Goal: Information Seeking & Learning: Learn about a topic

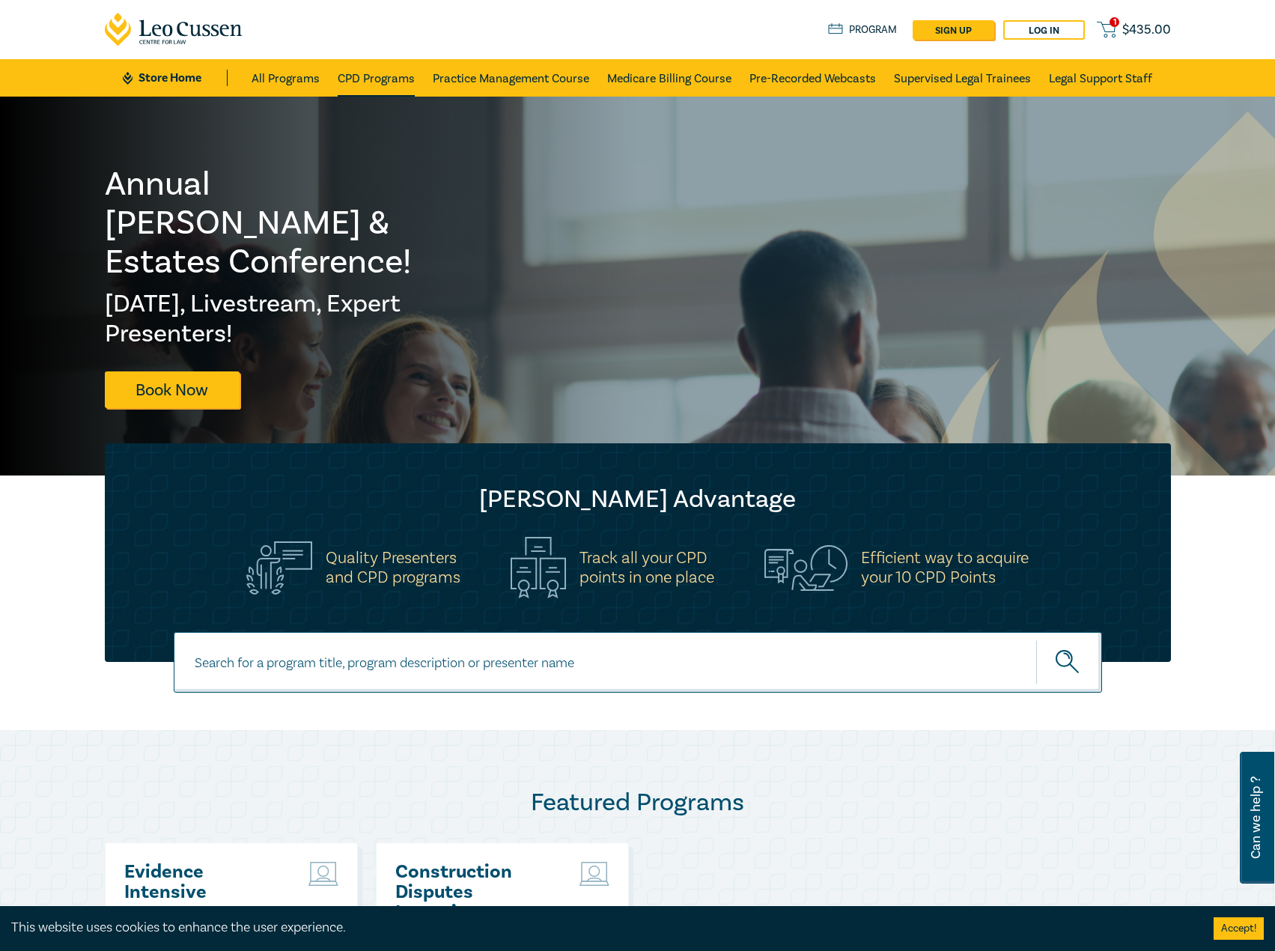
click at [403, 81] on link "CPD Programs" at bounding box center [376, 77] width 77 height 37
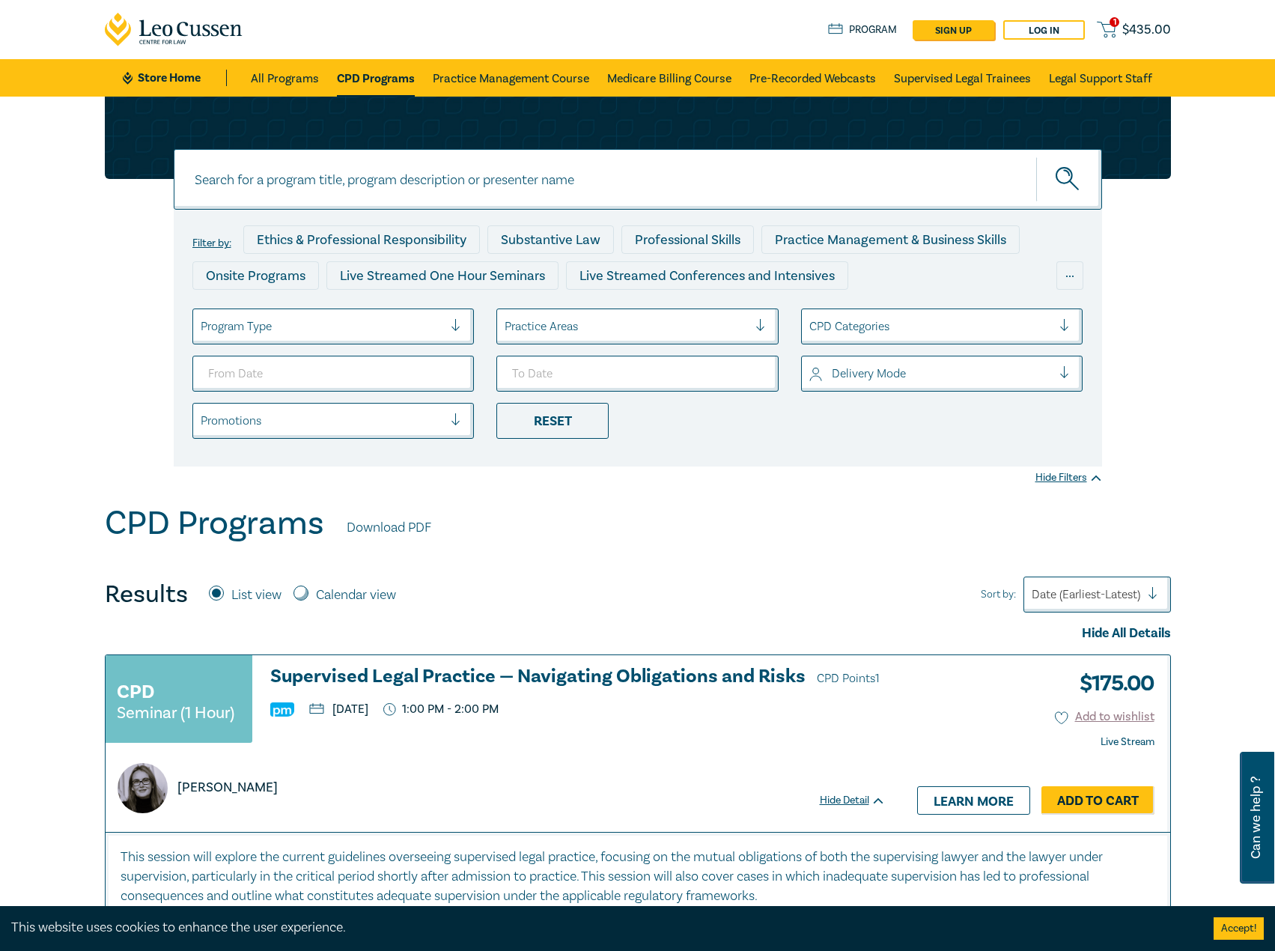
click at [376, 335] on div at bounding box center [322, 326] width 243 height 19
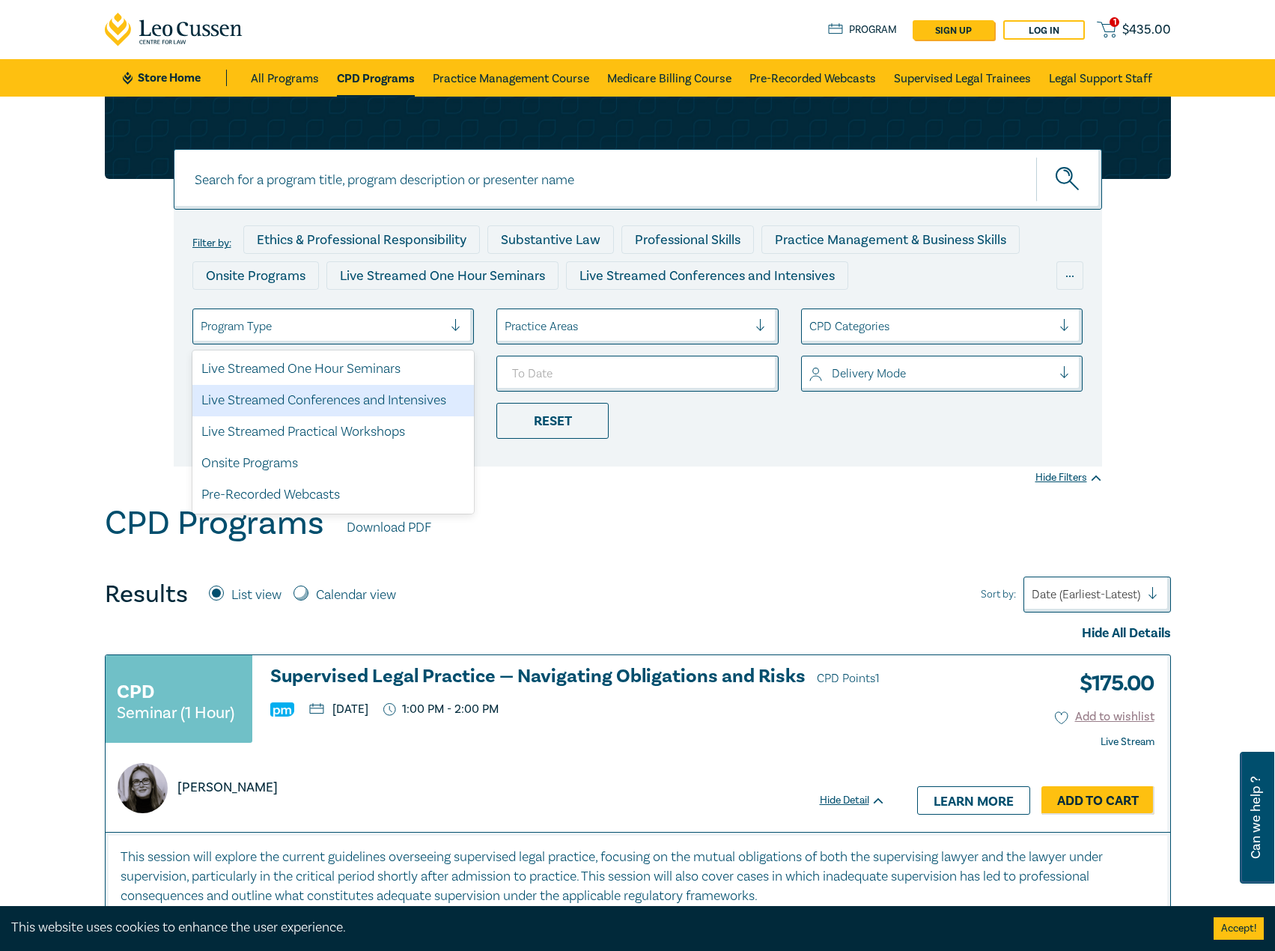
click at [348, 412] on div "Live Streamed Conferences and Intensives" at bounding box center [333, 400] width 282 height 31
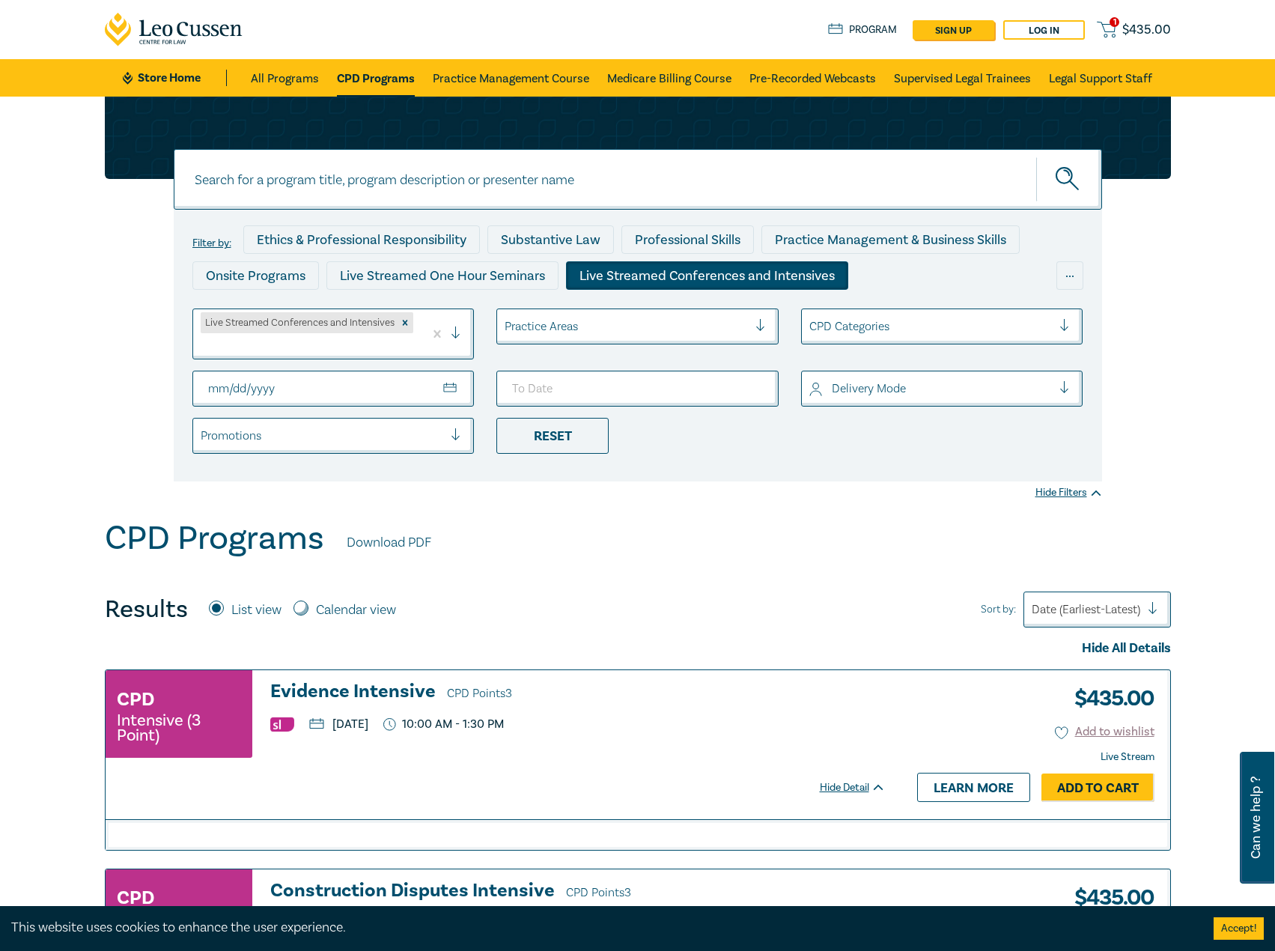
drag, startPoint x: 390, startPoint y: 379, endPoint x: 427, endPoint y: 382, distance: 36.8
click at [394, 380] on input "From Date" at bounding box center [333, 389] width 282 height 36
click at [448, 382] on input "From Date" at bounding box center [333, 389] width 282 height 36
type input "2025-09-01"
click at [682, 381] on input "To Date" at bounding box center [637, 389] width 282 height 36
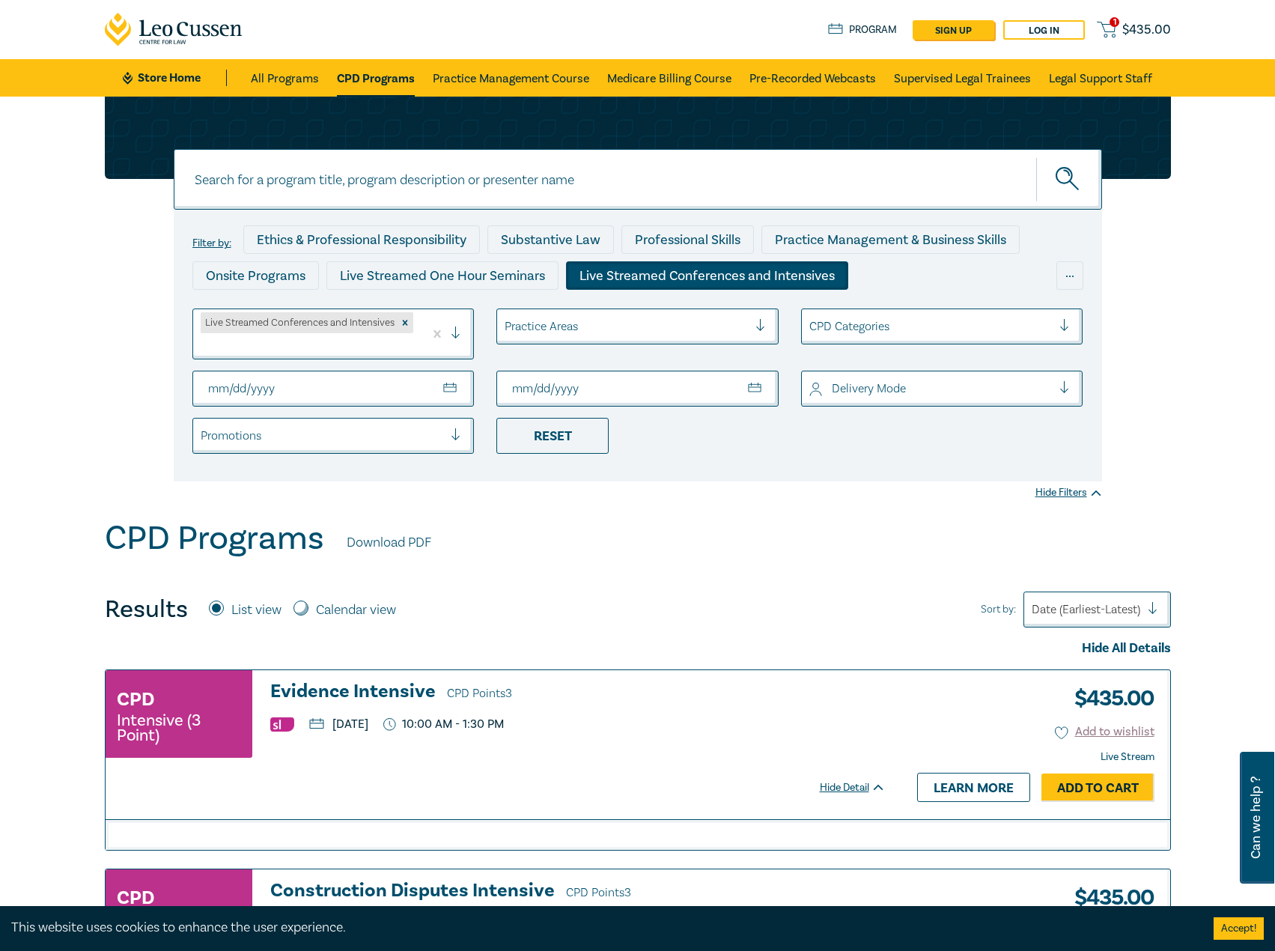
drag, startPoint x: 779, startPoint y: 380, endPoint x: 749, endPoint y: 385, distance: 30.3
click at [763, 382] on li at bounding box center [637, 389] width 305 height 36
click at [749, 385] on input "To Date" at bounding box center [637, 389] width 282 height 36
type input "2025-09-30"
click at [690, 531] on div "CPD Programs Download PDF" at bounding box center [638, 542] width 1066 height 46
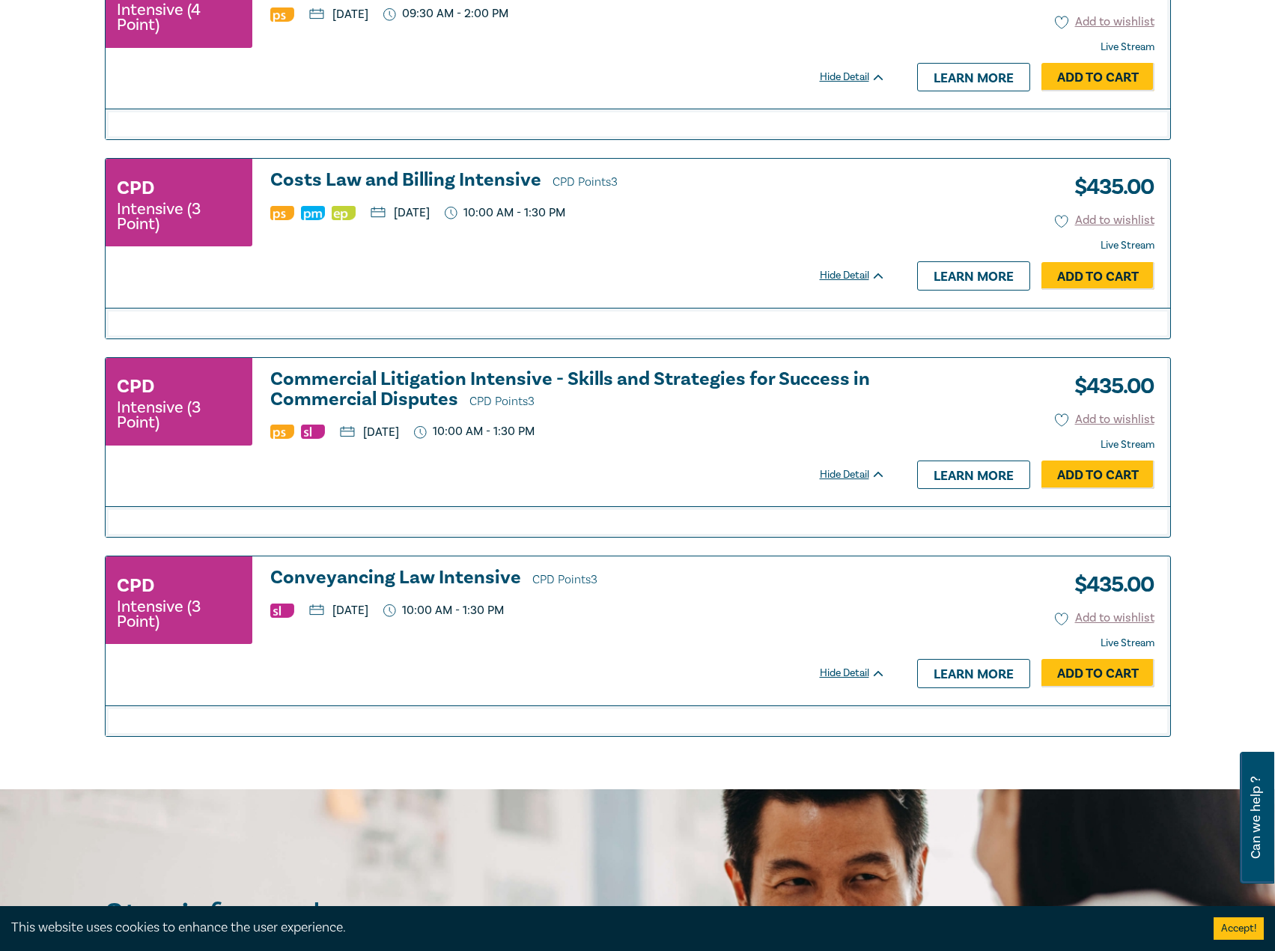
scroll to position [823, 0]
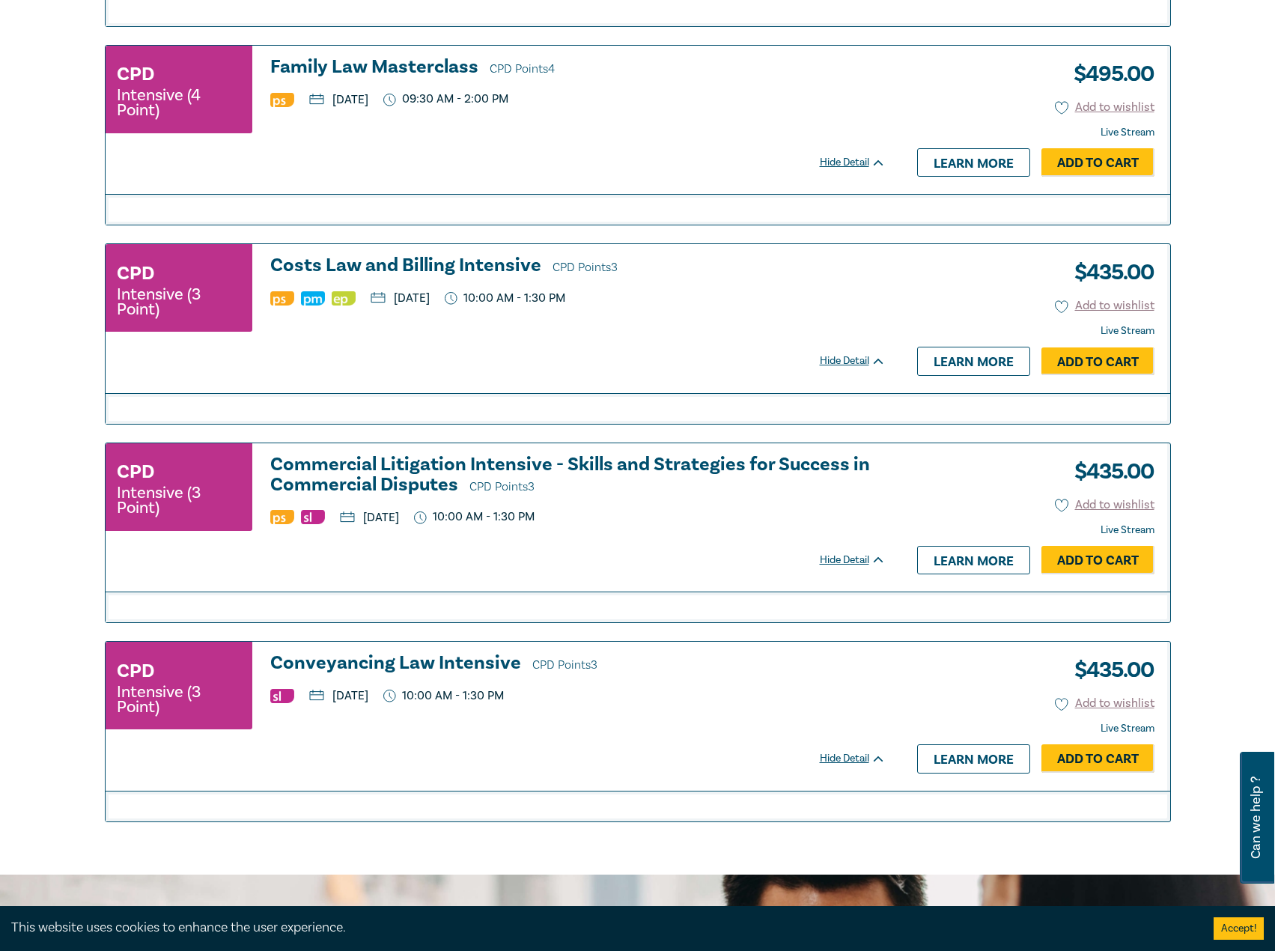
click at [446, 668] on h3 "Conveyancing Law Intensive CPD Points 3" at bounding box center [577, 664] width 615 height 22
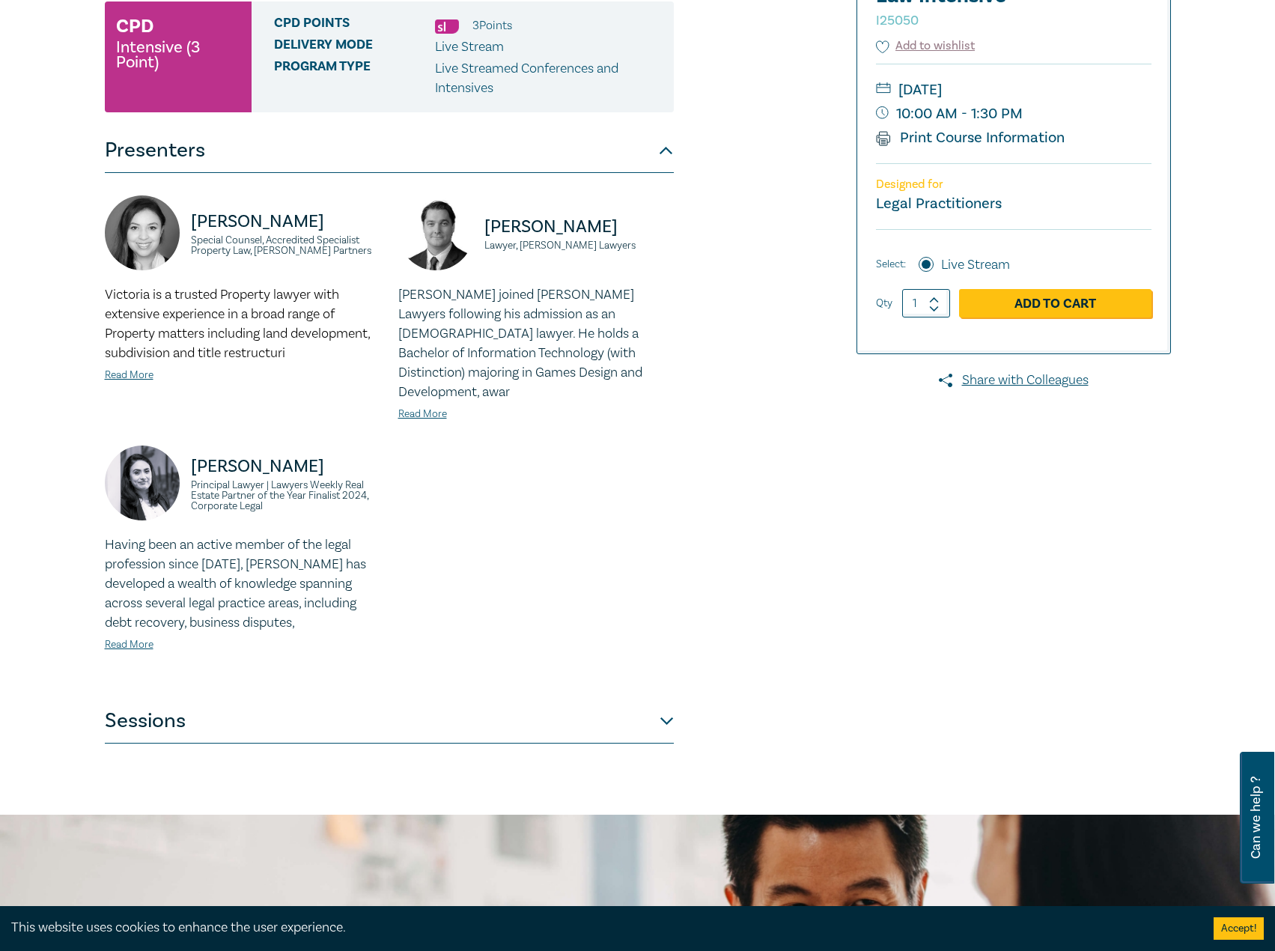
click at [310, 700] on button "Sessions" at bounding box center [389, 720] width 569 height 45
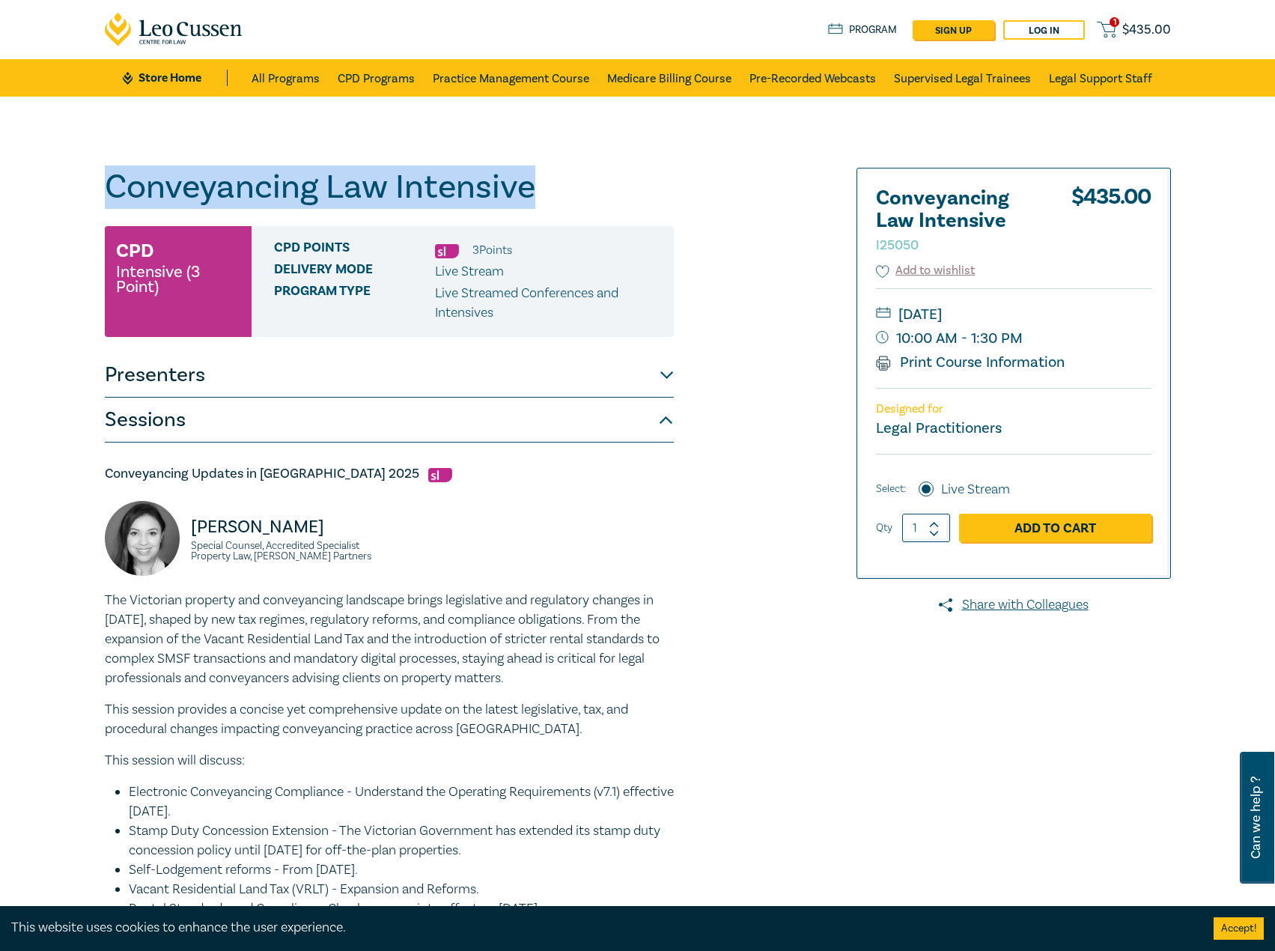
drag, startPoint x: 609, startPoint y: 190, endPoint x: 56, endPoint y: 181, distance: 552.5
copy h1 "Conveyancing Law Intensive"
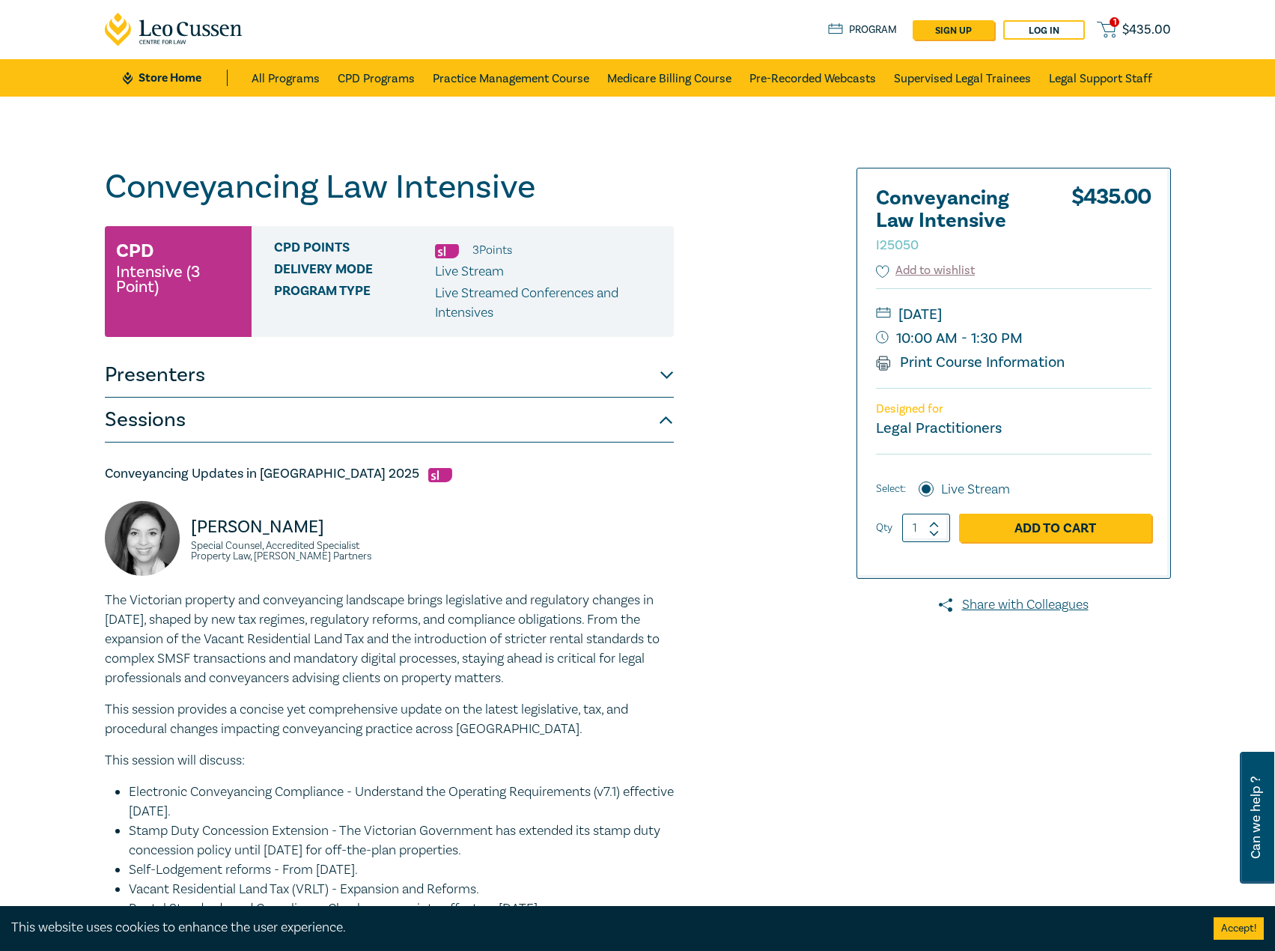
drag, startPoint x: 439, startPoint y: 210, endPoint x: 533, endPoint y: 183, distance: 98.1
click at [533, 183] on h1 "Conveyancing Law Intensive I25050" at bounding box center [389, 187] width 569 height 39
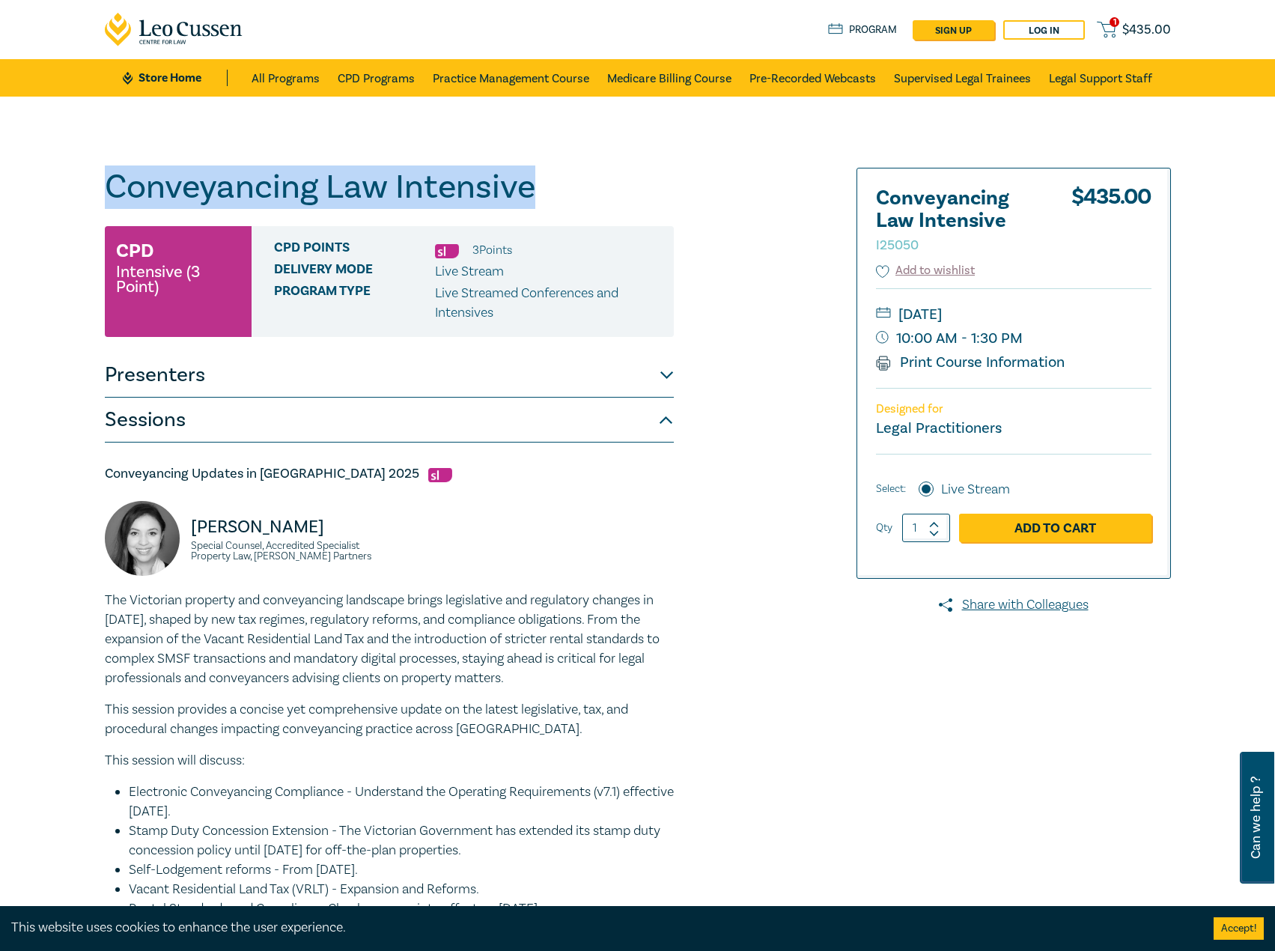
drag, startPoint x: 547, startPoint y: 183, endPoint x: 180, endPoint y: 171, distance: 367.7
copy h1 "Conveyancing Law Intensive"
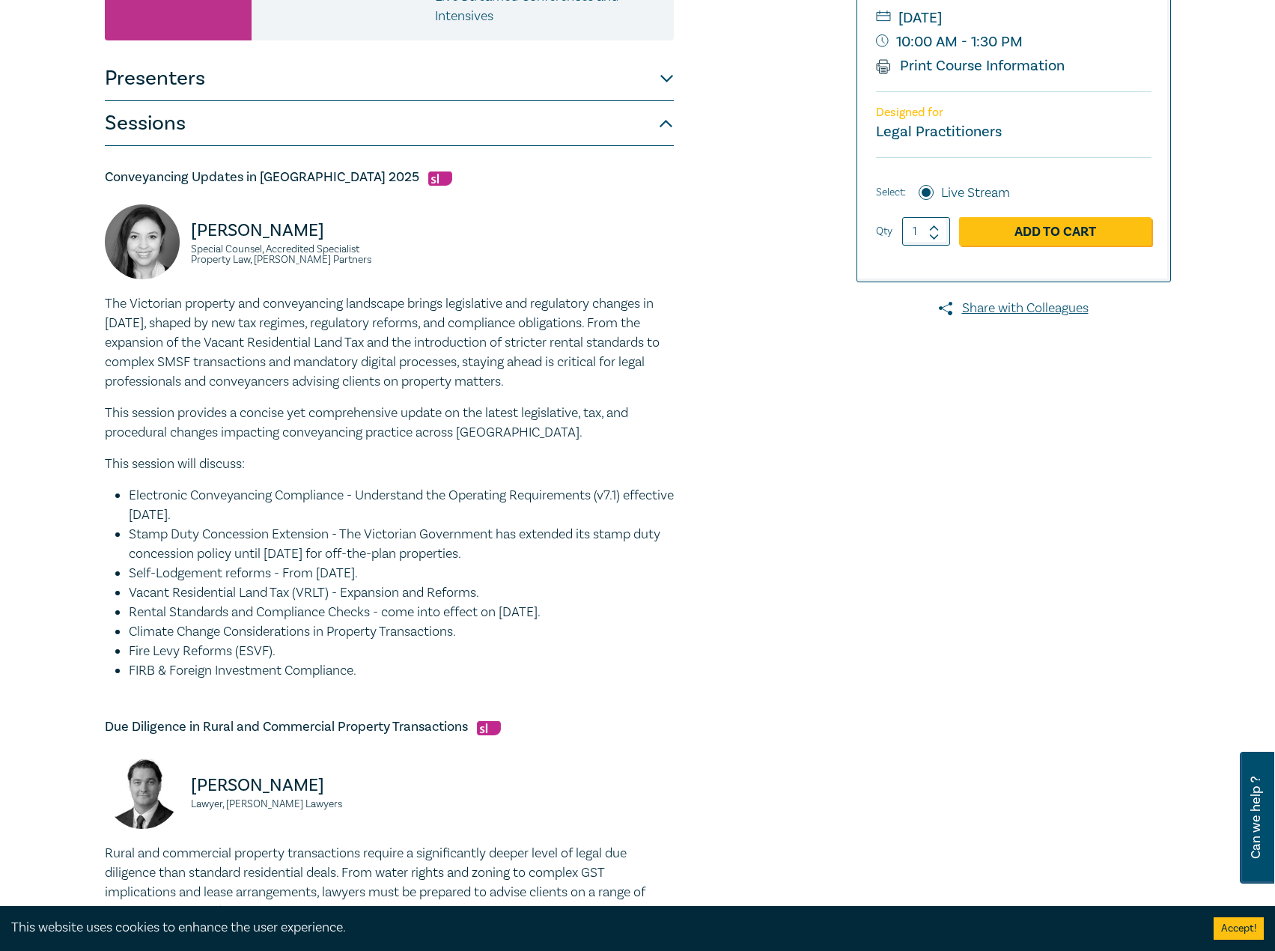
scroll to position [299, 0]
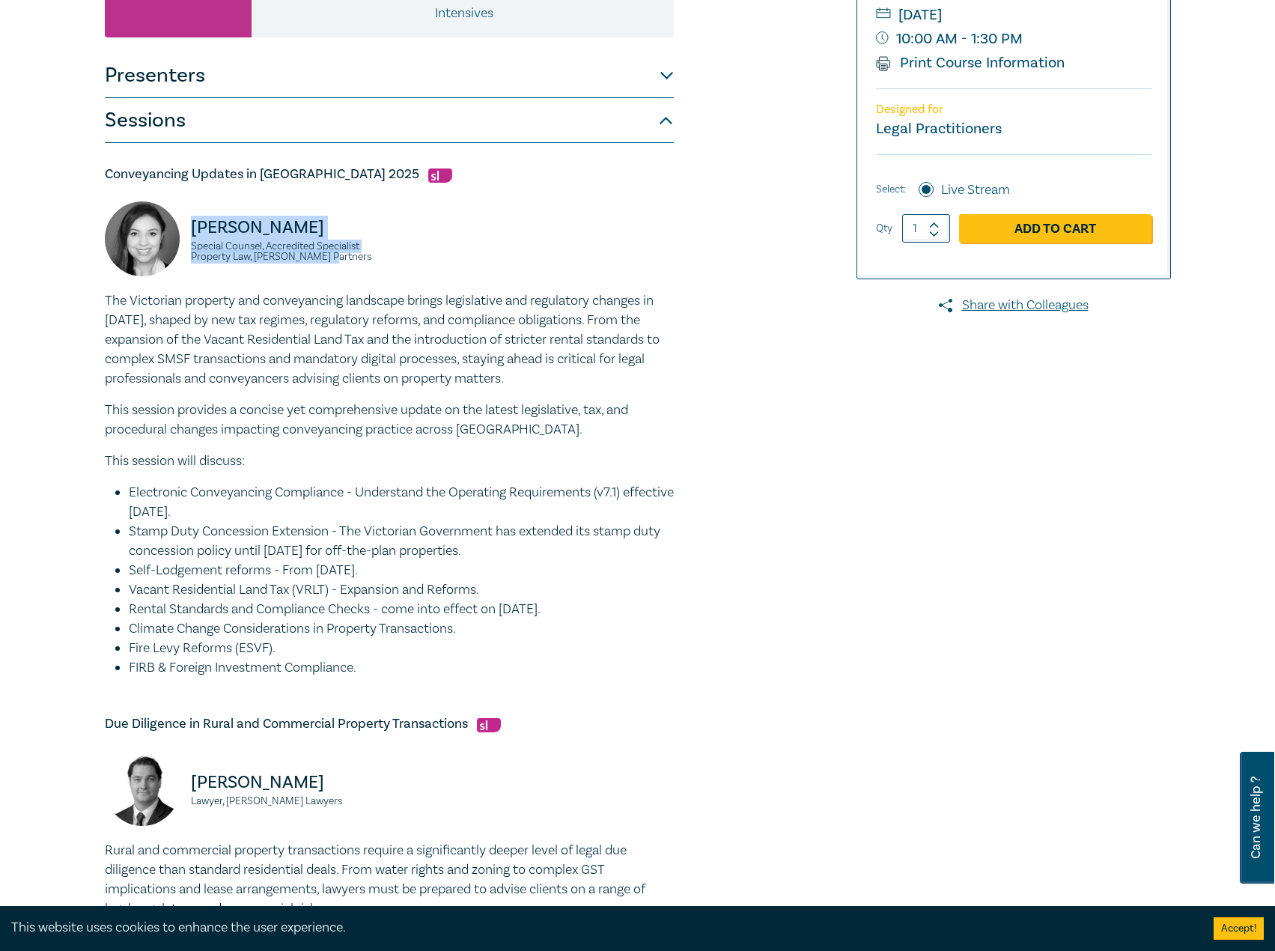
drag, startPoint x: 338, startPoint y: 262, endPoint x: 188, endPoint y: 228, distance: 153.4
click at [188, 228] on div "Victoria Agahi Special Counsel, Accredited Specialist Property Law, Aitken Part…" at bounding box center [242, 246] width 275 height 90
copy div "Victoria Agahi Special Counsel, Accredited Specialist Property Law, Aitken Part…"
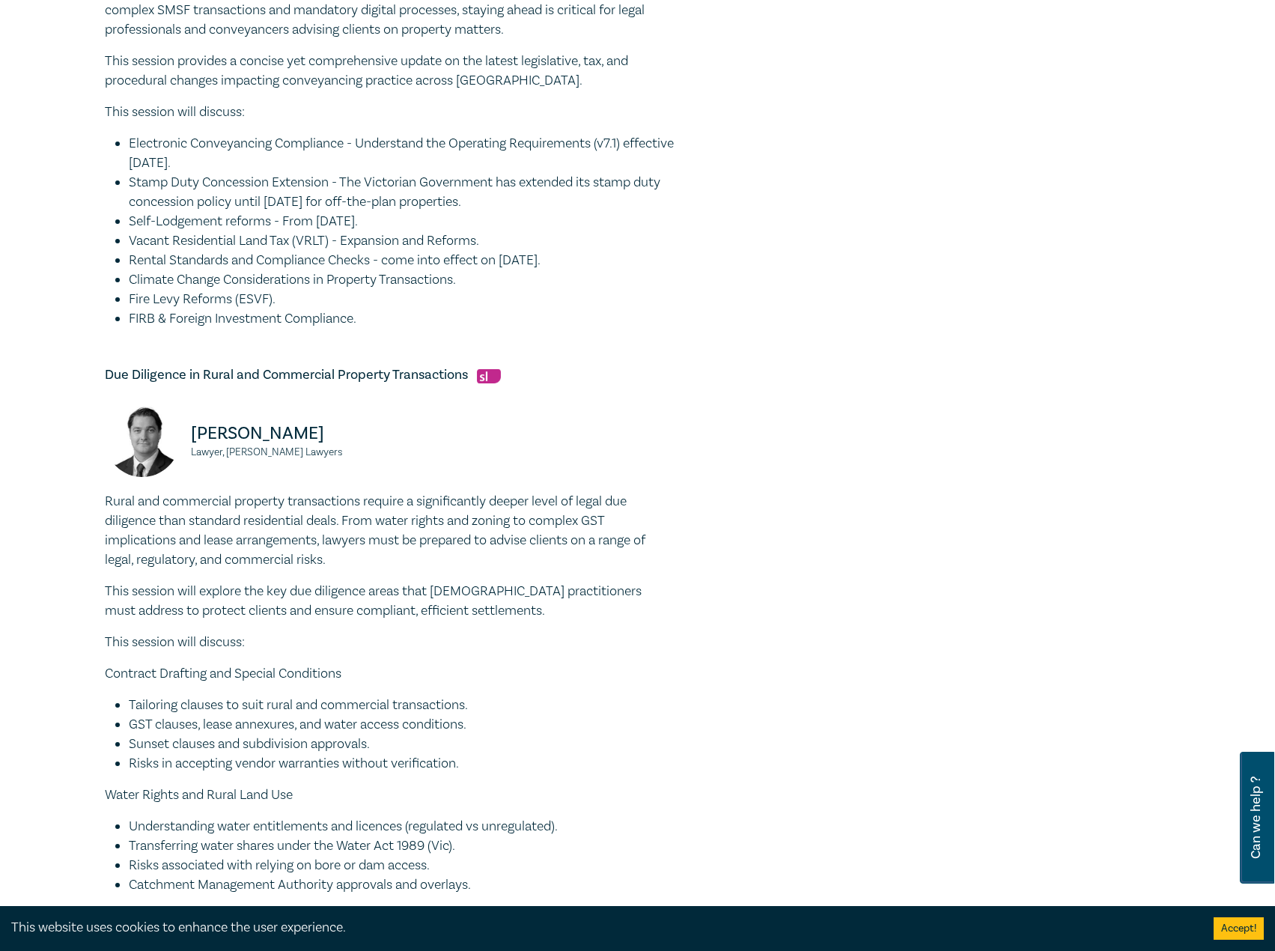
scroll to position [674, 0]
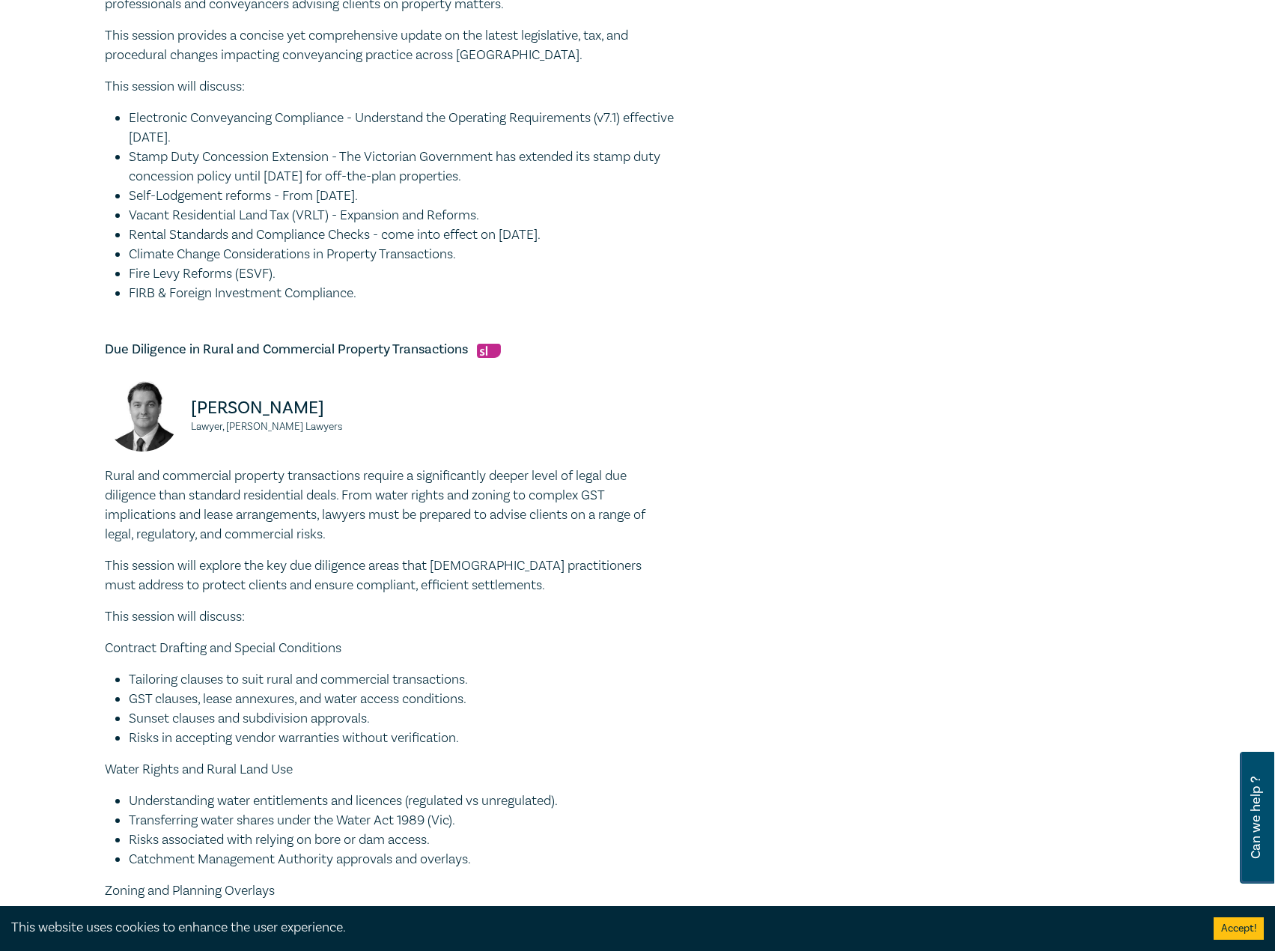
drag, startPoint x: 344, startPoint y: 411, endPoint x: 252, endPoint y: 403, distance: 92.4
click at [171, 411] on div "Julian McIntyre Lawyer, Parke Lawyers" at bounding box center [242, 421] width 275 height 90
copy div "Julian McIntyre"
drag, startPoint x: 322, startPoint y: 433, endPoint x: 192, endPoint y: 421, distance: 130.7
click at [192, 421] on div "Julian McIntyre Lawyer, Parke Lawyers" at bounding box center [242, 421] width 275 height 90
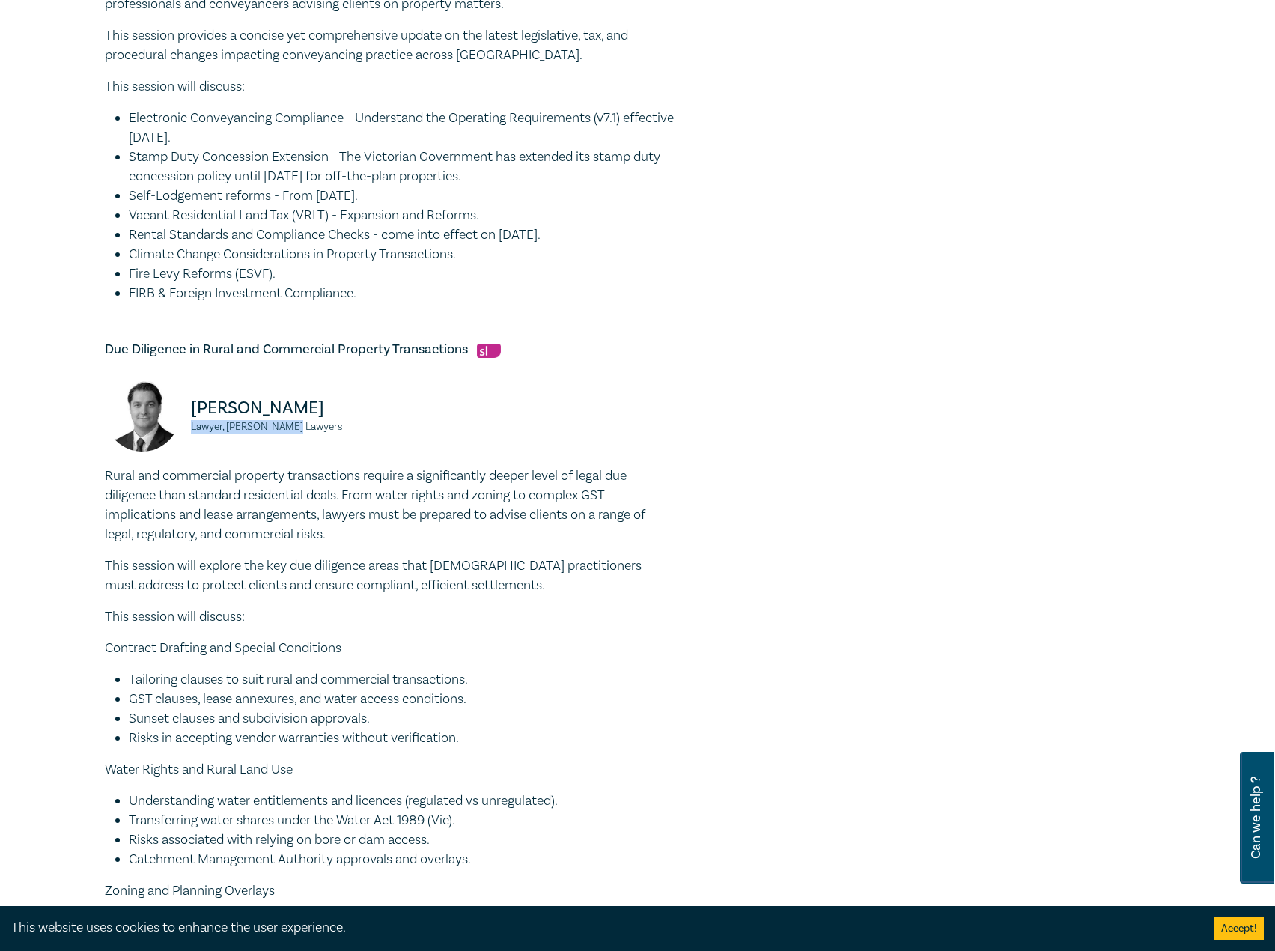
copy small "Lawyer, Parke Lawyers"
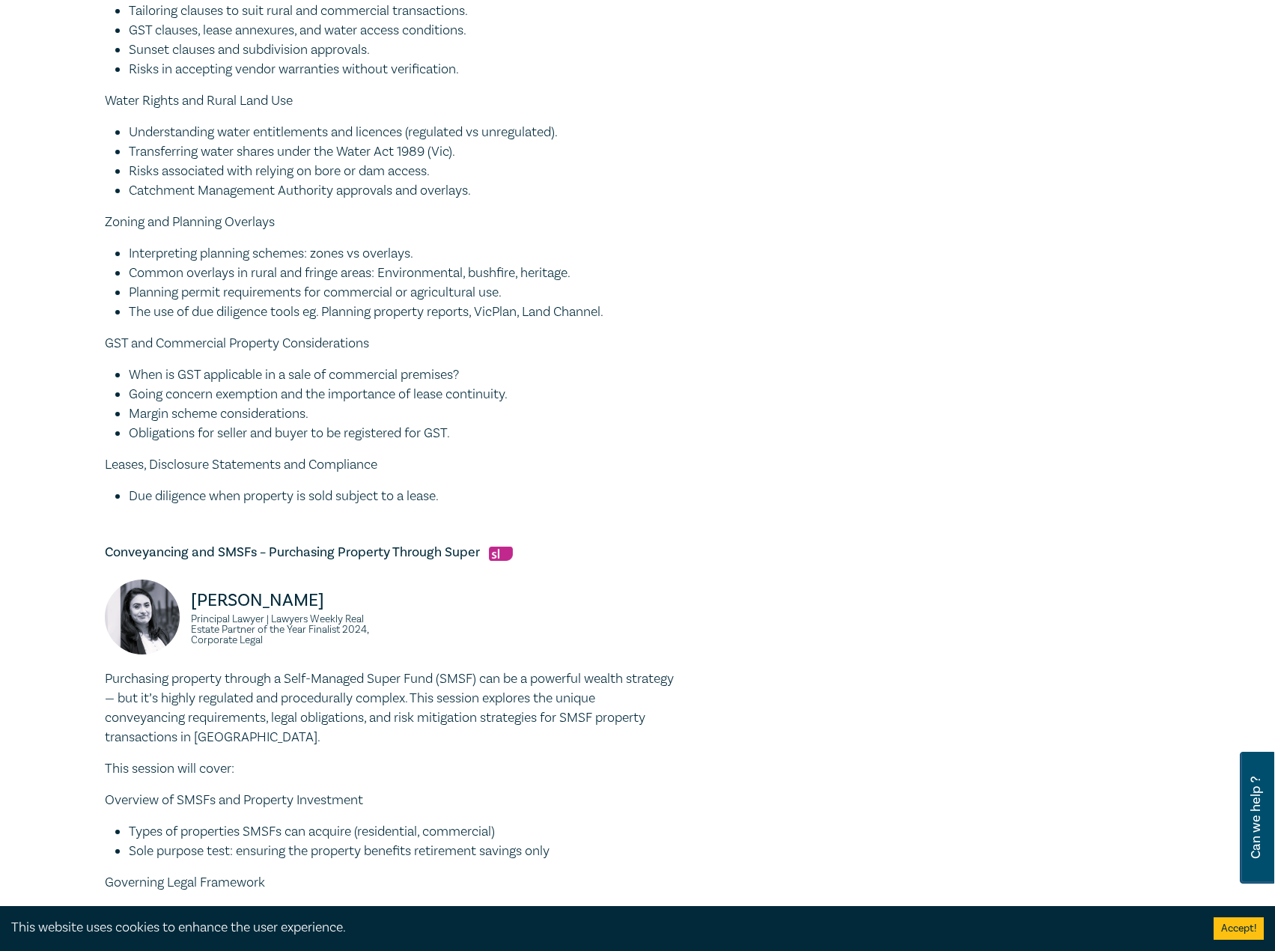
scroll to position [1347, 0]
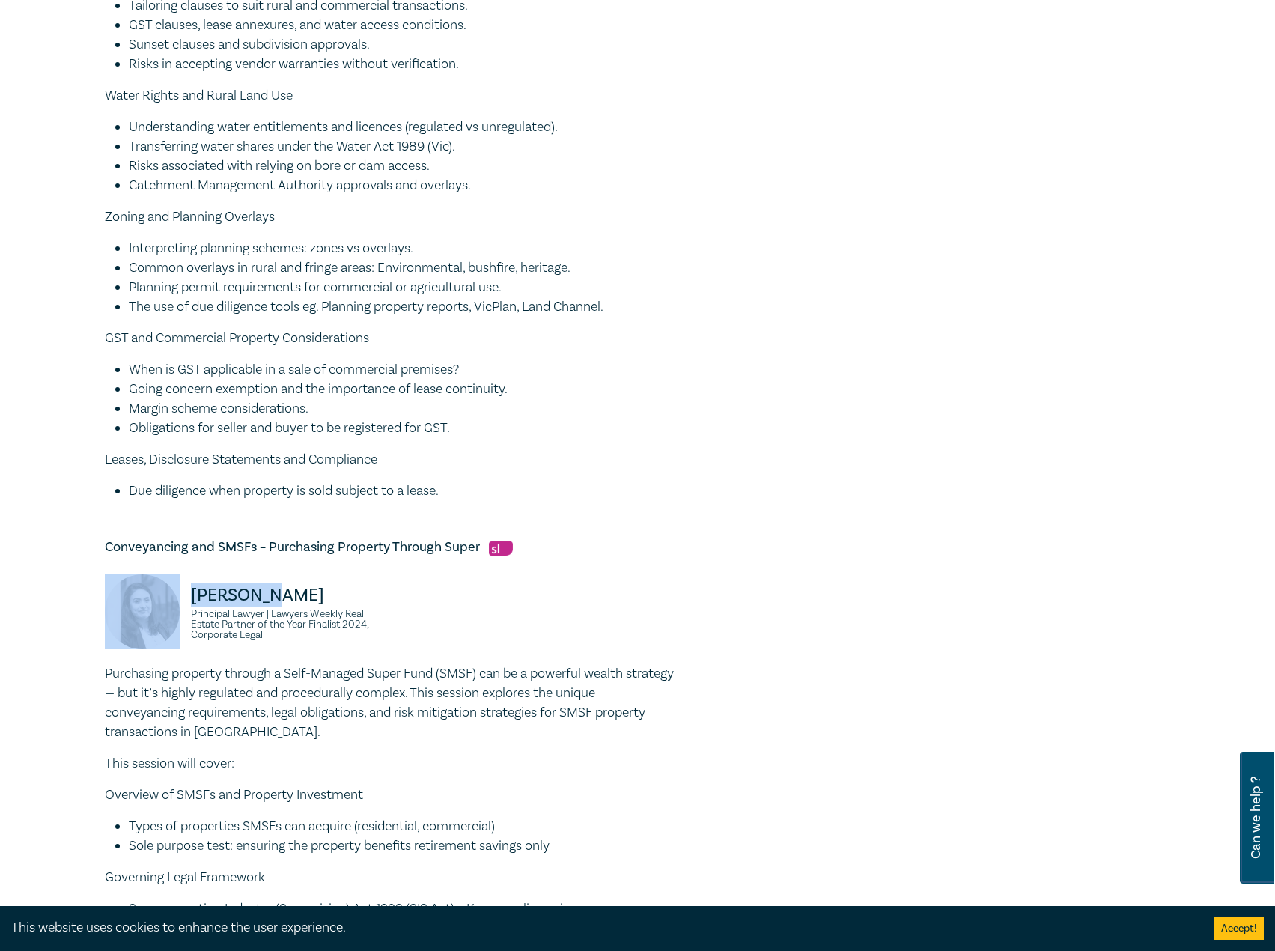
drag, startPoint x: 281, startPoint y: 585, endPoint x: 166, endPoint y: 603, distance: 115.9
click at [166, 603] on div "Zohra Ali Principal Lawyer | Lawyers Weekly Real Estate Partner of the Year Fin…" at bounding box center [242, 619] width 275 height 90
copy div "Zohra Ali"
drag, startPoint x: 273, startPoint y: 639, endPoint x: 190, endPoint y: 610, distance: 88.1
click at [191, 610] on small "Principal Lawyer | Lawyers Weekly Real Estate Partner of the Year Finalist 2024…" at bounding box center [285, 624] width 189 height 31
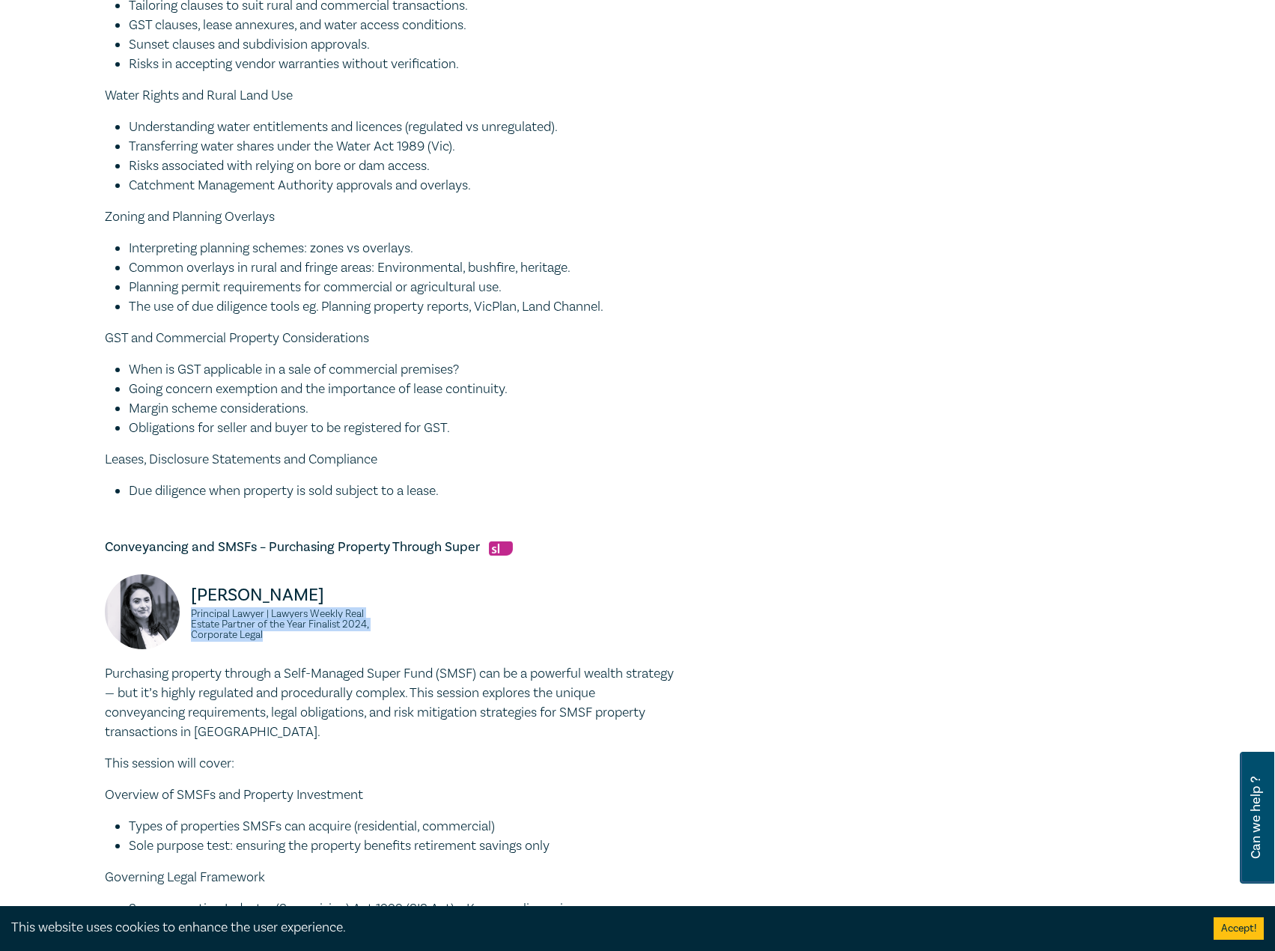
copy small "Principal Lawyer | Lawyers Weekly Real Estate Partner of the Year Finalist 2024…"
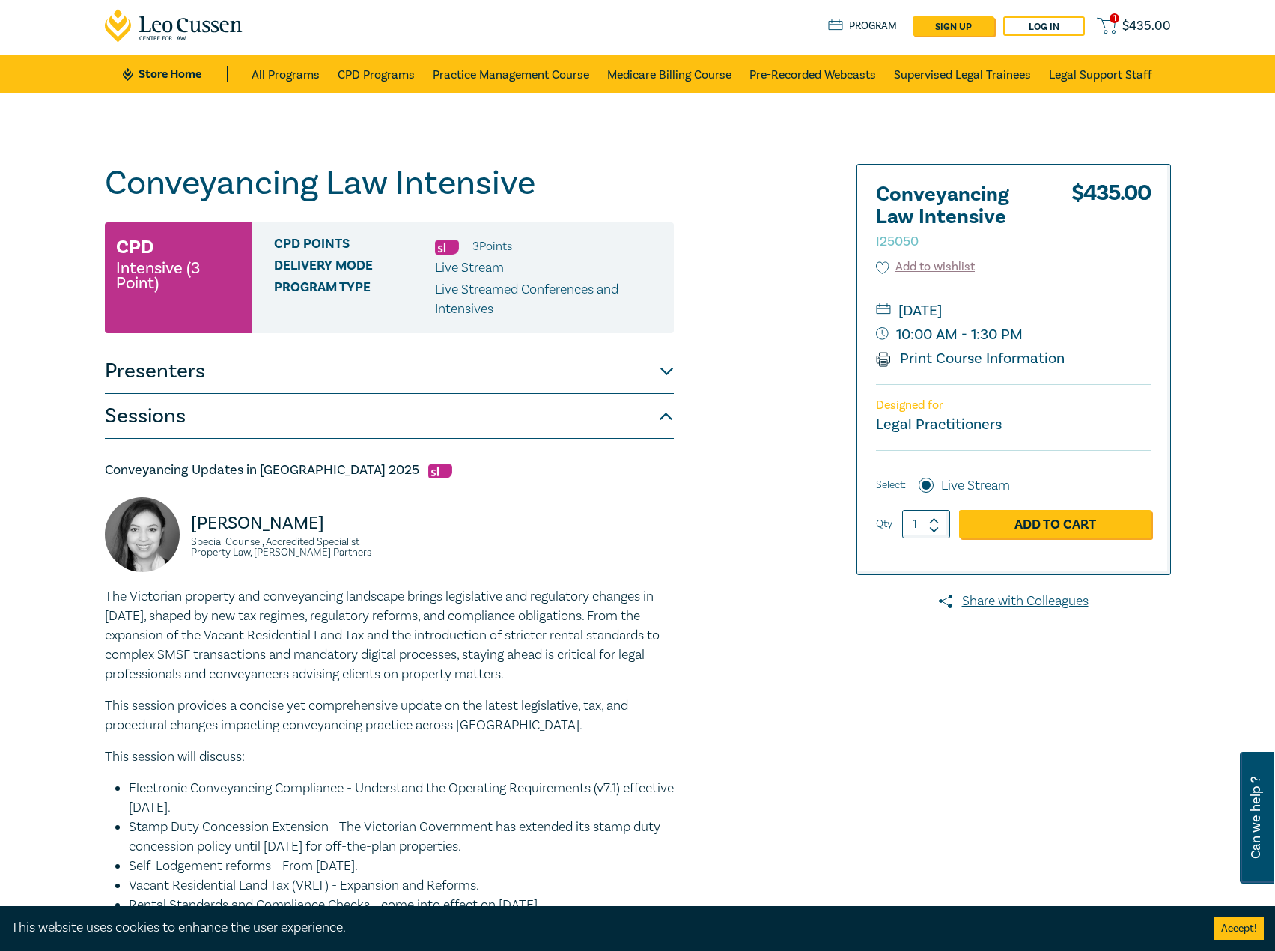
scroll to position [0, 0]
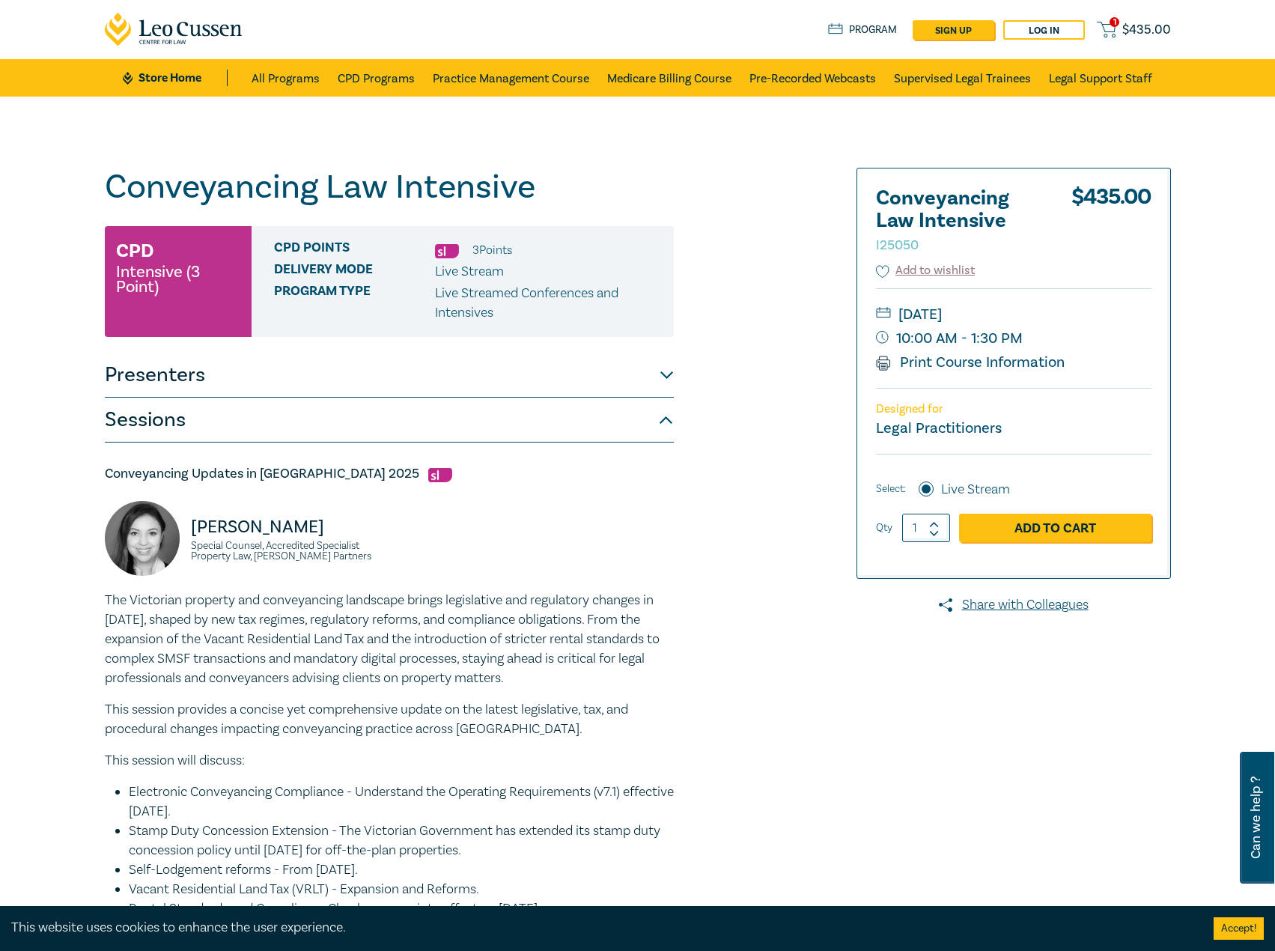
drag, startPoint x: 1022, startPoint y: 314, endPoint x: 1088, endPoint y: 320, distance: 65.3
click at [1088, 320] on small "Tuesday, 30 September 2025" at bounding box center [1013, 314] width 275 height 24
copy small "Tuesday, 30 September 2025"
drag, startPoint x: 1059, startPoint y: 341, endPoint x: 1021, endPoint y: 339, distance: 38.2
click at [1021, 339] on small "10:00 AM - 1:30 PM" at bounding box center [1013, 338] width 275 height 24
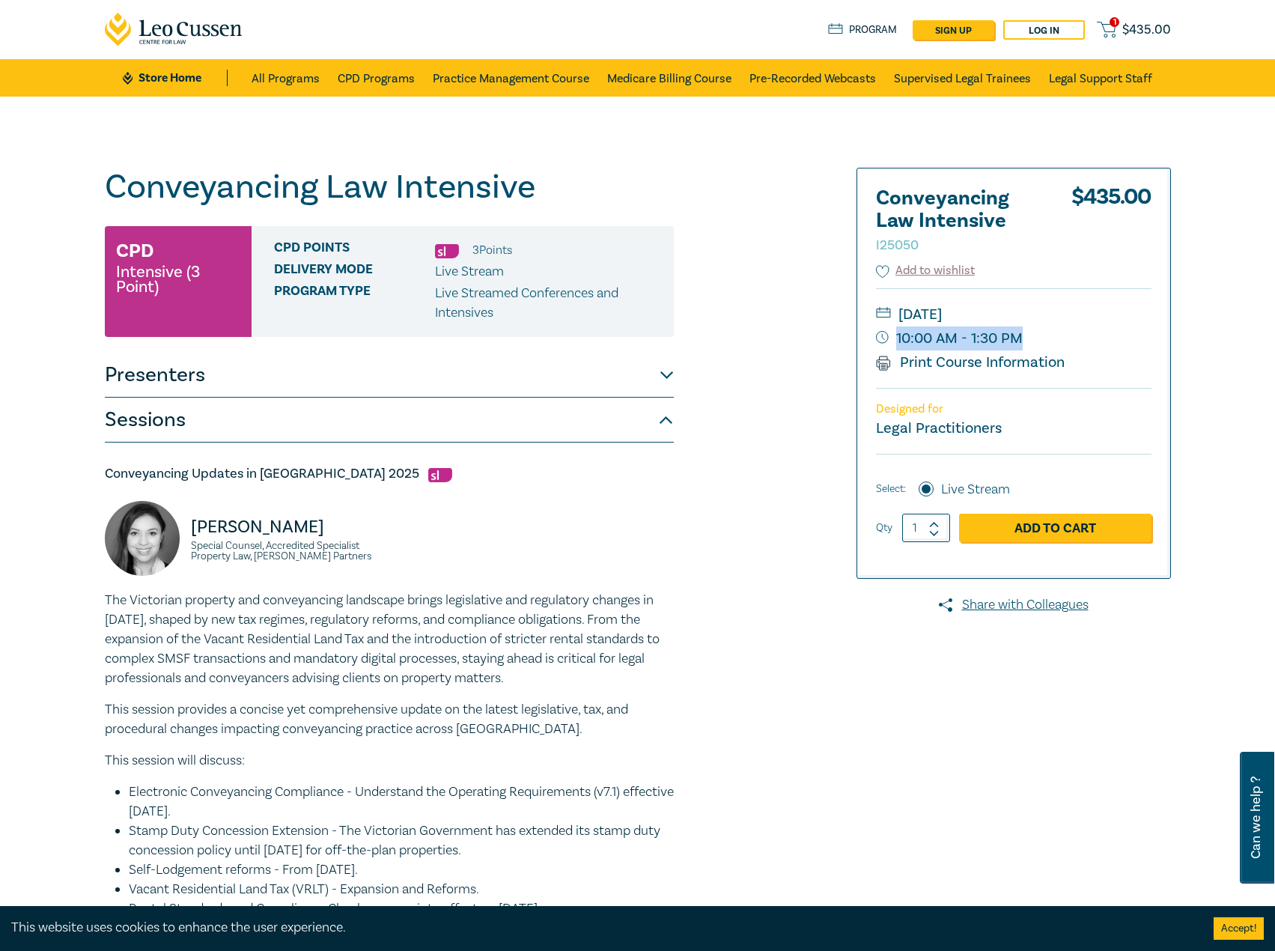
copy small "10:00 AM - 1:30 PM"
click at [1105, 317] on small "Tuesday, 30 September 2025" at bounding box center [1013, 314] width 275 height 24
click at [1097, 317] on small "Tuesday, 30 September 2025" at bounding box center [1013, 314] width 275 height 24
drag, startPoint x: 1086, startPoint y: 314, endPoint x: 1022, endPoint y: 316, distance: 64.4
click at [1022, 316] on small "Tuesday, 30 September 2025" at bounding box center [1013, 314] width 275 height 24
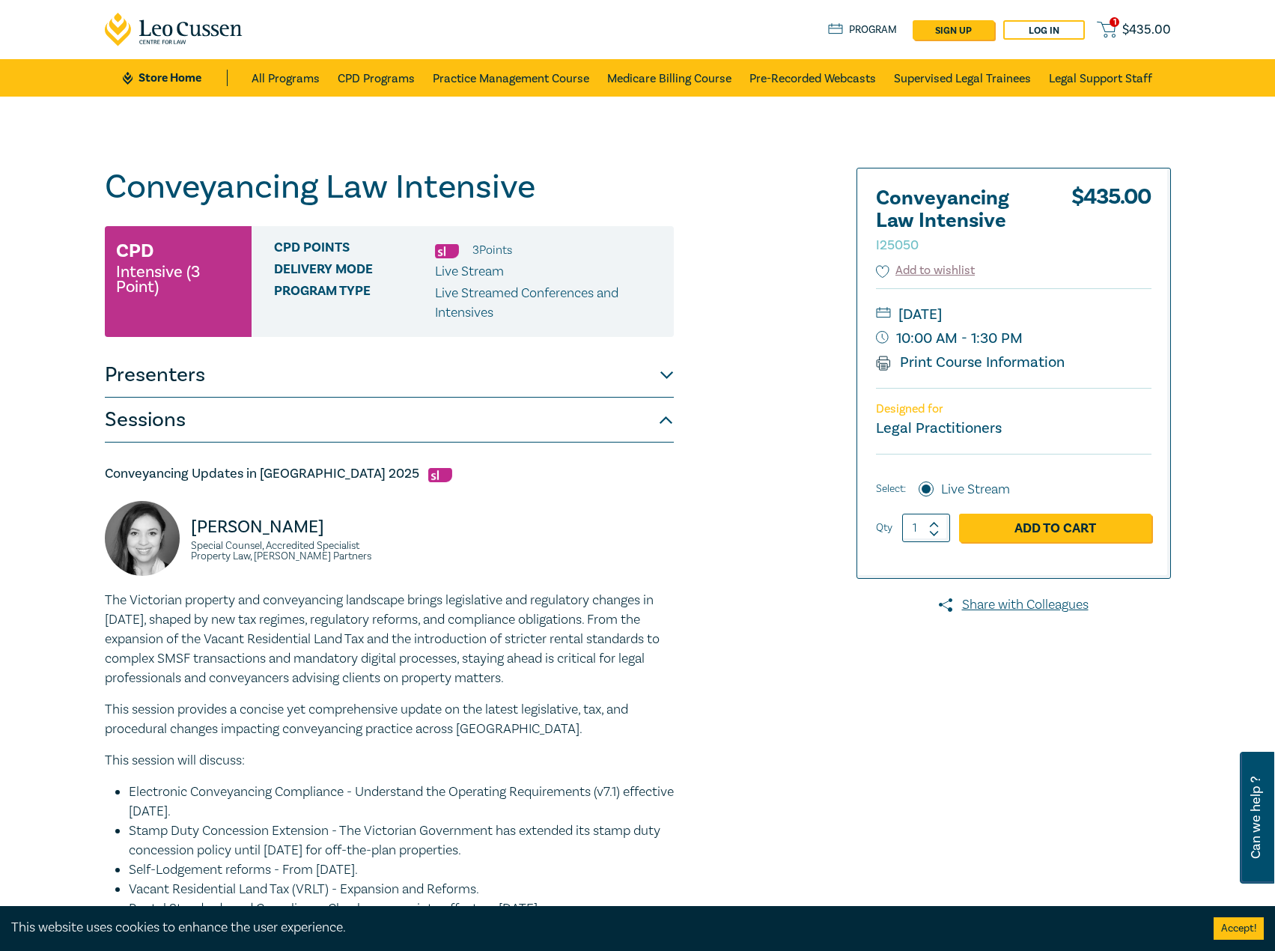
click at [1010, 317] on small "Tuesday, 30 September 2025" at bounding box center [1013, 314] width 275 height 24
drag, startPoint x: 980, startPoint y: 312, endPoint x: 1089, endPoint y: 313, distance: 109.3
click at [1089, 313] on small "Tuesday, 30 September 2025" at bounding box center [1013, 314] width 275 height 24
copy small "September 2025"
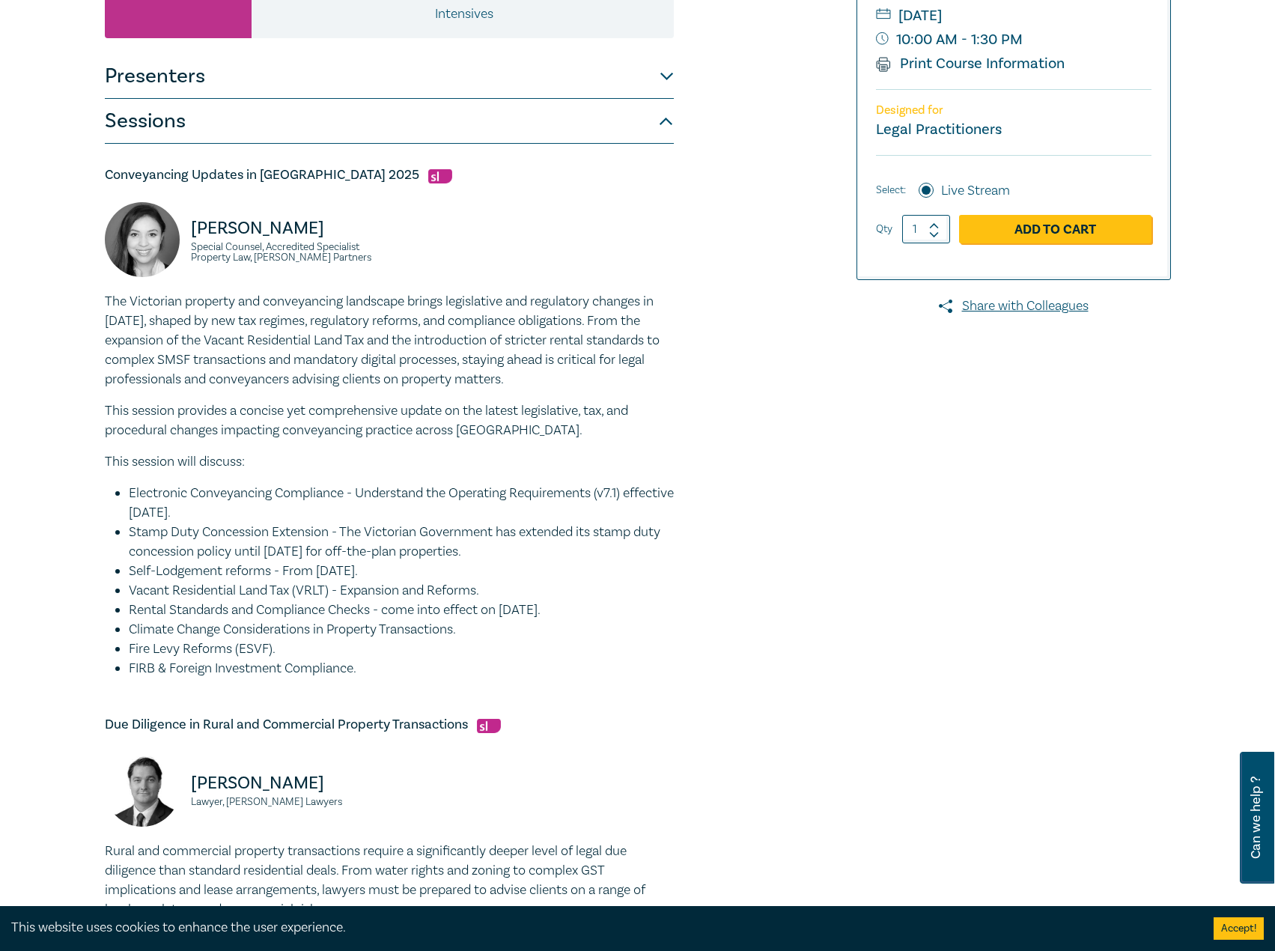
scroll to position [299, 0]
drag, startPoint x: 312, startPoint y: 228, endPoint x: 211, endPoint y: 231, distance: 101.1
click at [181, 229] on div "Victoria Agahi Special Counsel, Accredited Specialist Property Law, Aitken Part…" at bounding box center [242, 246] width 275 height 90
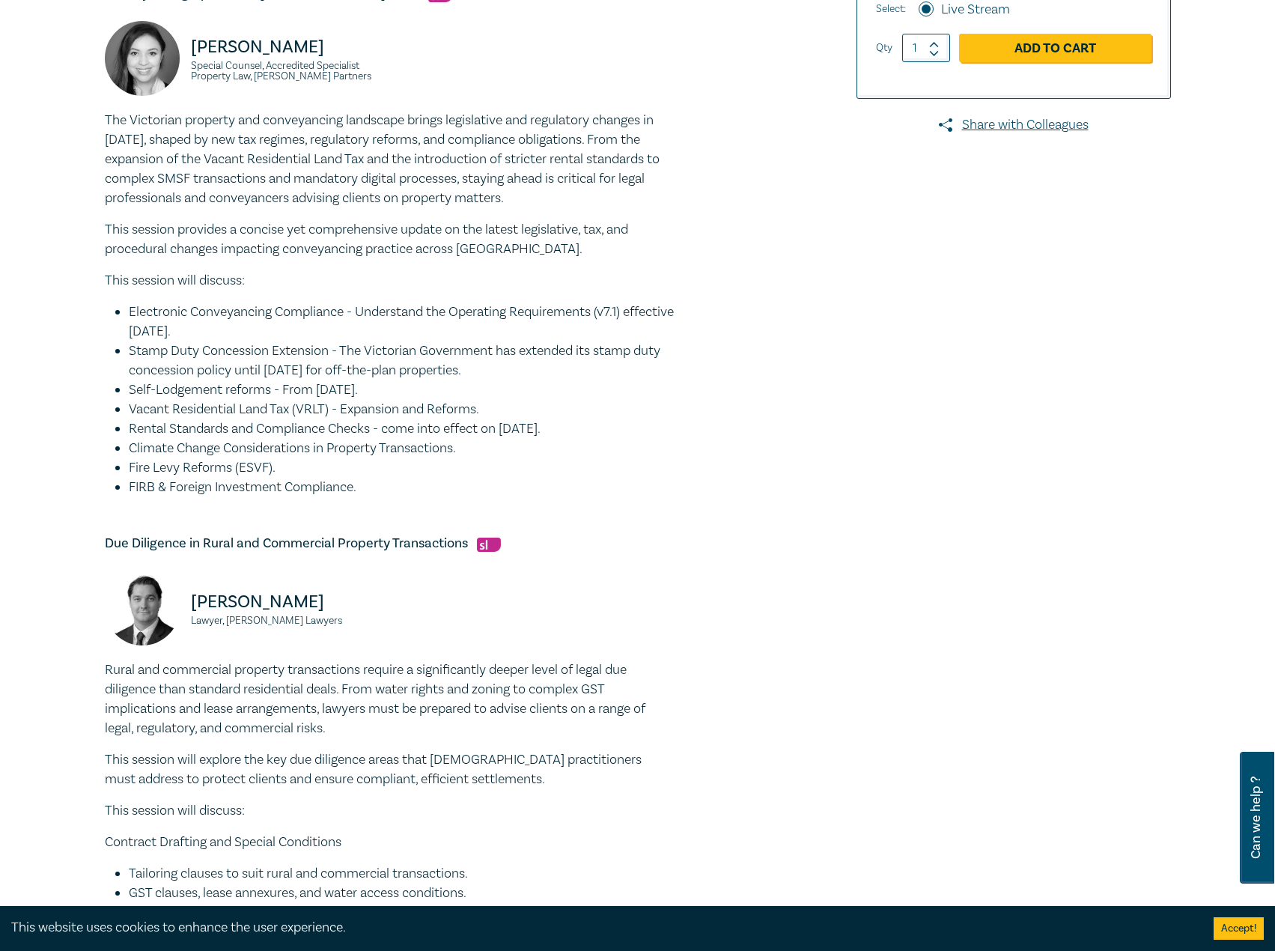
scroll to position [599, 0]
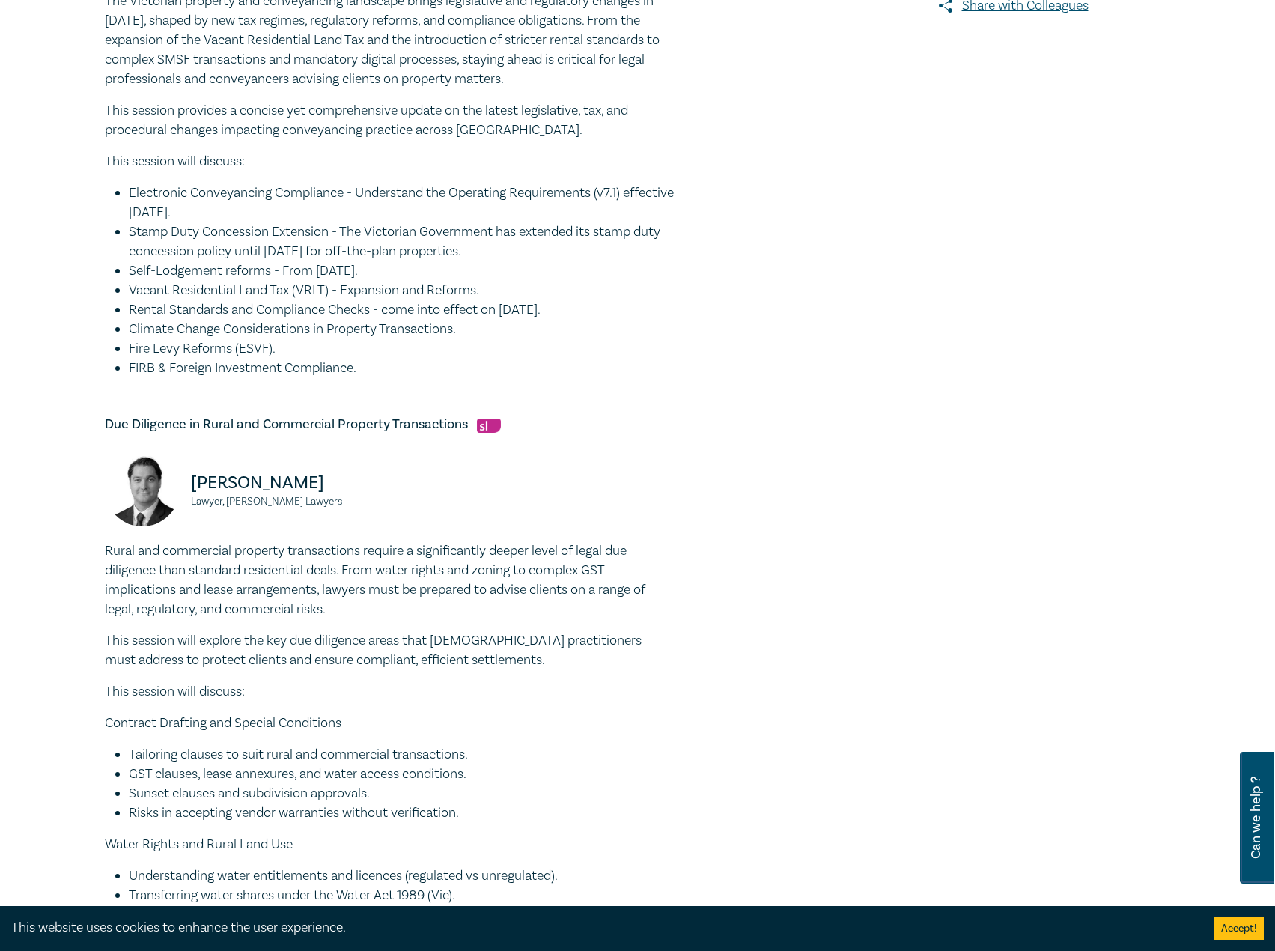
drag, startPoint x: 347, startPoint y: 478, endPoint x: 184, endPoint y: 479, distance: 163.2
click at [184, 479] on div "Julian McIntyre Lawyer, Parke Lawyers" at bounding box center [242, 496] width 275 height 90
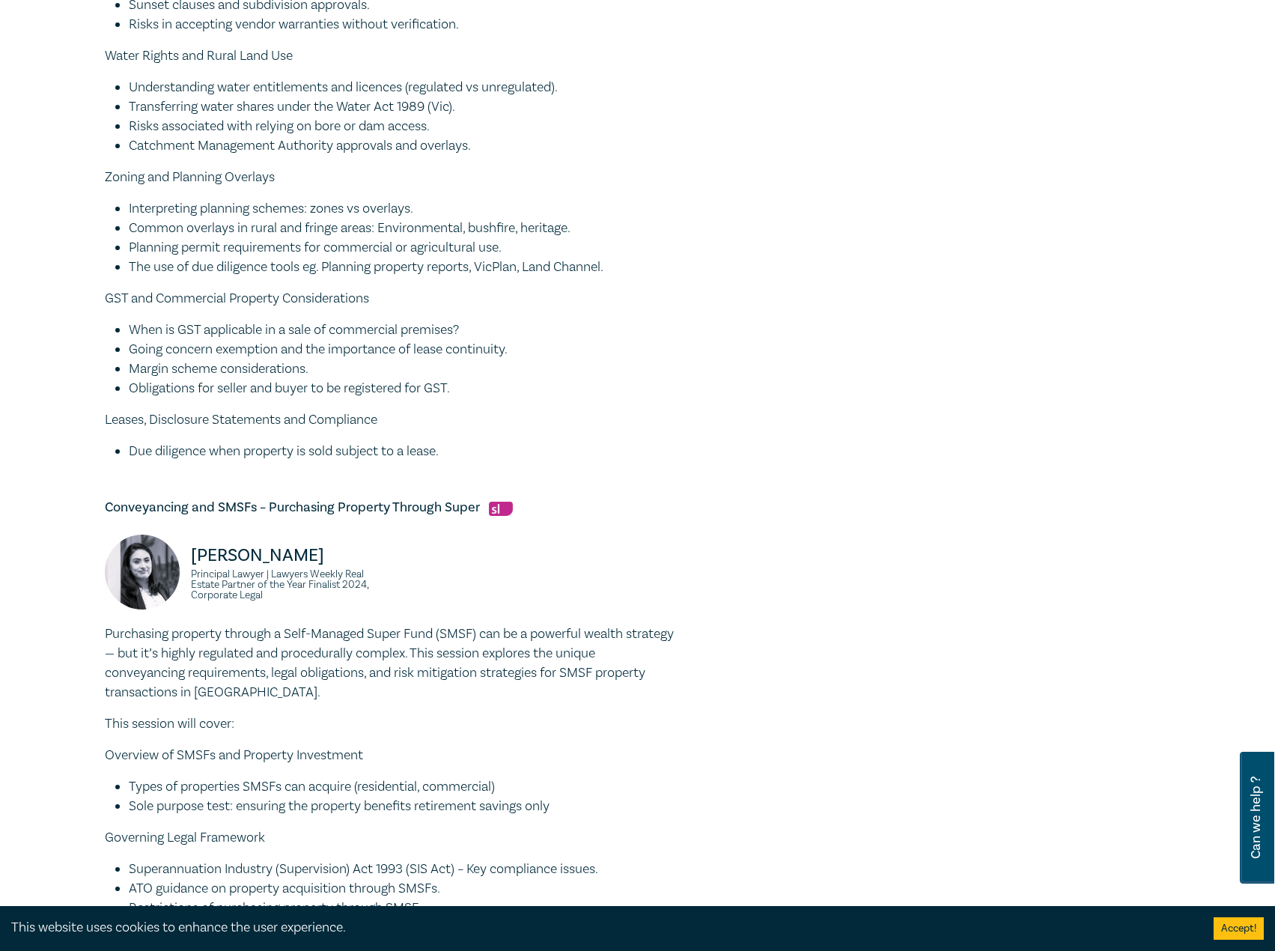
scroll to position [1422, 0]
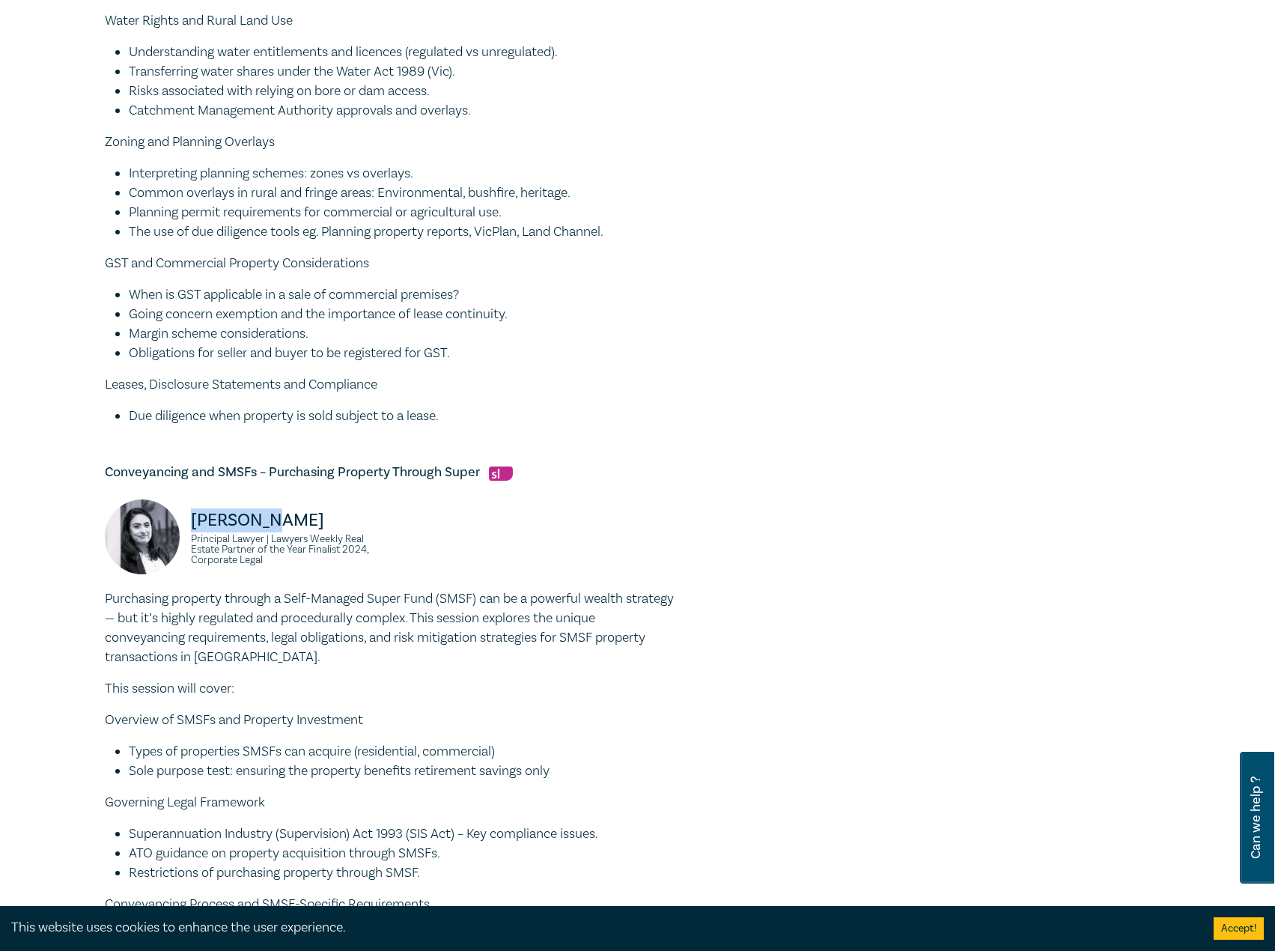
drag, startPoint x: 292, startPoint y: 518, endPoint x: 183, endPoint y: 515, distance: 109.3
click at [183, 515] on div "Zohra Ali Principal Lawyer | Lawyers Weekly Real Estate Partner of the Year Fin…" at bounding box center [242, 544] width 275 height 90
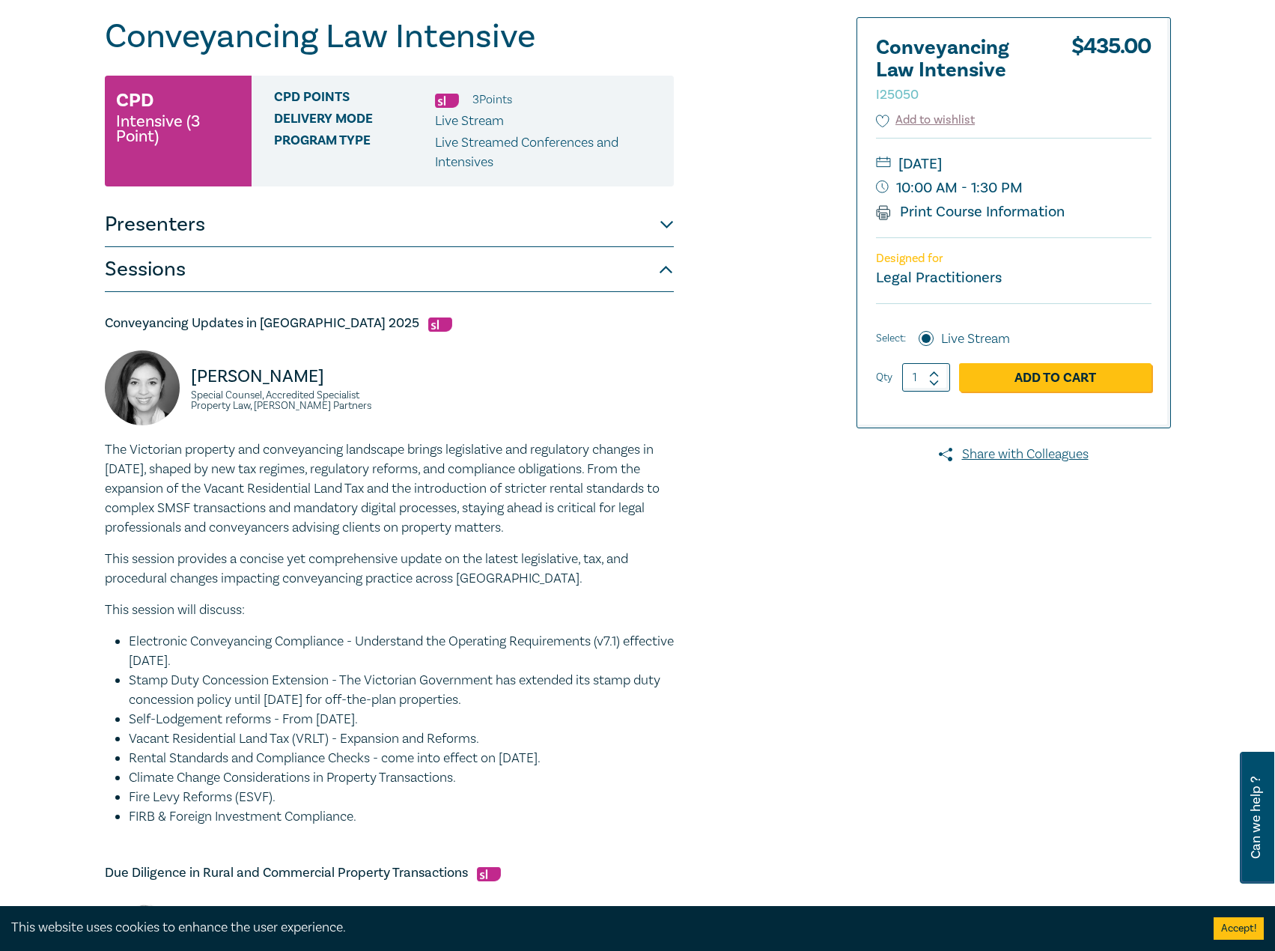
scroll to position [150, 0]
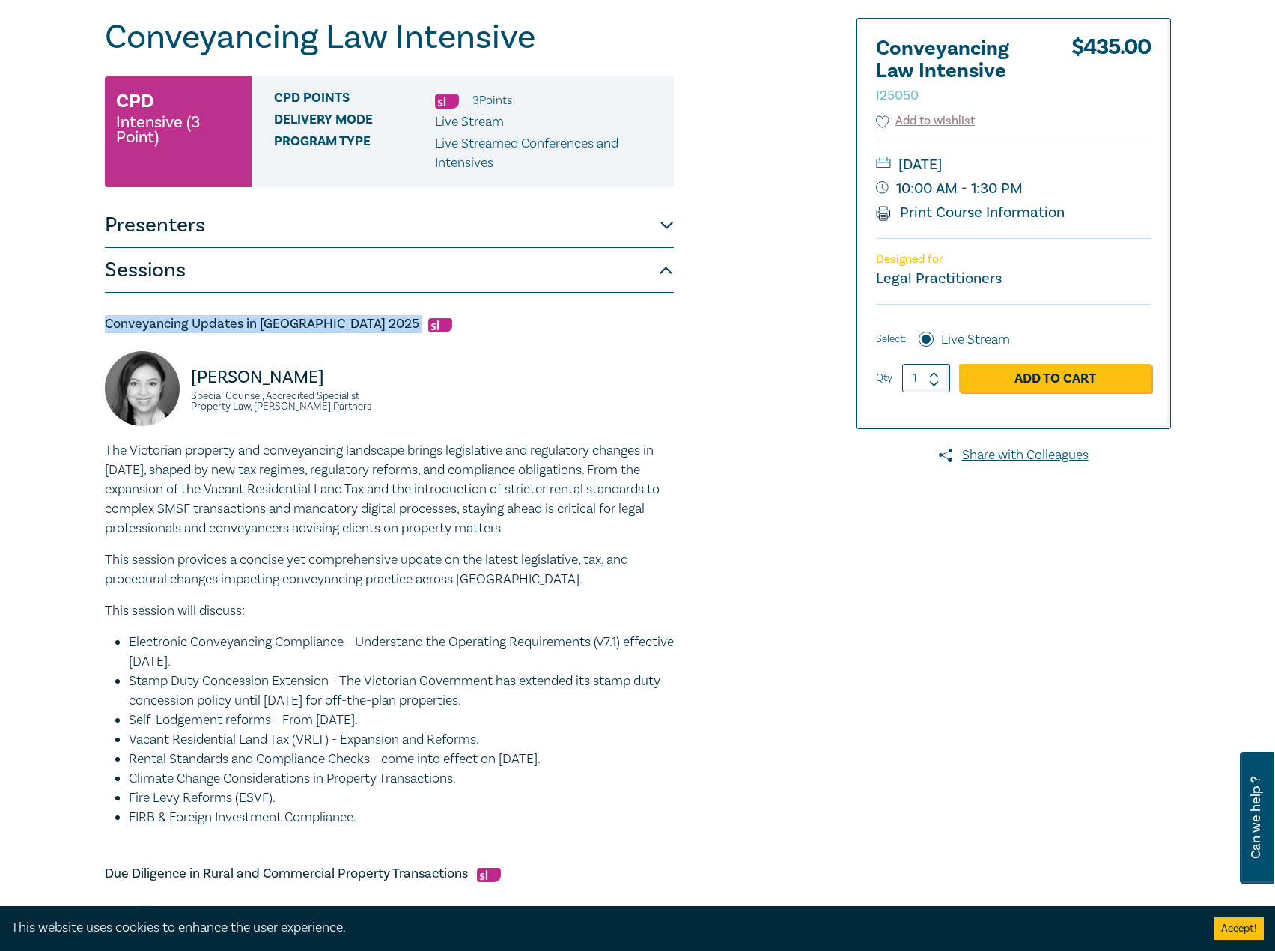
drag, startPoint x: 343, startPoint y: 325, endPoint x: 90, endPoint y: 323, distance: 253.0
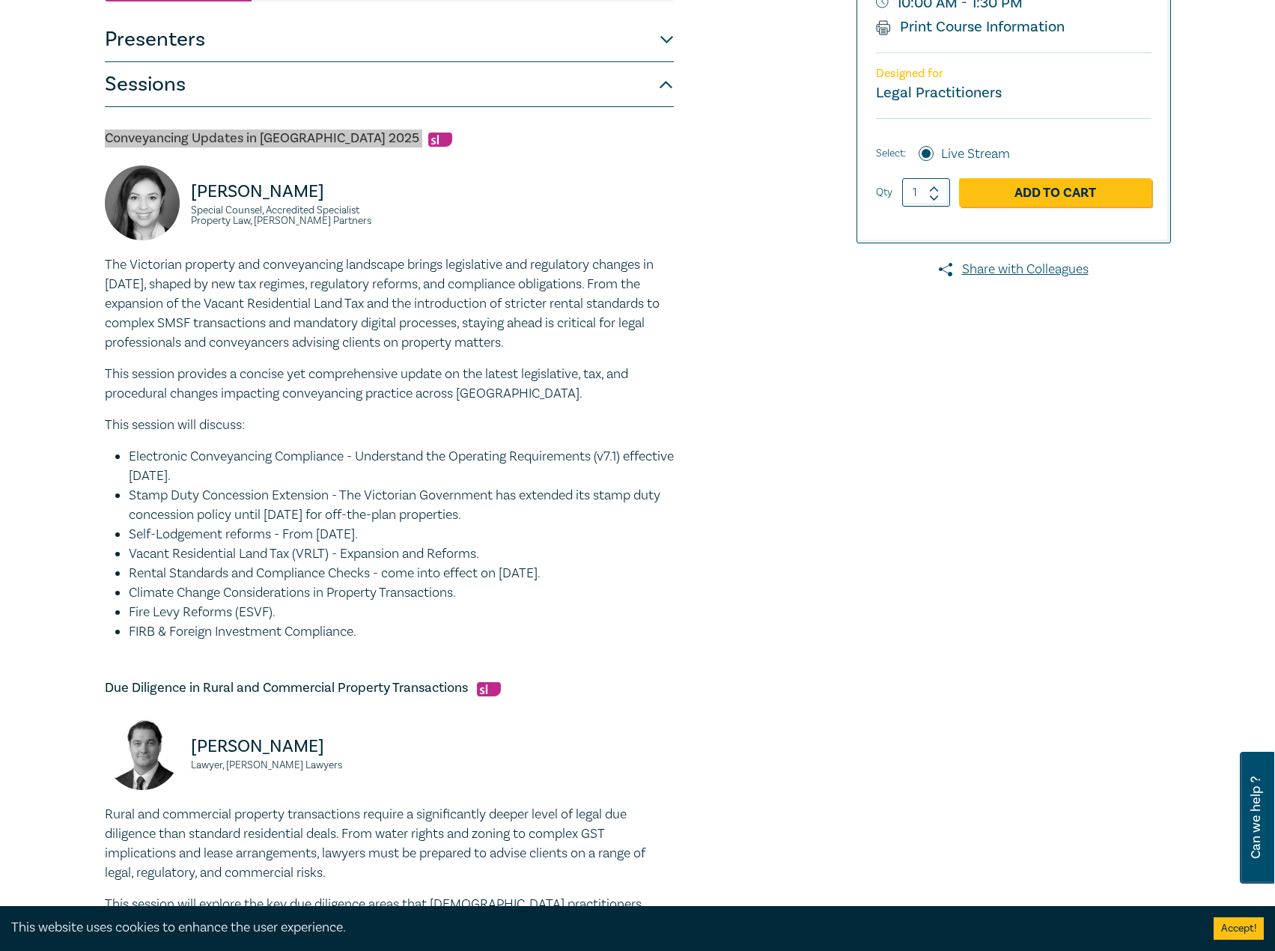
scroll to position [449, 0]
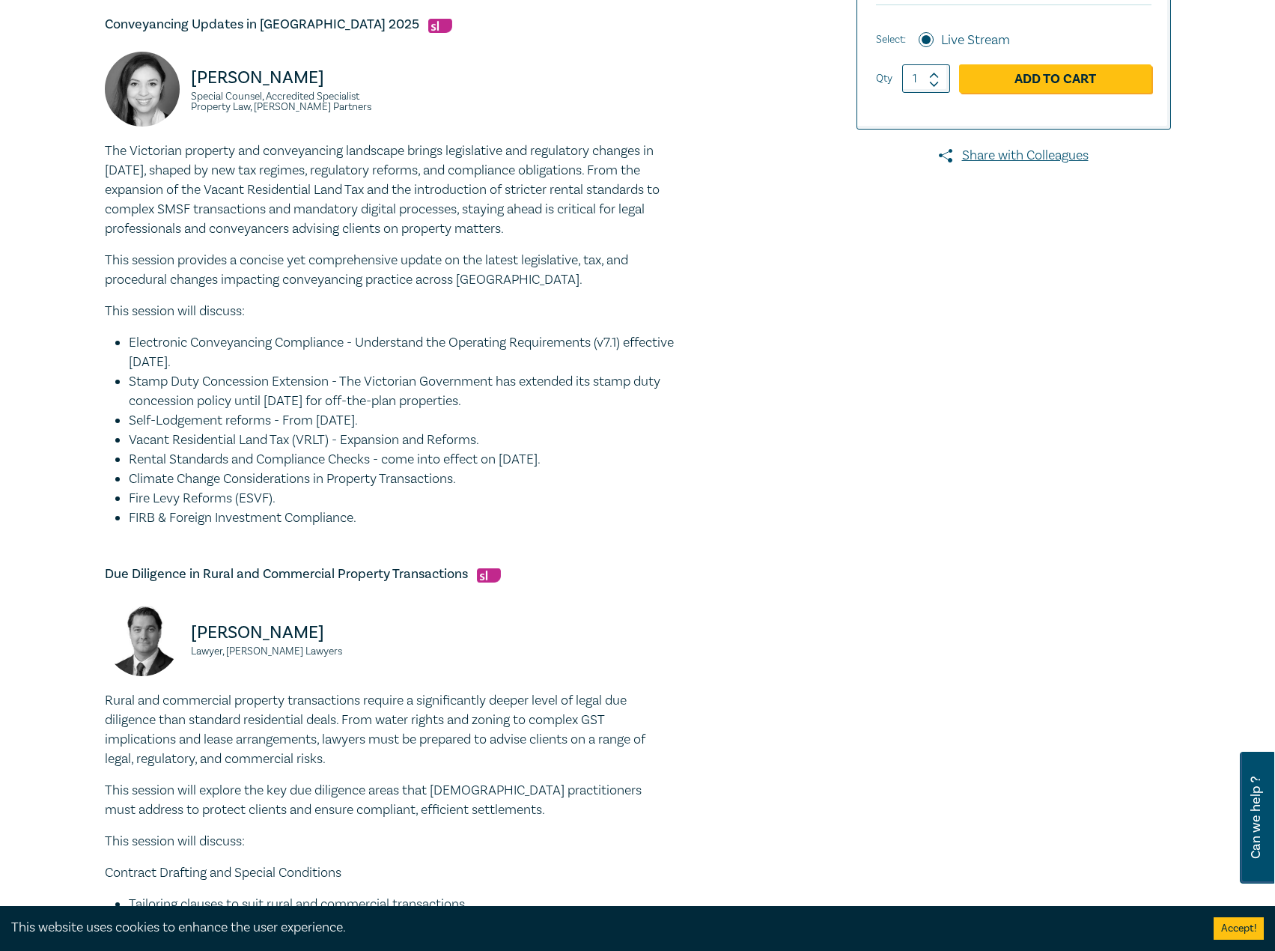
click at [380, 513] on li "FIRB & Foreign Investment Compliance." at bounding box center [401, 517] width 545 height 19
drag, startPoint x: 376, startPoint y: 524, endPoint x: 100, endPoint y: 150, distance: 465.0
drag, startPoint x: 333, startPoint y: 108, endPoint x: 195, endPoint y: 70, distance: 142.7
click at [195, 70] on div "Victoria Agahi Special Counsel, Accredited Specialist Property Law, Aitken Part…" at bounding box center [242, 97] width 275 height 90
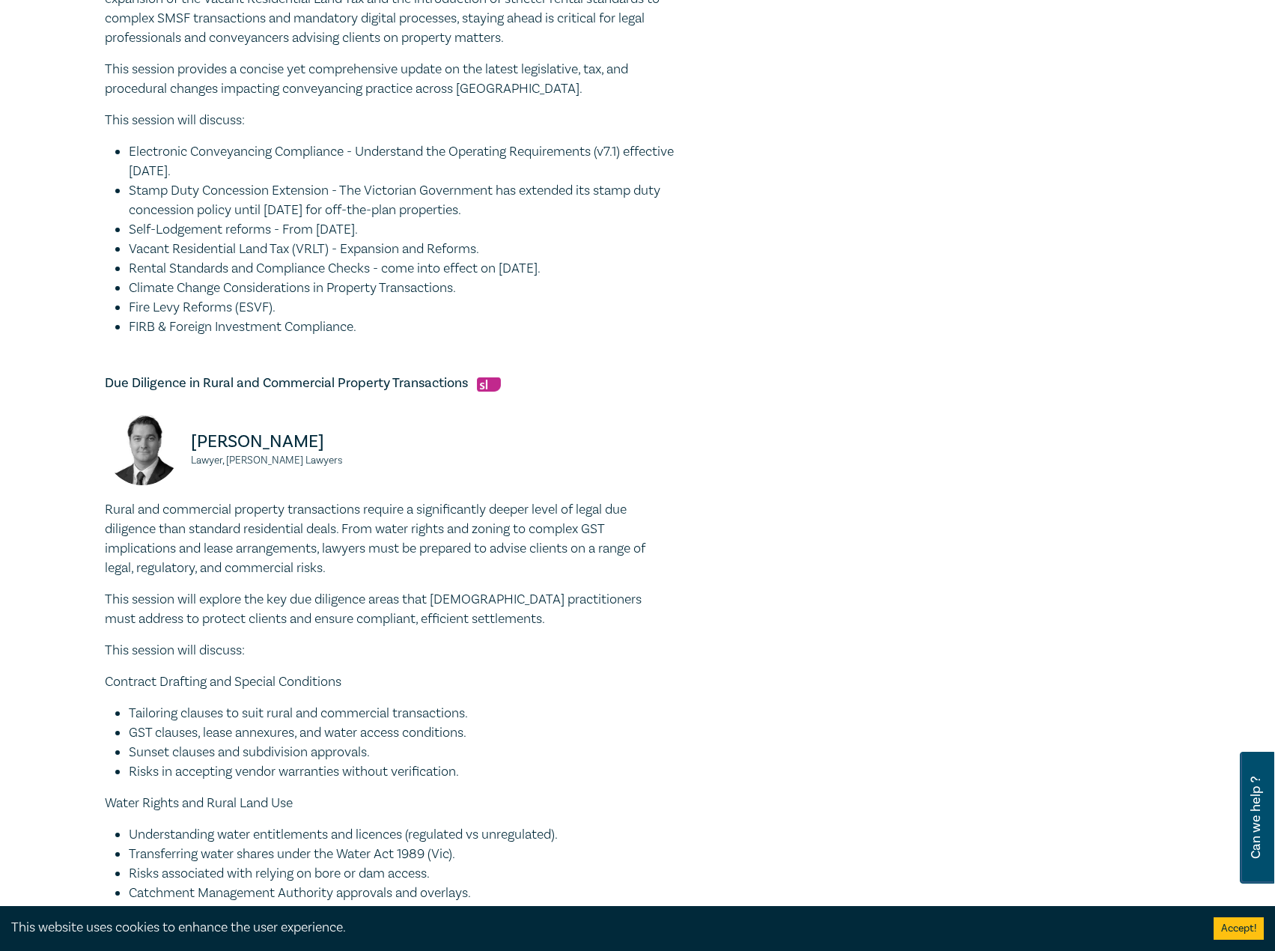
scroll to position [674, 0]
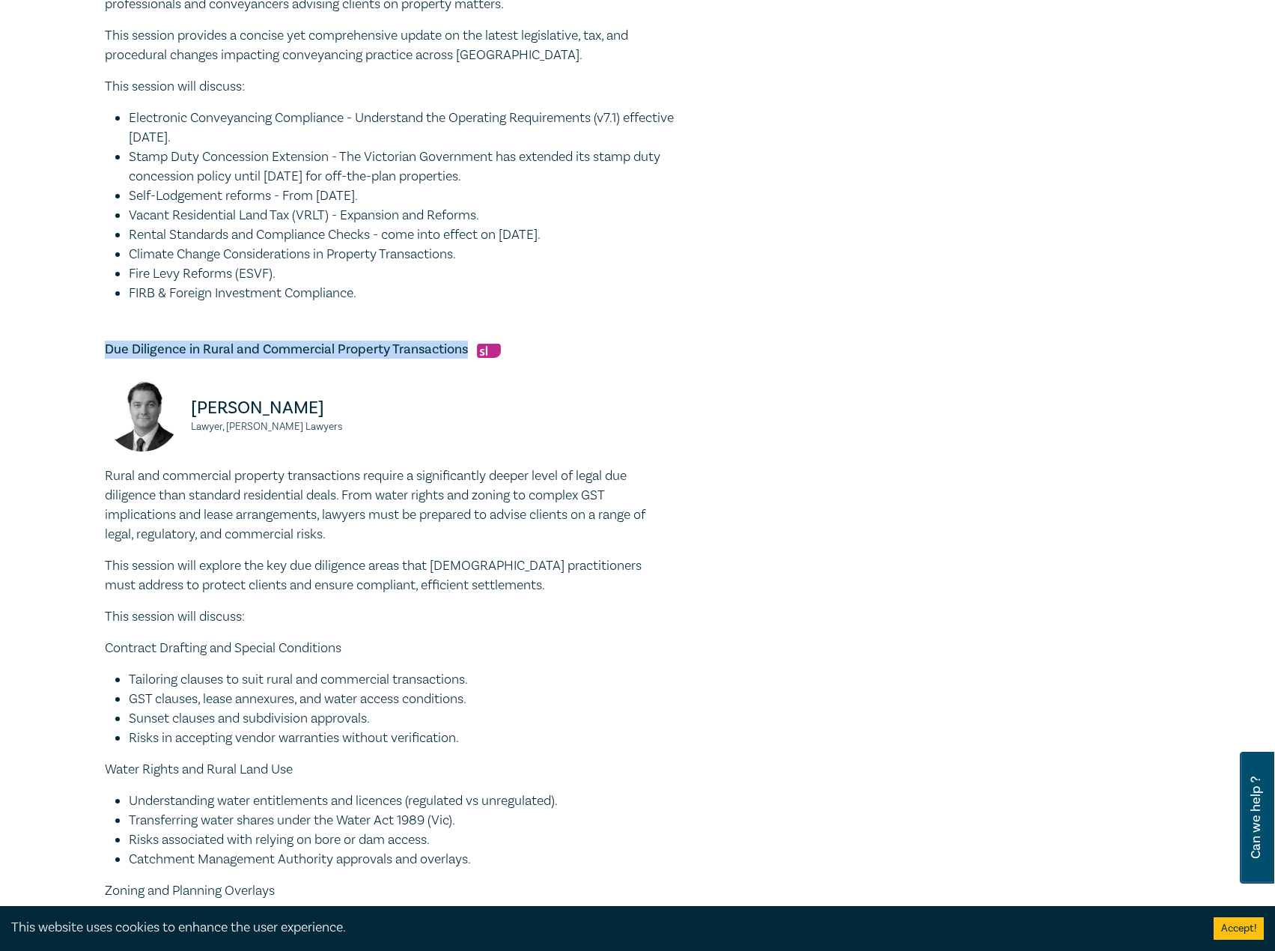
drag, startPoint x: 469, startPoint y: 348, endPoint x: 90, endPoint y: 350, distance: 378.7
click at [90, 350] on div "Conveyancing Law Intensive I25050 CPD Intensive (3 Point) CPD Points 3 Point s …" at bounding box center [637, 873] width 1275 height 2900
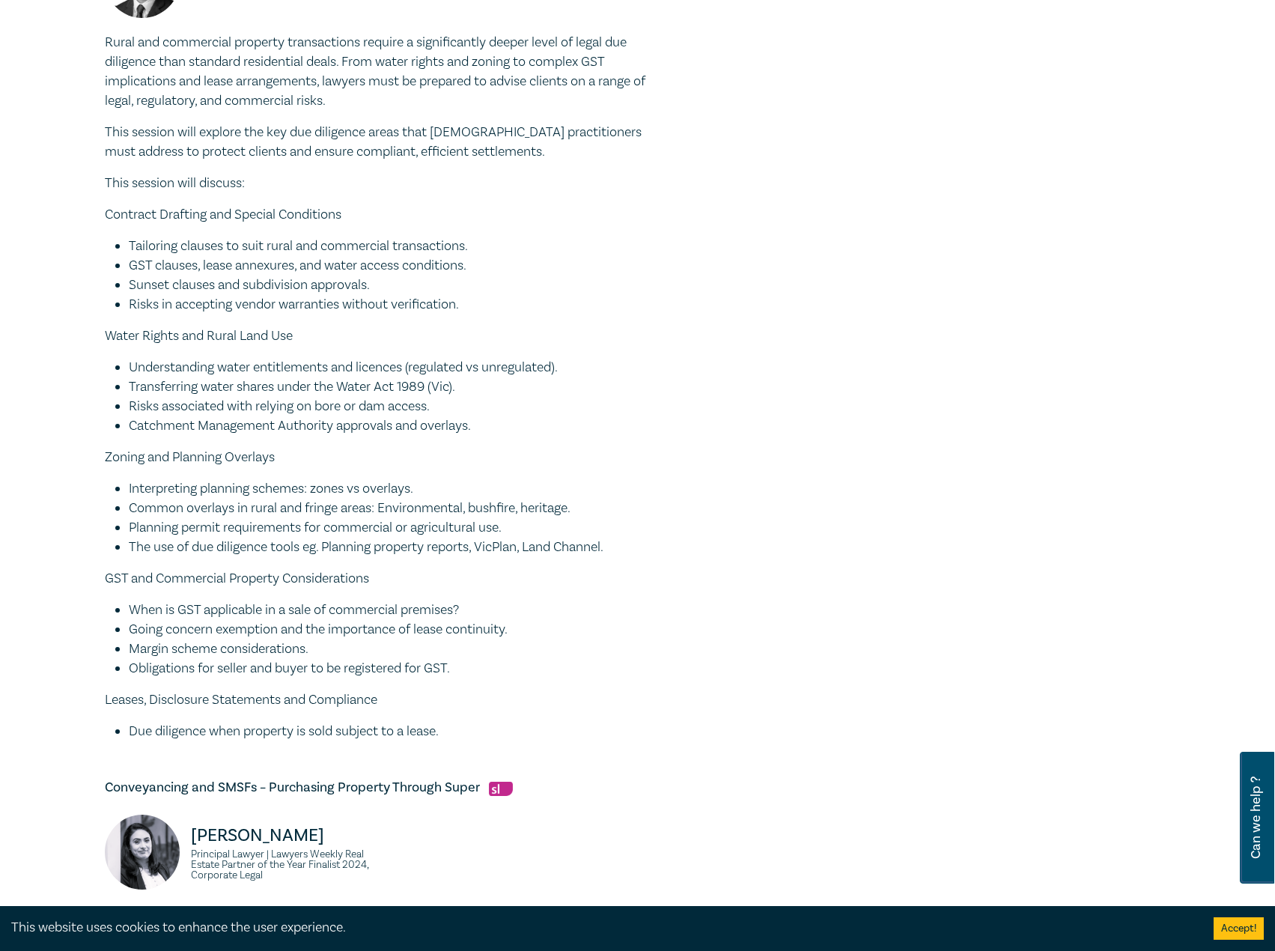
scroll to position [1123, 0]
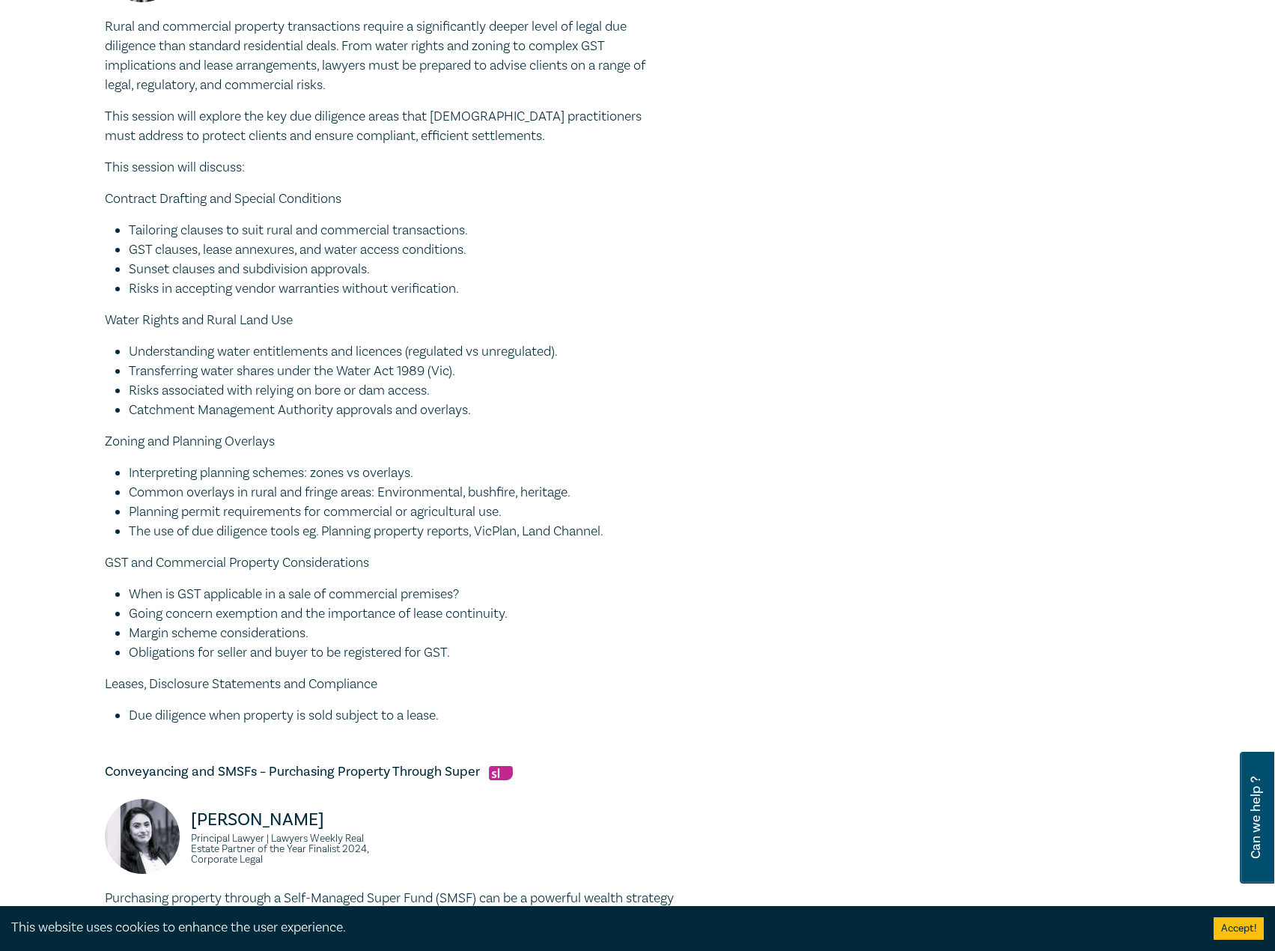
click at [466, 723] on li "Due diligence when property is sold subject to a lease." at bounding box center [401, 715] width 545 height 19
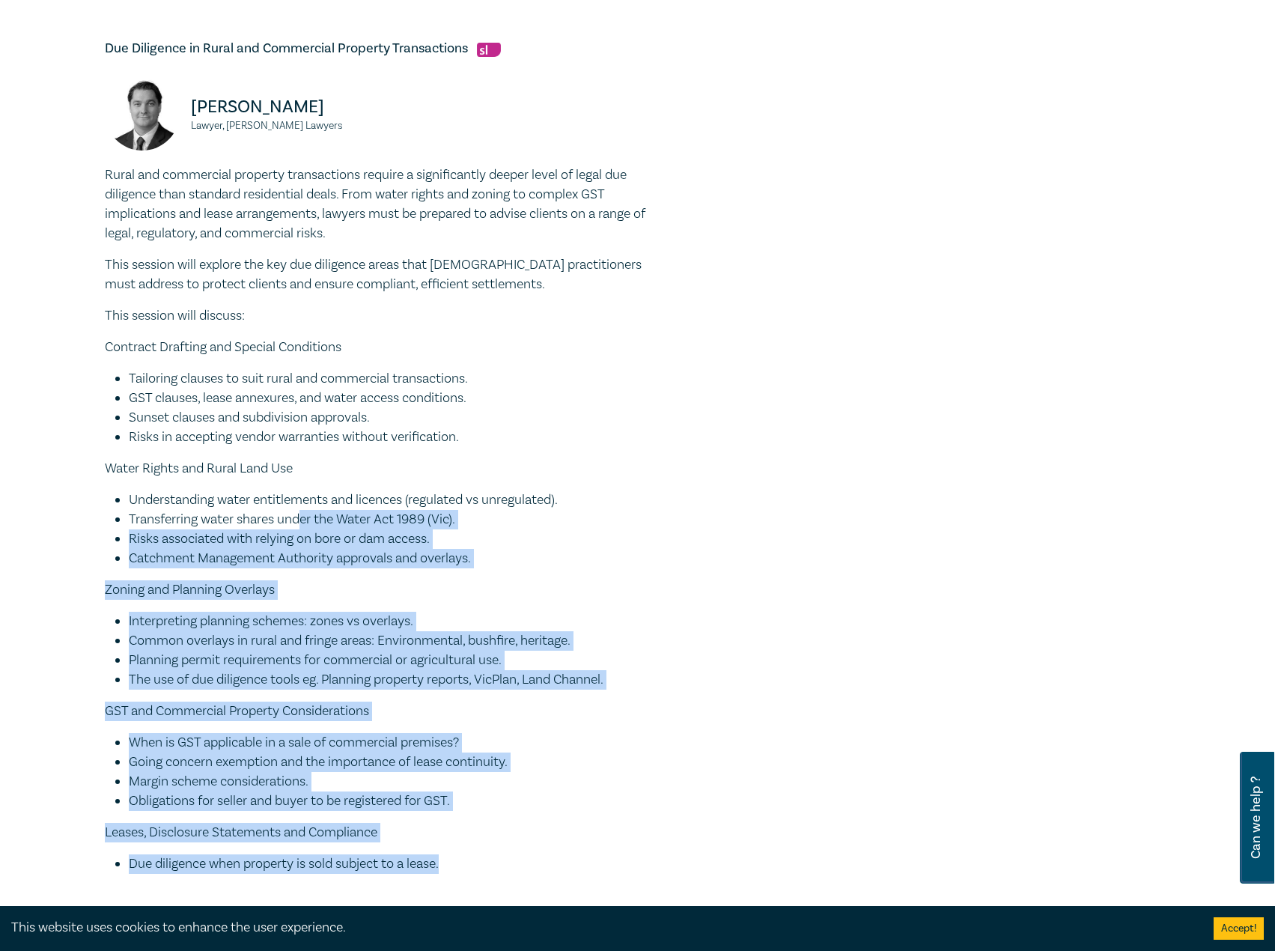
scroll to position [973, 0]
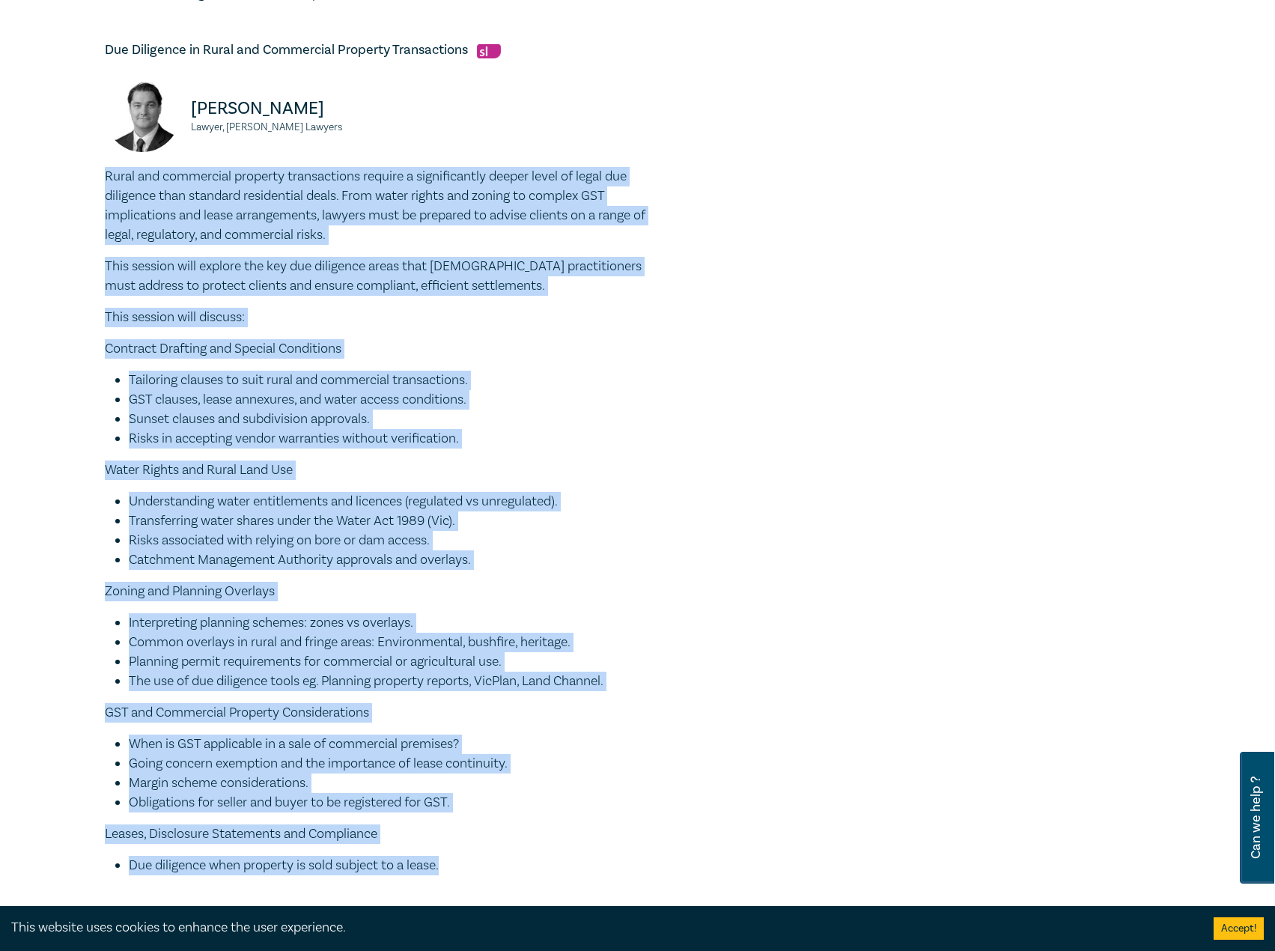
drag, startPoint x: 456, startPoint y: 715, endPoint x: 107, endPoint y: 173, distance: 644.5
click at [107, 173] on div "Rural and commercial property transactions require a significantly deeper level…" at bounding box center [389, 521] width 569 height 708
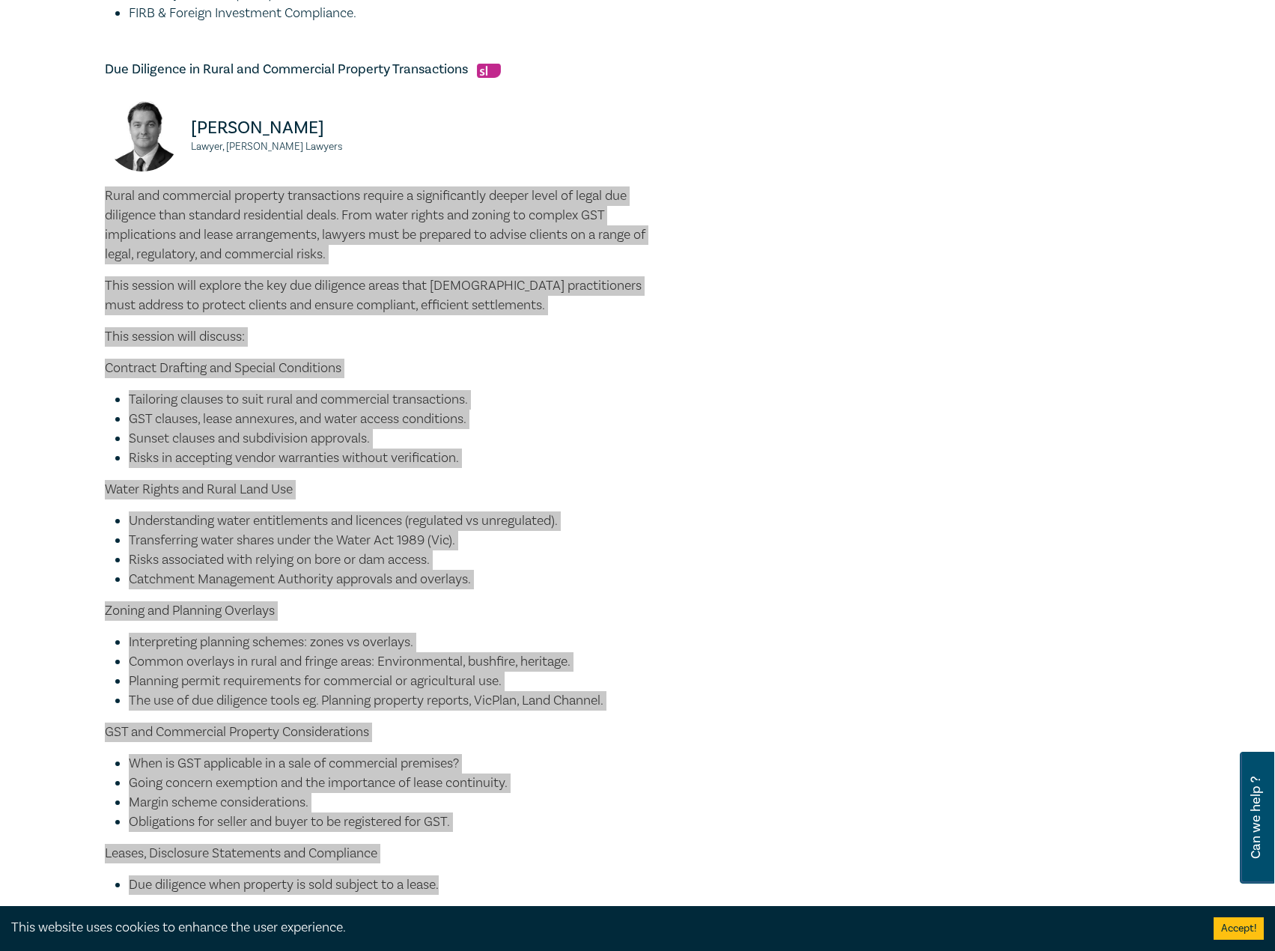
scroll to position [748, 0]
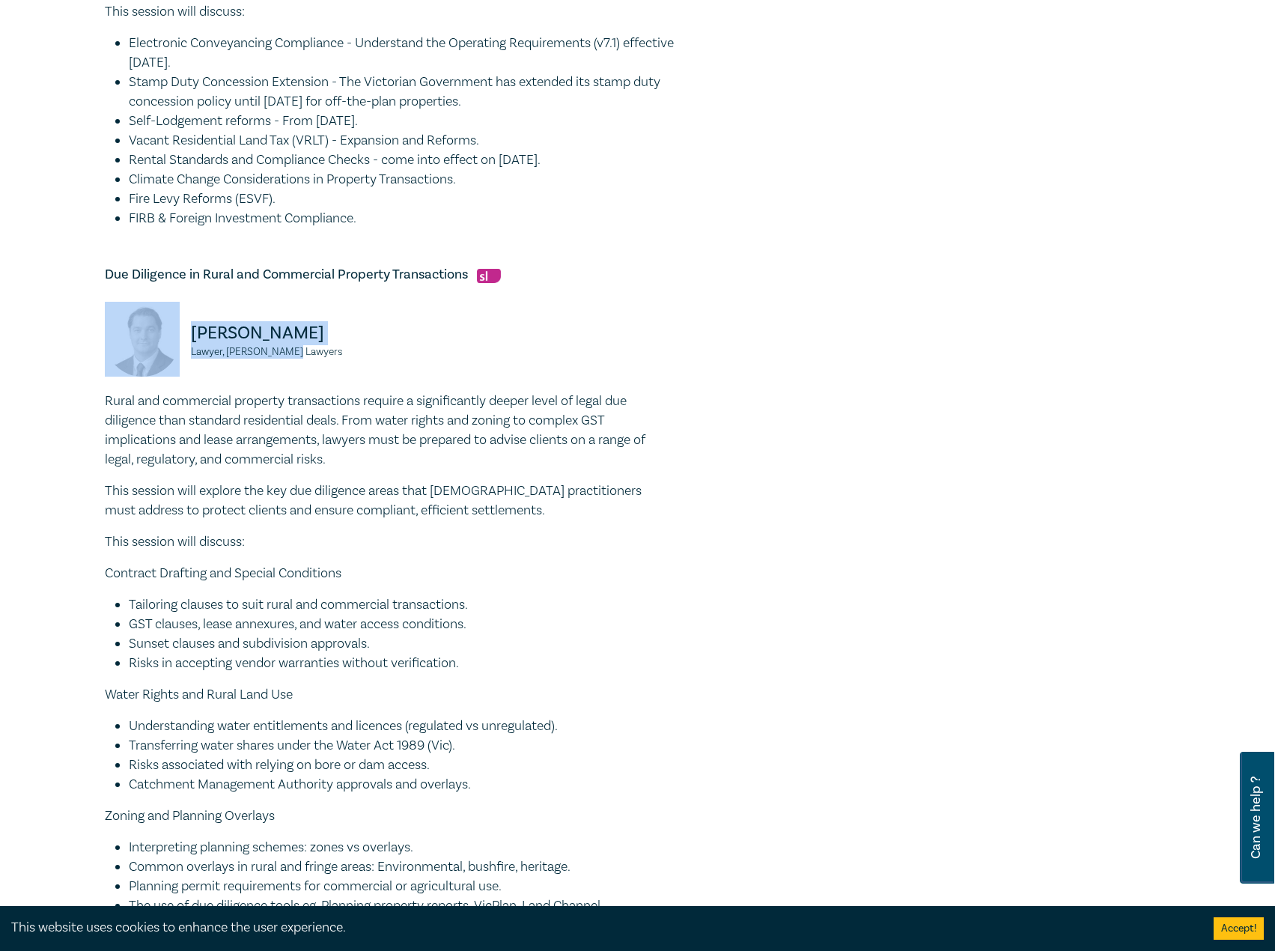
drag, startPoint x: 300, startPoint y: 351, endPoint x: 168, endPoint y: 326, distance: 134.8
click at [168, 326] on div "Julian McIntyre Lawyer, Parke Lawyers" at bounding box center [242, 347] width 275 height 90
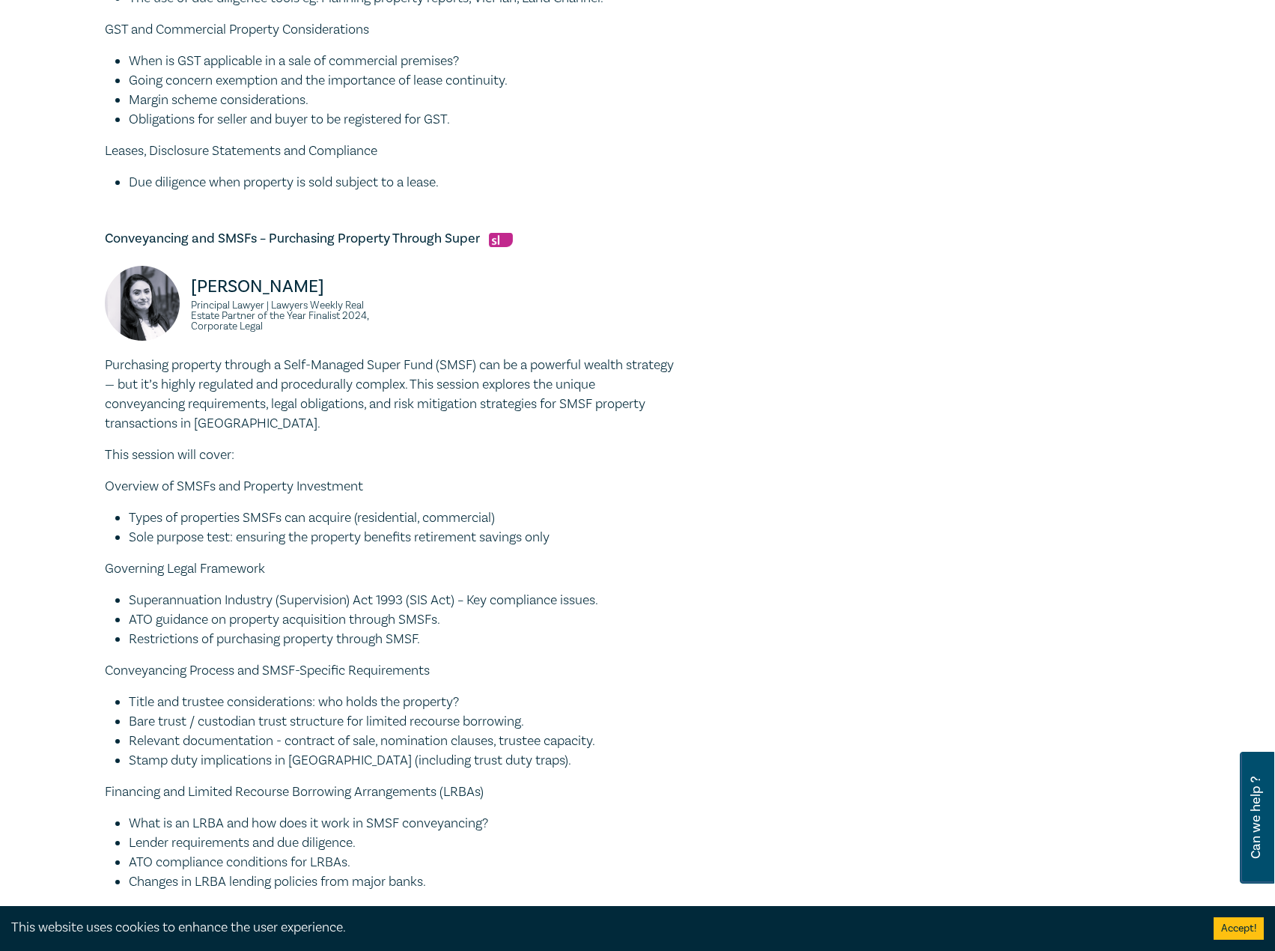
scroll to position [1796, 0]
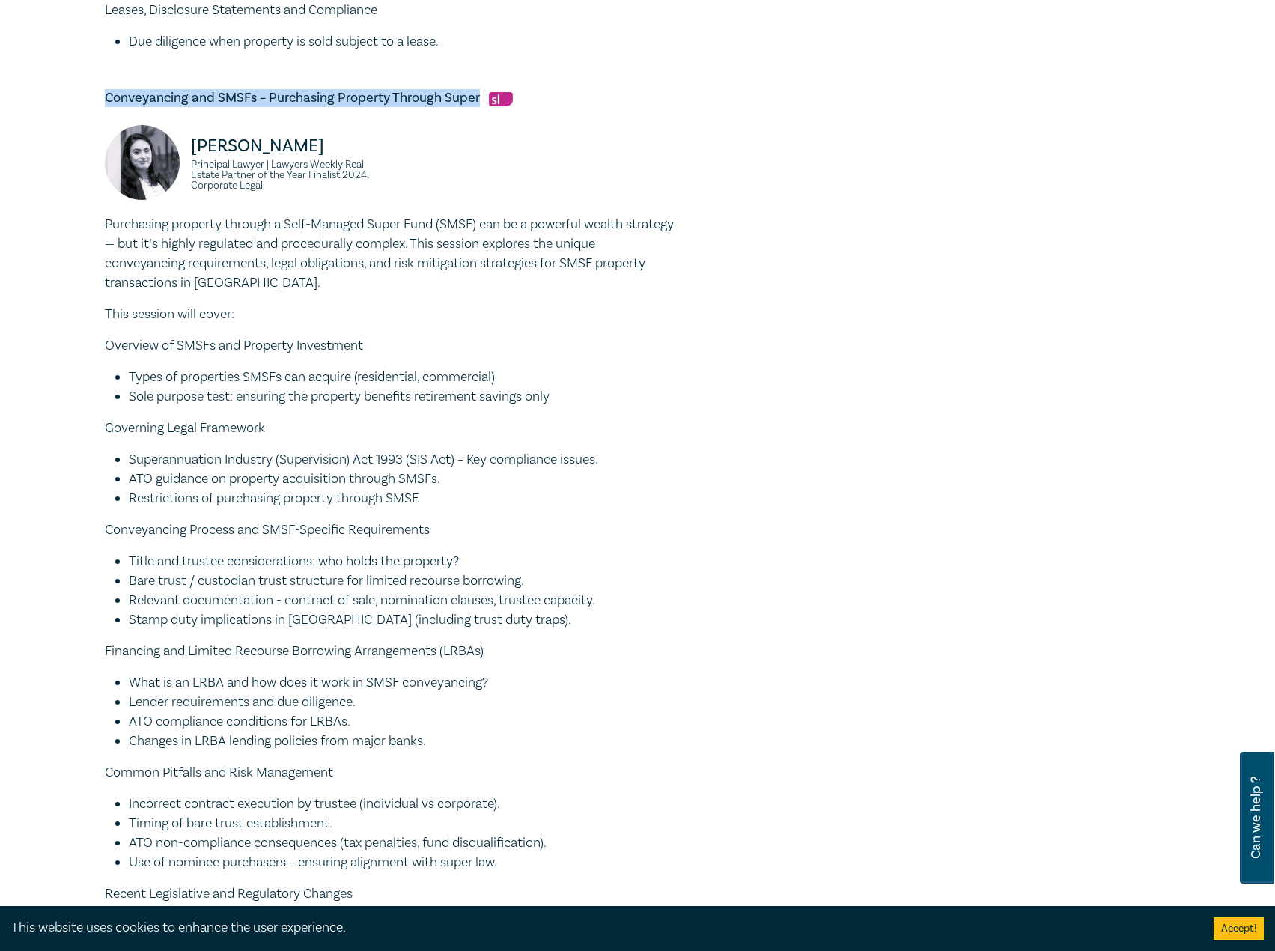
drag, startPoint x: 480, startPoint y: 97, endPoint x: 105, endPoint y: 92, distance: 375.0
click at [105, 92] on h5 "Conveyancing and SMSFs – Purchasing Property Through Super" at bounding box center [389, 98] width 569 height 18
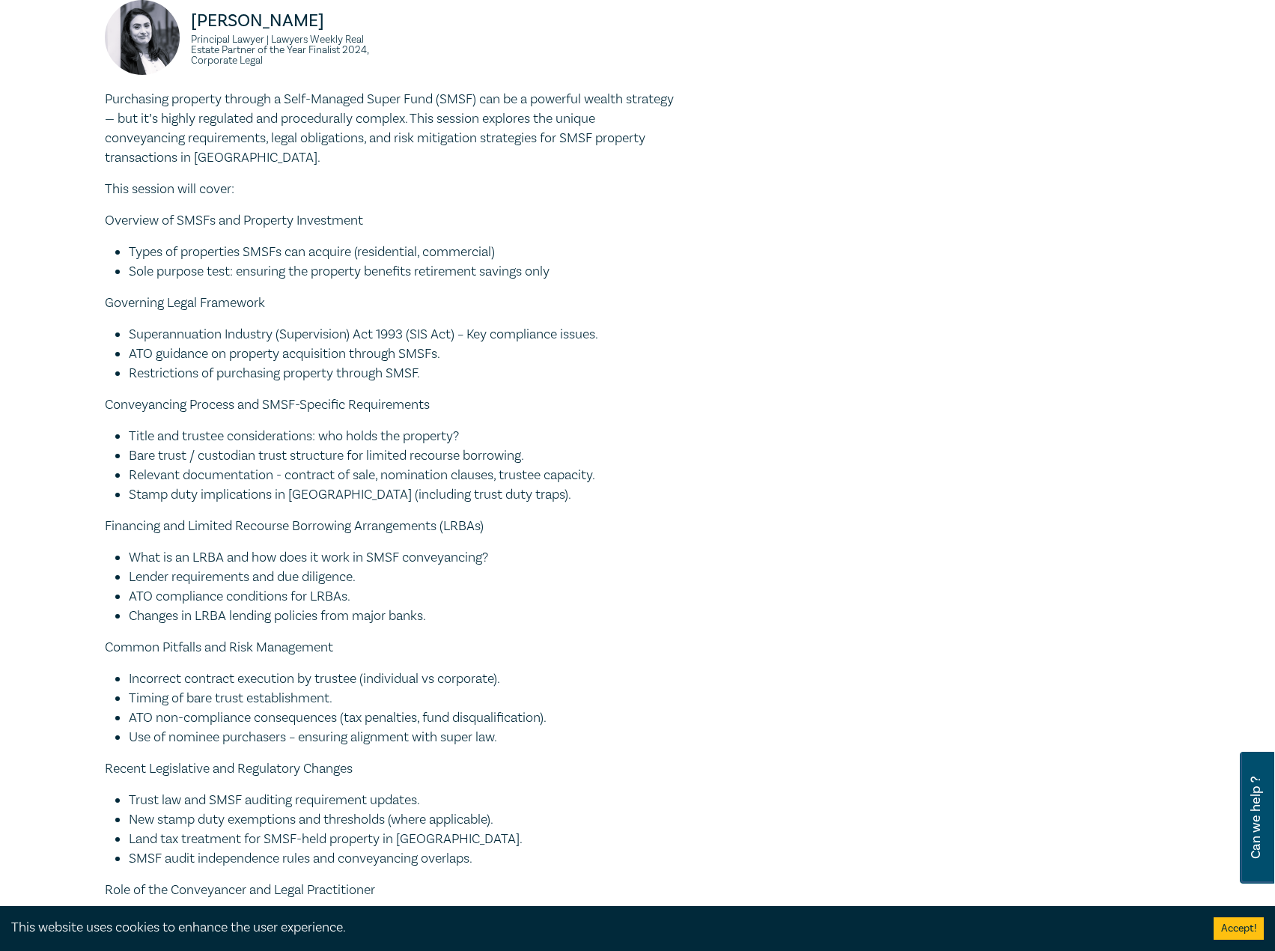
scroll to position [1871, 0]
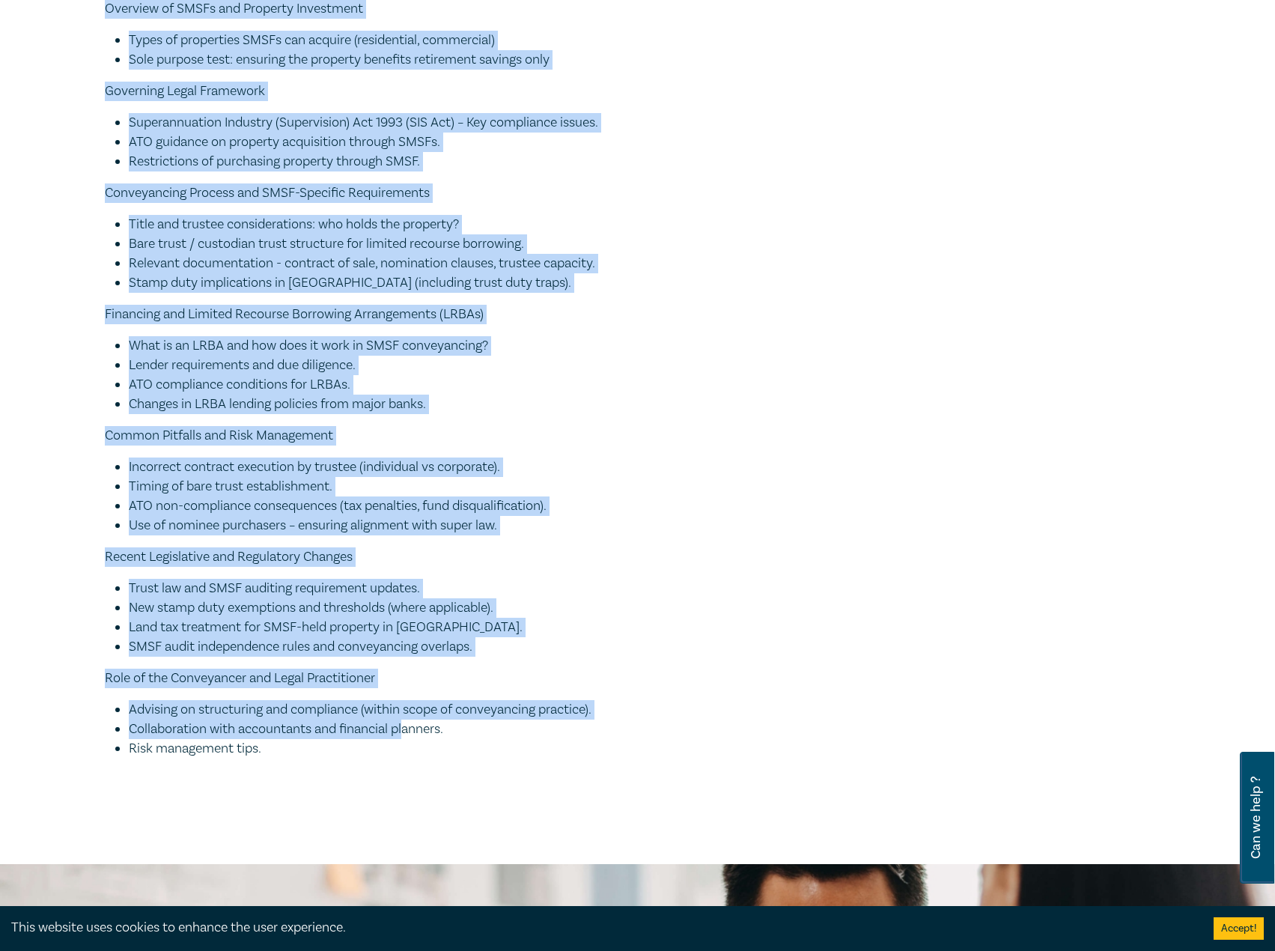
scroll to position [2171, 0]
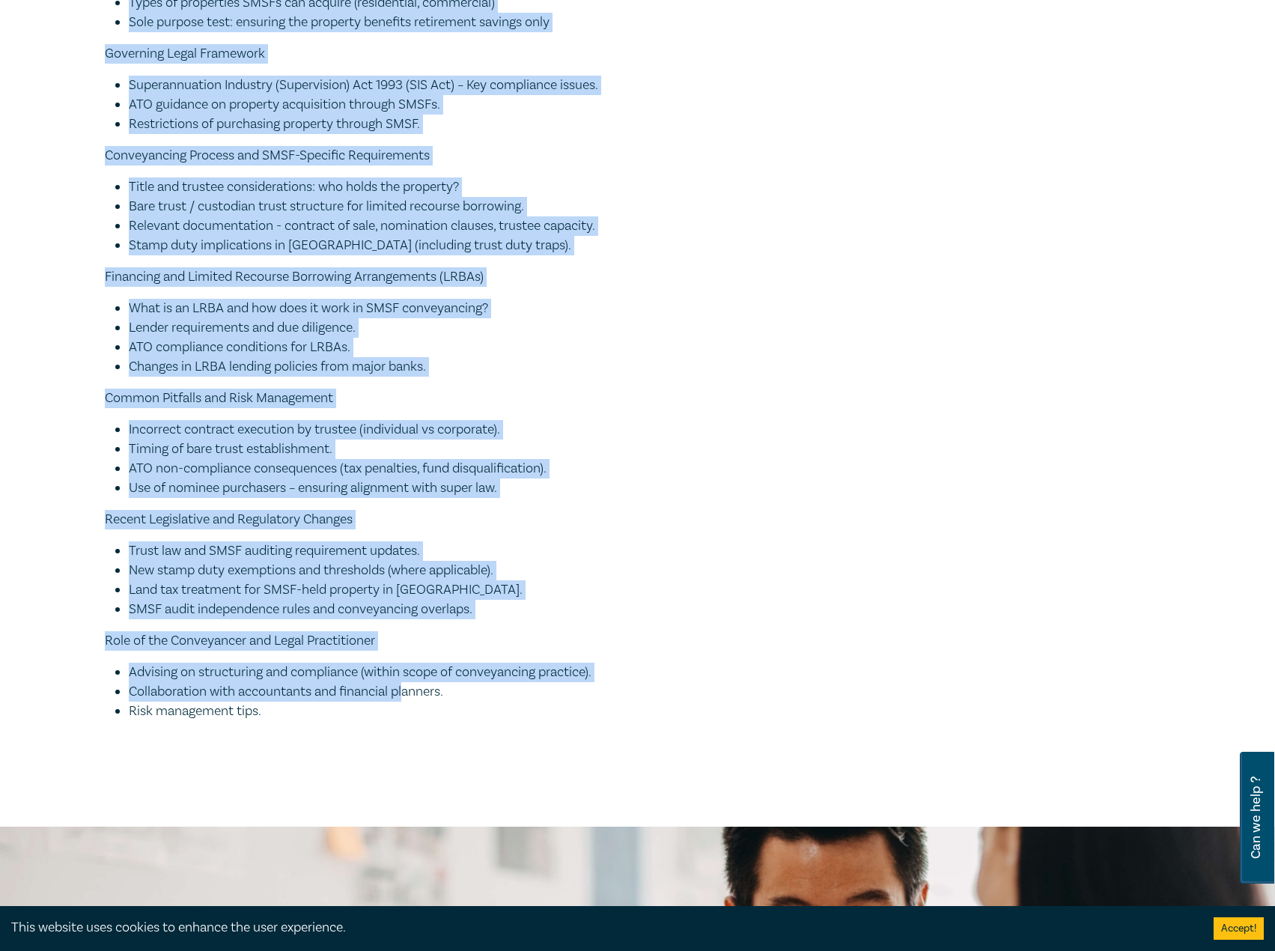
drag, startPoint x: 105, startPoint y: 144, endPoint x: 382, endPoint y: 721, distance: 639.4
click at [382, 721] on div "Purchasing property through a Self-Managed Super Fund (SMSF) can be a powerful …" at bounding box center [389, 281] width 569 height 880
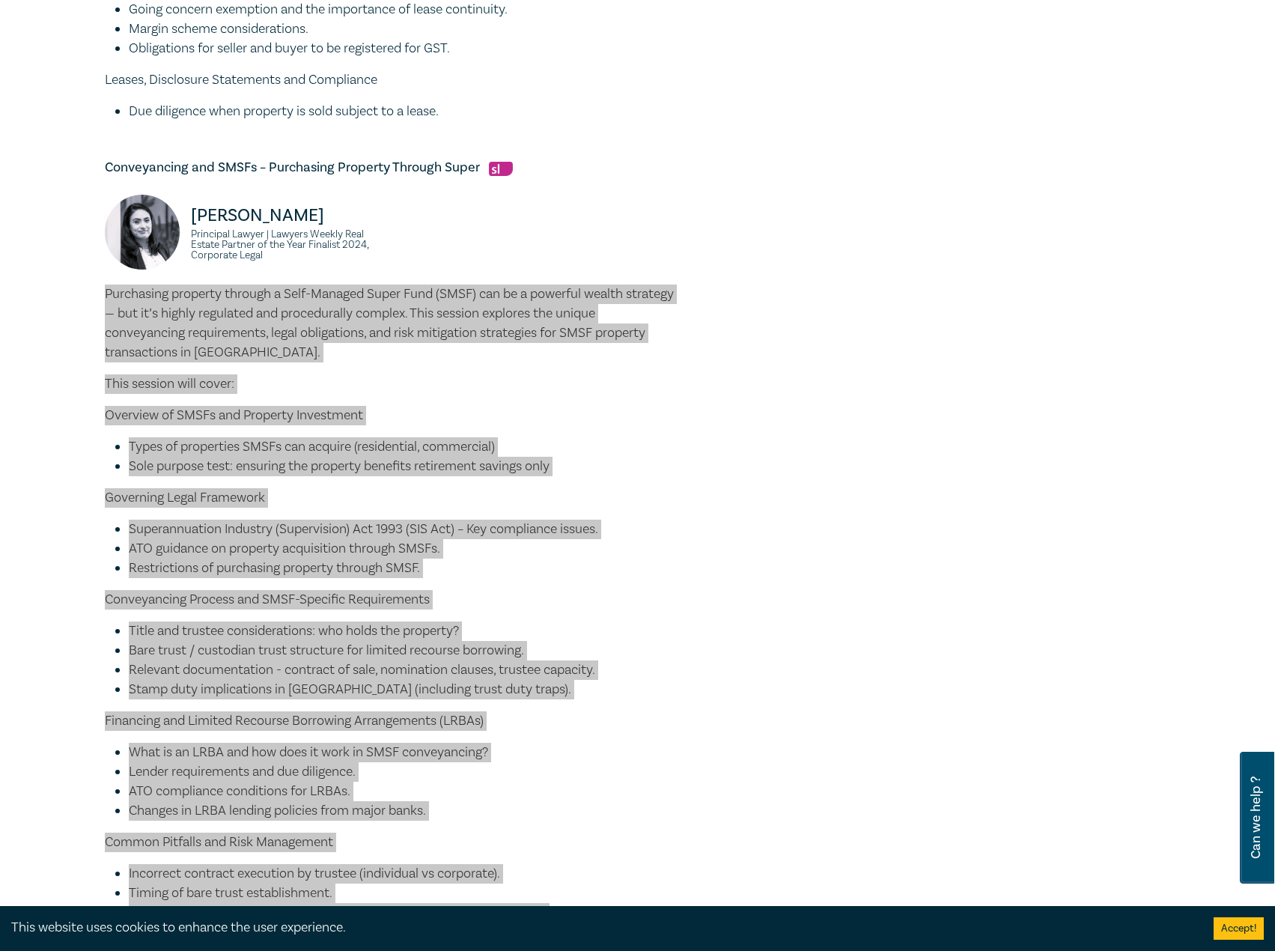
scroll to position [1722, 0]
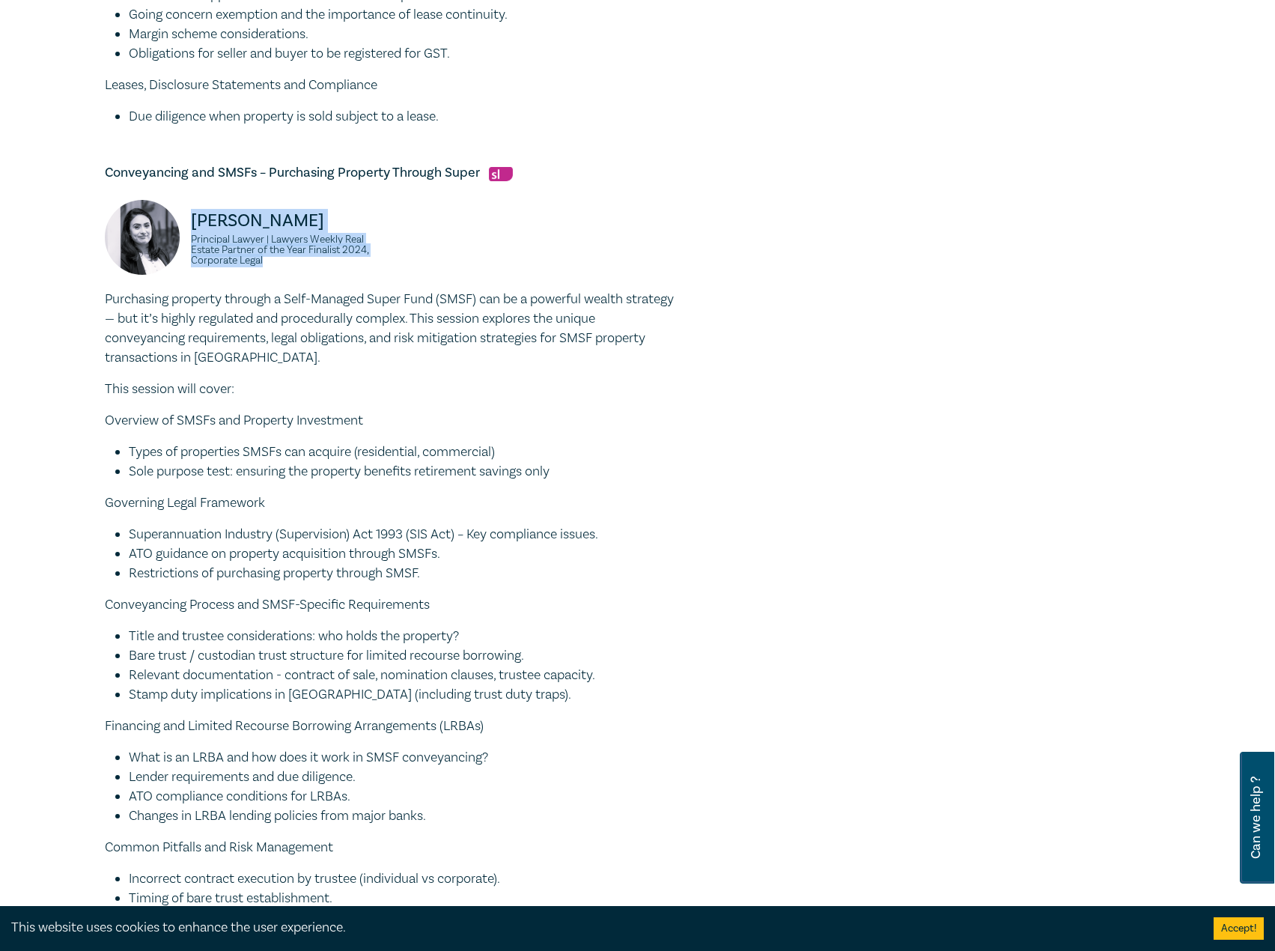
drag, startPoint x: 270, startPoint y: 260, endPoint x: 186, endPoint y: 217, distance: 95.1
click at [186, 217] on div "Zohra Ali Principal Lawyer | Lawyers Weekly Real Estate Partner of the Year Fin…" at bounding box center [242, 245] width 275 height 90
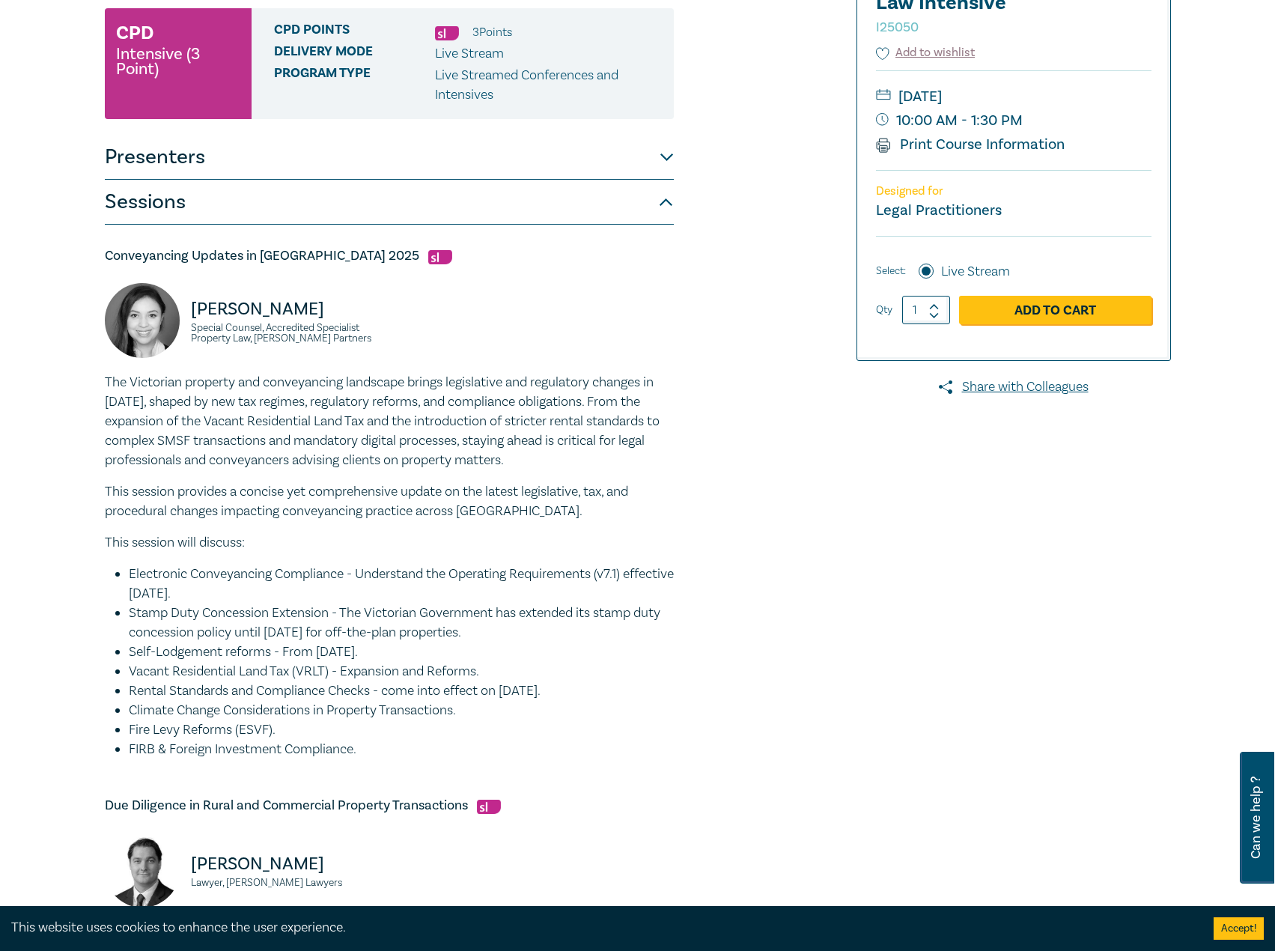
scroll to position [0, 0]
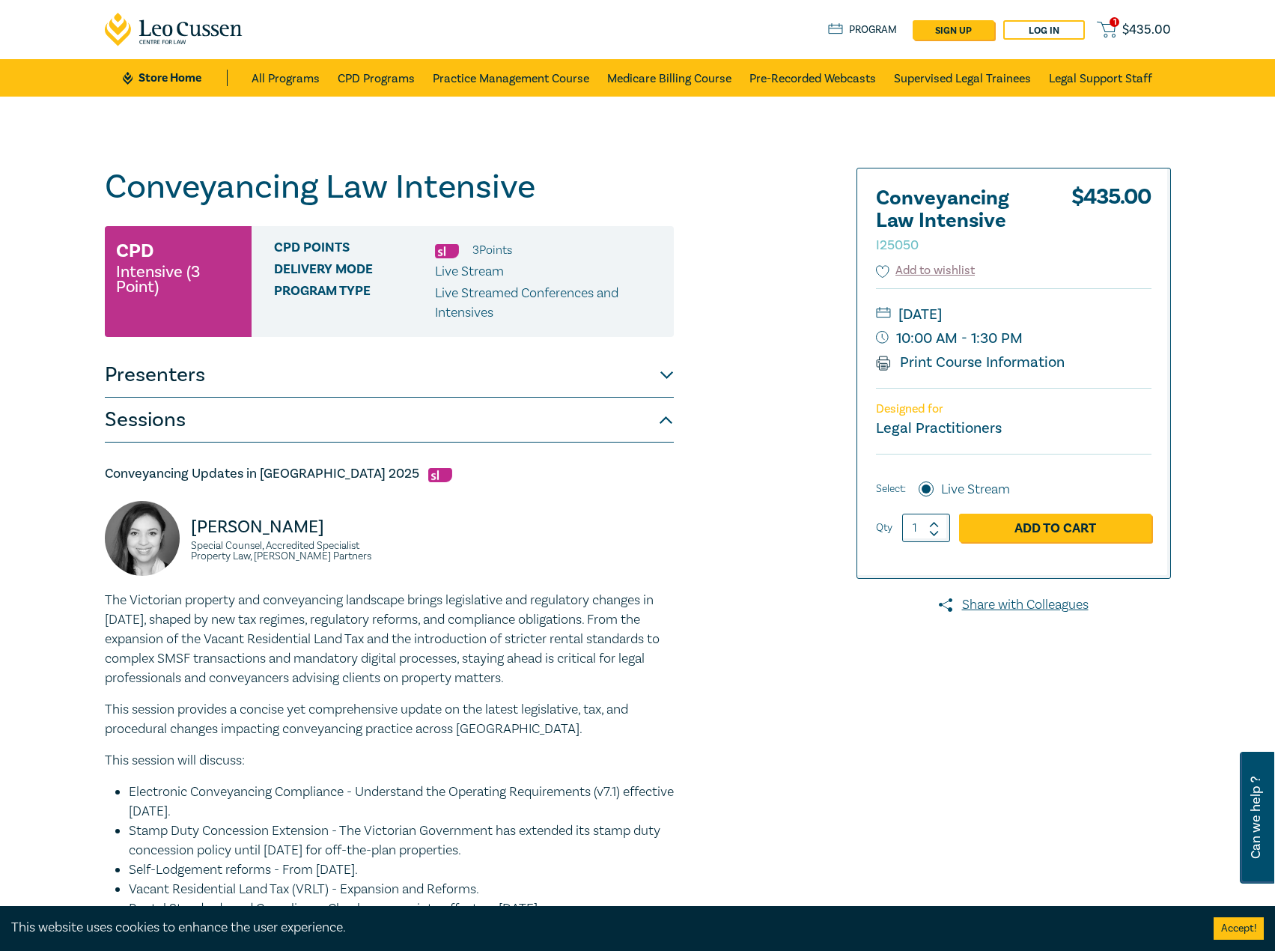
click at [257, 376] on button "Presenters" at bounding box center [389, 375] width 569 height 45
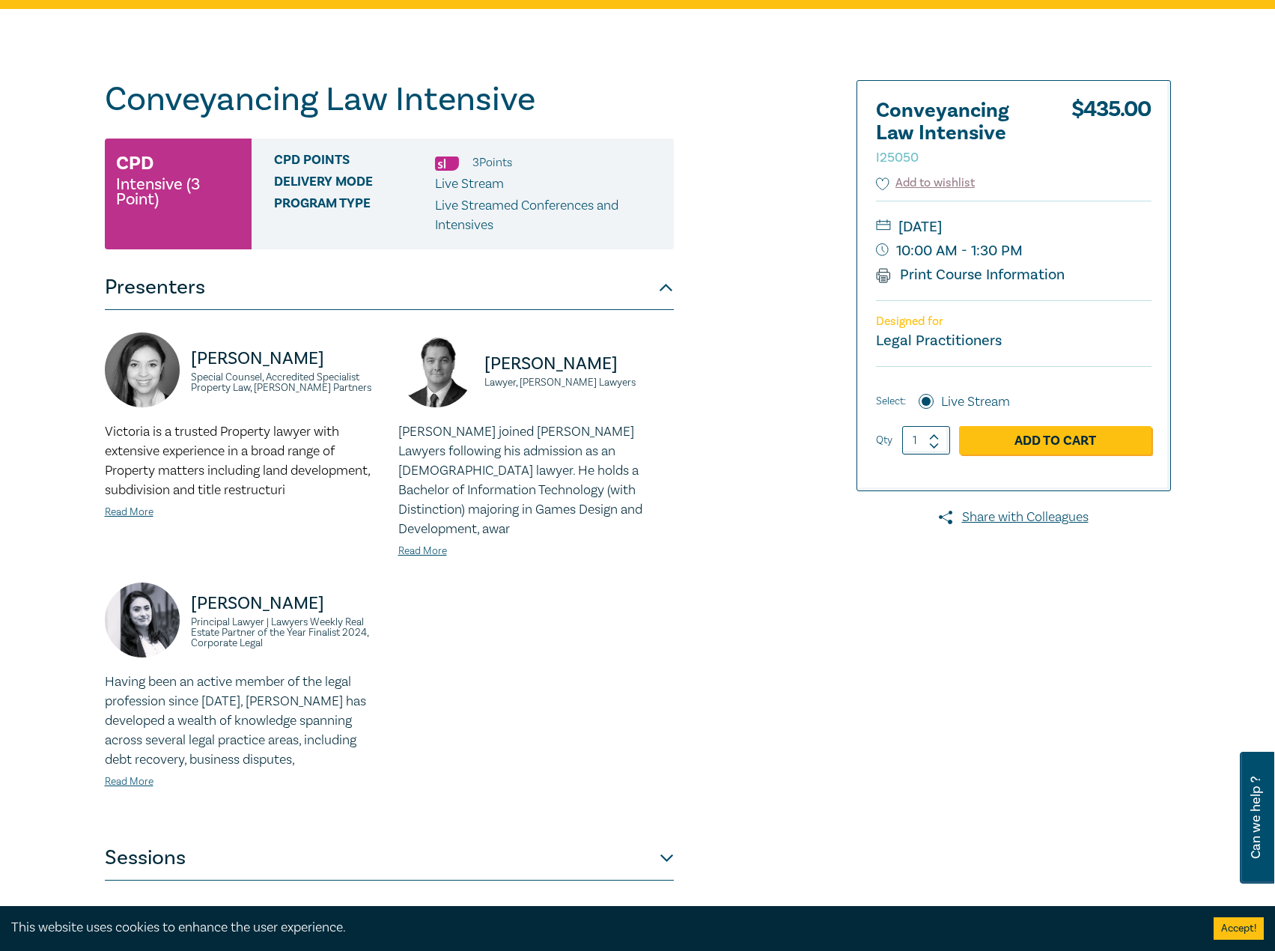
scroll to position [225, 0]
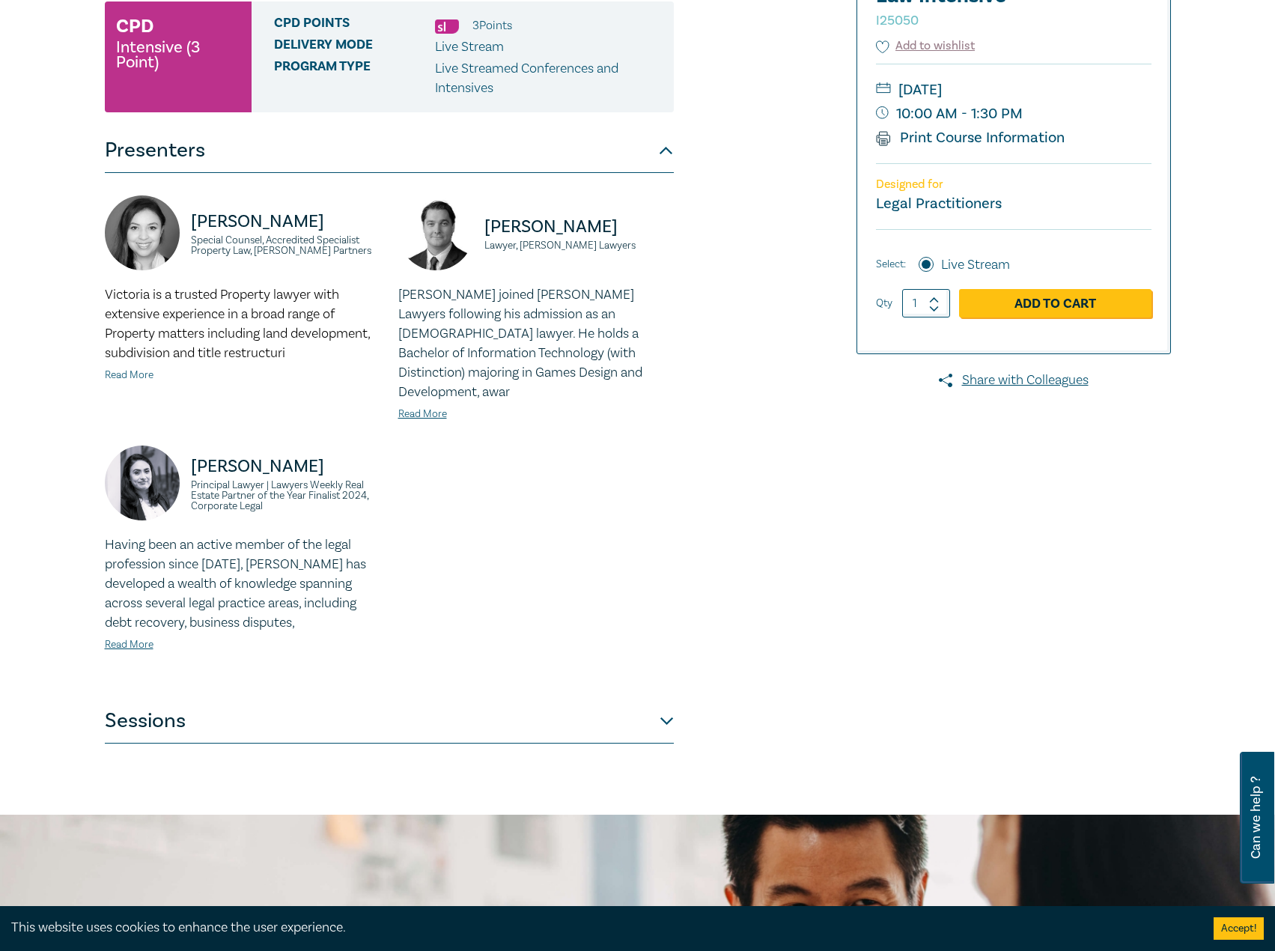
click at [114, 368] on link "Read More" at bounding box center [129, 374] width 49 height 13
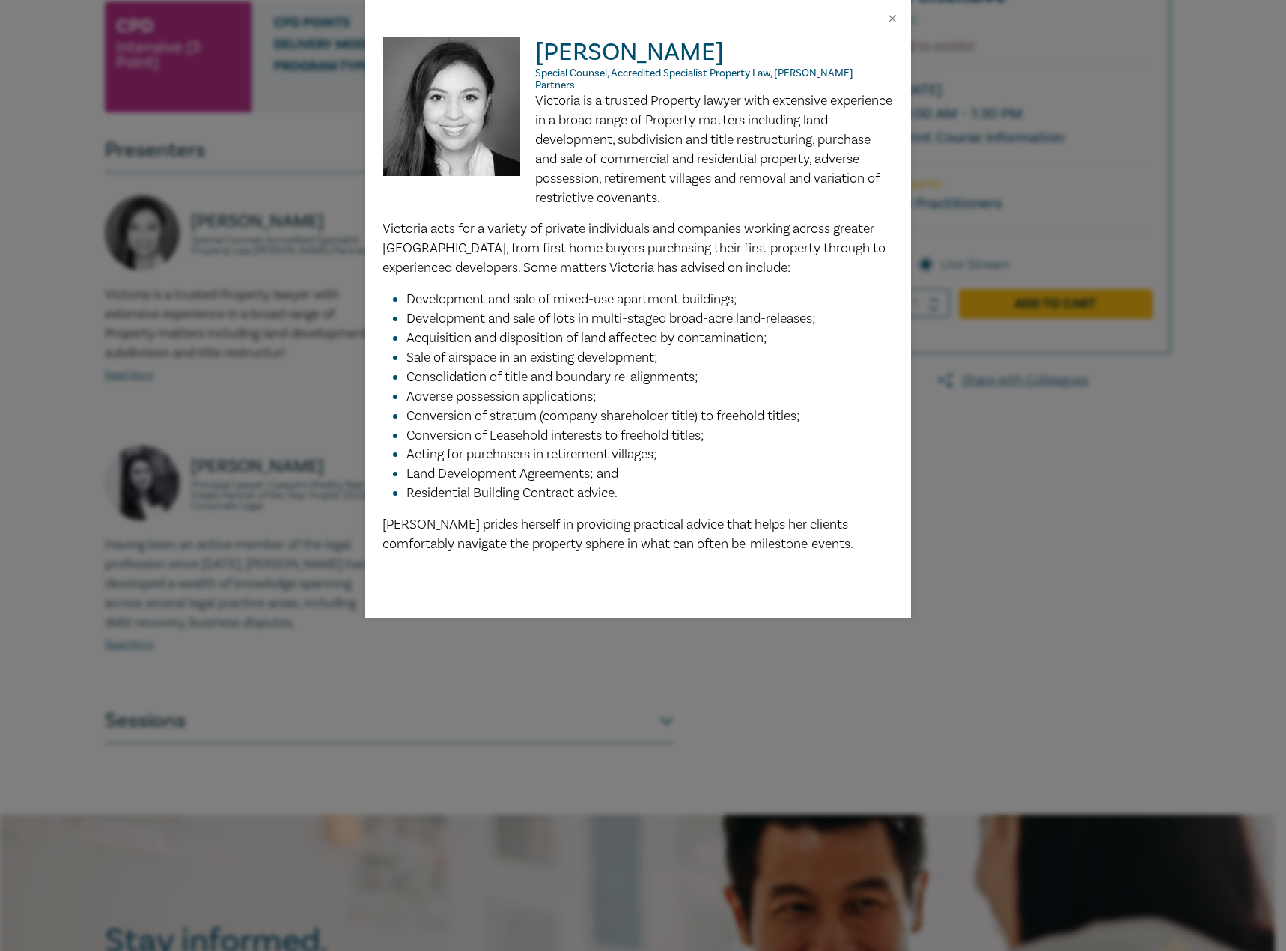
drag, startPoint x: 698, startPoint y: 57, endPoint x: 528, endPoint y: 50, distance: 170.0
click at [528, 50] on div "Victoria Agahi Special Counsel, Accredited Specialist Property Law, Aitken Part…" at bounding box center [637, 295] width 510 height 516
drag, startPoint x: 876, startPoint y: 73, endPoint x: 535, endPoint y: 73, distance: 340.6
click at [535, 73] on p "Special Counsel, Accredited Specialist Property Law, Aitken Partners" at bounding box center [637, 79] width 510 height 24
drag, startPoint x: 560, startPoint y: 98, endPoint x: 538, endPoint y: 84, distance: 26.0
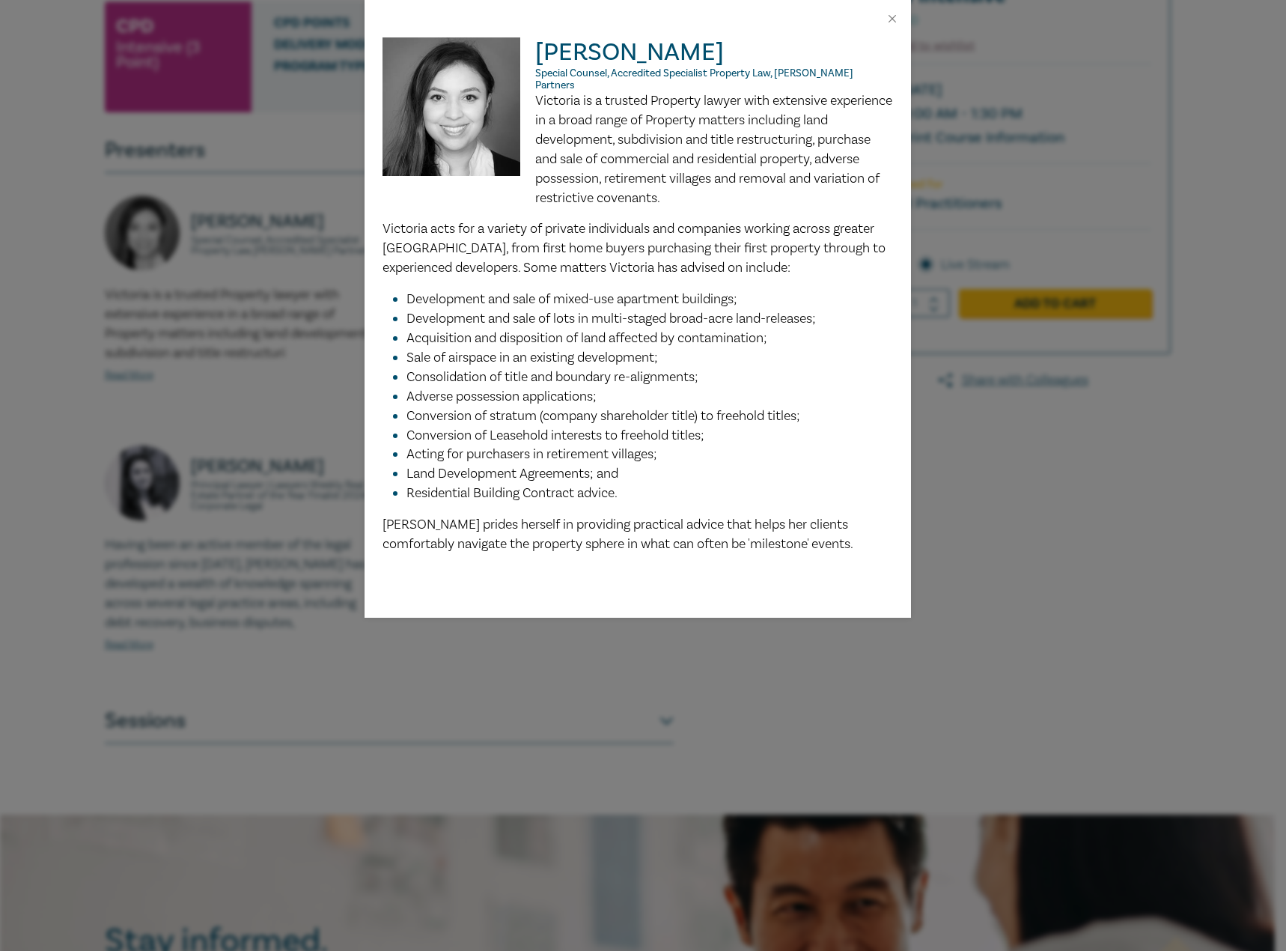
click at [560, 98] on p "Victoria is a trusted Property lawyer with extensive experience in a broad rang…" at bounding box center [637, 149] width 510 height 116
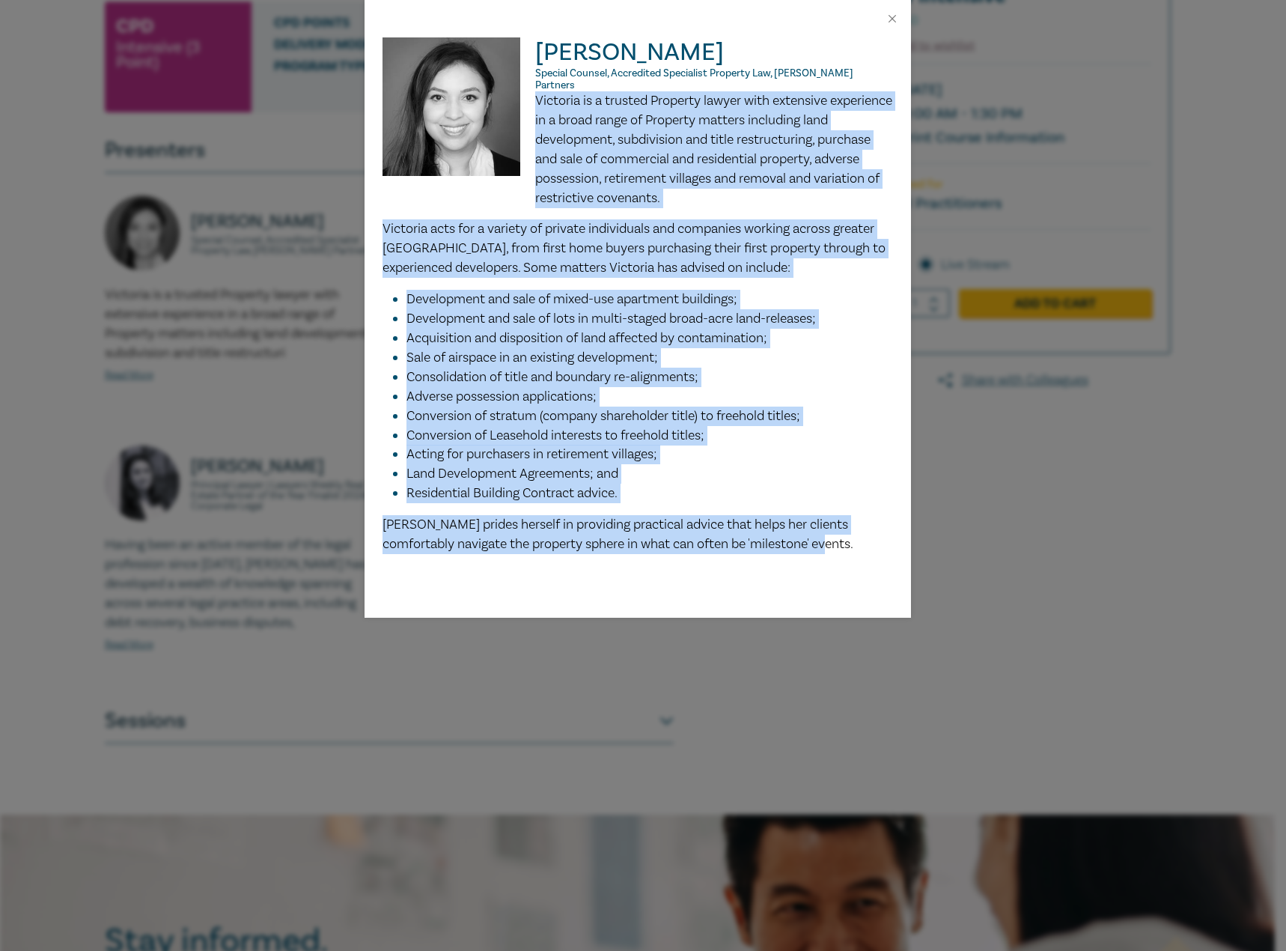
drag, startPoint x: 536, startPoint y: 86, endPoint x: 817, endPoint y: 534, distance: 529.0
click at [817, 534] on div "Victoria is a trusted Property lawyer with extensive experience in a broad rang…" at bounding box center [637, 322] width 510 height 463
click at [888, 13] on button "Close" at bounding box center [891, 18] width 13 height 13
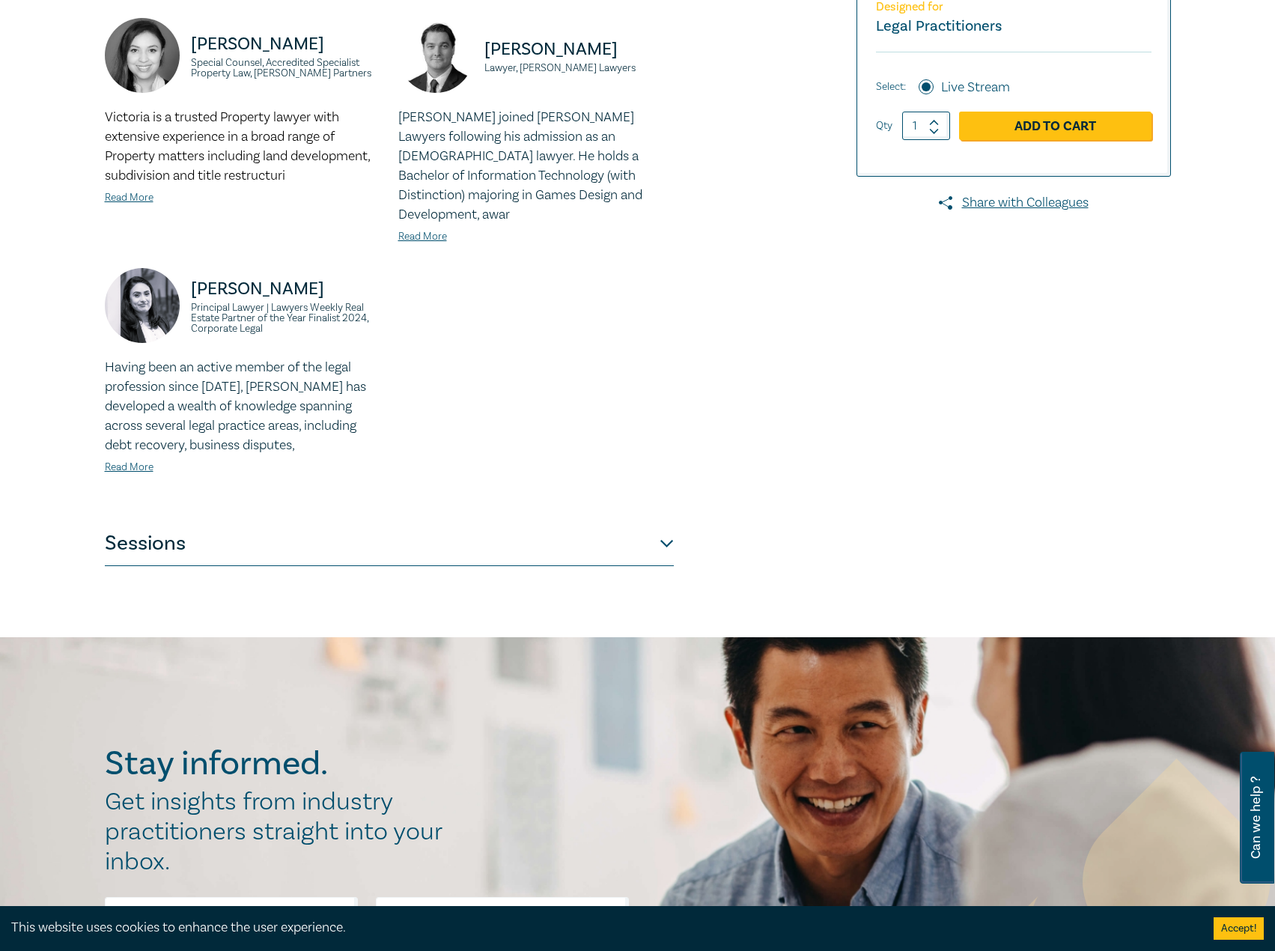
scroll to position [449, 0]
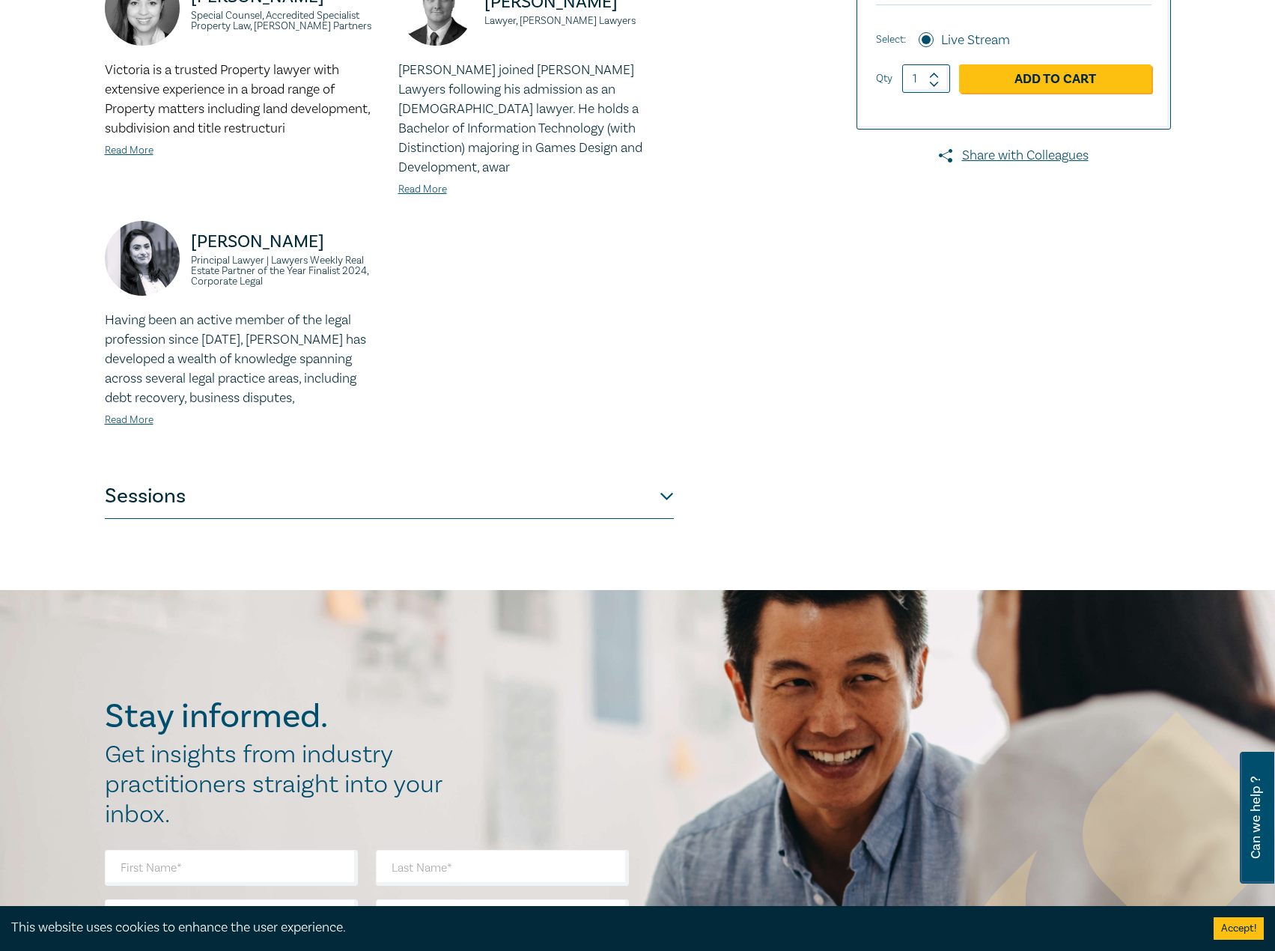
click at [383, 474] on button "Sessions" at bounding box center [389, 496] width 569 height 45
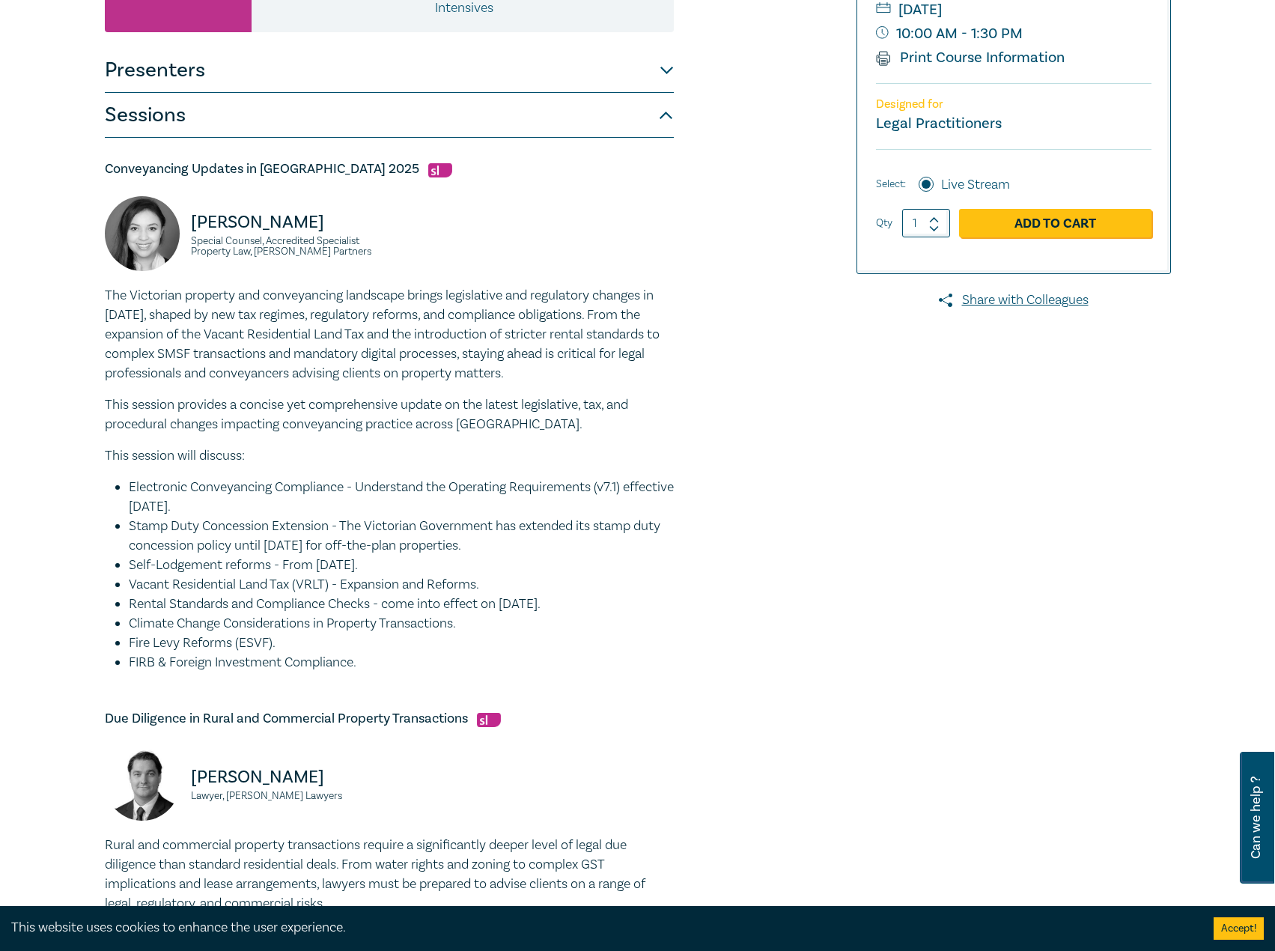
scroll to position [75, 0]
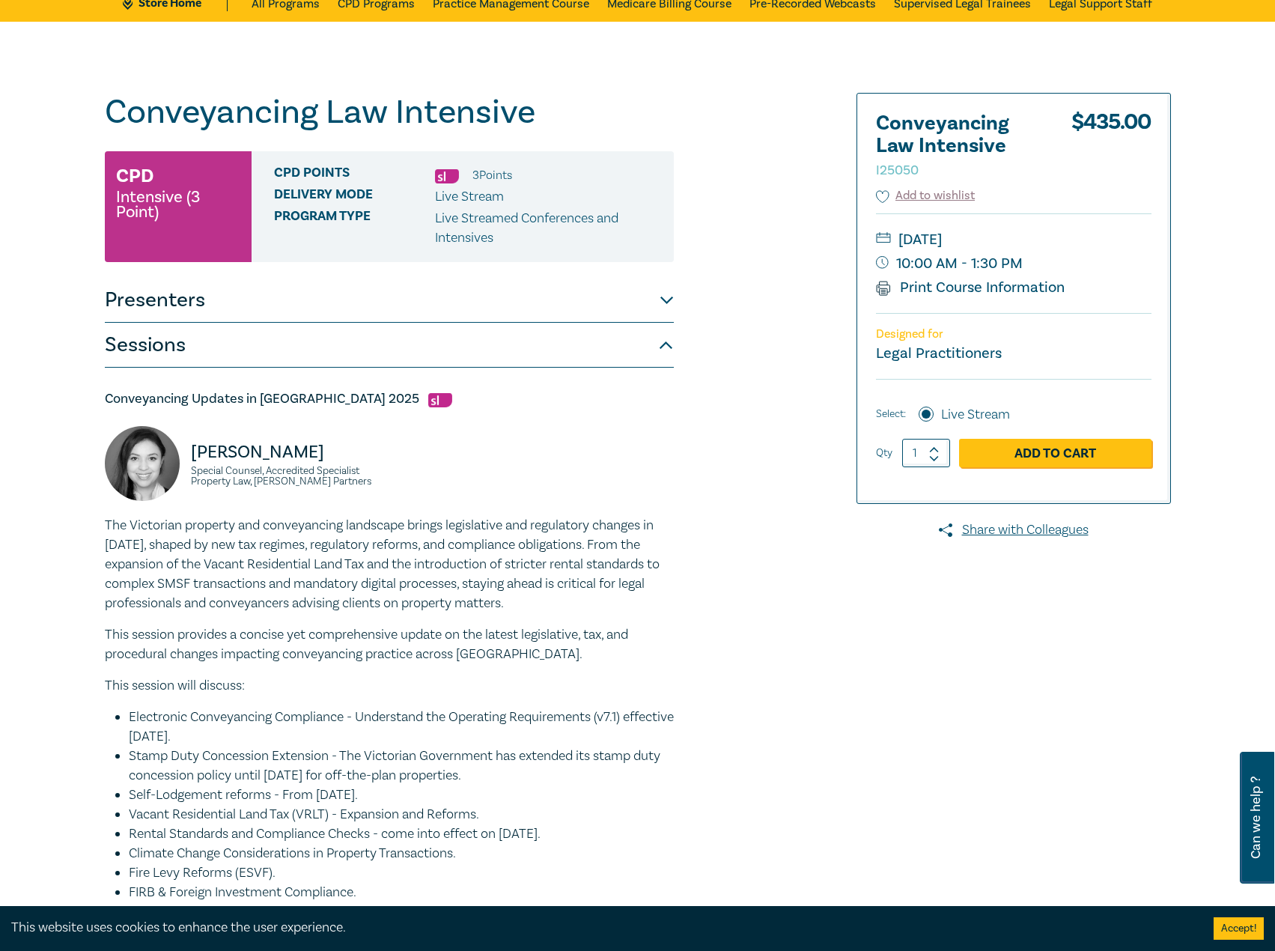
click at [477, 314] on button "Presenters" at bounding box center [389, 300] width 569 height 45
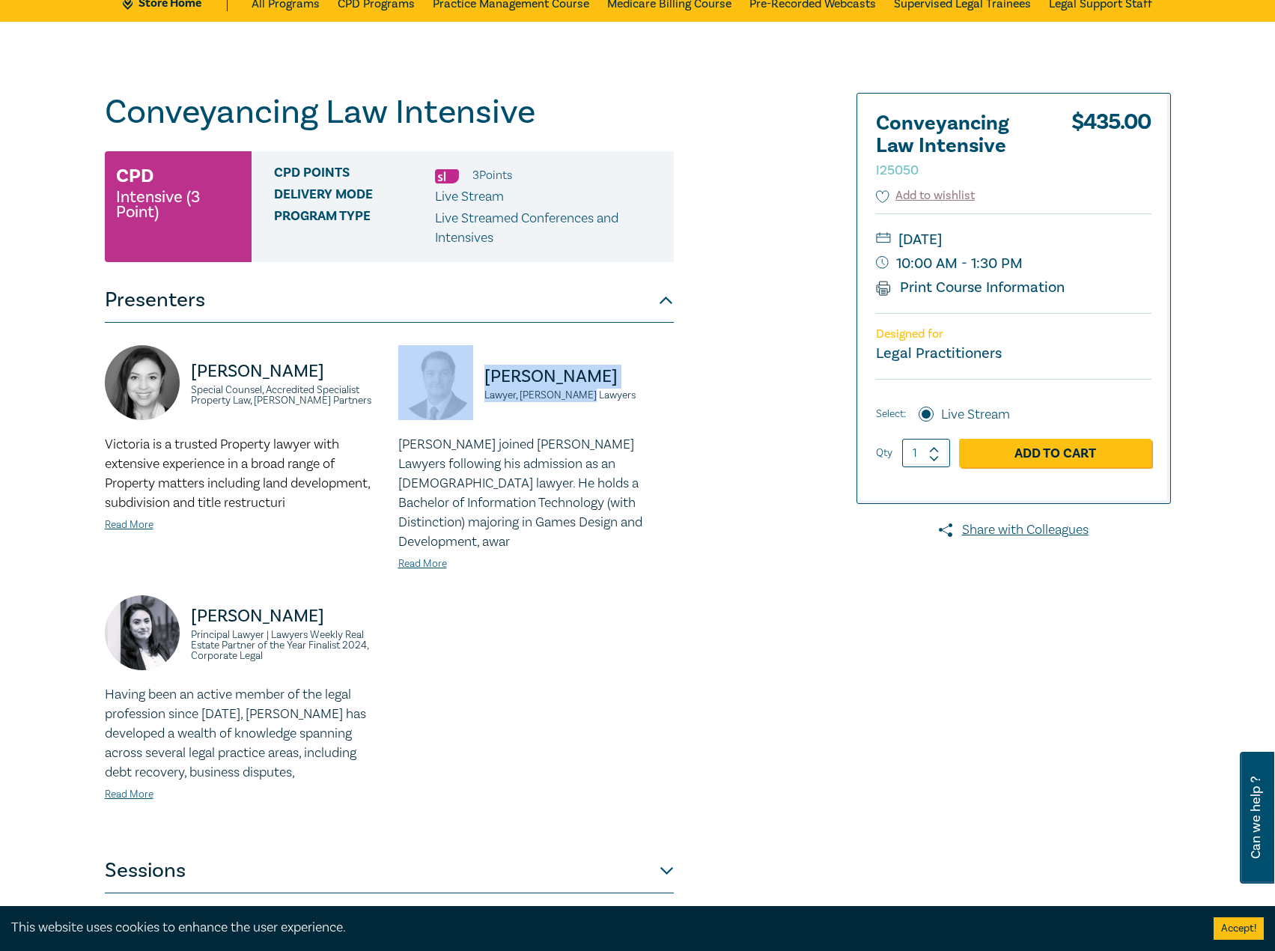
drag, startPoint x: 606, startPoint y: 391, endPoint x: 473, endPoint y: 371, distance: 134.9
click at [466, 369] on div "Julian McIntyre Lawyer, Parke Lawyers" at bounding box center [535, 390] width 275 height 90
click at [414, 557] on link "Read More" at bounding box center [422, 563] width 49 height 13
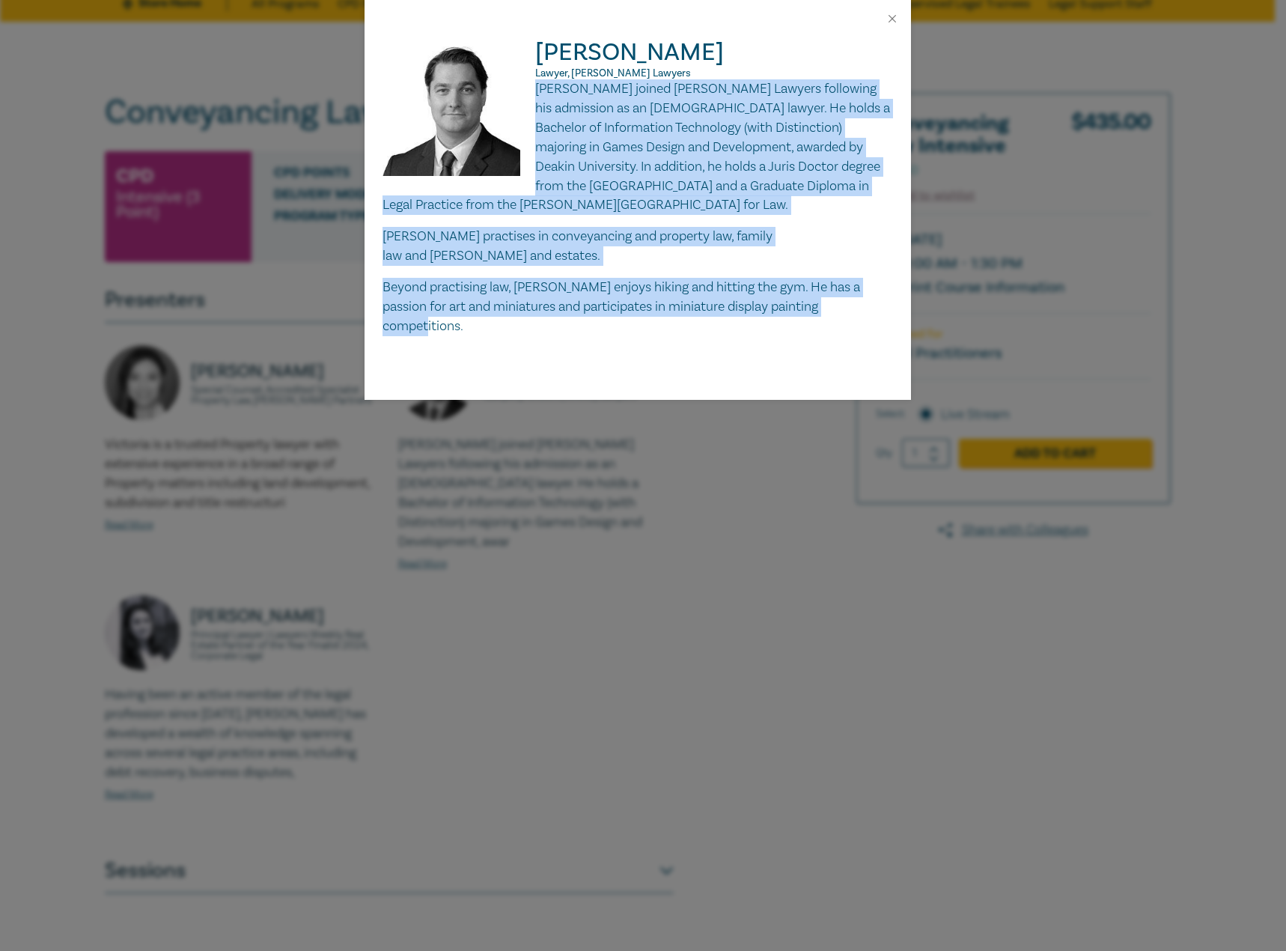
drag, startPoint x: 827, startPoint y: 280, endPoint x: 537, endPoint y: 88, distance: 348.3
click at [537, 88] on div "Julian McIntyre joined Parke Lawyers following his admission as an Australian l…" at bounding box center [637, 207] width 510 height 257
click at [898, 18] on button "Close" at bounding box center [891, 18] width 13 height 13
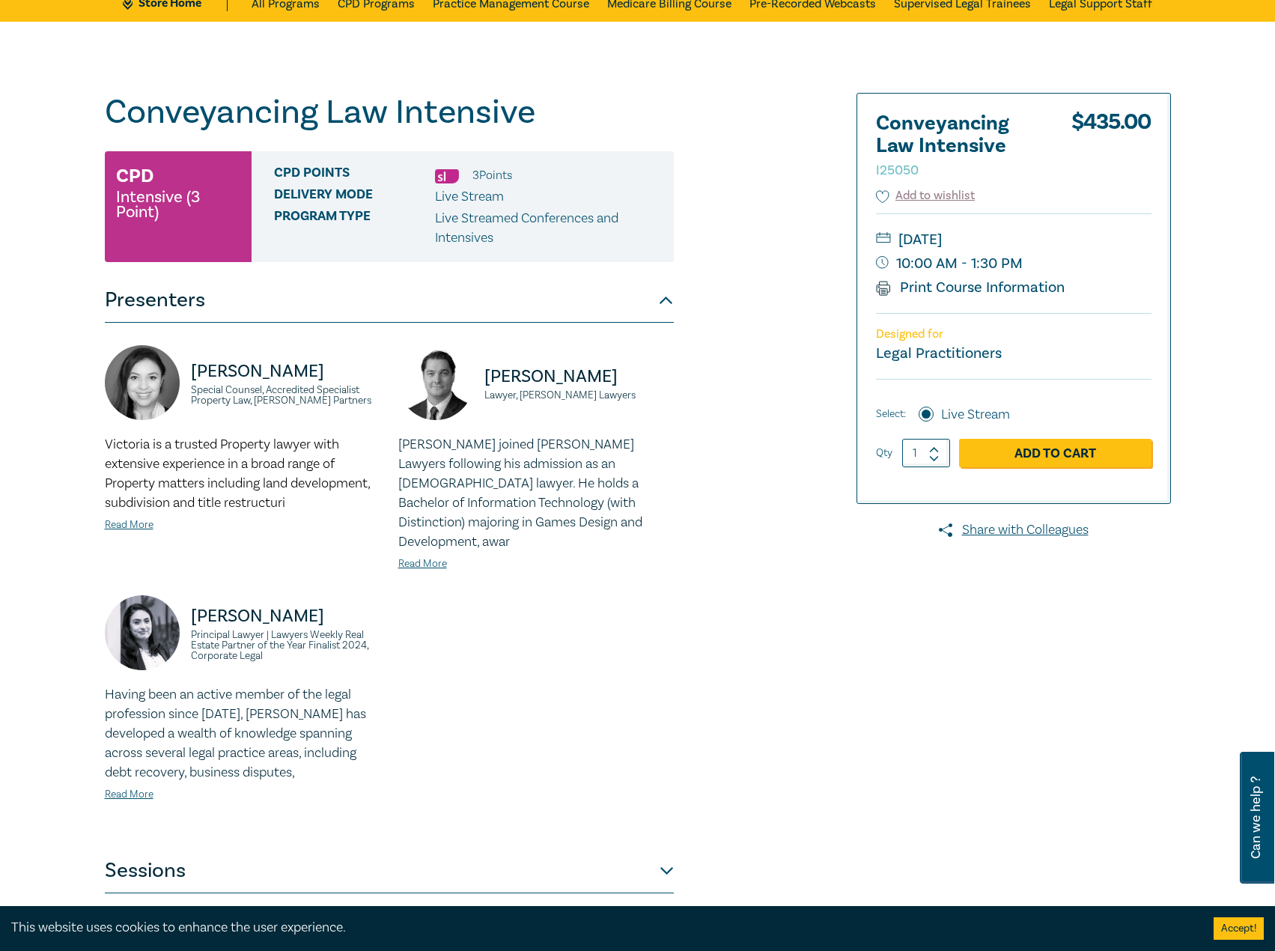
click at [397, 848] on button "Sessions" at bounding box center [389, 870] width 569 height 45
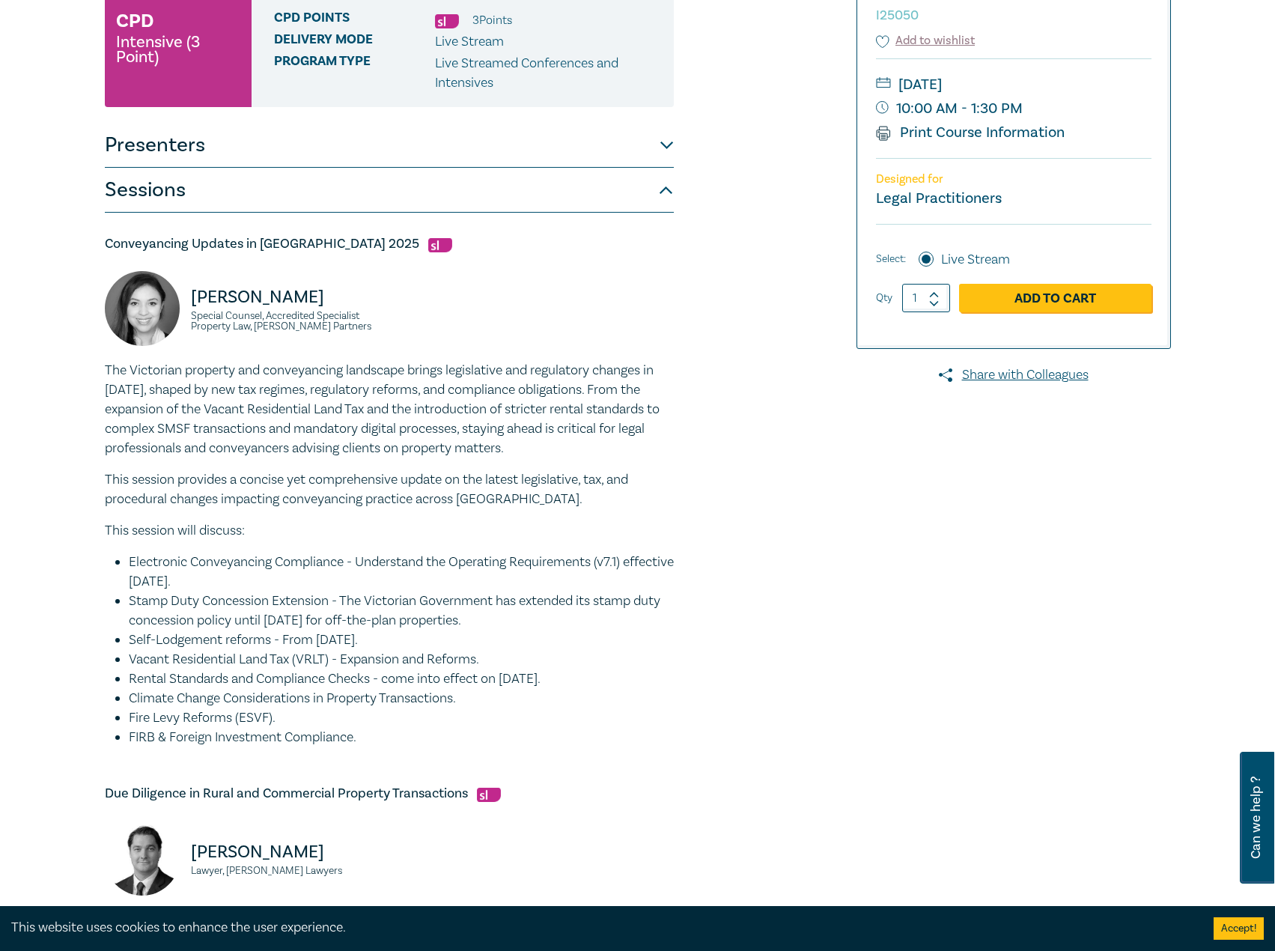
scroll to position [225, 0]
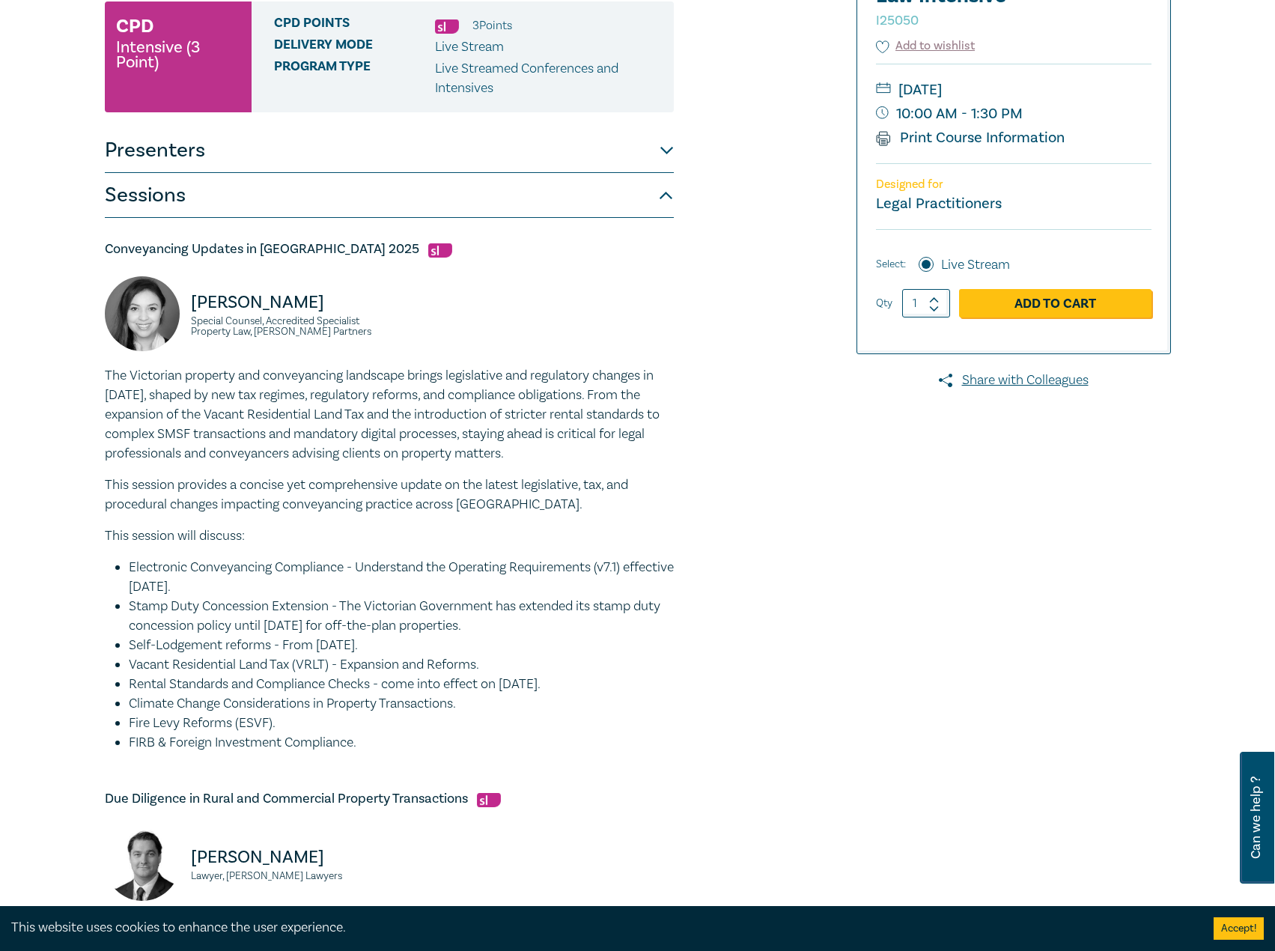
click at [398, 158] on button "Presenters" at bounding box center [389, 150] width 569 height 45
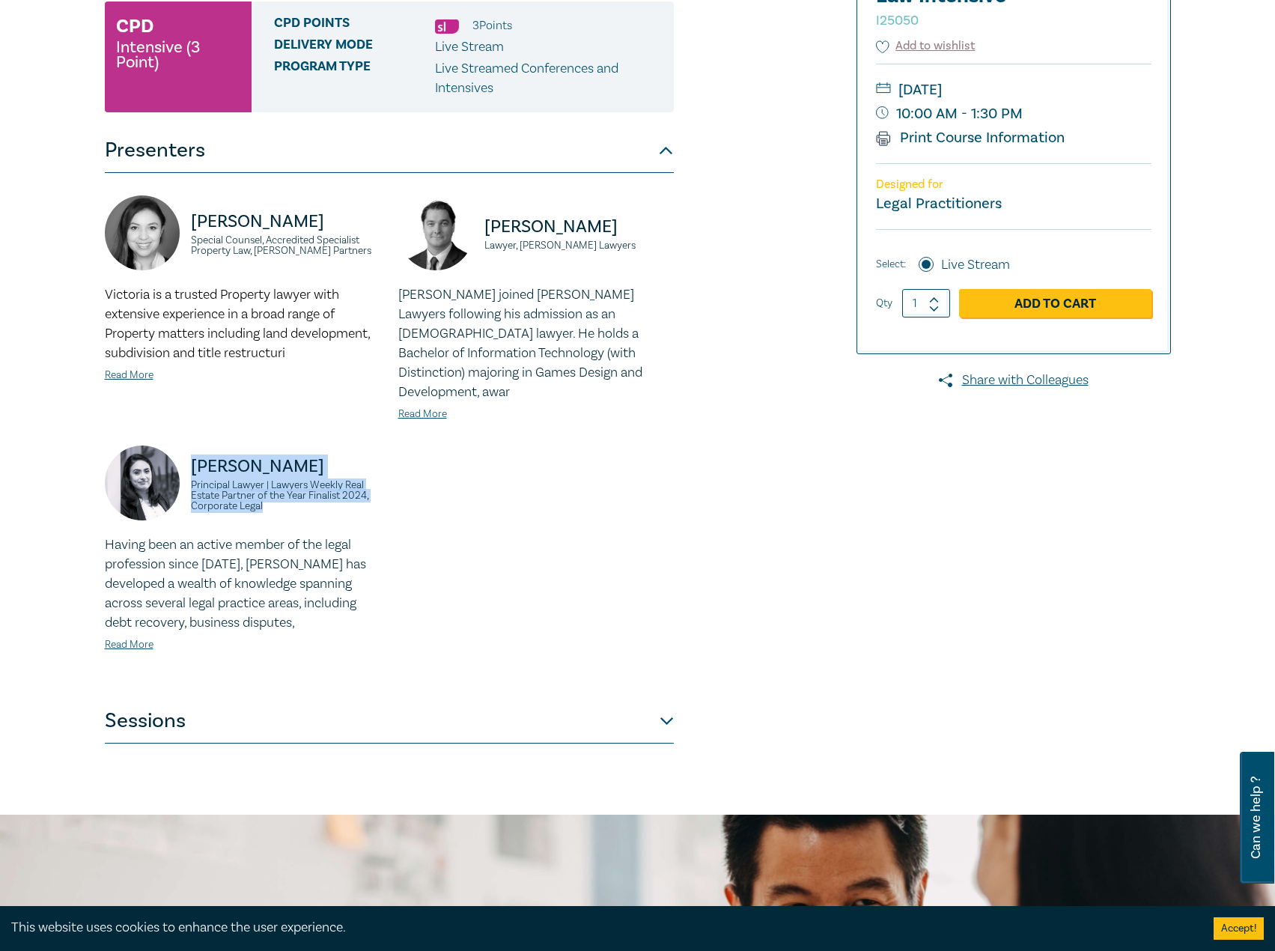
drag, startPoint x: 270, startPoint y: 493, endPoint x: 192, endPoint y: 435, distance: 97.5
click at [192, 445] on div "Zohra Ali Principal Lawyer | Lawyers Weekly Real Estate Partner of the Year Fin…" at bounding box center [242, 490] width 275 height 90
click at [141, 638] on link "Read More" at bounding box center [129, 644] width 49 height 13
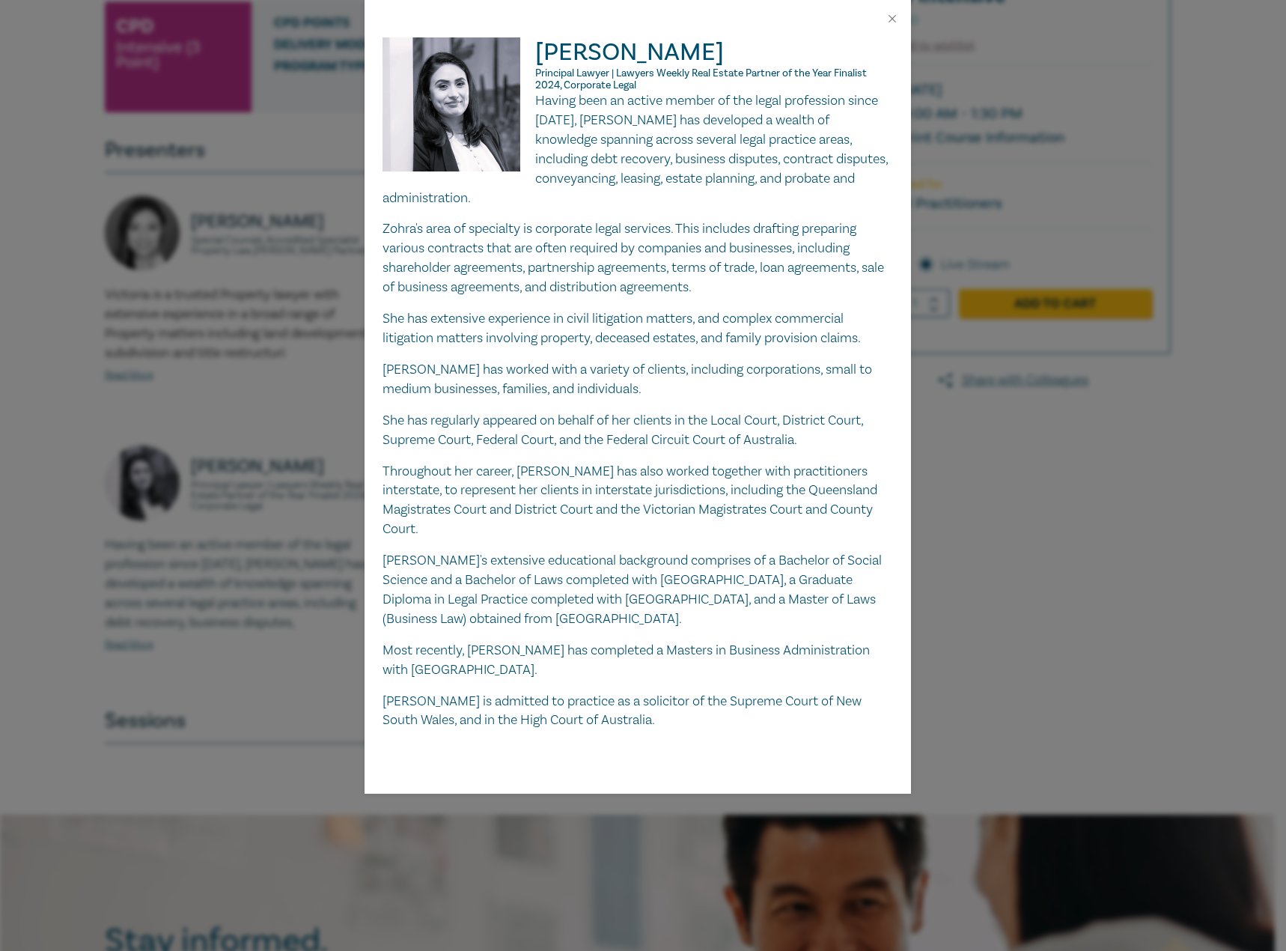
drag, startPoint x: 638, startPoint y: 173, endPoint x: 575, endPoint y: 145, distance: 68.7
click at [637, 173] on p "Having been an active member of the legal profession since 2011, Zohra has deve…" at bounding box center [637, 149] width 510 height 116
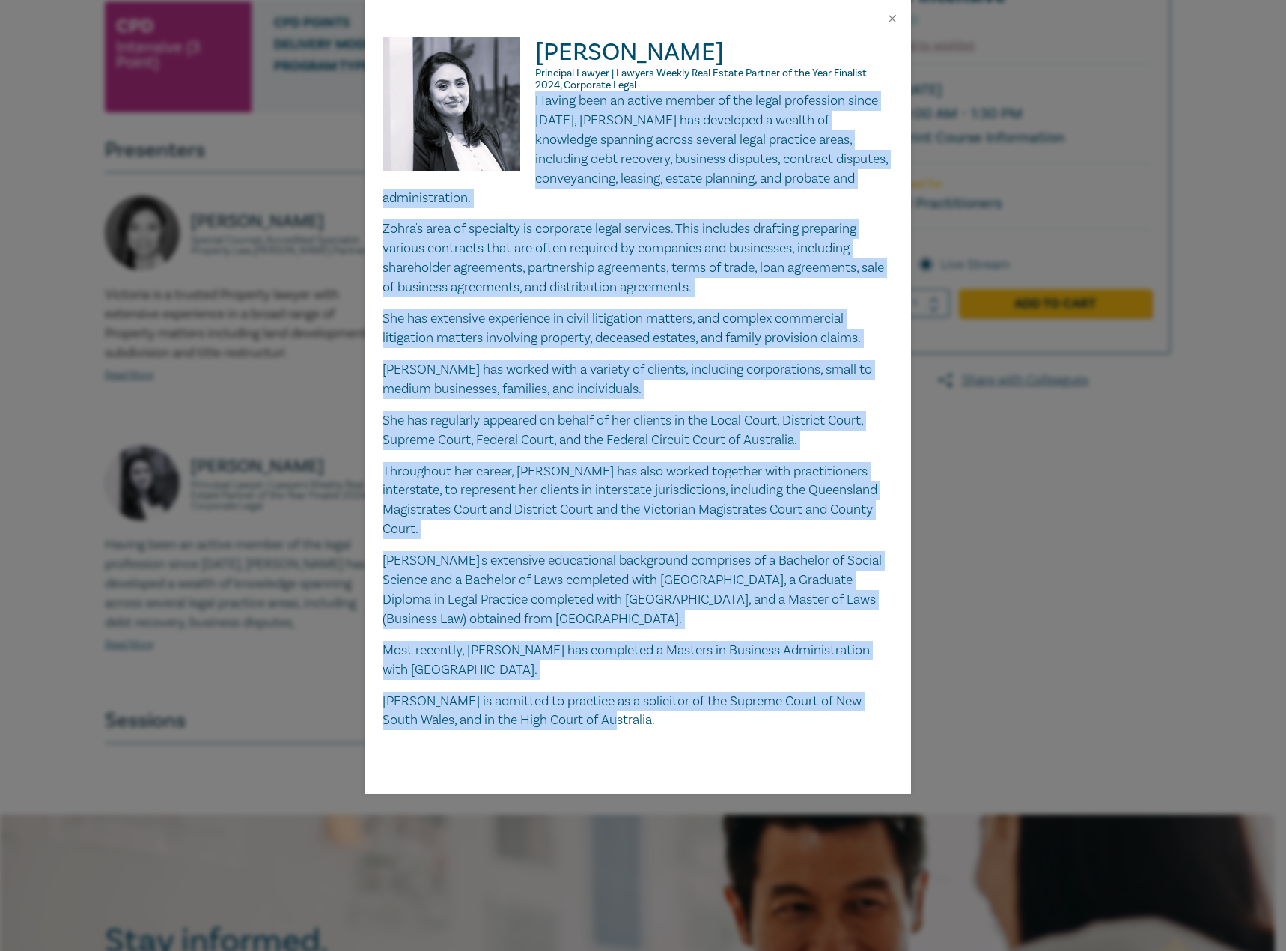
drag, startPoint x: 537, startPoint y: 100, endPoint x: 736, endPoint y: 674, distance: 608.1
click at [736, 674] on div "Having been an active member of the legal profession since 2011, Zohra has deve…" at bounding box center [637, 410] width 510 height 638
click at [895, 19] on button "Close" at bounding box center [891, 18] width 13 height 13
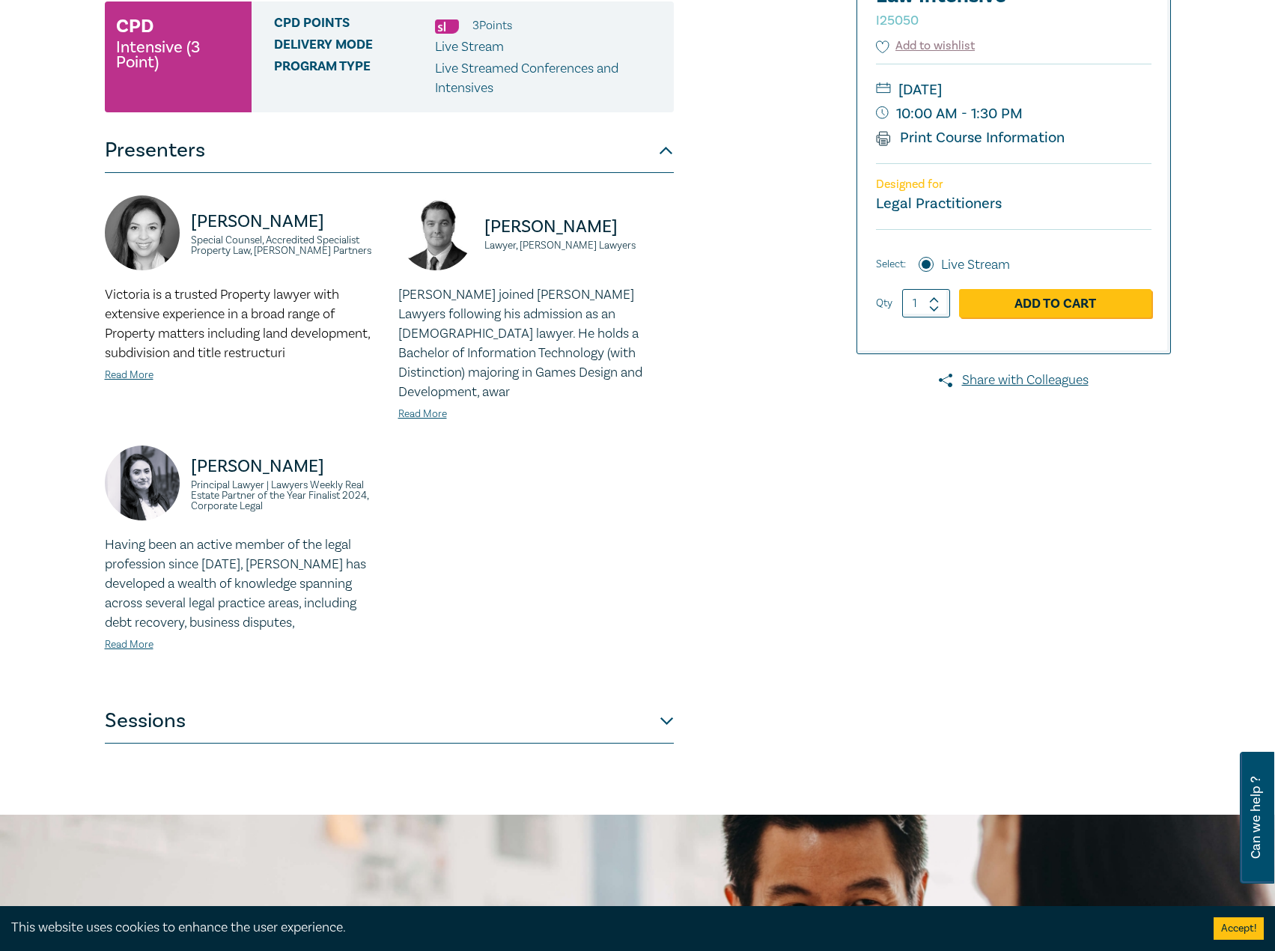
click at [408, 709] on button "Sessions" at bounding box center [389, 720] width 569 height 45
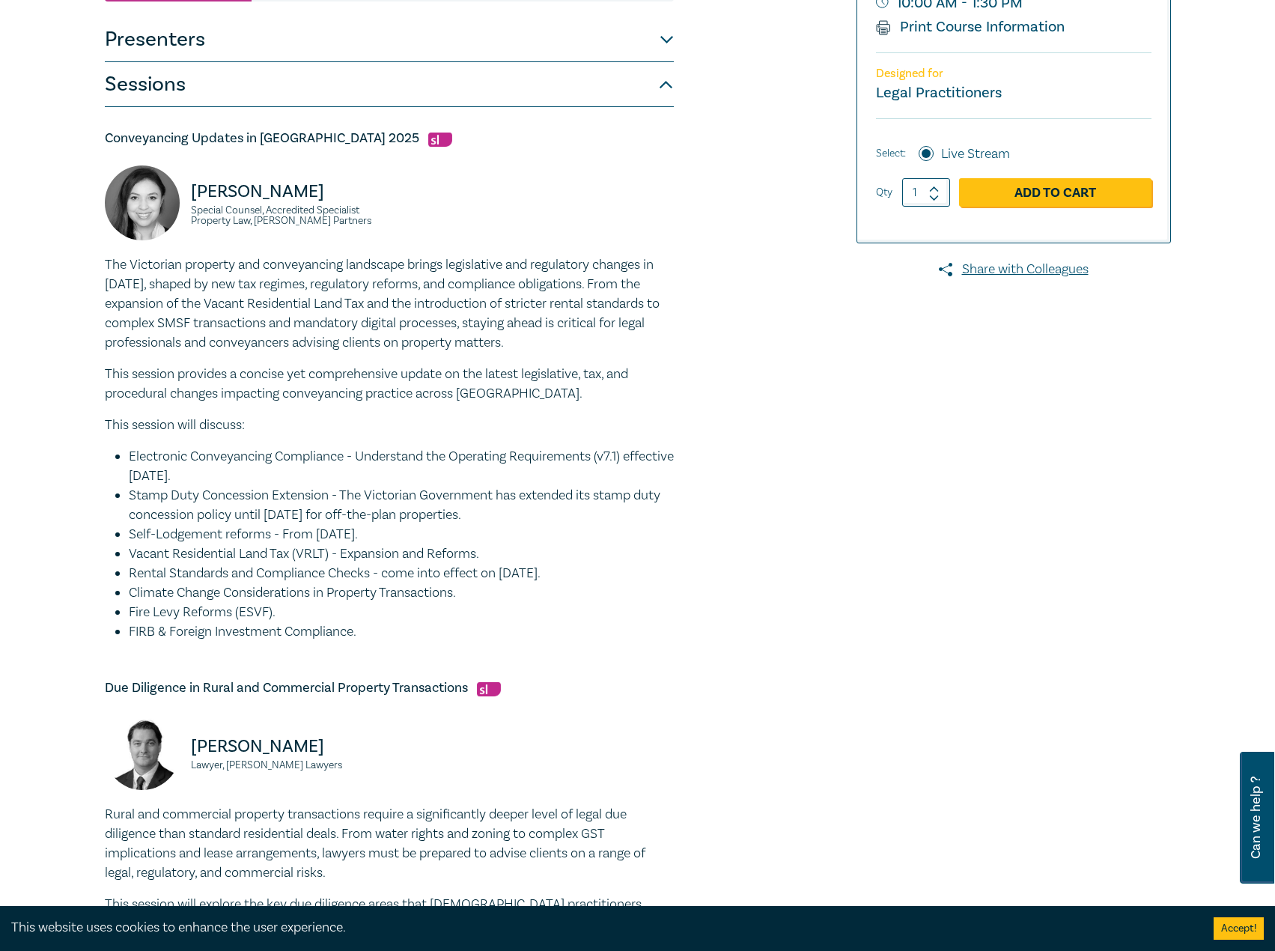
scroll to position [374, 0]
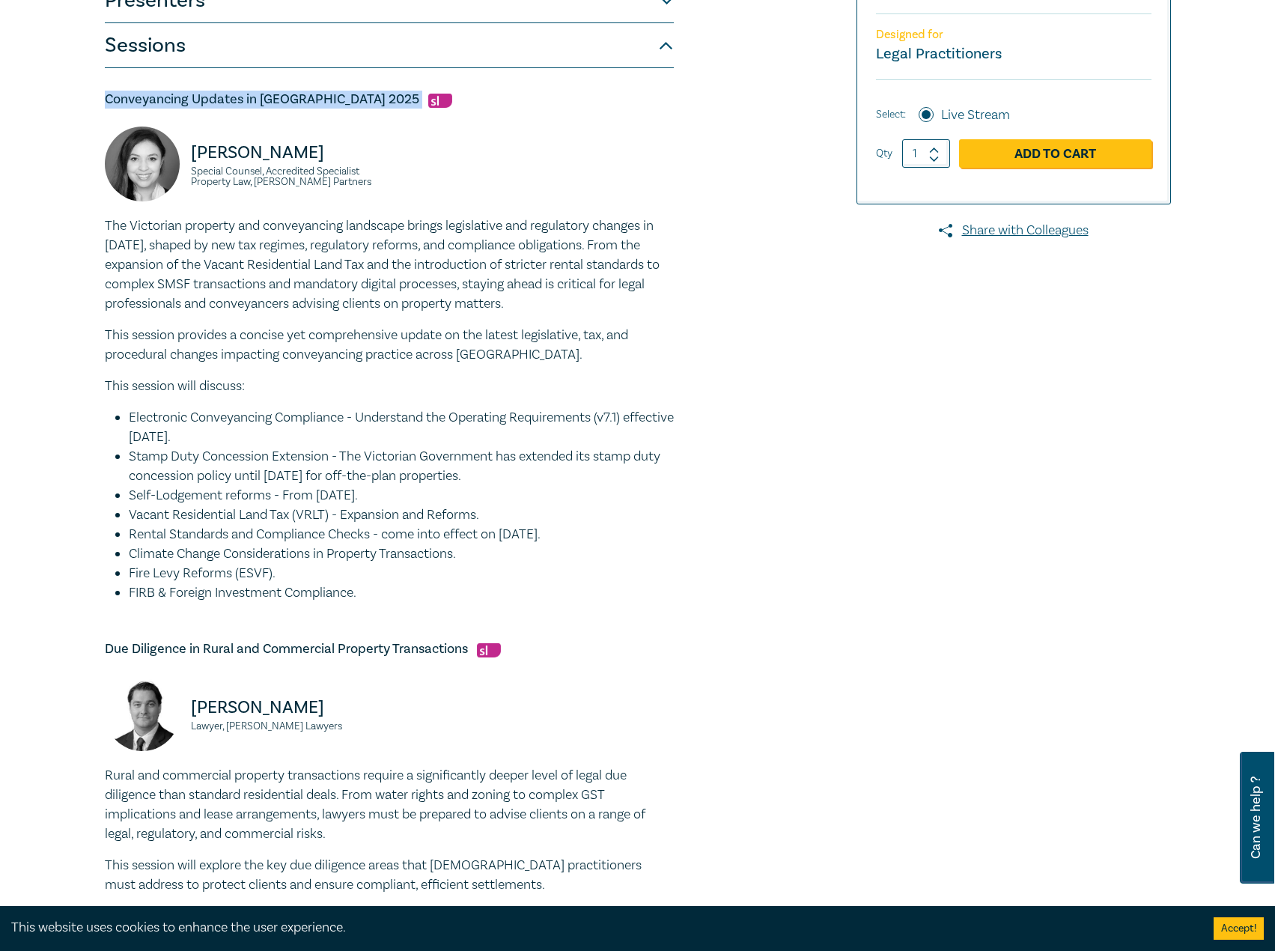
drag, startPoint x: 343, startPoint y: 99, endPoint x: 55, endPoint y: 99, distance: 288.2
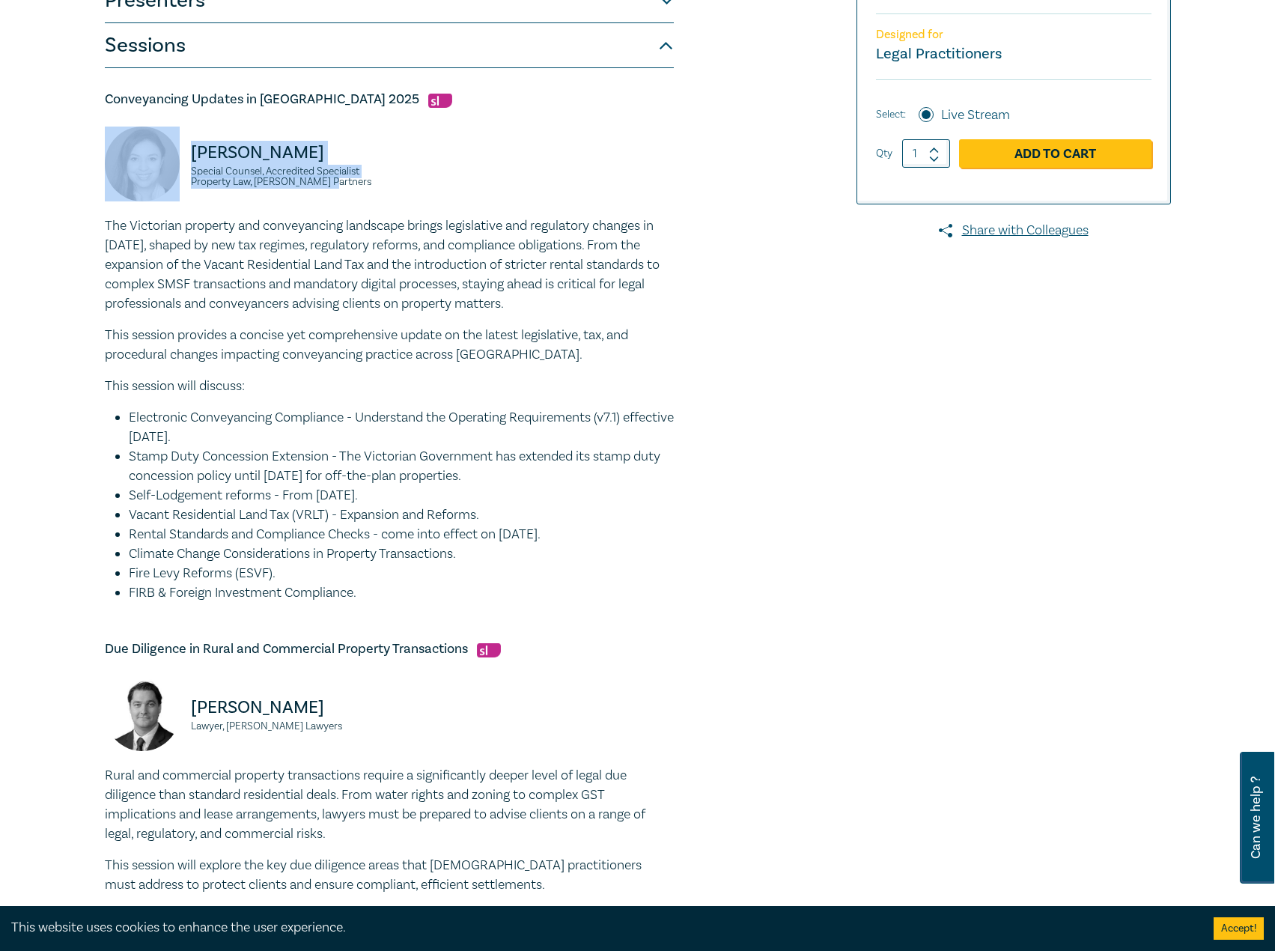
drag, startPoint x: 348, startPoint y: 184, endPoint x: 174, endPoint y: 160, distance: 175.3
click at [174, 160] on div "Victoria Agahi Special Counsel, Accredited Specialist Property Law, Aitken Part…" at bounding box center [242, 171] width 275 height 90
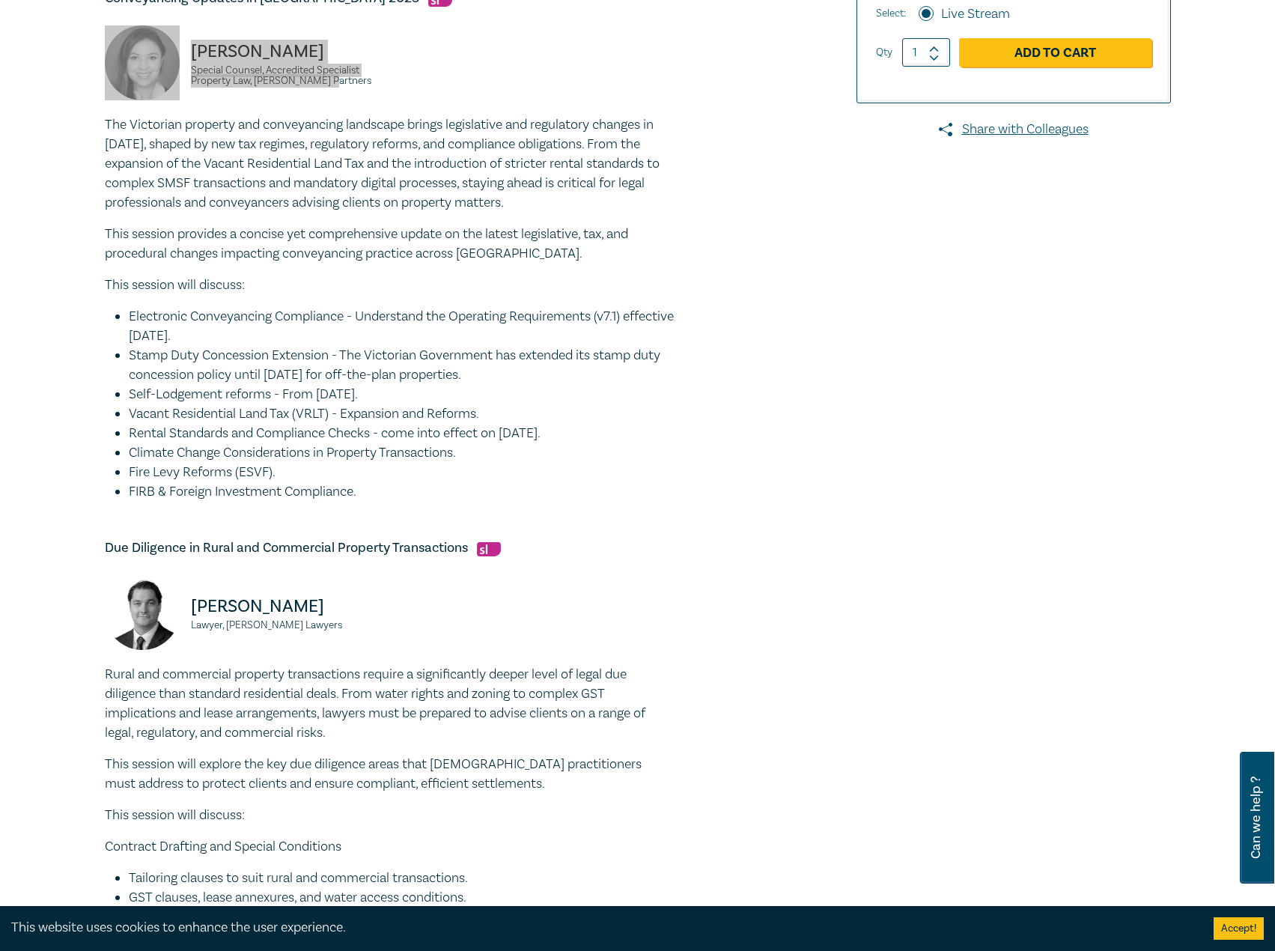
scroll to position [674, 0]
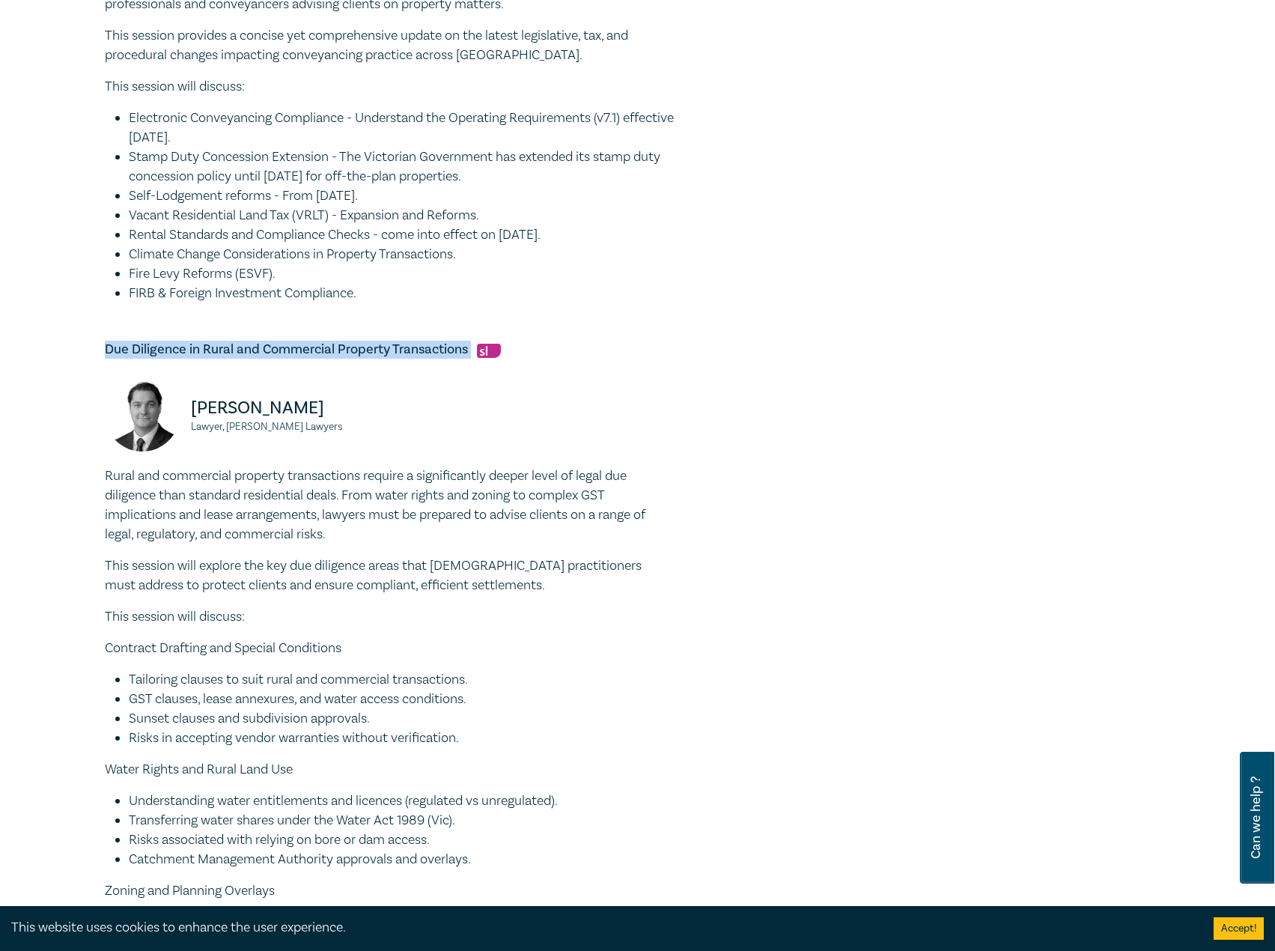
drag, startPoint x: 475, startPoint y: 349, endPoint x: 169, endPoint y: 342, distance: 305.5
click at [74, 350] on div "Conveyancing Law Intensive I25050 CPD Intensive (3 Point) CPD Points 3 Point s …" at bounding box center [637, 873] width 1275 height 2900
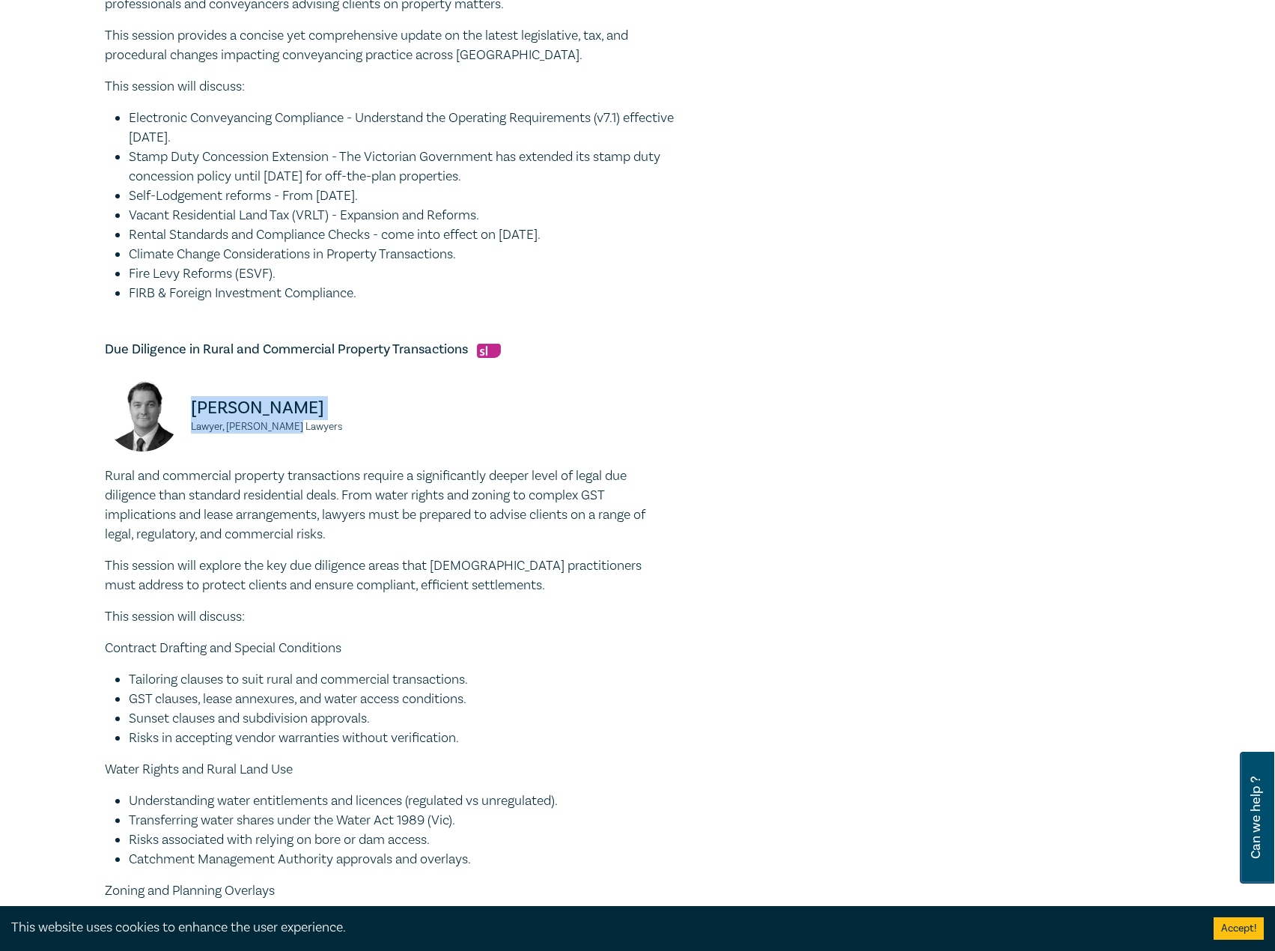
drag, startPoint x: 322, startPoint y: 432, endPoint x: 183, endPoint y: 406, distance: 140.9
click at [183, 406] on div "Julian McIntyre Lawyer, Parke Lawyers" at bounding box center [242, 421] width 275 height 90
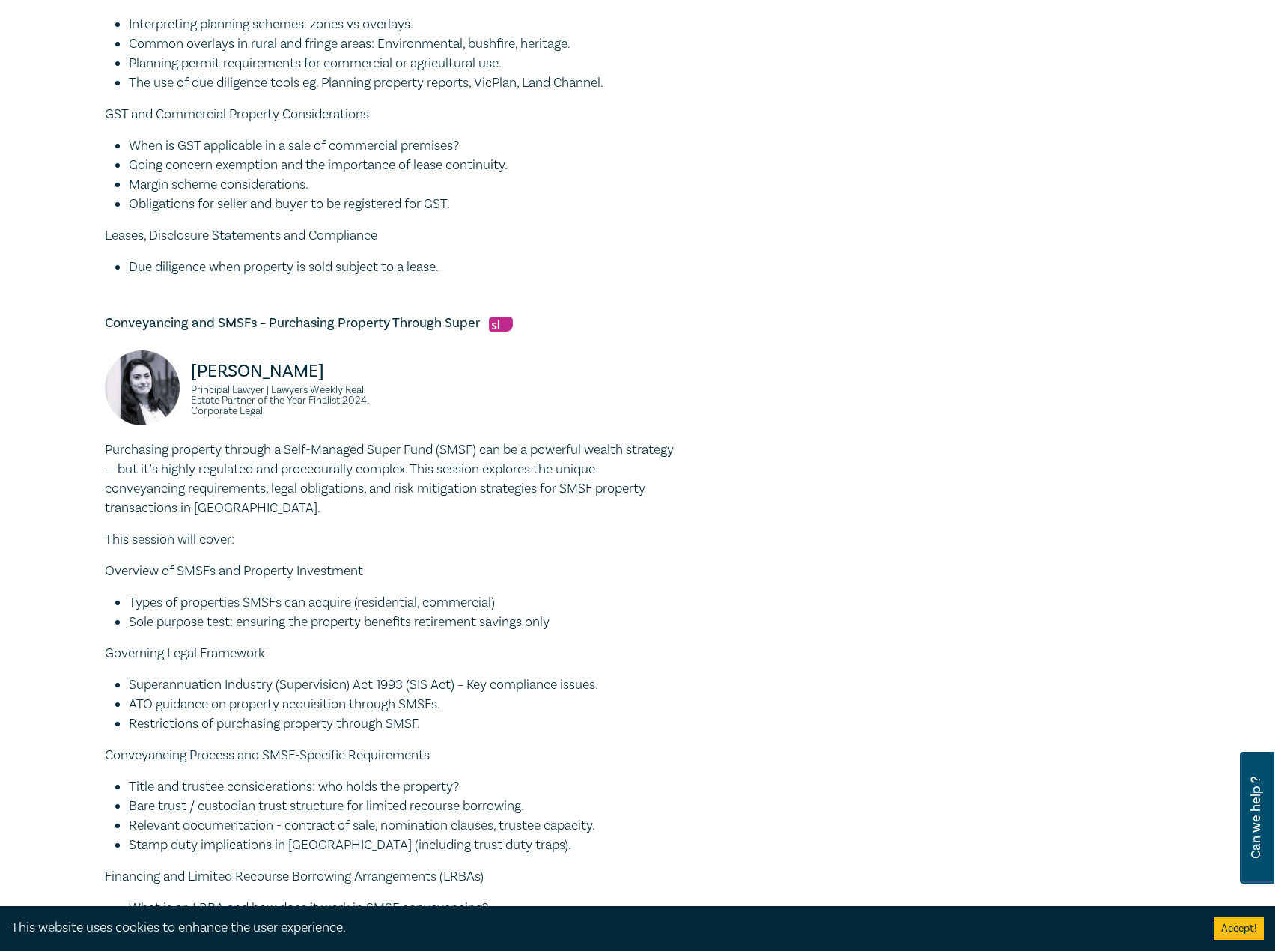
scroll to position [1572, 0]
drag, startPoint x: 480, startPoint y: 323, endPoint x: 69, endPoint y: 304, distance: 411.3
drag, startPoint x: 284, startPoint y: 413, endPoint x: 191, endPoint y: 363, distance: 105.5
click at [191, 363] on div "Zohra Ali Principal Lawyer | Lawyers Weekly Real Estate Partner of the Year Fin…" at bounding box center [242, 395] width 275 height 90
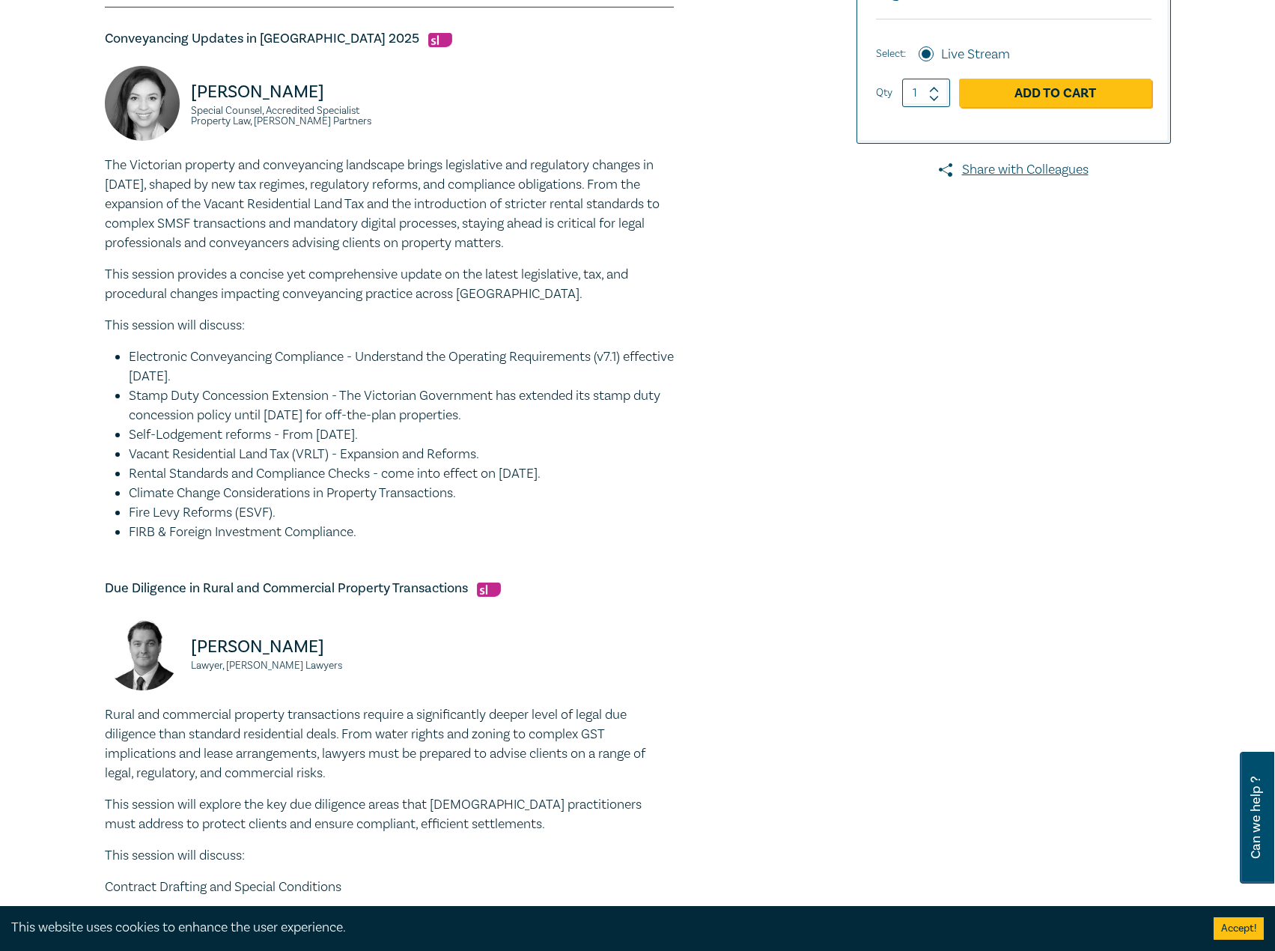
scroll to position [150, 0]
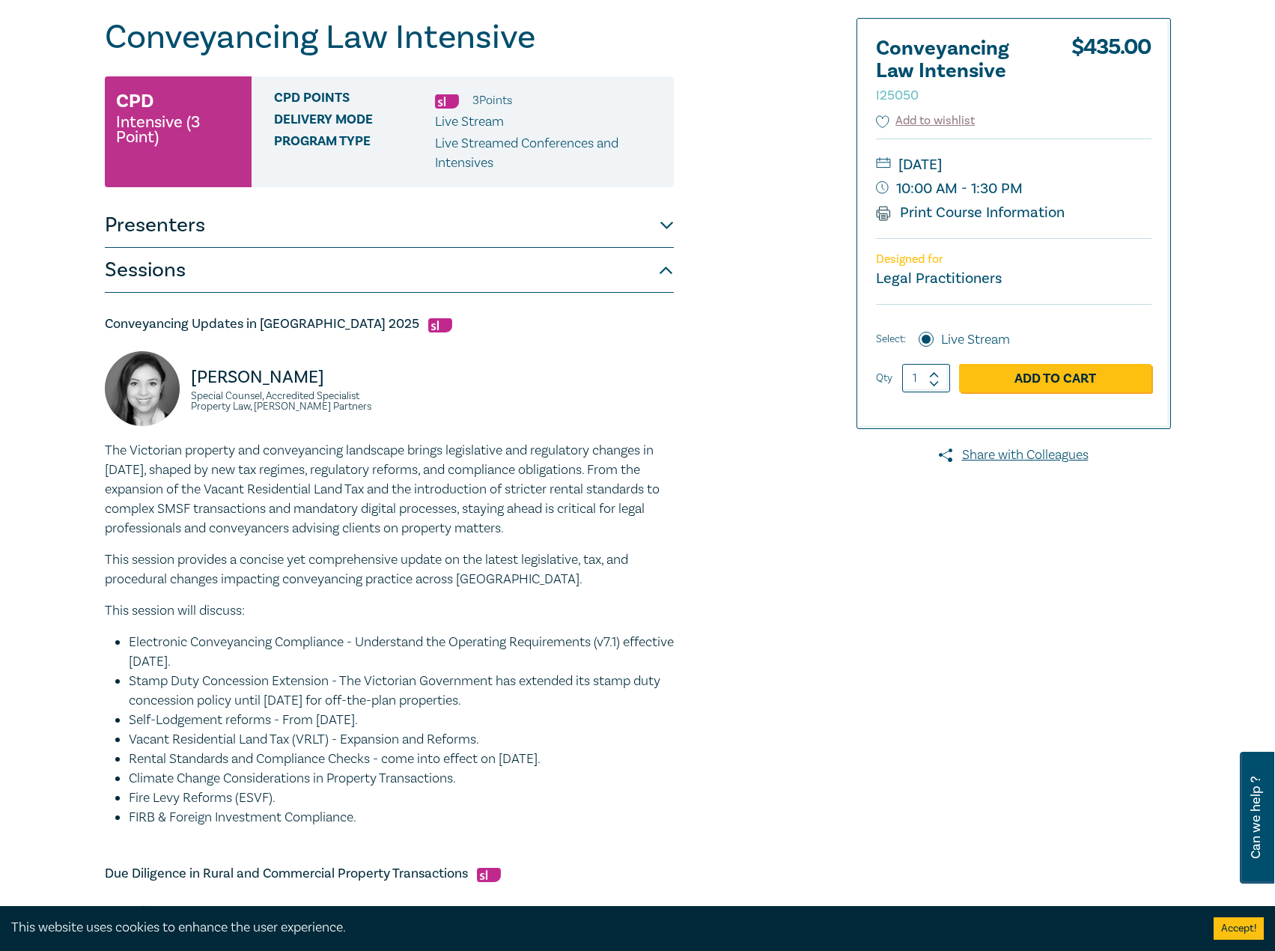
drag, startPoint x: 1112, startPoint y: 161, endPoint x: 1091, endPoint y: 171, distance: 23.1
click at [1091, 171] on small "Tuesday, 30 September 2025" at bounding box center [1013, 165] width 275 height 24
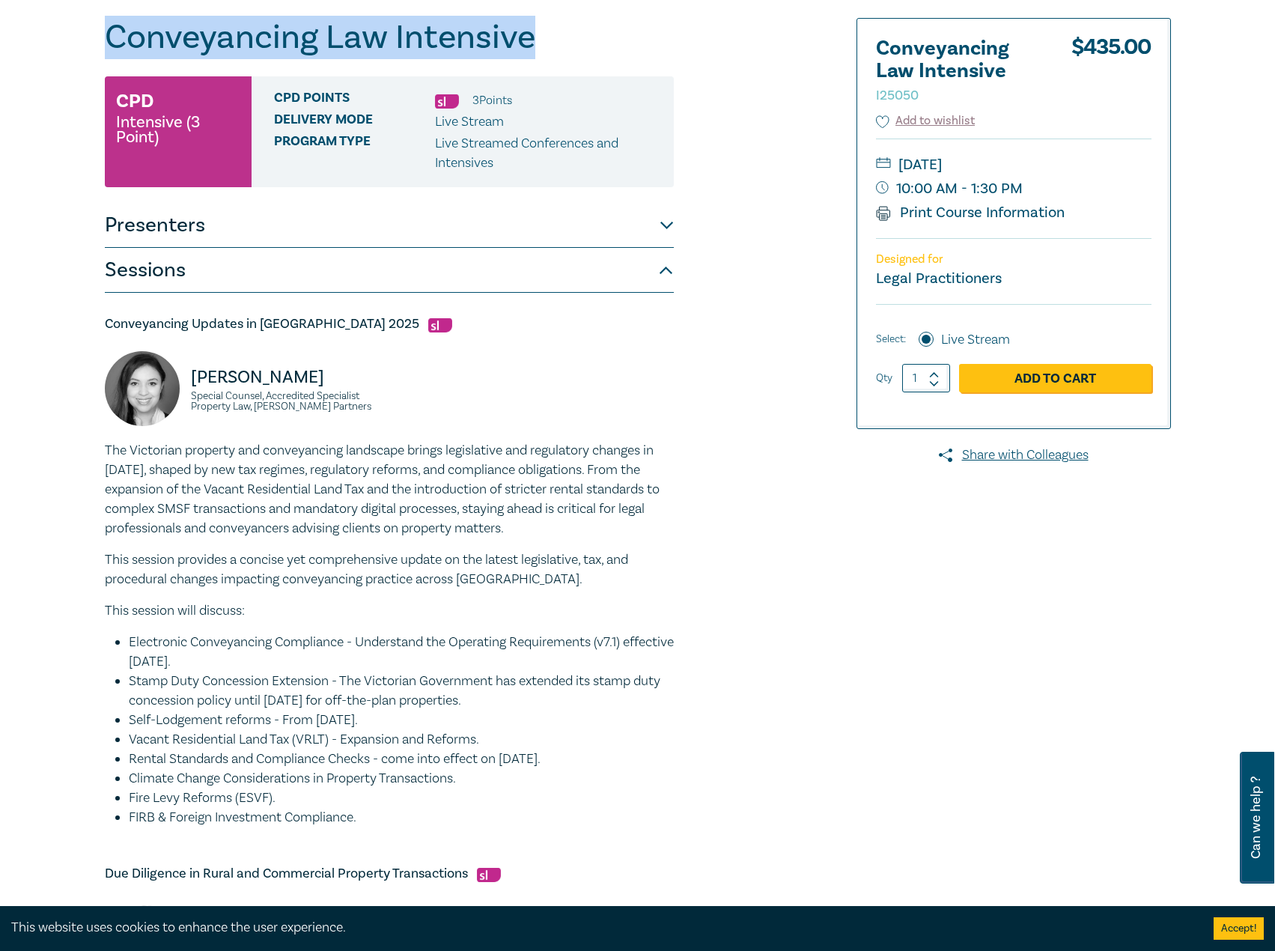
drag, startPoint x: 552, startPoint y: 28, endPoint x: 163, endPoint y: 43, distance: 389.5
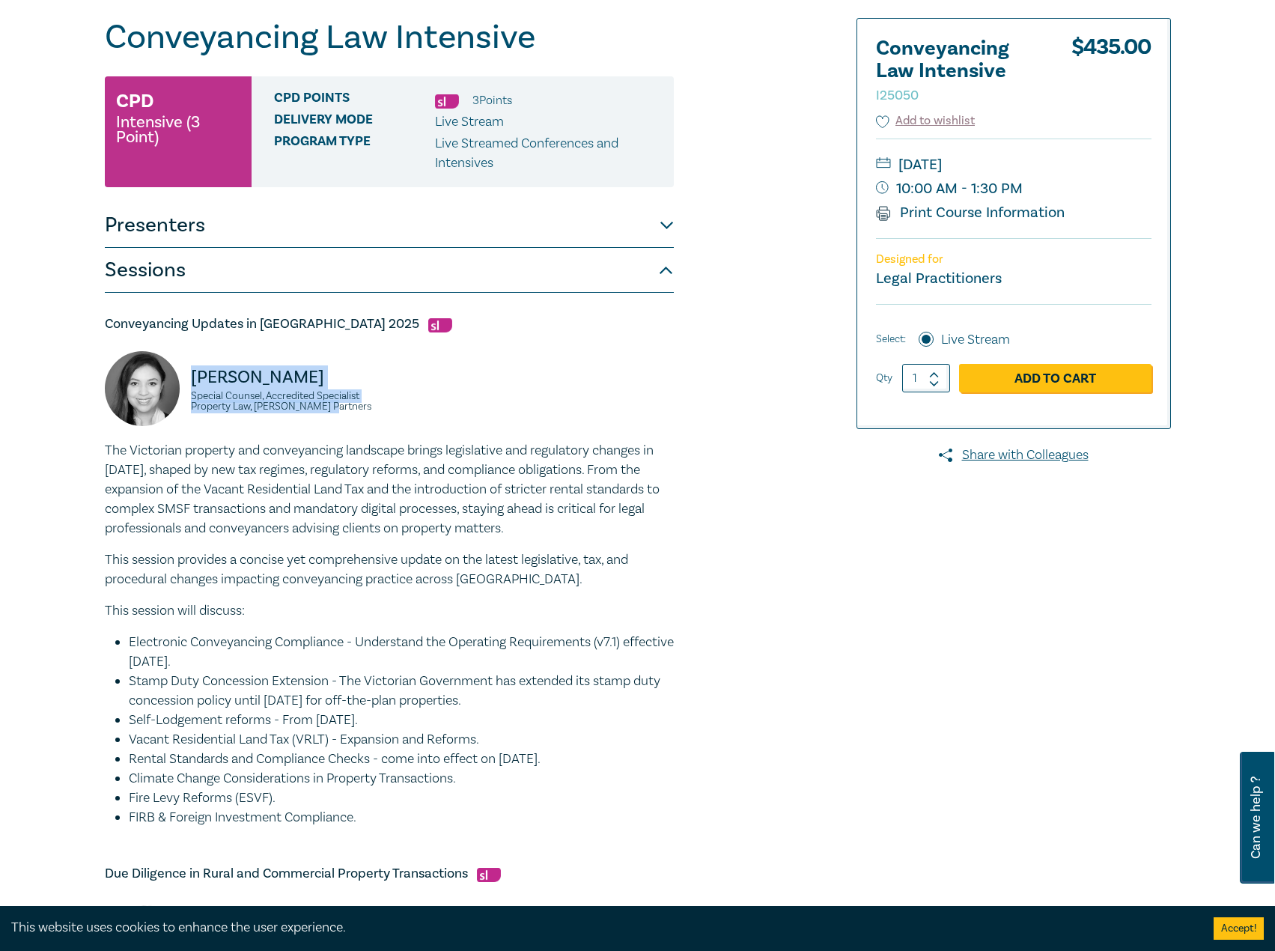
drag, startPoint x: 348, startPoint y: 412, endPoint x: 186, endPoint y: 370, distance: 167.7
click at [186, 370] on div "Victoria Agahi Special Counsel, Accredited Specialist Property Law, Aitken Part…" at bounding box center [242, 396] width 275 height 90
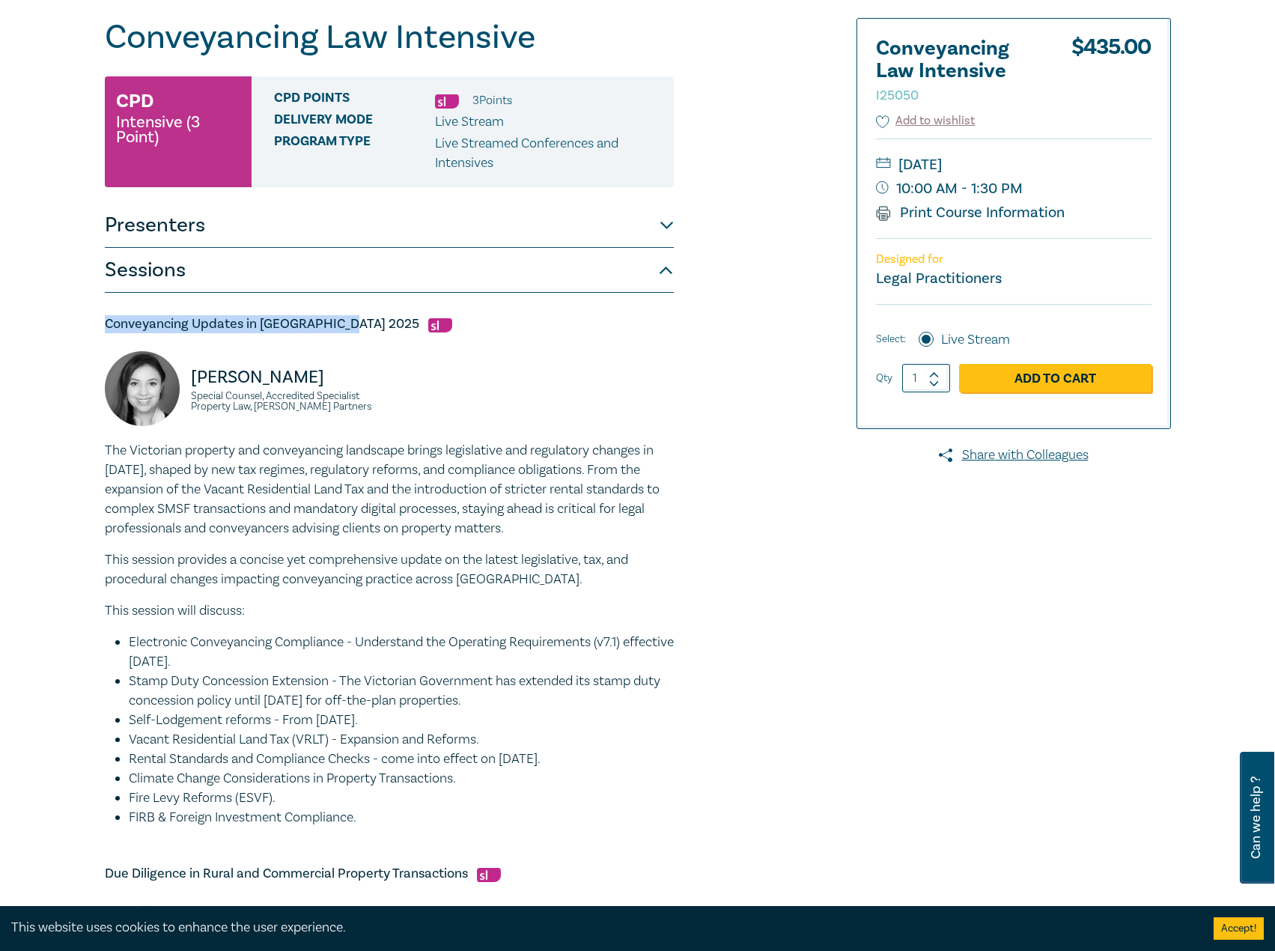
drag, startPoint x: 339, startPoint y: 319, endPoint x: 103, endPoint y: 326, distance: 235.9
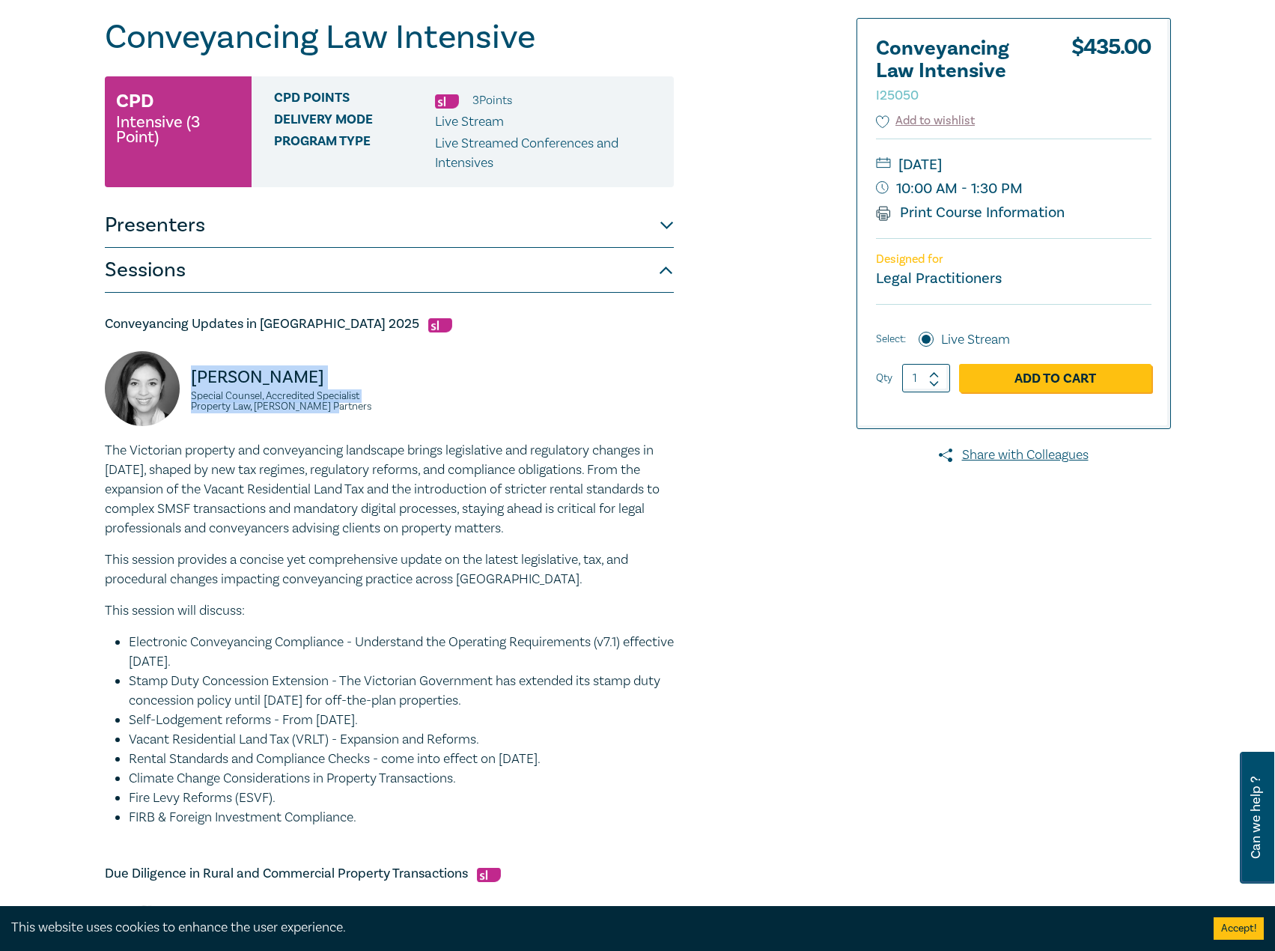
drag, startPoint x: 343, startPoint y: 415, endPoint x: 189, endPoint y: 382, distance: 156.8
click at [189, 382] on div "Victoria Agahi Special Counsel, Accredited Specialist Property Law, Aitken Part…" at bounding box center [242, 396] width 275 height 90
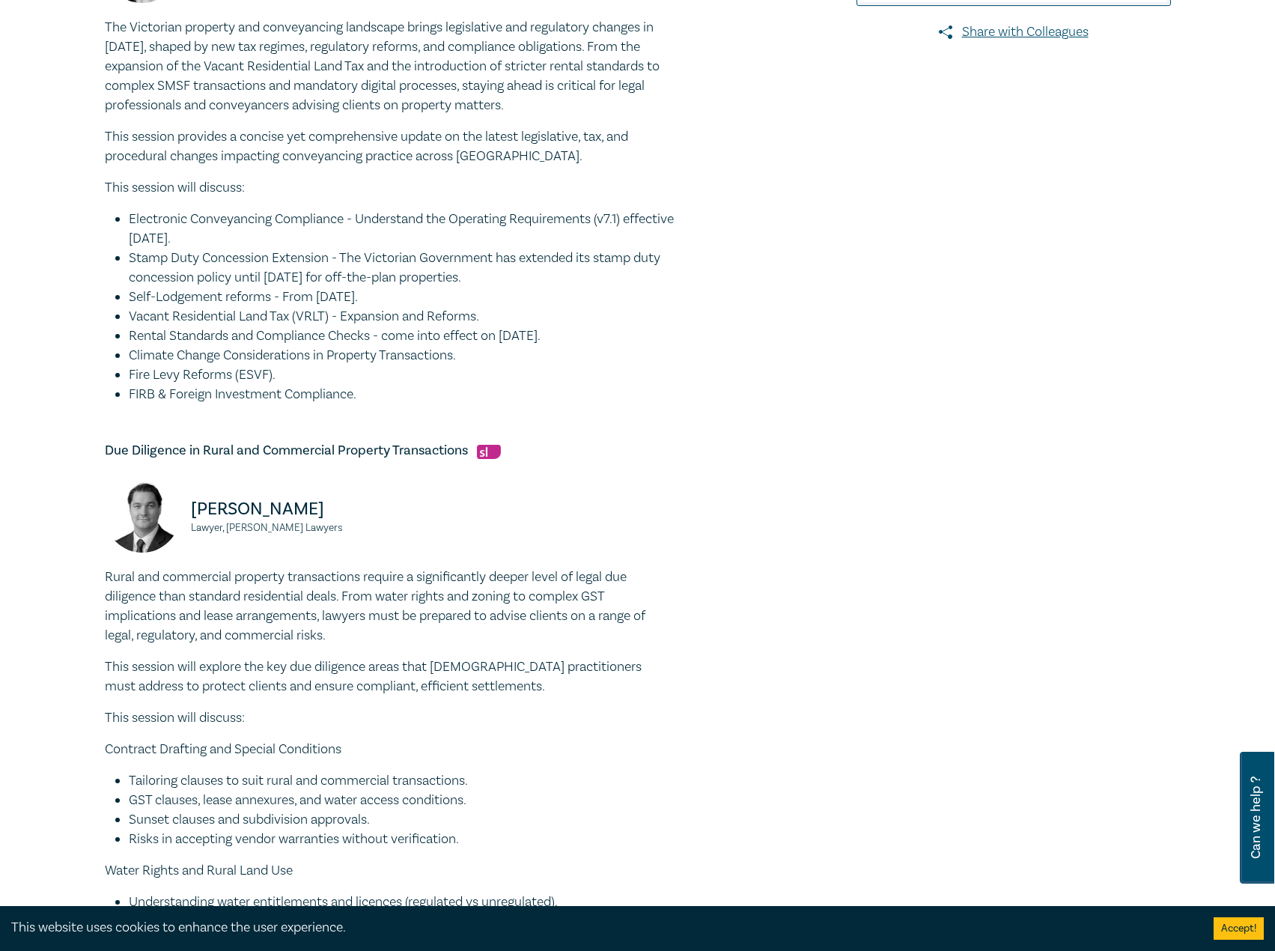
scroll to position [599, 0]
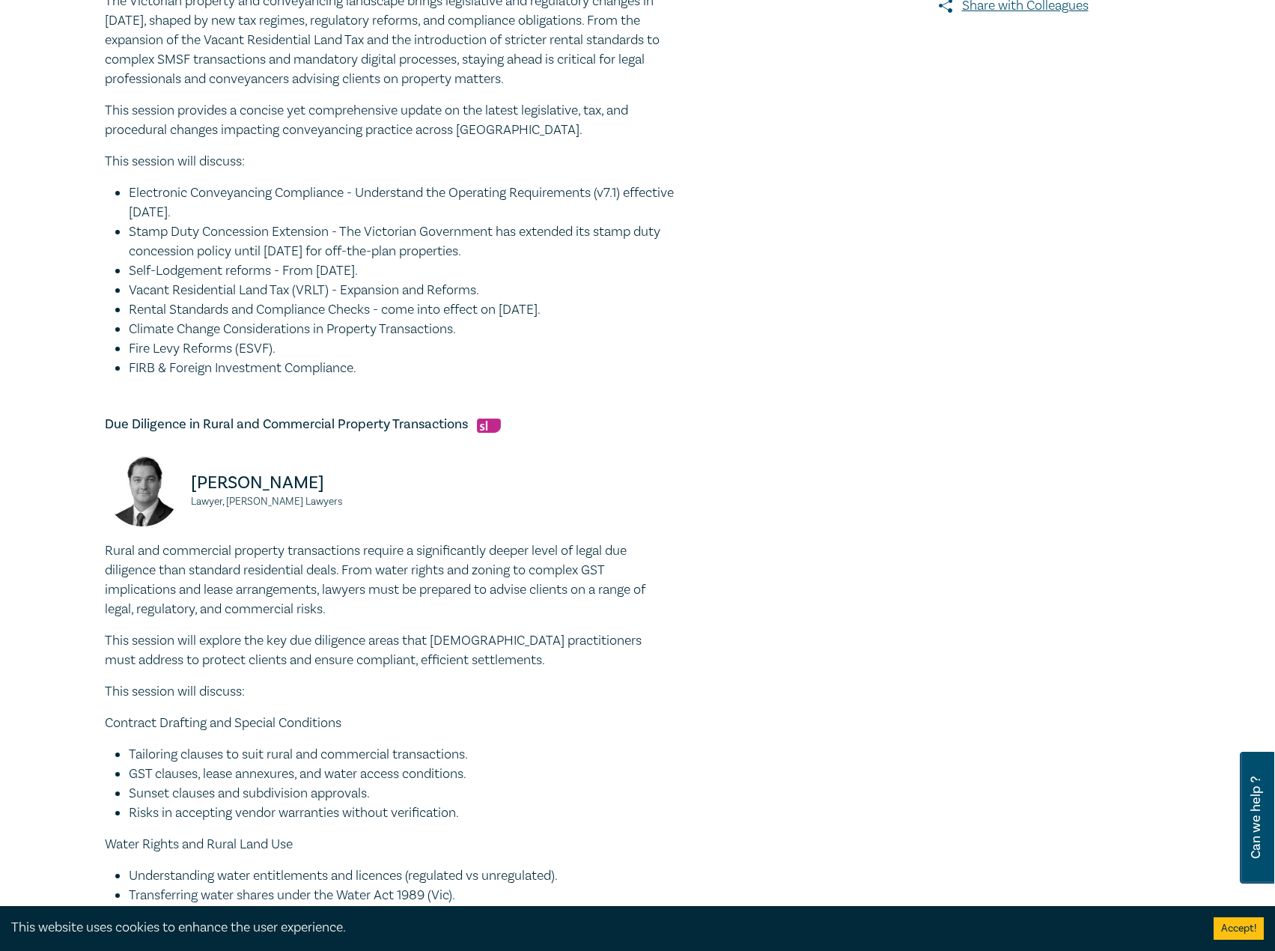
click at [469, 421] on h5 "Due Diligence in Rural and Commercial Property Transactions" at bounding box center [389, 424] width 569 height 18
click at [386, 424] on h5 "Due Diligence in Rural and Commercial Property Transactions" at bounding box center [389, 424] width 569 height 18
drag, startPoint x: 470, startPoint y: 424, endPoint x: 83, endPoint y: 425, distance: 387.0
click at [83, 425] on div "Conveyancing Law Intensive I25050 CPD Intensive (3 Point) CPD Points 3 Point s …" at bounding box center [637, 948] width 1275 height 2900
drag, startPoint x: 308, startPoint y: 505, endPoint x: 185, endPoint y: 481, distance: 125.2
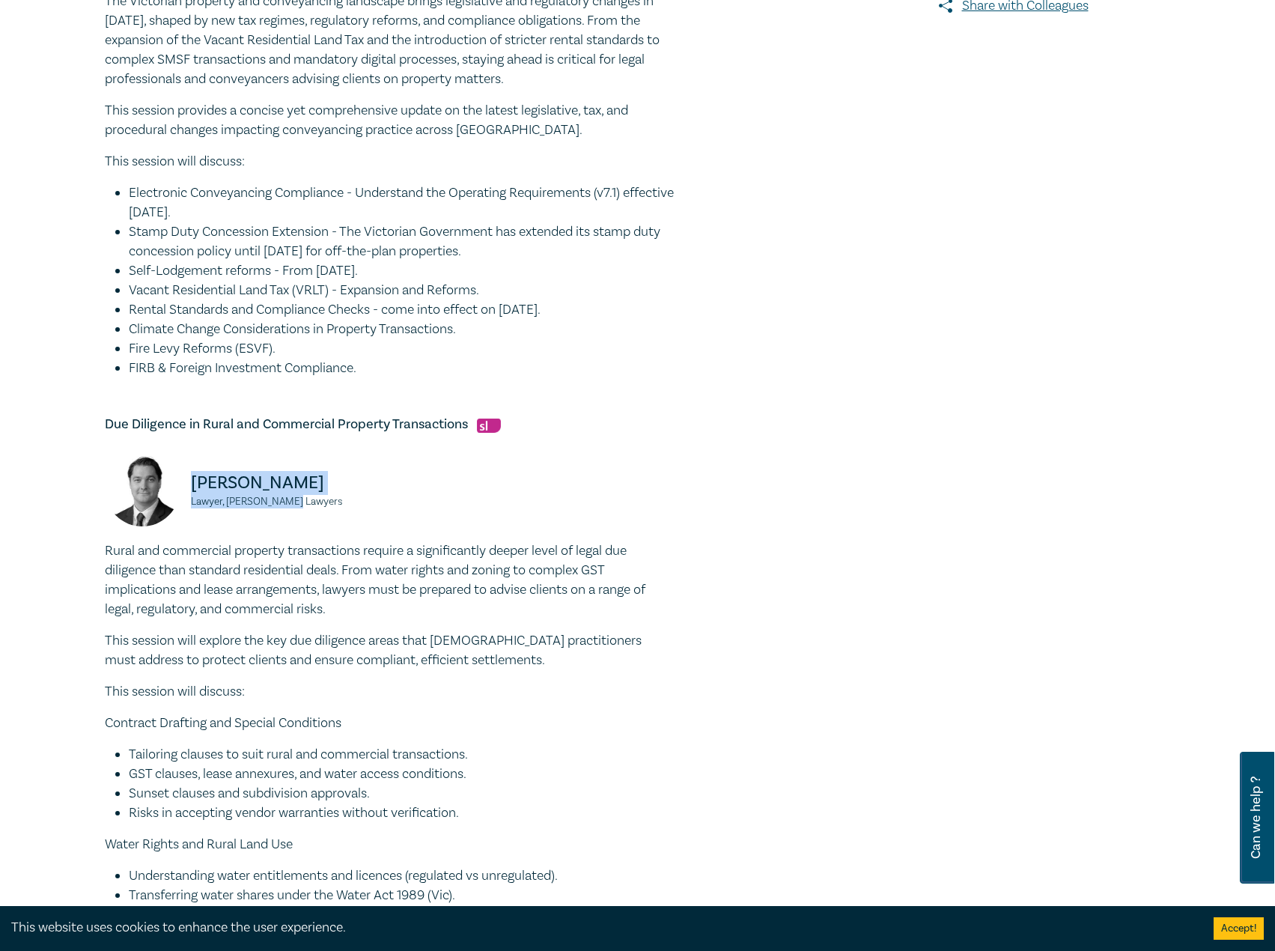
click at [185, 481] on div "Julian McIntyre Lawyer, Parke Lawyers" at bounding box center [242, 496] width 275 height 90
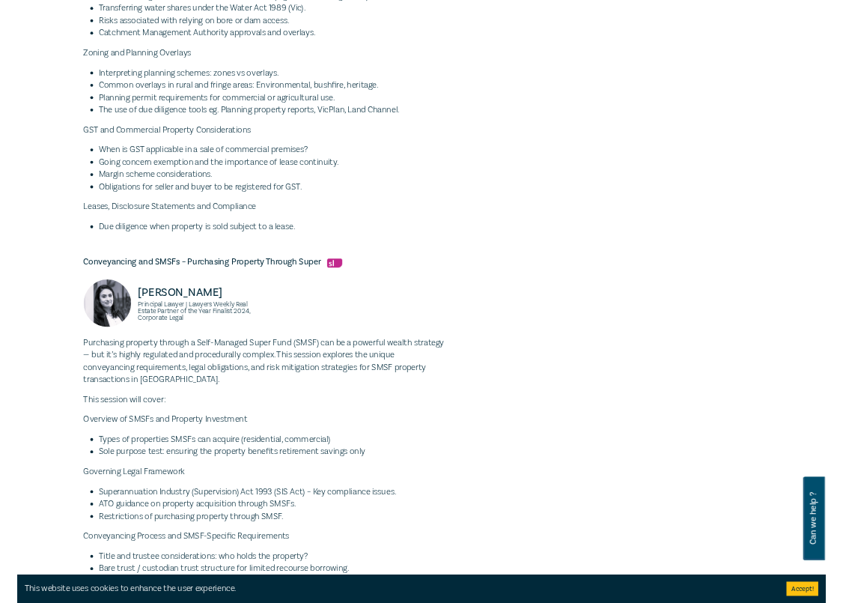
scroll to position [1572, 0]
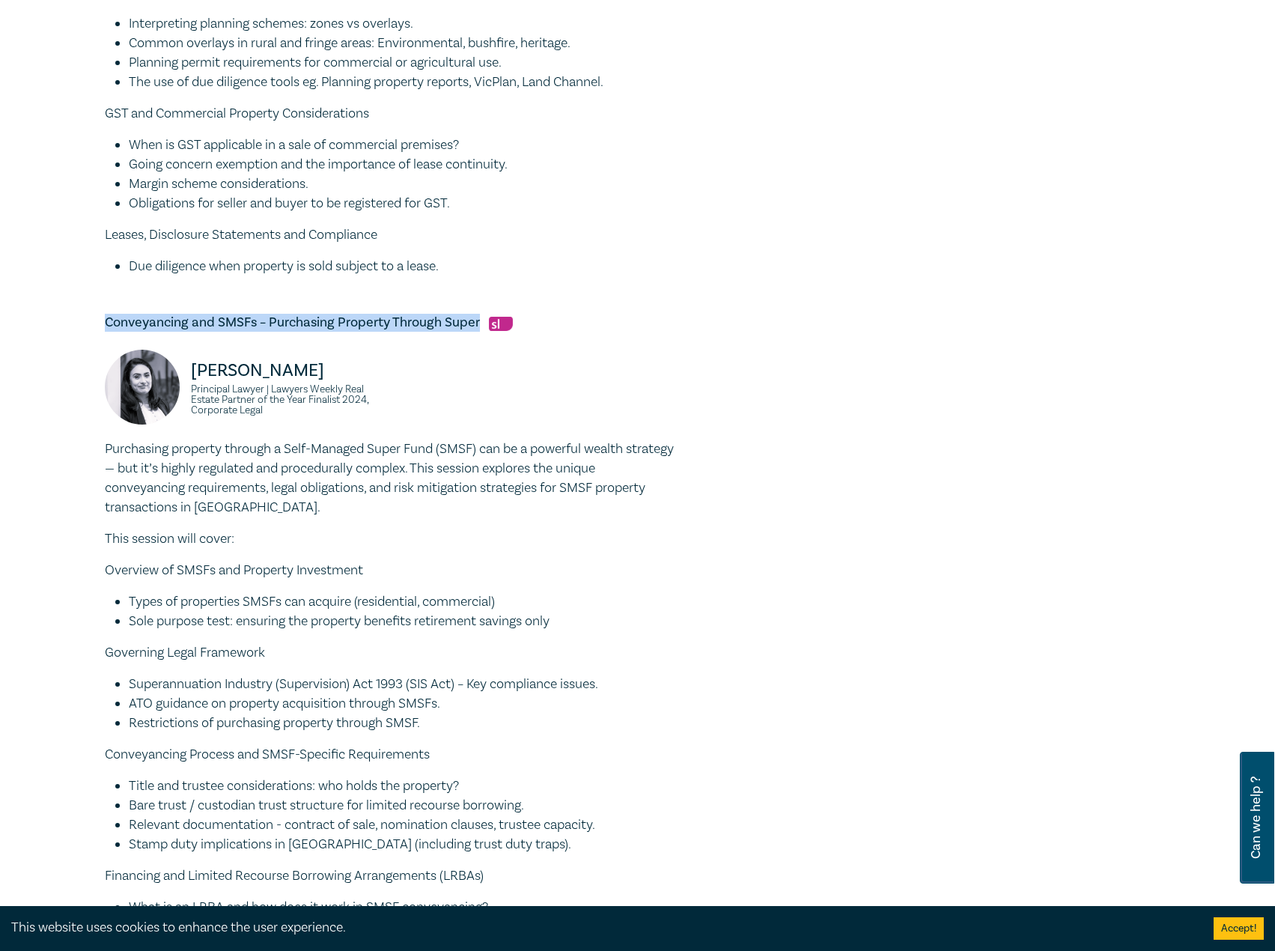
drag, startPoint x: 479, startPoint y: 326, endPoint x: 94, endPoint y: 327, distance: 384.7
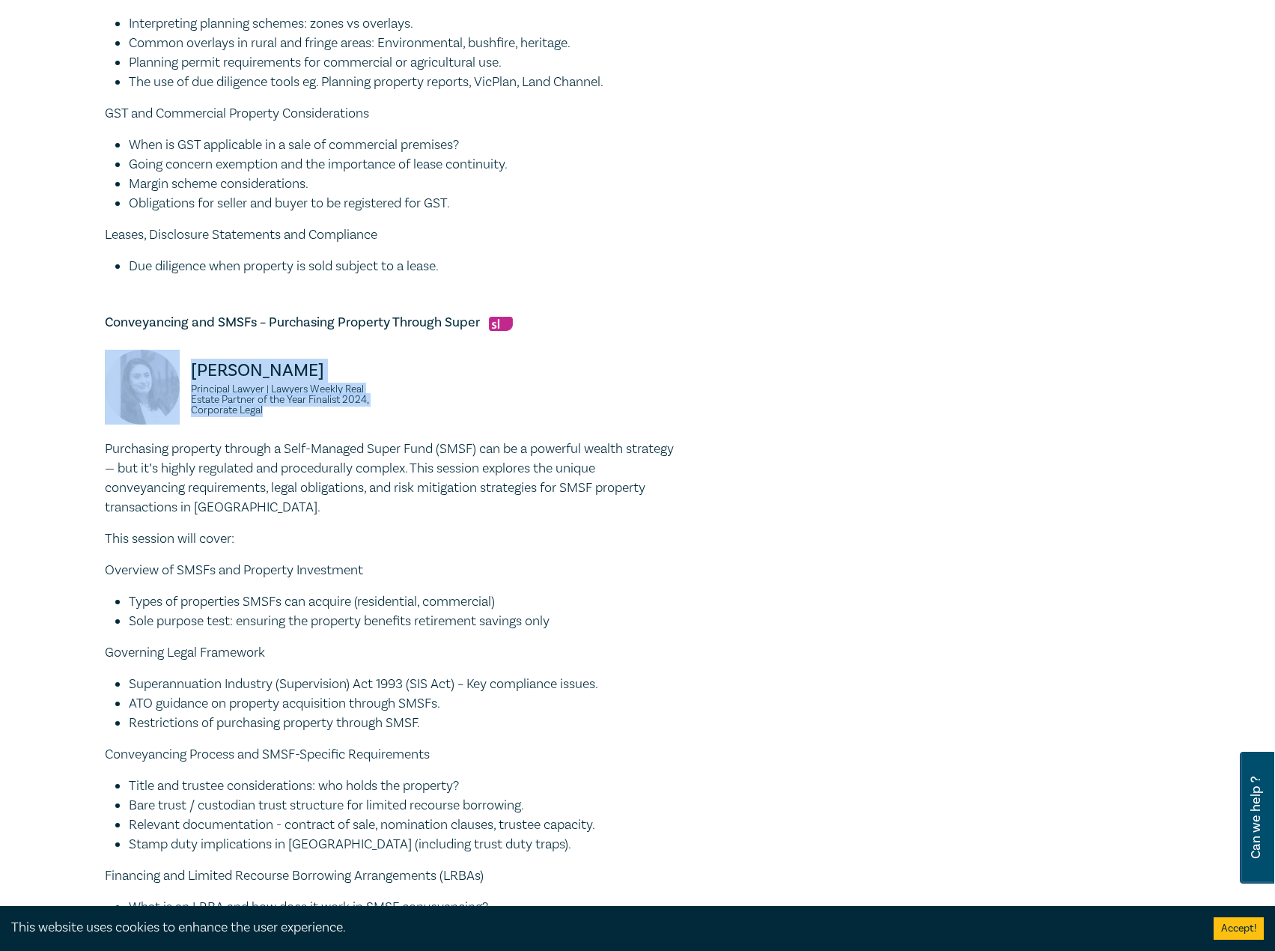
drag, startPoint x: 316, startPoint y: 414, endPoint x: 165, endPoint y: 367, distance: 157.7
click at [165, 367] on div "Zohra Ali Principal Lawyer | Lawyers Weekly Real Estate Partner of the Year Fin…" at bounding box center [242, 395] width 275 height 90
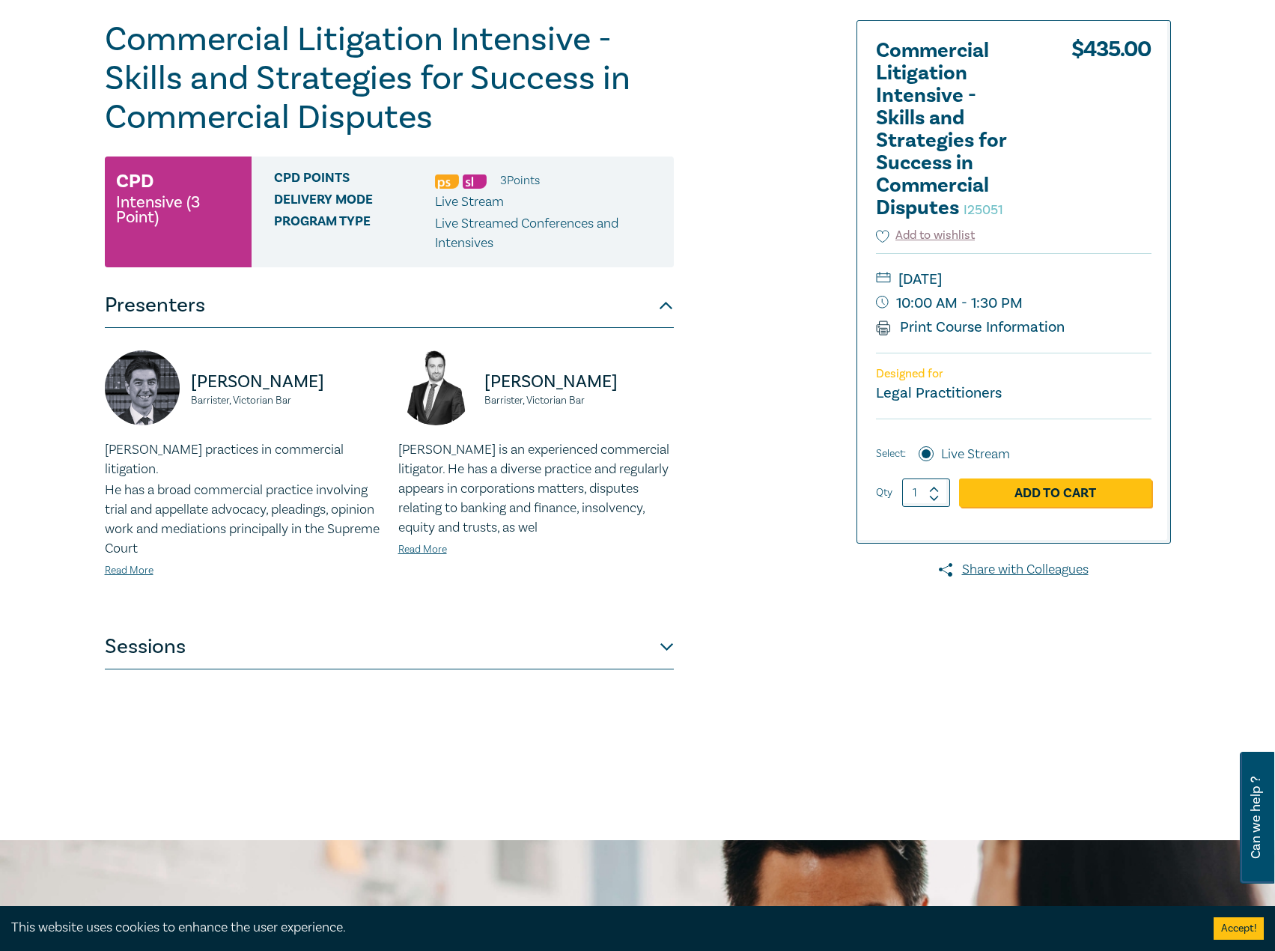
scroll to position [150, 0]
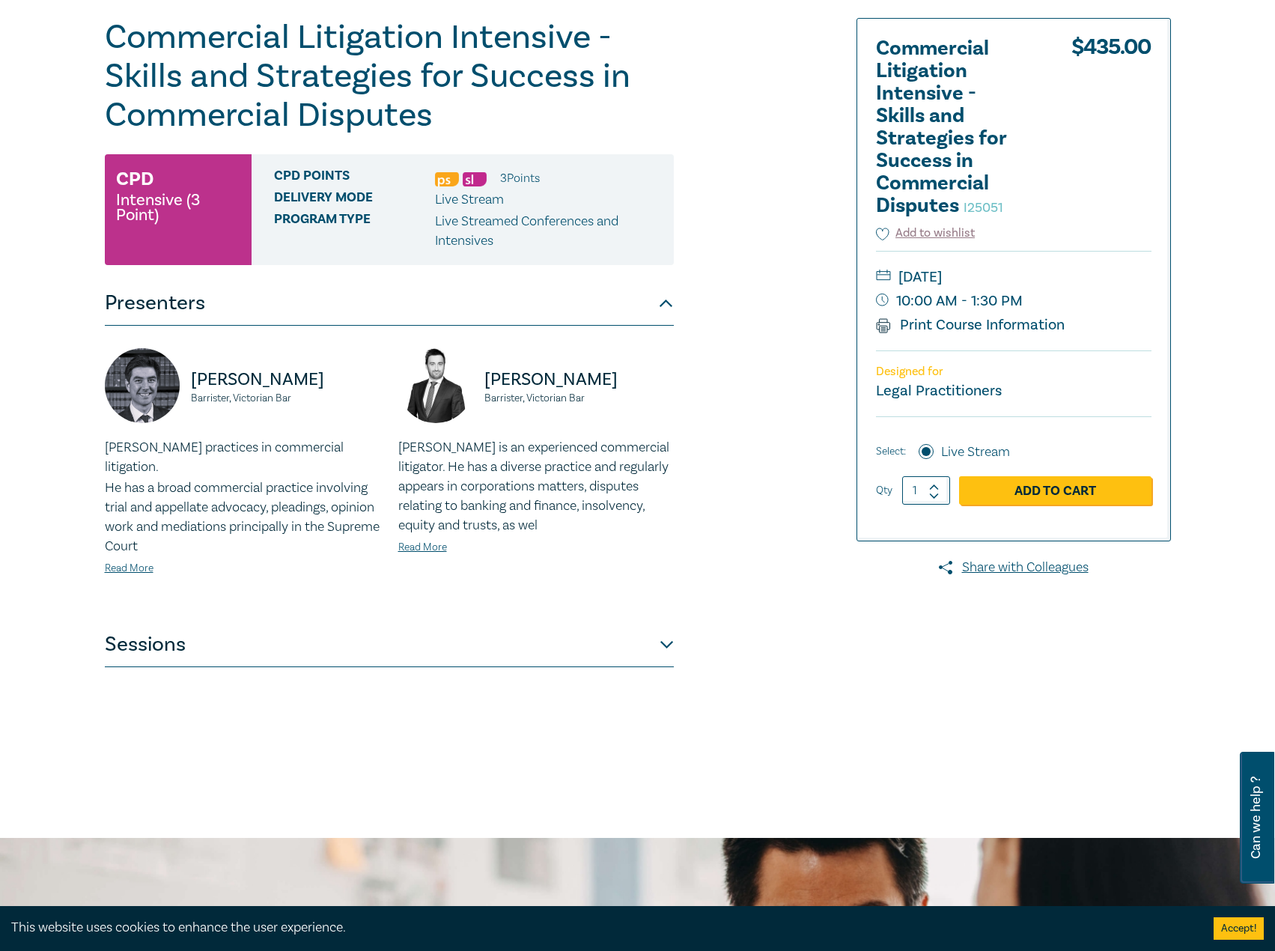
click at [517, 623] on button "Sessions" at bounding box center [389, 644] width 569 height 45
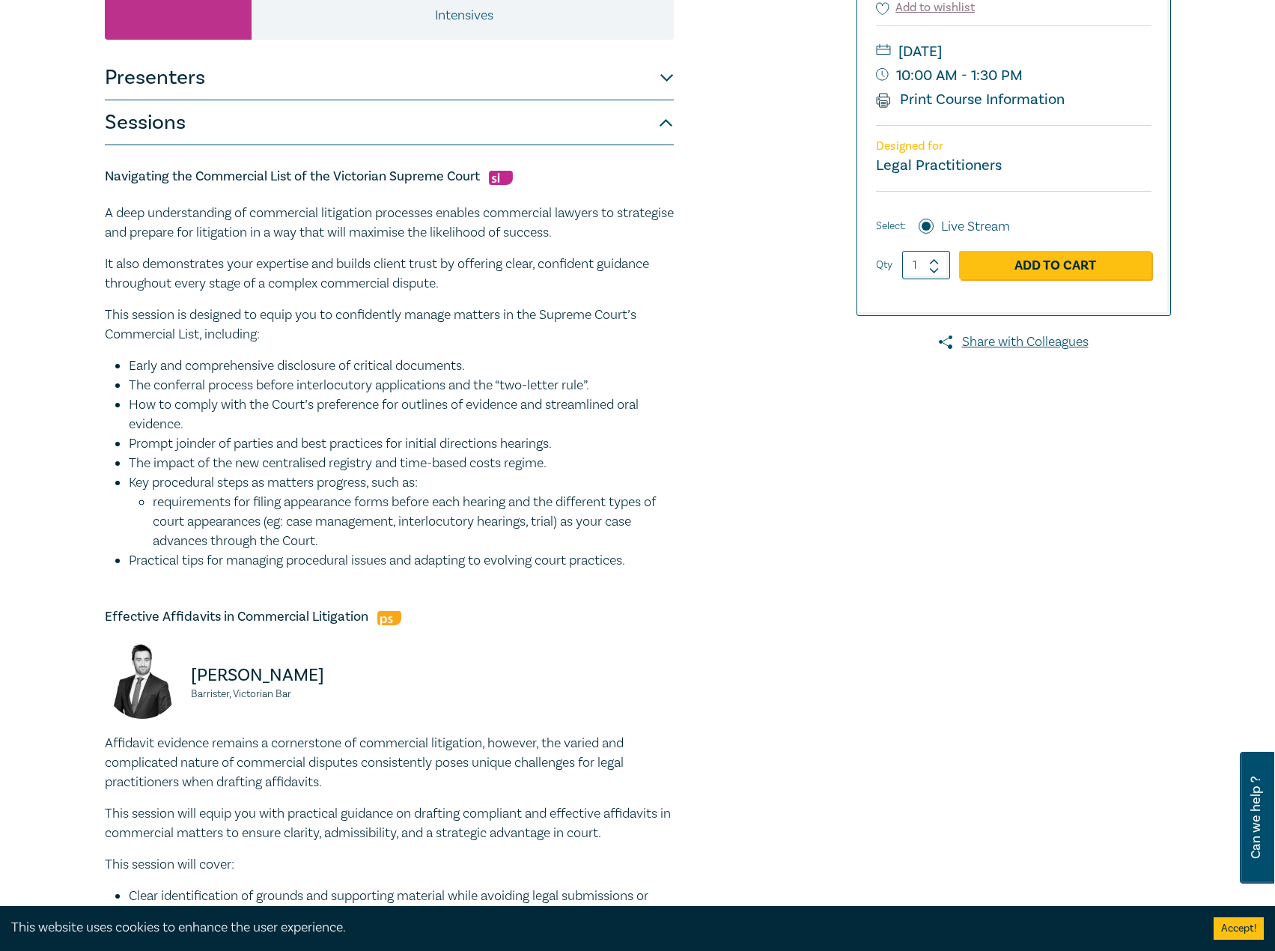
scroll to position [75, 0]
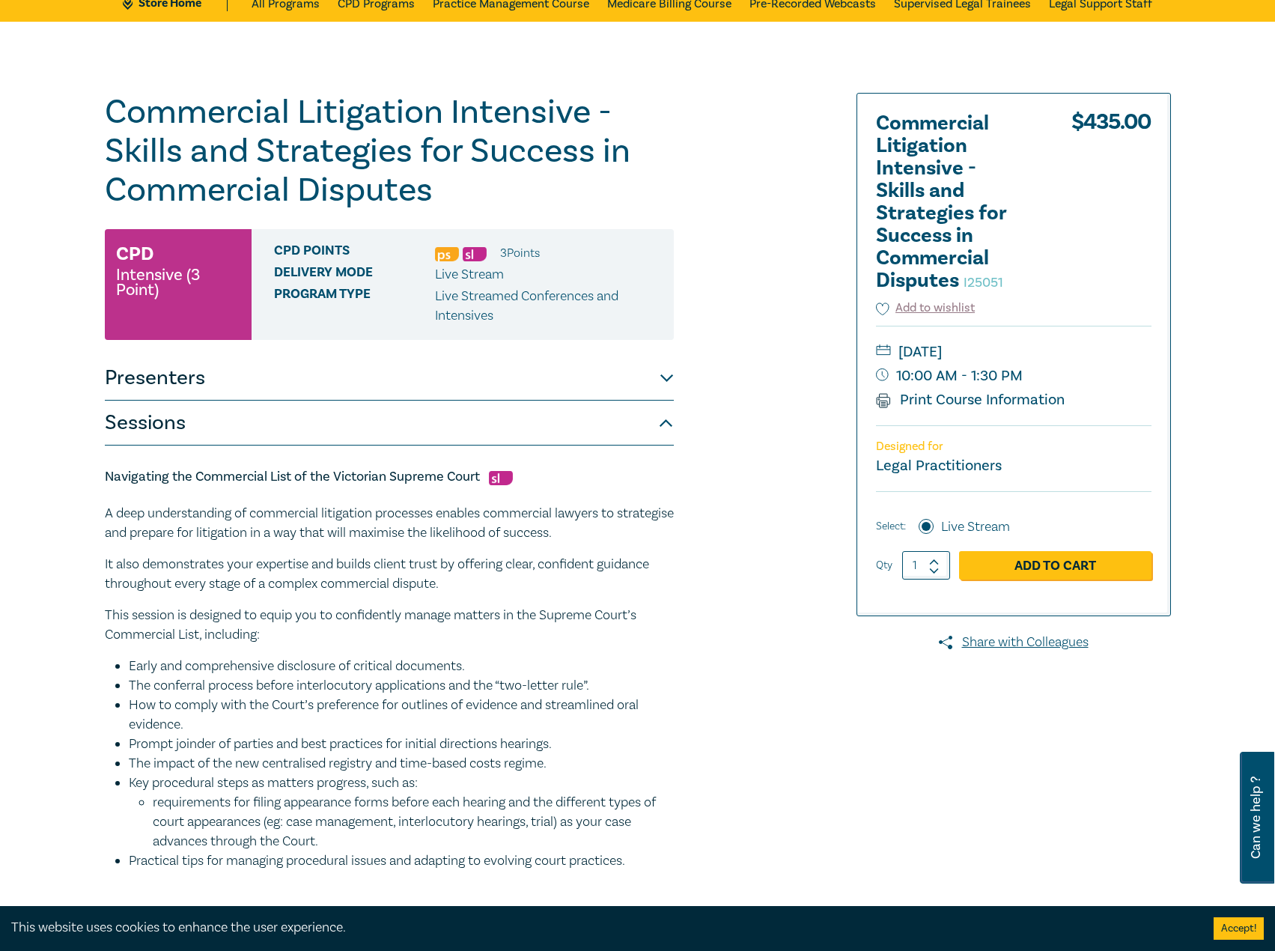
click at [452, 198] on h1 "Commercial Litigation Intensive - Skills and Strategies for Success in Commerci…" at bounding box center [389, 151] width 569 height 117
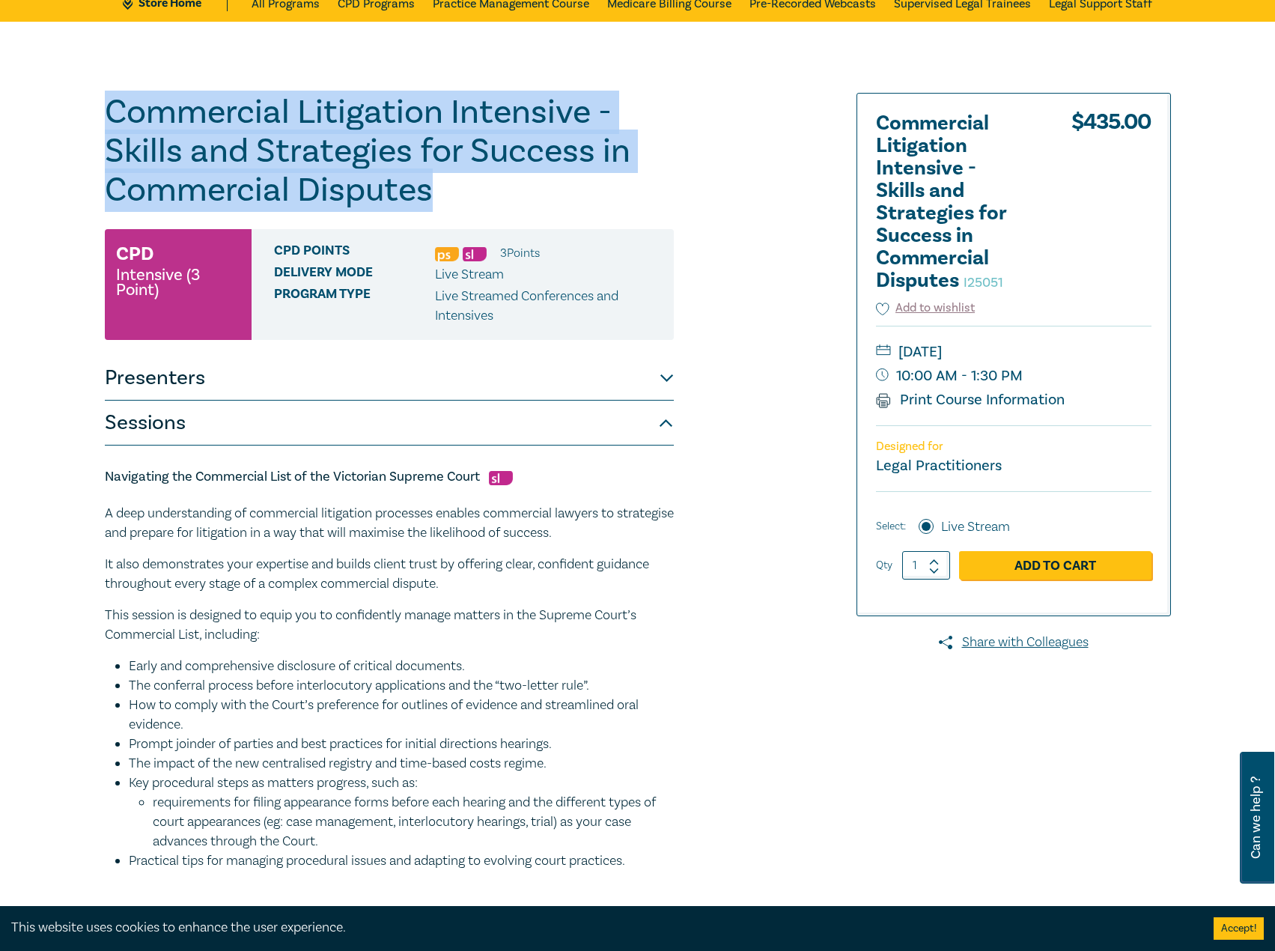
drag, startPoint x: 474, startPoint y: 197, endPoint x: 64, endPoint y: 119, distance: 416.8
copy h1 "Commercial Litigation Intensive - Skills and Strategies for Success in Commerci…"
click at [582, 378] on button "Presenters" at bounding box center [389, 378] width 569 height 45
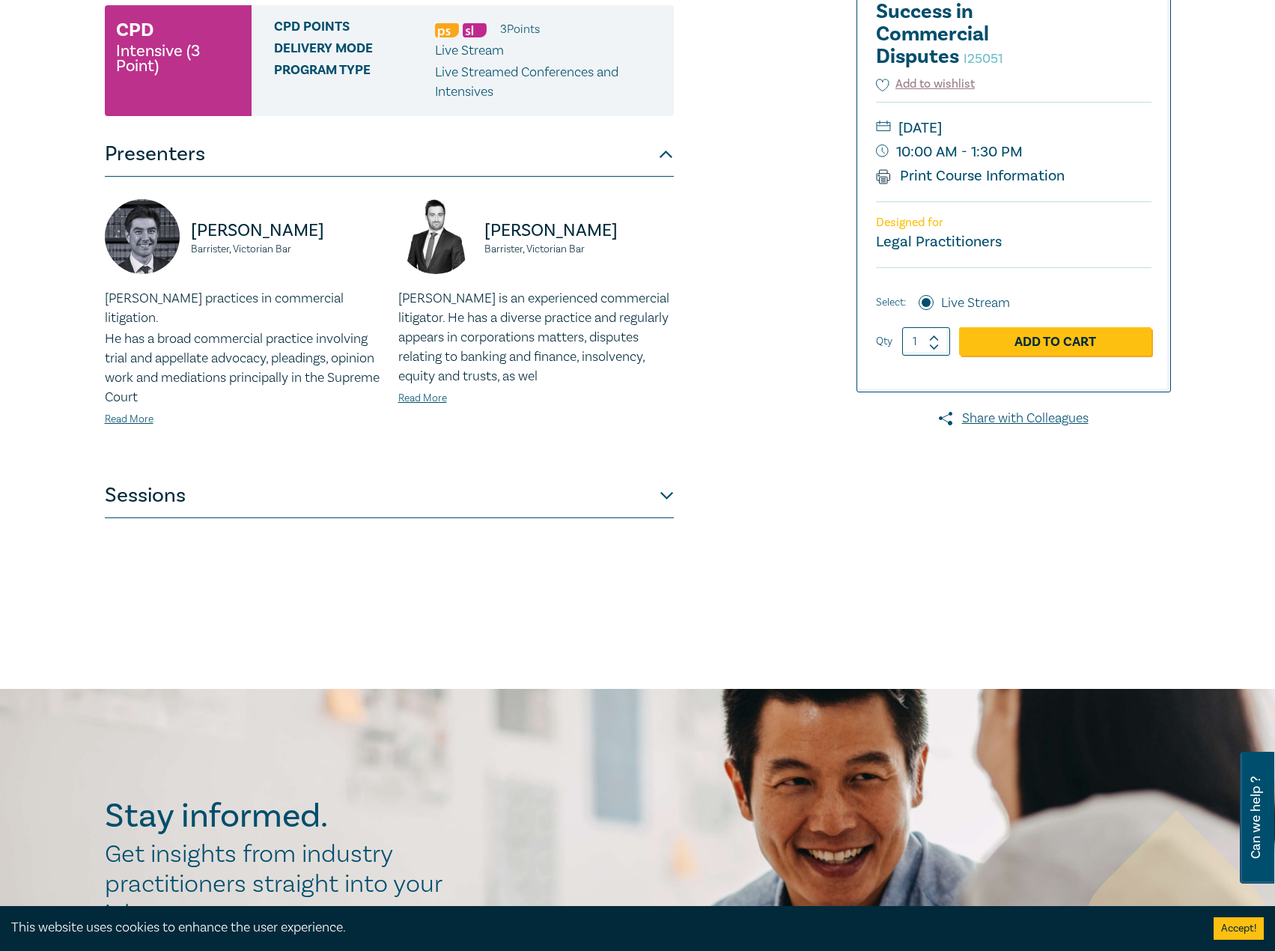
scroll to position [374, 0]
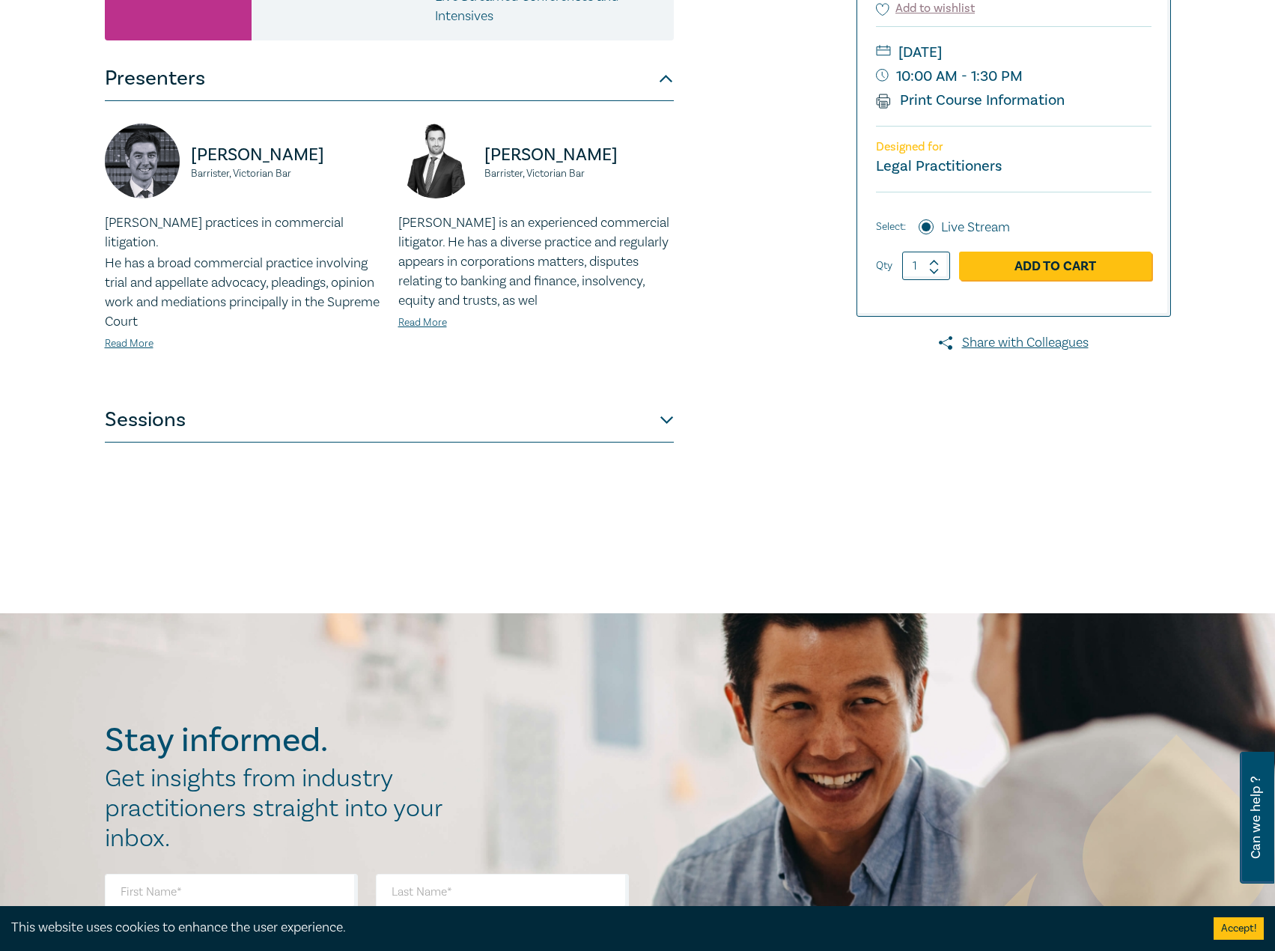
click at [492, 403] on button "Sessions" at bounding box center [389, 419] width 569 height 45
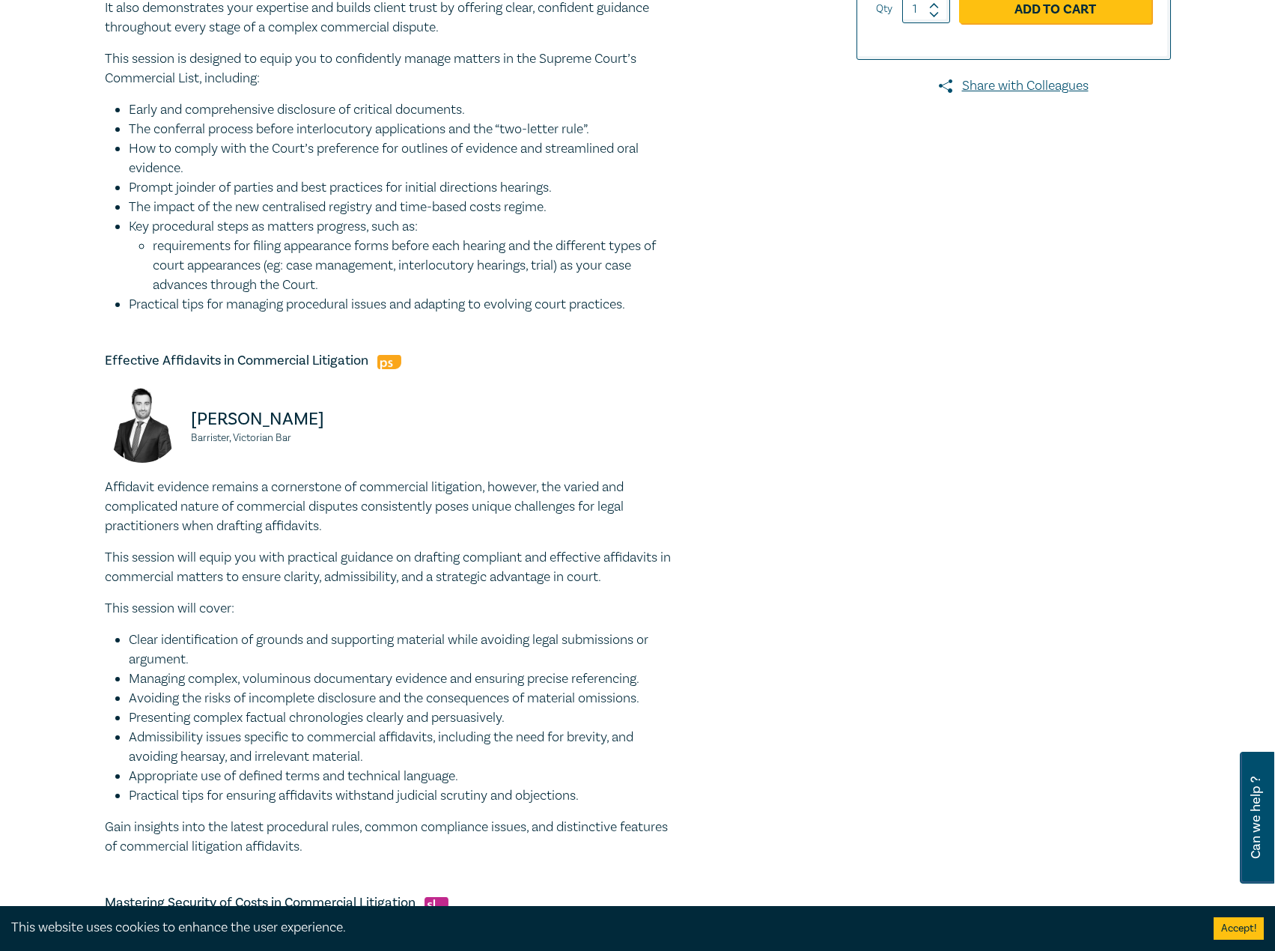
scroll to position [748, 0]
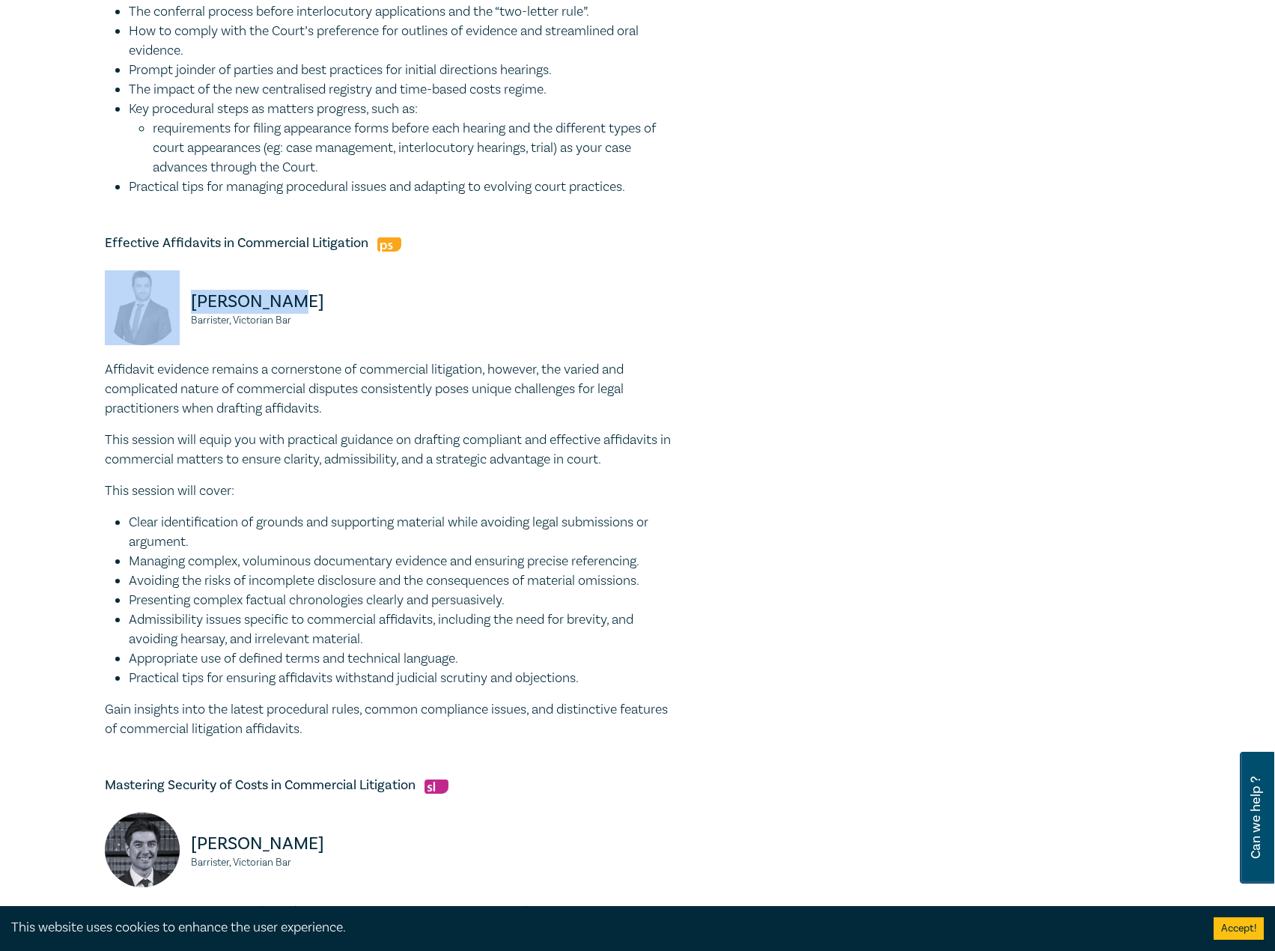
drag, startPoint x: 308, startPoint y: 293, endPoint x: 168, endPoint y: 288, distance: 140.8
click at [168, 288] on div "Adam Purton Barrister, Victorian Bar" at bounding box center [242, 315] width 275 height 90
copy div "Adam Purton"
drag, startPoint x: 321, startPoint y: 318, endPoint x: 180, endPoint y: 317, distance: 141.5
click at [180, 317] on div "Adam Purton Barrister, Victorian Bar" at bounding box center [242, 315] width 275 height 90
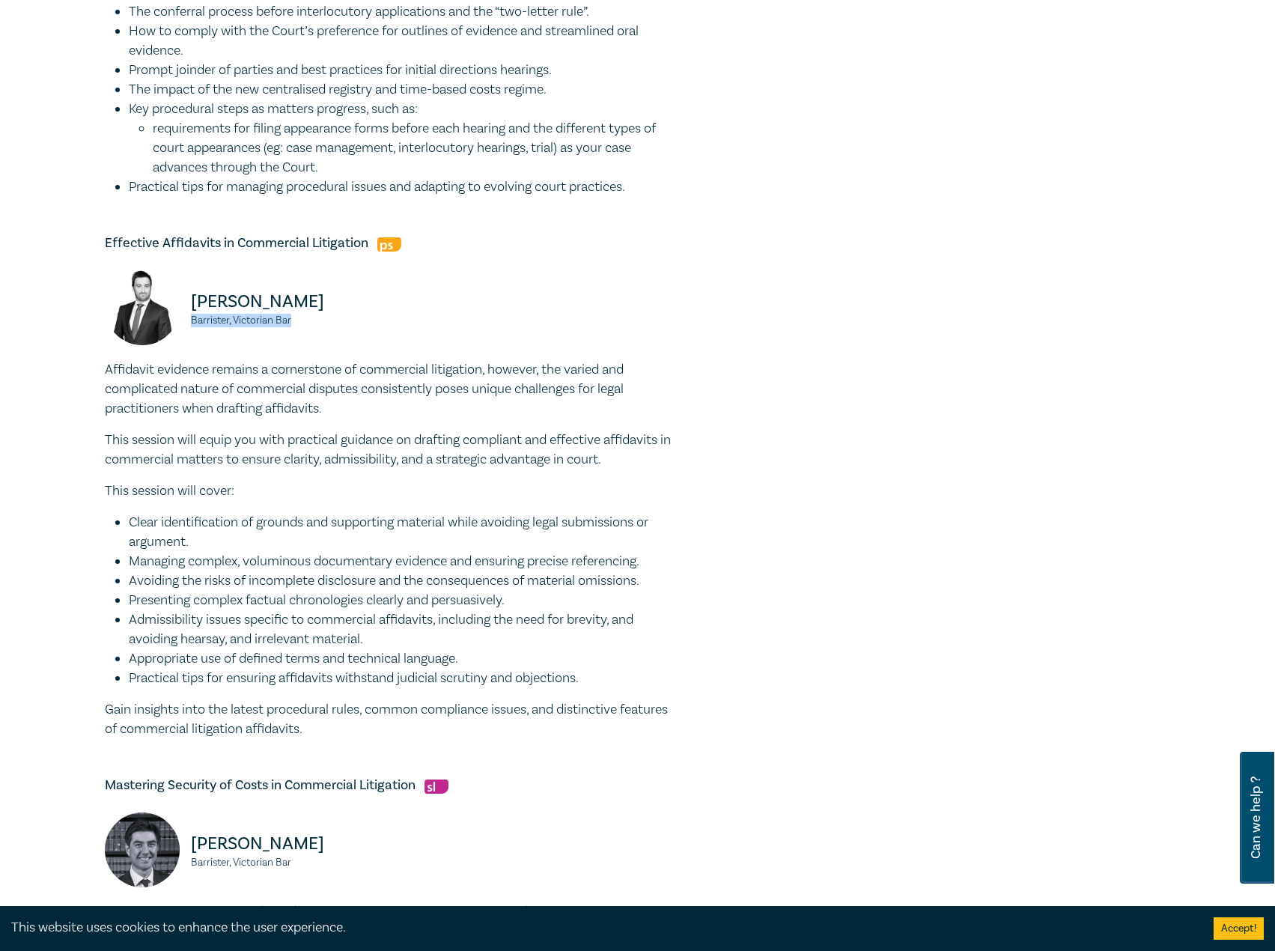
copy small "Barrister, Victorian Bar"
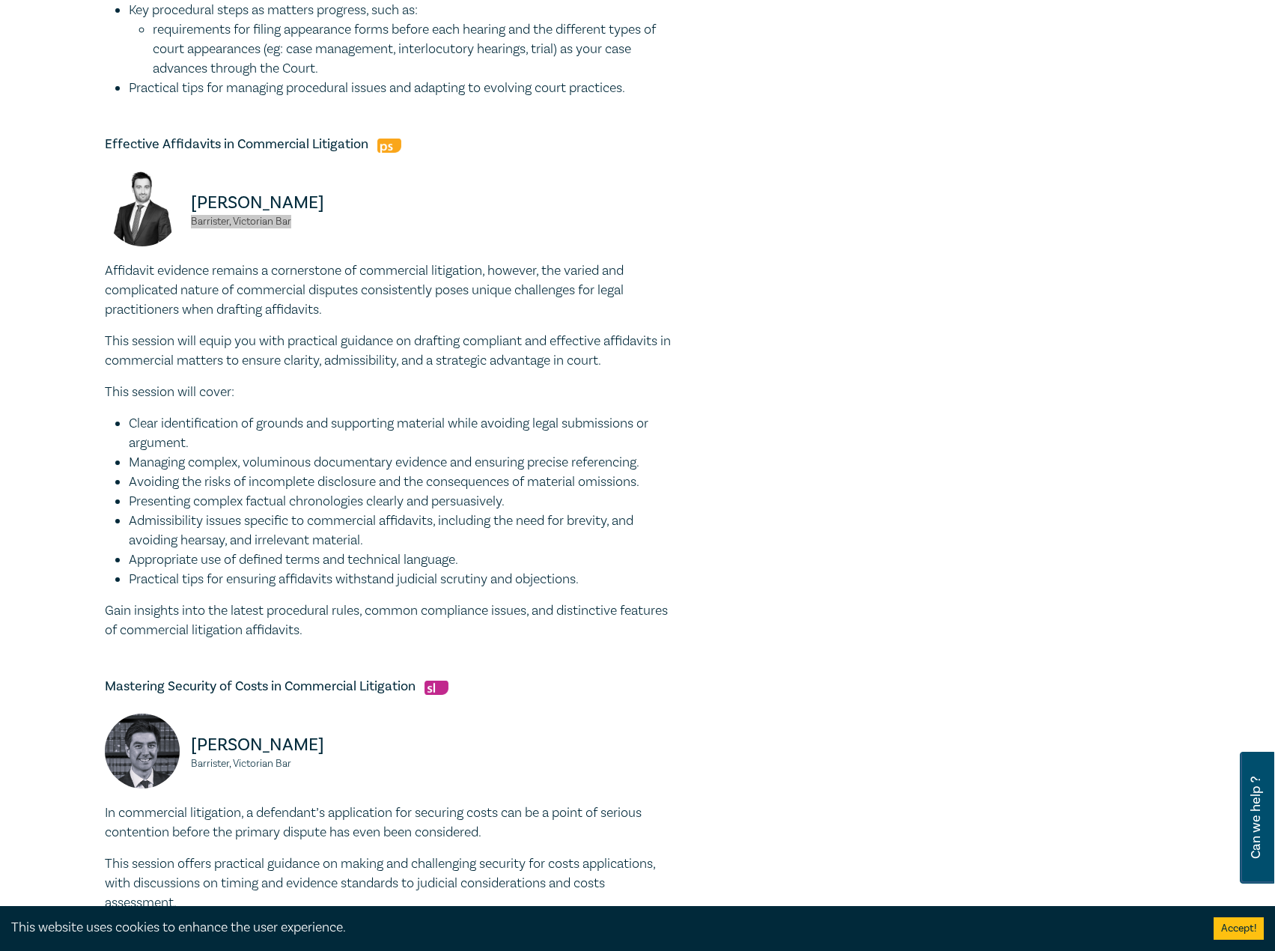
scroll to position [1123, 0]
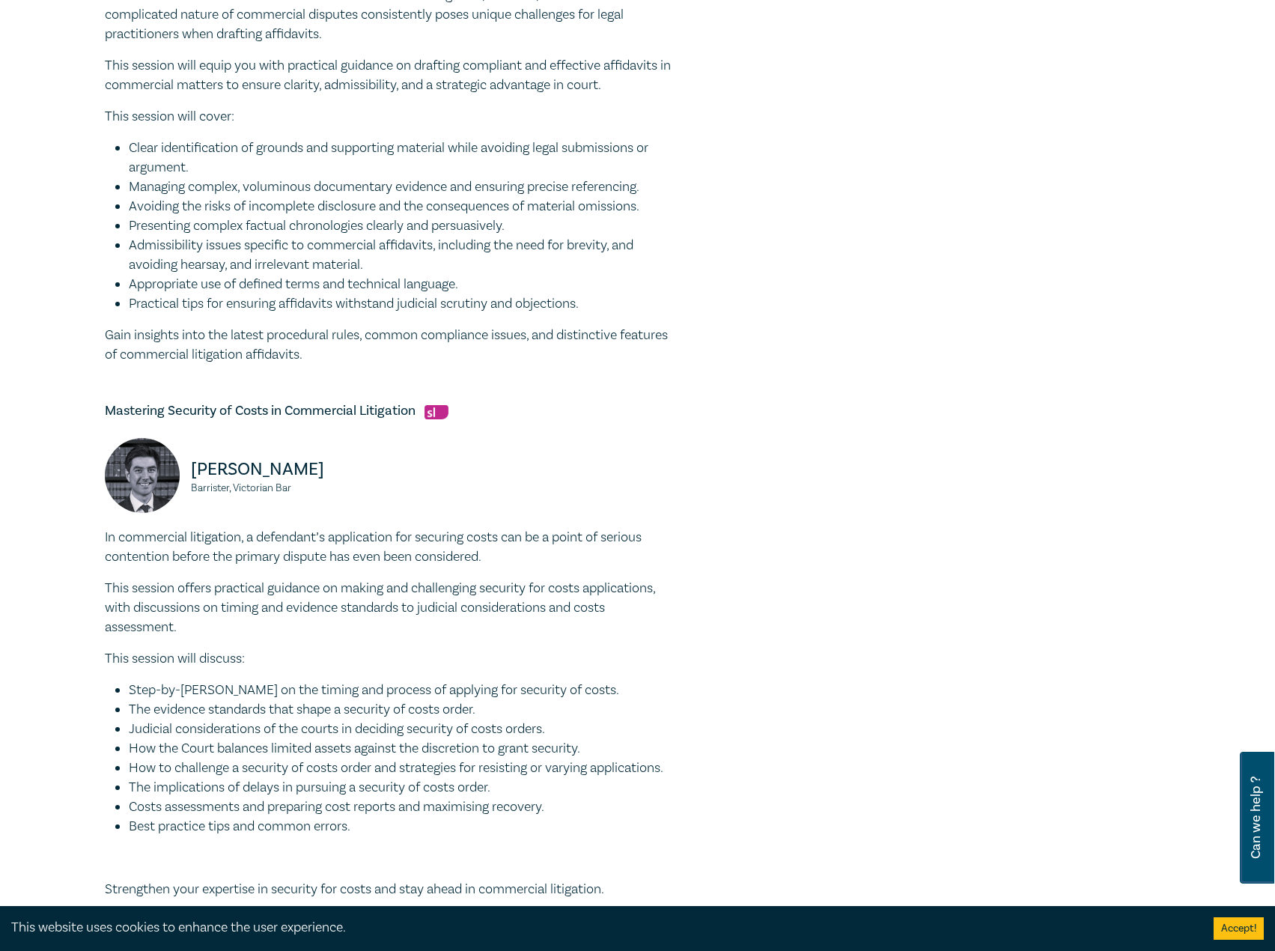
drag, startPoint x: 366, startPoint y: 469, endPoint x: 185, endPoint y: 463, distance: 181.2
click at [185, 463] on div "Jonathan Wilkinson Barrister, Victorian Bar" at bounding box center [242, 483] width 275 height 90
copy p "Jonathan Wilkinson"
drag, startPoint x: 329, startPoint y: 489, endPoint x: 189, endPoint y: 487, distance: 140.7
click at [189, 487] on div "Jonathan Wilkinson Barrister, Victorian Bar" at bounding box center [242, 483] width 275 height 90
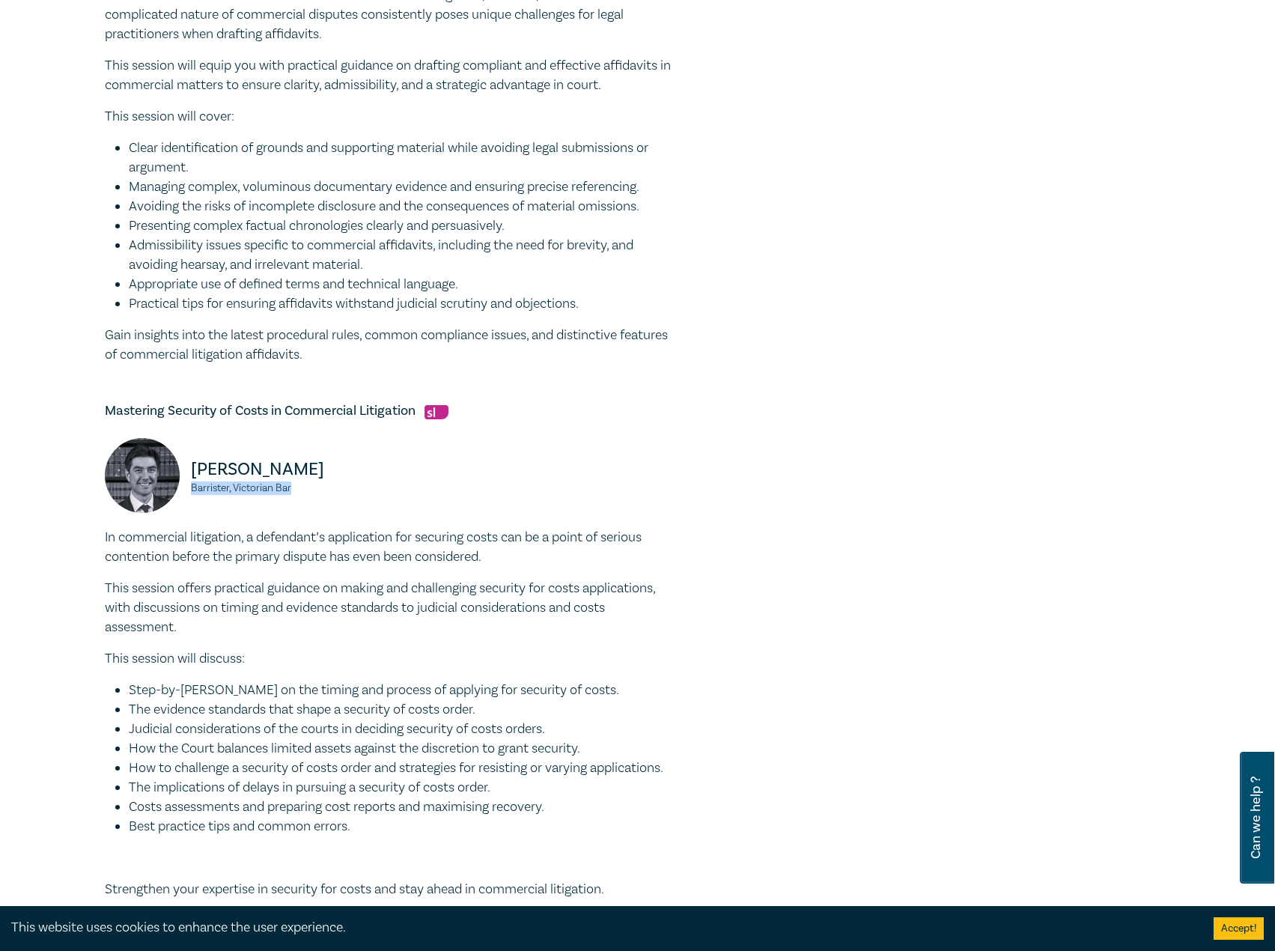
copy small "Barrister, Victorian Bar"
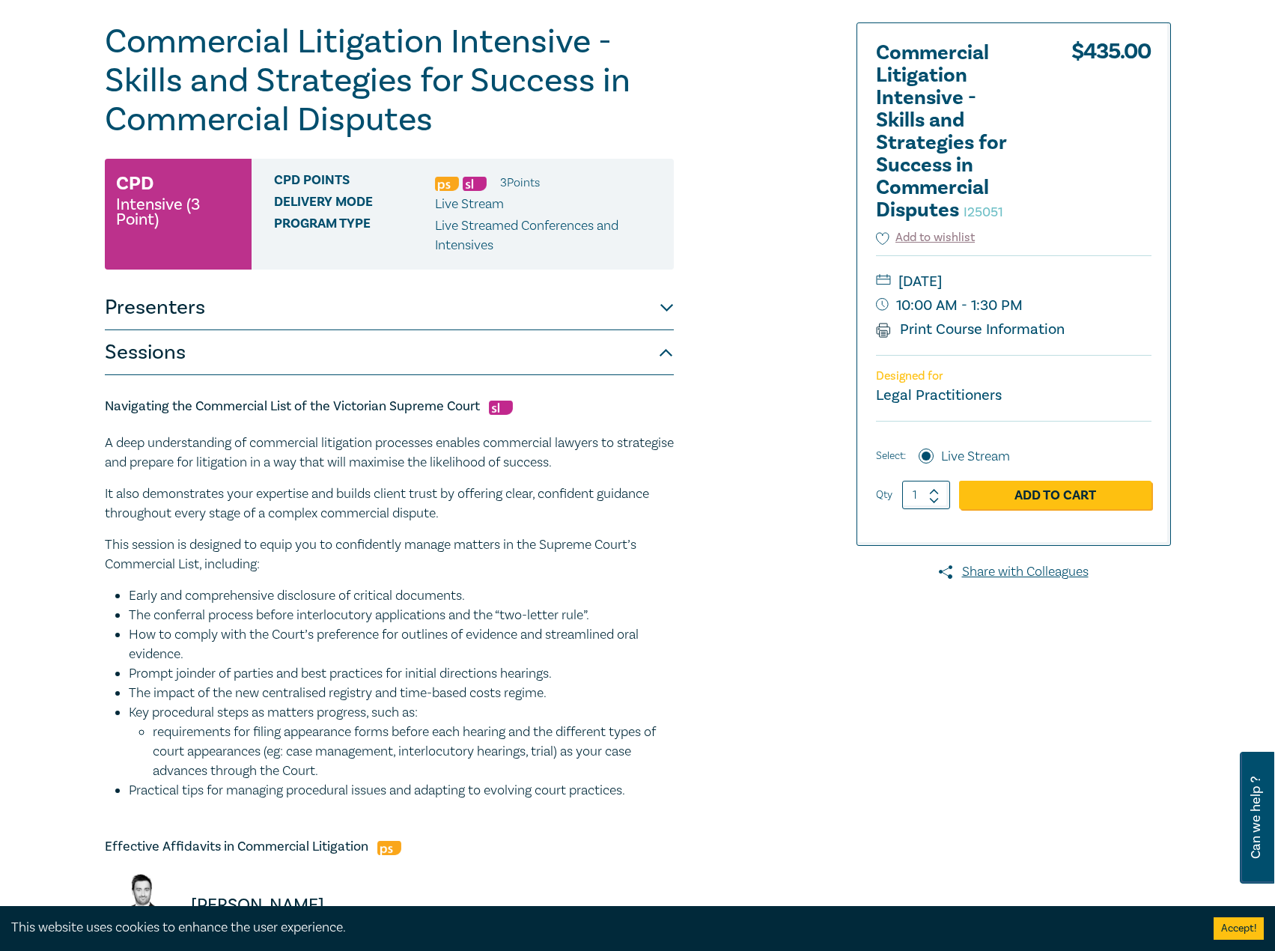
scroll to position [0, 0]
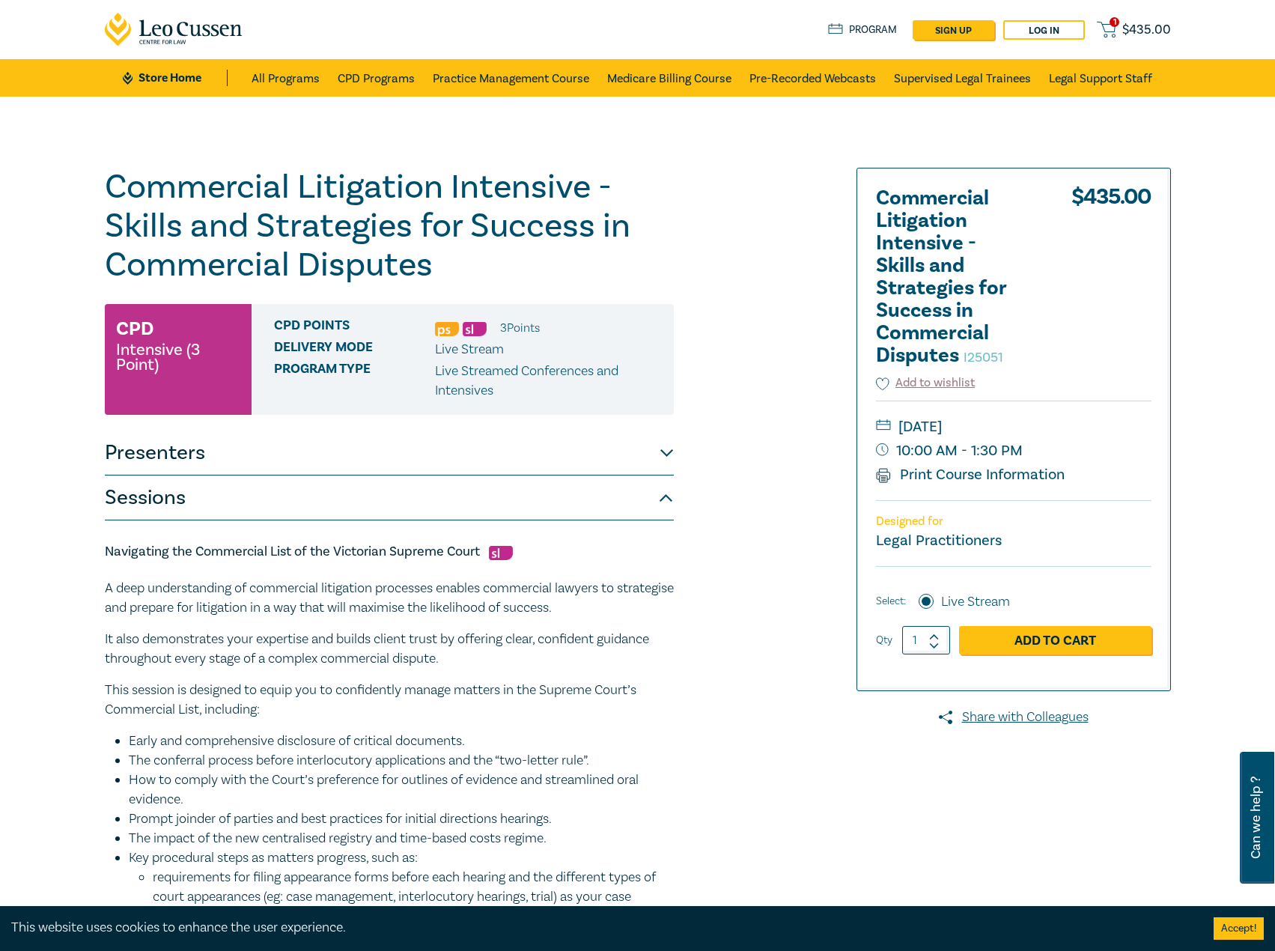
click at [1097, 432] on small "Tuesday, 23 September 2025" at bounding box center [1013, 427] width 275 height 24
copy small "Tuesday, 23 September 2025"
click at [427, 449] on button "Presenters" at bounding box center [389, 452] width 569 height 45
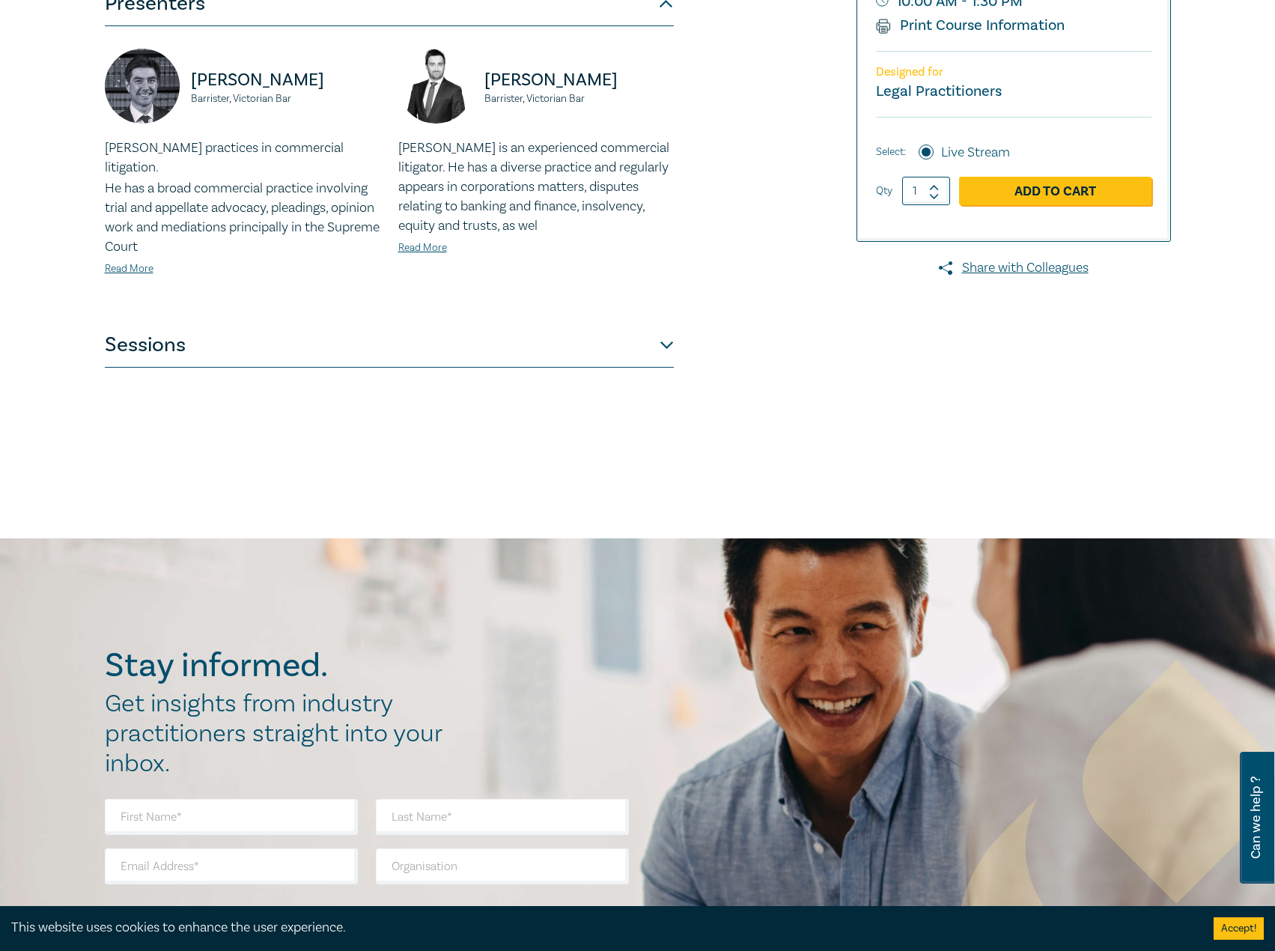
click at [532, 323] on button "Sessions" at bounding box center [389, 345] width 569 height 45
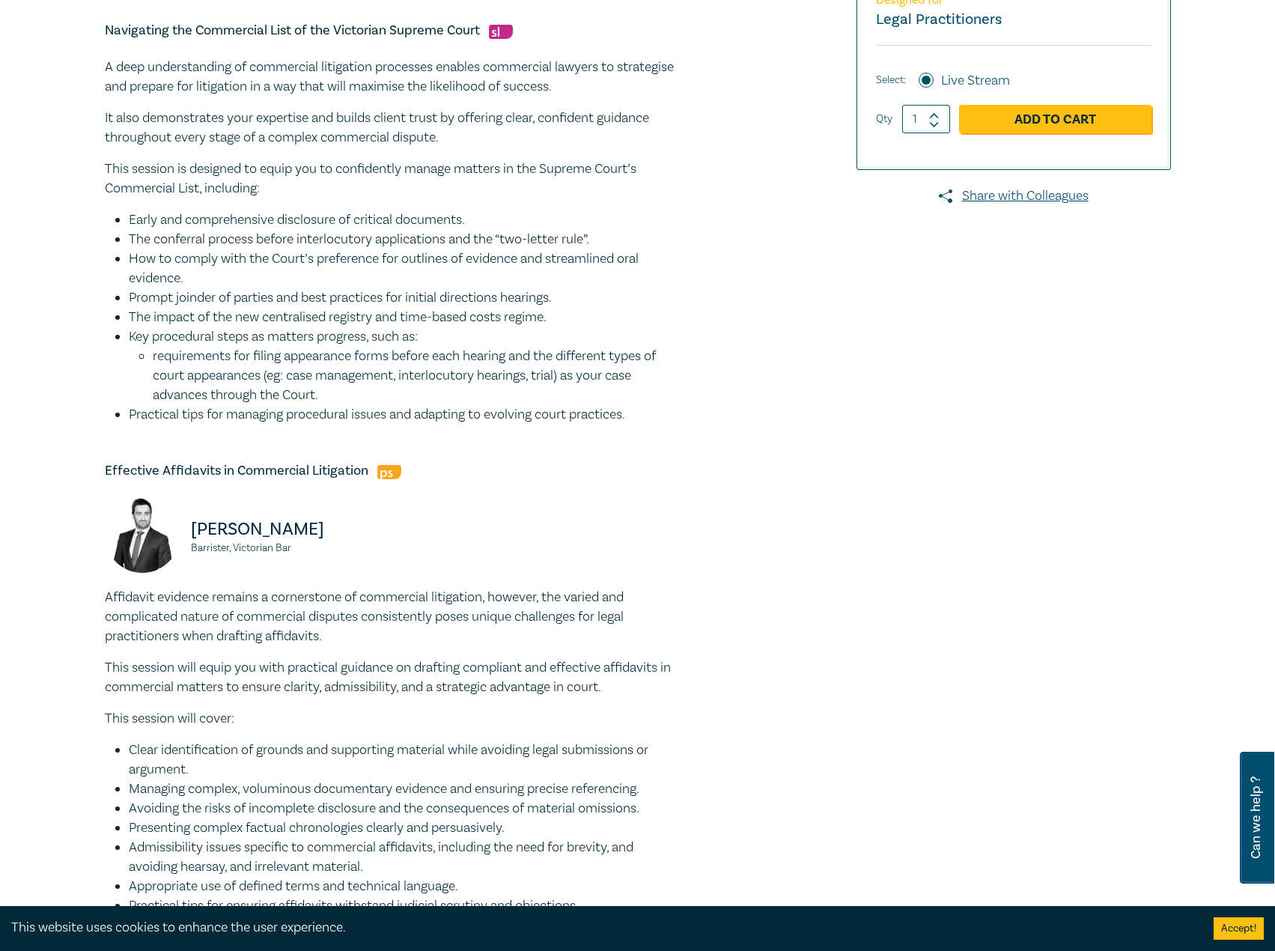
scroll to position [674, 0]
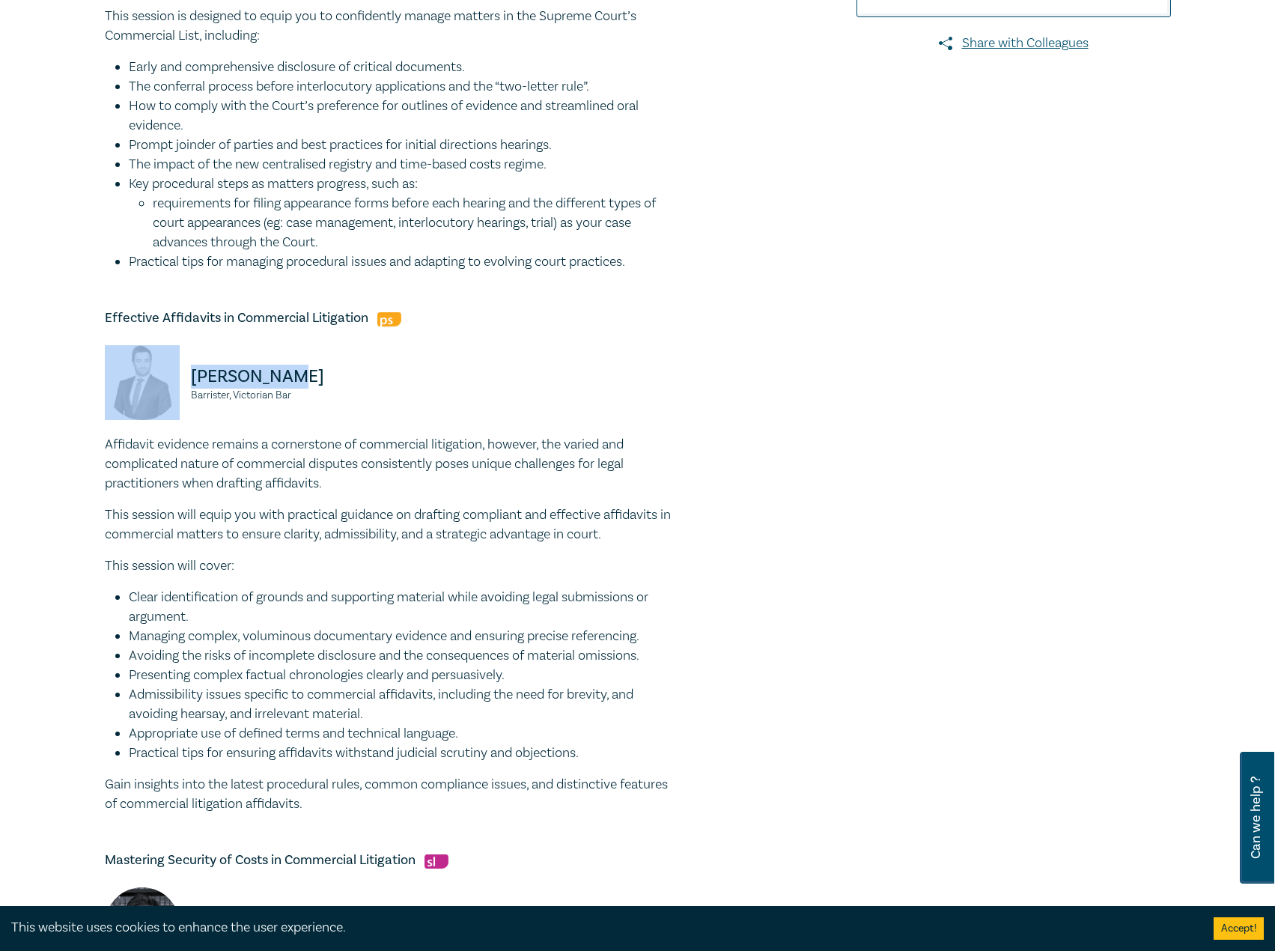
drag, startPoint x: 329, startPoint y: 387, endPoint x: 162, endPoint y: 379, distance: 167.1
click at [162, 379] on div "Adam Purton Barrister, Victorian Bar" at bounding box center [242, 390] width 275 height 90
copy div "Adam Purton"
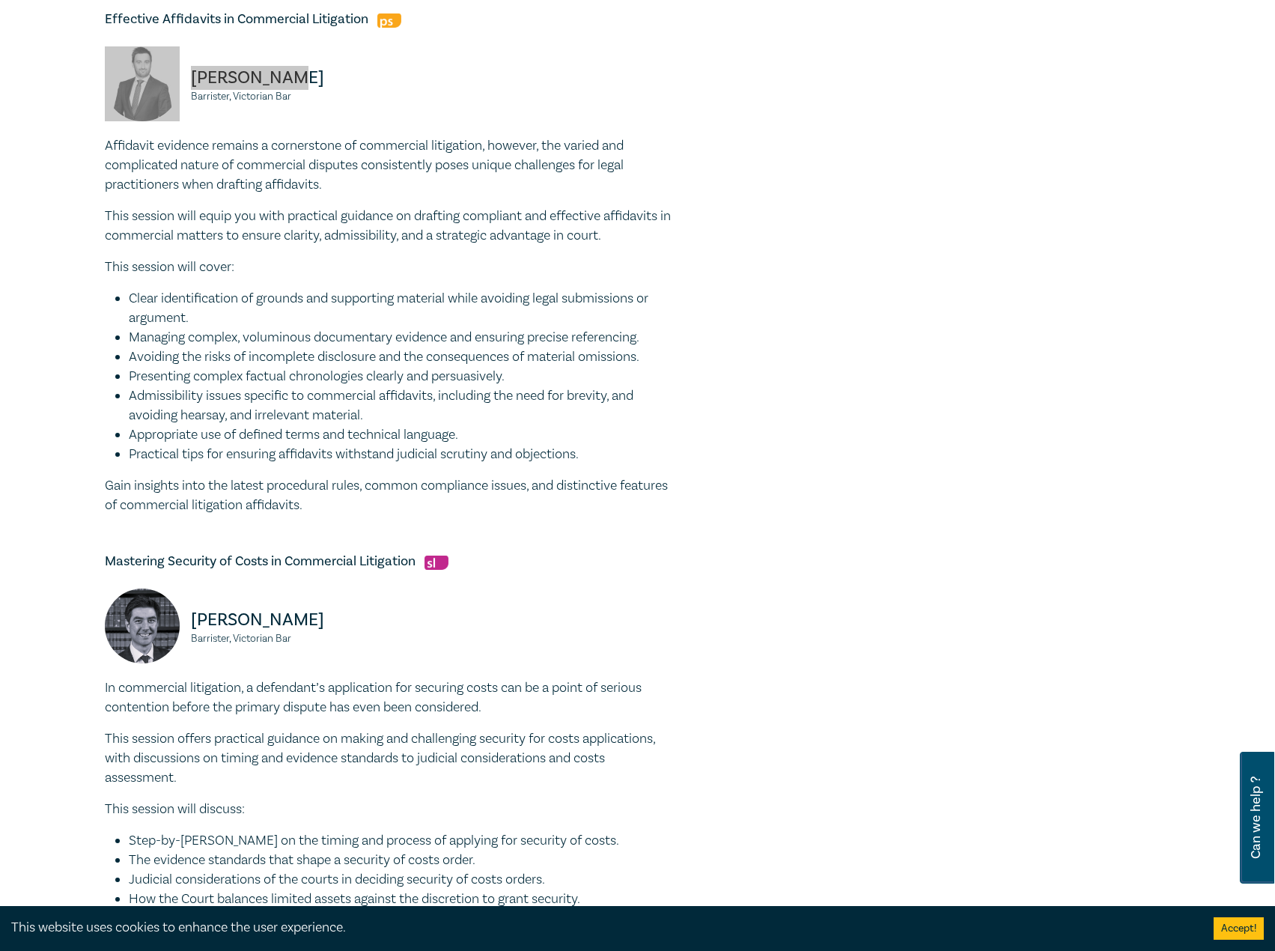
scroll to position [973, 0]
drag, startPoint x: 366, startPoint y: 613, endPoint x: 191, endPoint y: 620, distance: 175.3
click at [191, 620] on p "Jonathan Wilkinson" at bounding box center [285, 619] width 189 height 24
copy p "Jonathan Wilkinson"
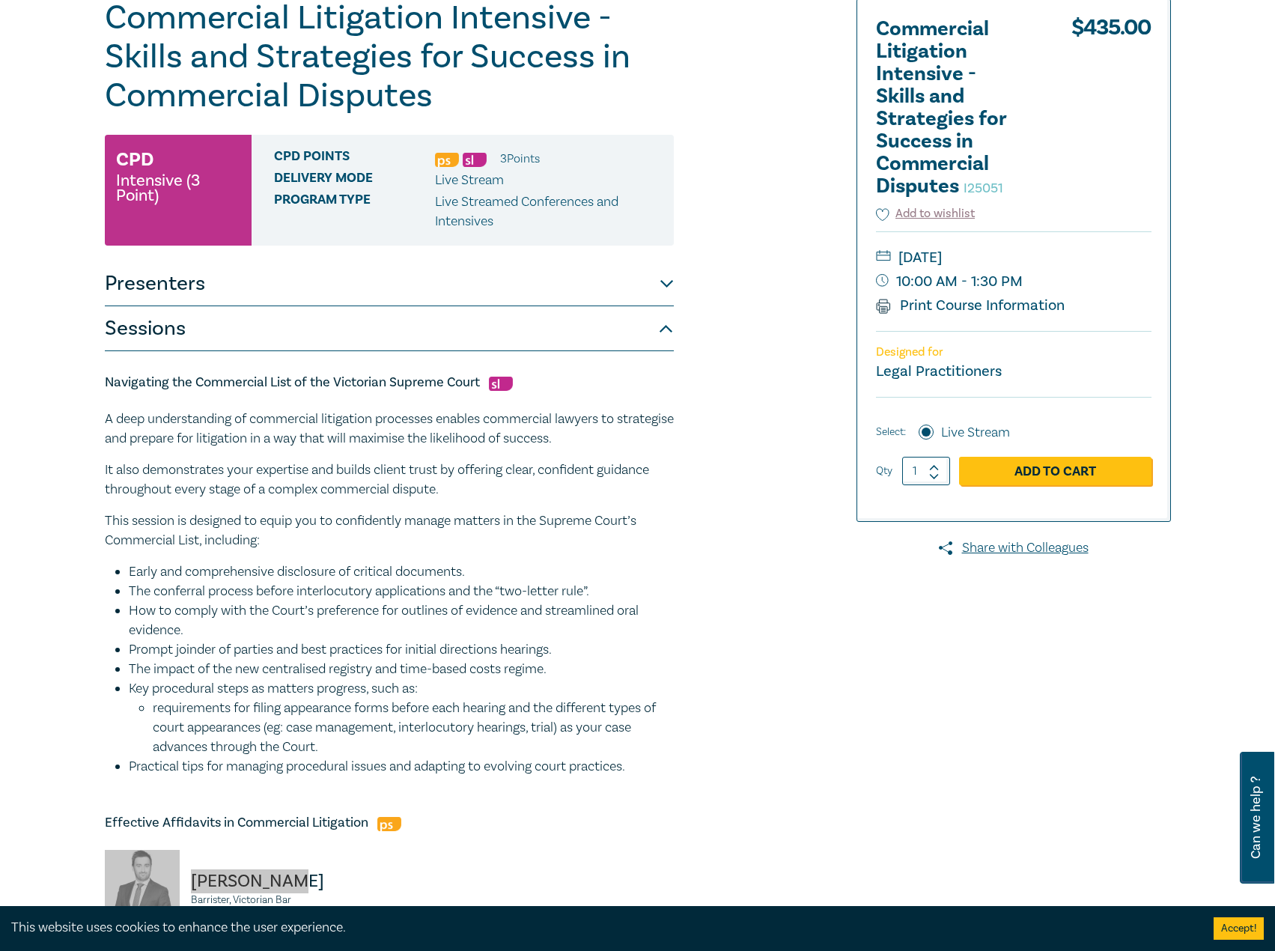
scroll to position [0, 0]
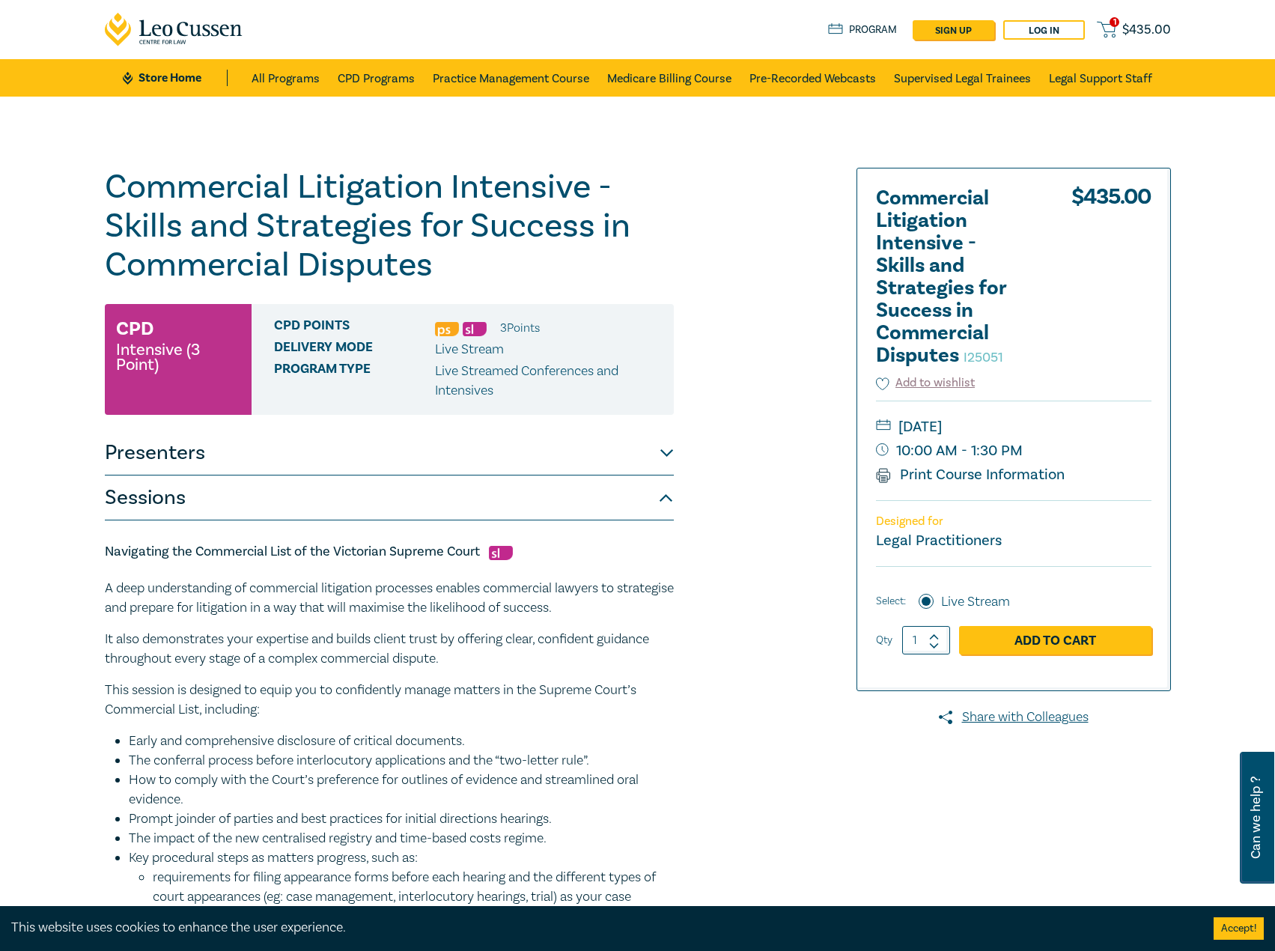
drag, startPoint x: 1112, startPoint y: 424, endPoint x: 1085, endPoint y: 426, distance: 27.0
click at [1085, 426] on small "Tuesday, 23 September 2025" at bounding box center [1013, 427] width 275 height 24
click at [1093, 429] on small "Tuesday, 23 September 2025" at bounding box center [1013, 427] width 275 height 24
drag, startPoint x: 1093, startPoint y: 429, endPoint x: 1002, endPoint y: 426, distance: 90.6
click at [1002, 426] on small "Tuesday, 23 September 2025" at bounding box center [1013, 427] width 275 height 24
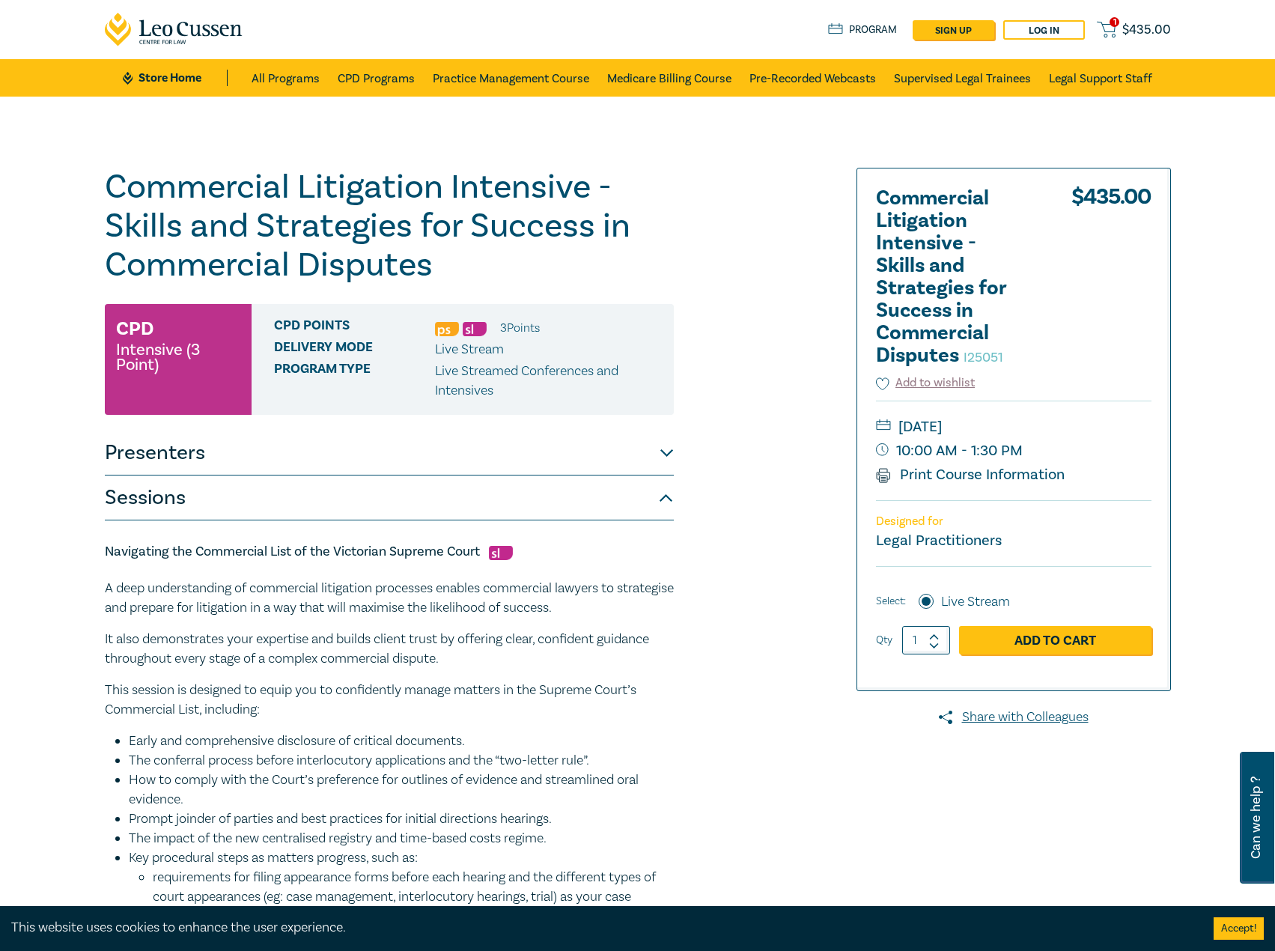
click at [998, 426] on small "Tuesday, 23 September 2025" at bounding box center [1013, 427] width 275 height 24
drag, startPoint x: 981, startPoint y: 424, endPoint x: 1088, endPoint y: 423, distance: 107.8
click at [1088, 423] on small "Tuesday, 23 September 2025" at bounding box center [1013, 427] width 275 height 24
copy small "September 2025"
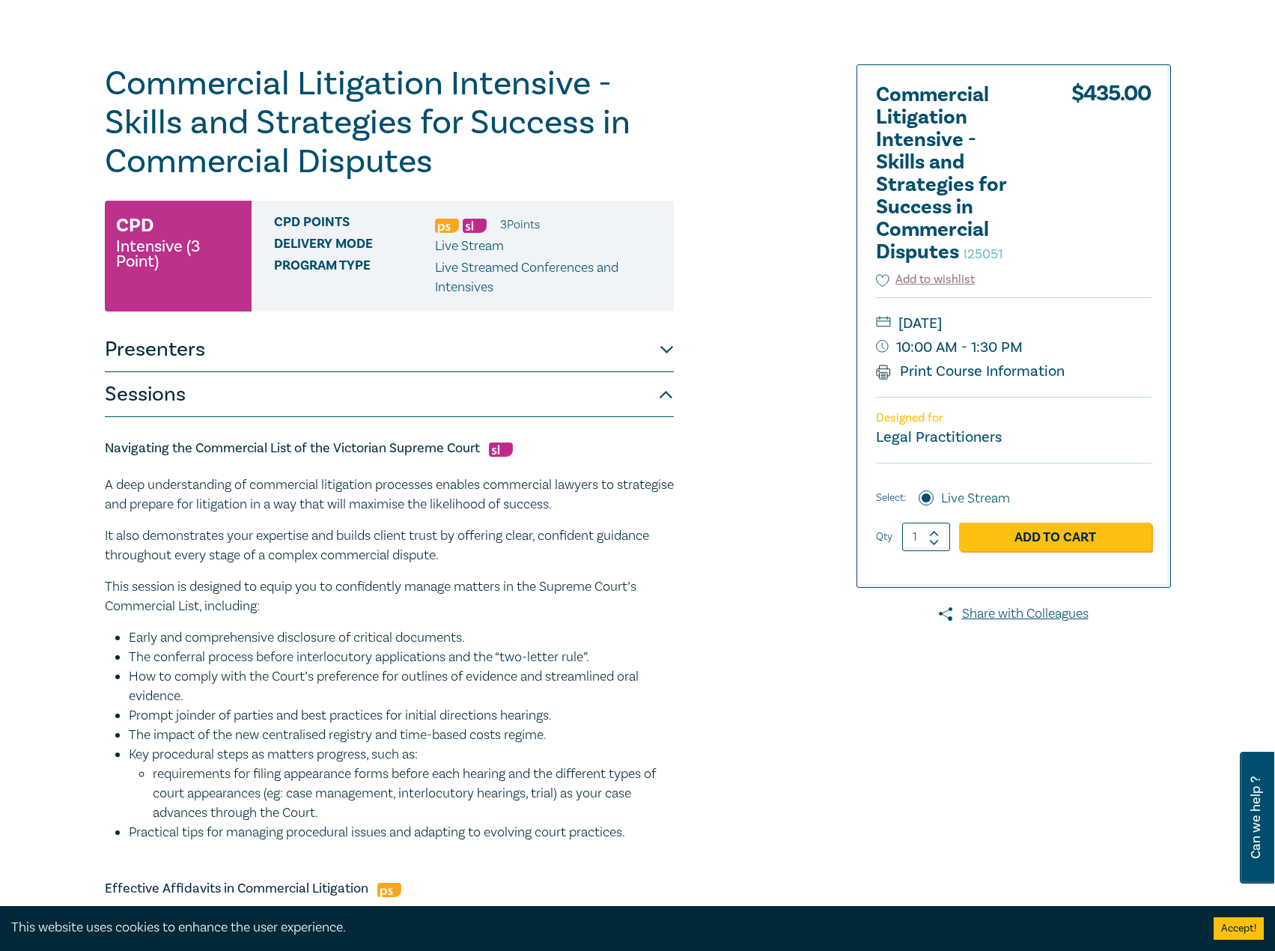
scroll to position [374, 0]
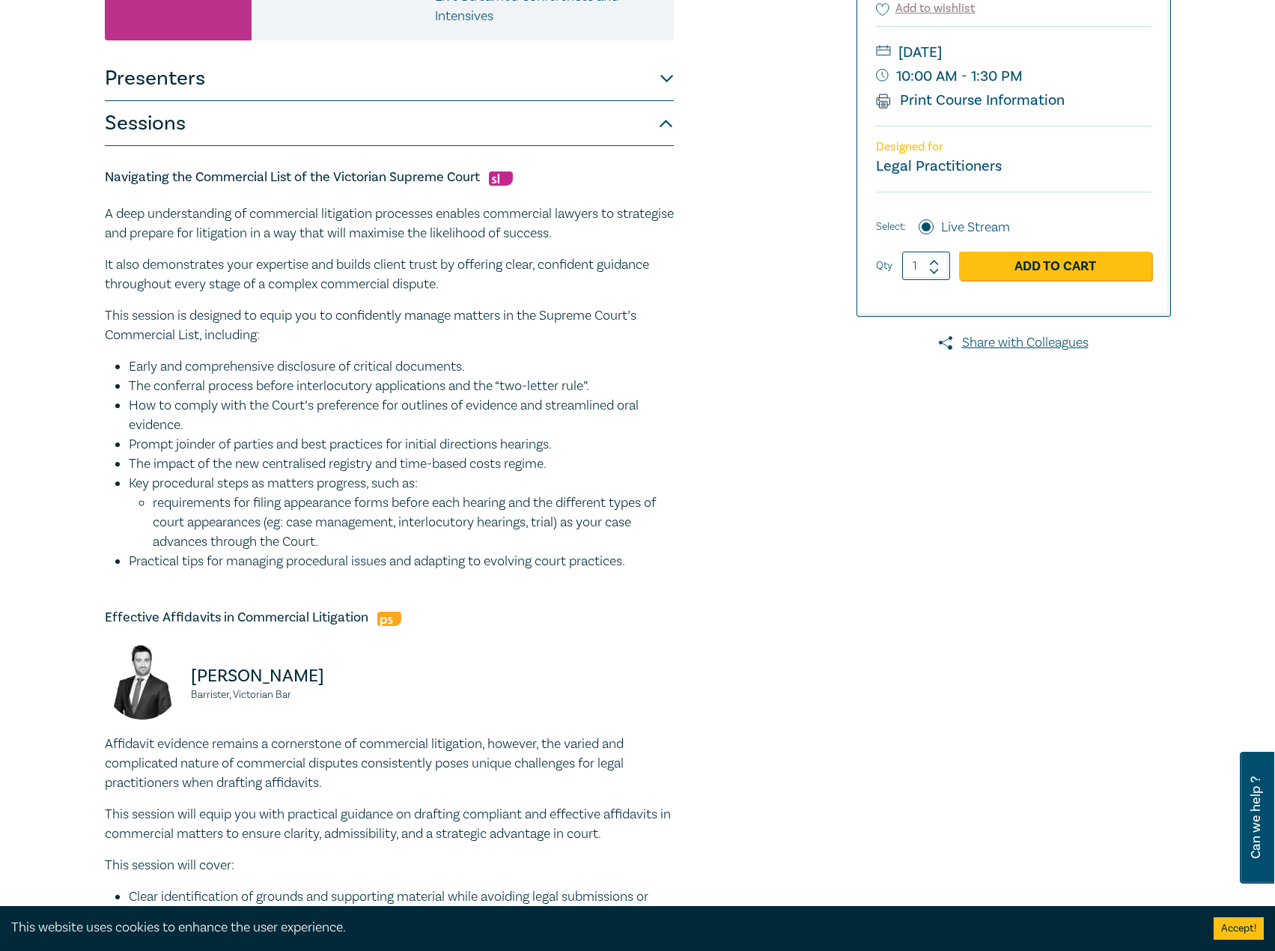
drag, startPoint x: 473, startPoint y: 179, endPoint x: 484, endPoint y: 180, distance: 11.3
click at [473, 179] on h5 "Navigating the Commercial List of the Victorian Supreme Court" at bounding box center [389, 177] width 569 height 18
drag, startPoint x: 484, startPoint y: 180, endPoint x: 82, endPoint y: 181, distance: 402.7
click at [82, 181] on div "Commercial Litigation Intensive - Skills and Strategies for Success in Commerci…" at bounding box center [637, 737] width 1275 height 2031
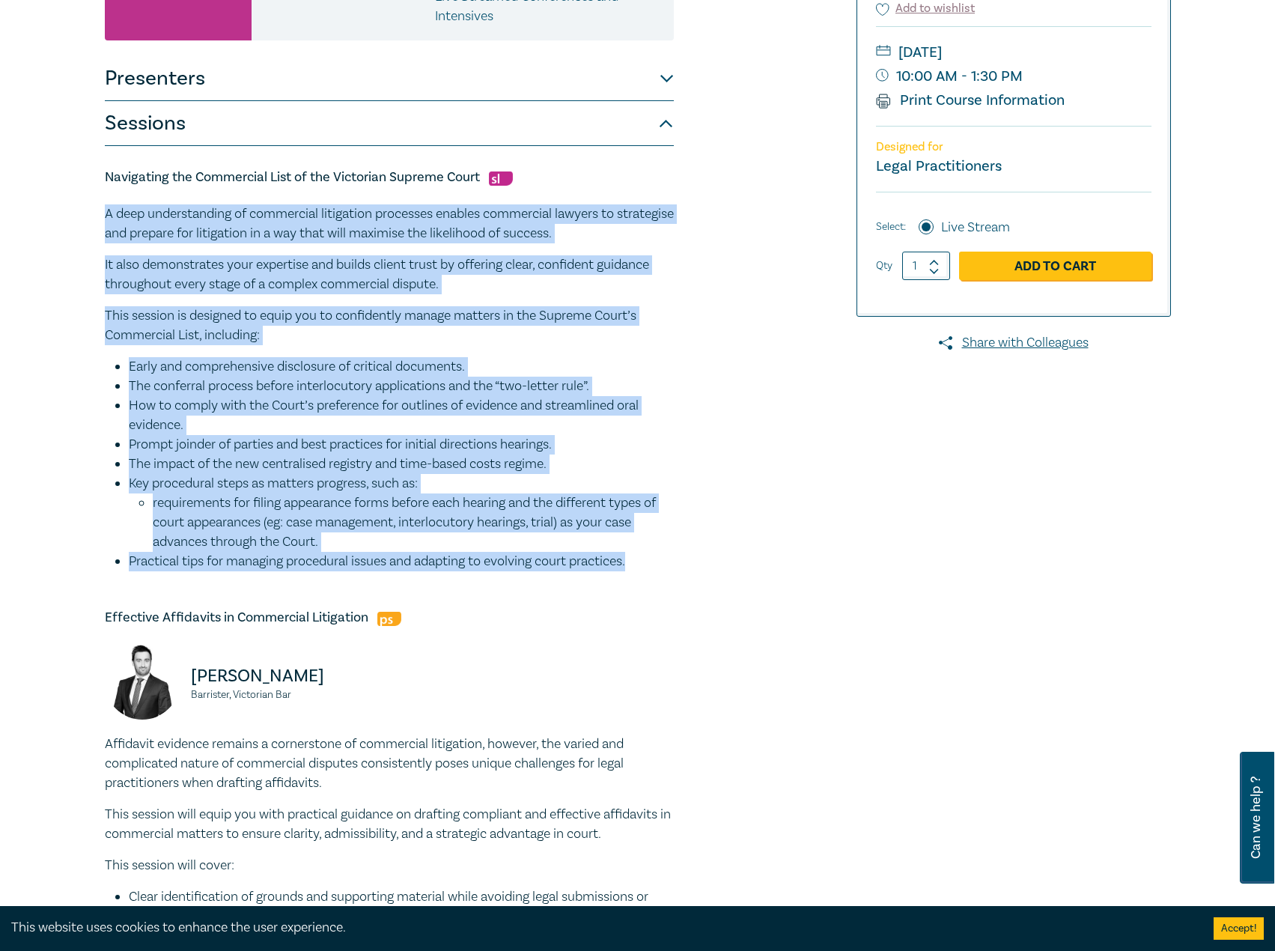
drag, startPoint x: 650, startPoint y: 567, endPoint x: 122, endPoint y: 225, distance: 628.9
click at [92, 223] on div "Commercial Litigation Intensive - Skills and Strategies for Success in Commerci…" at bounding box center [637, 737] width 1275 height 2031
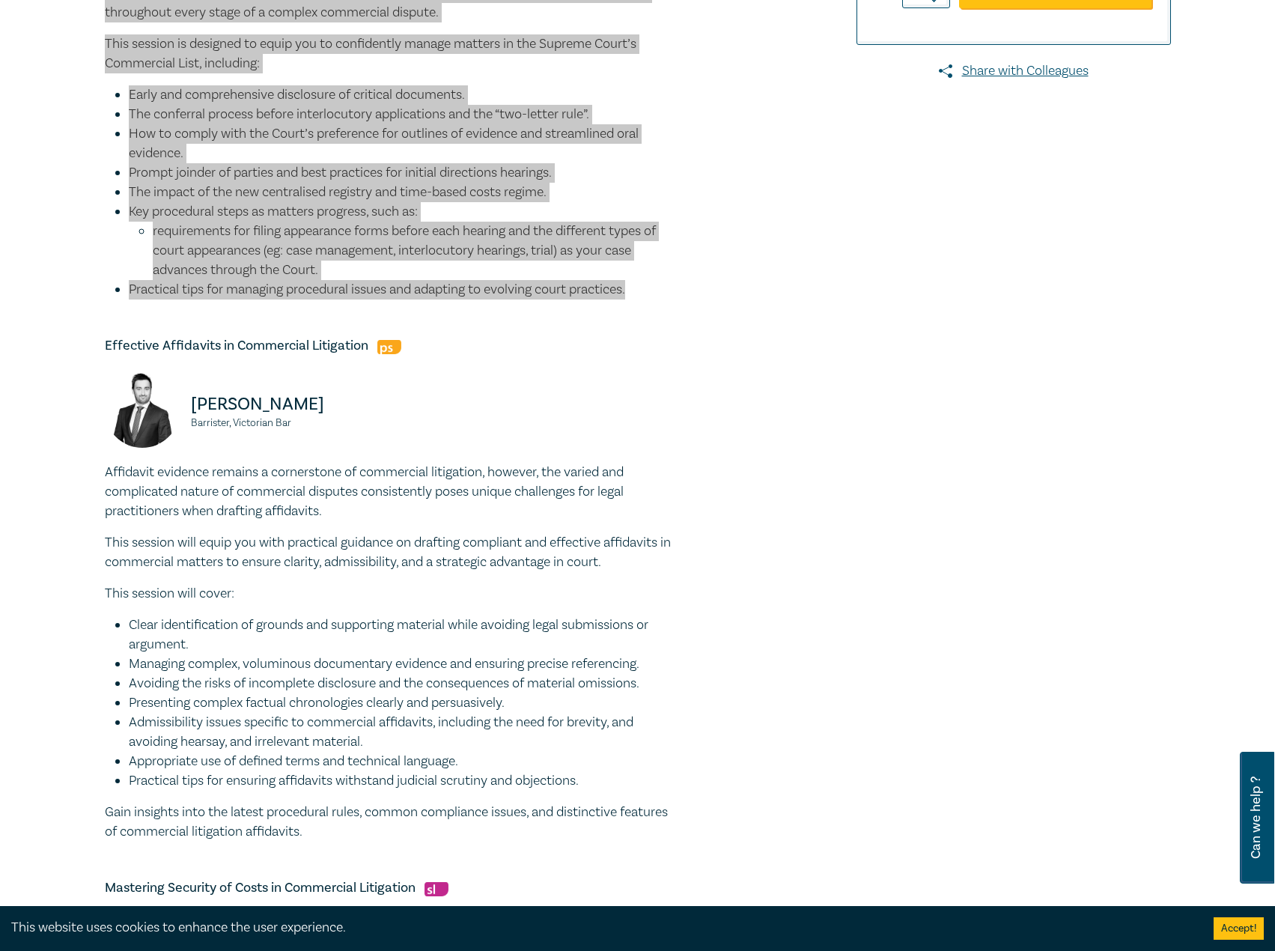
scroll to position [748, 0]
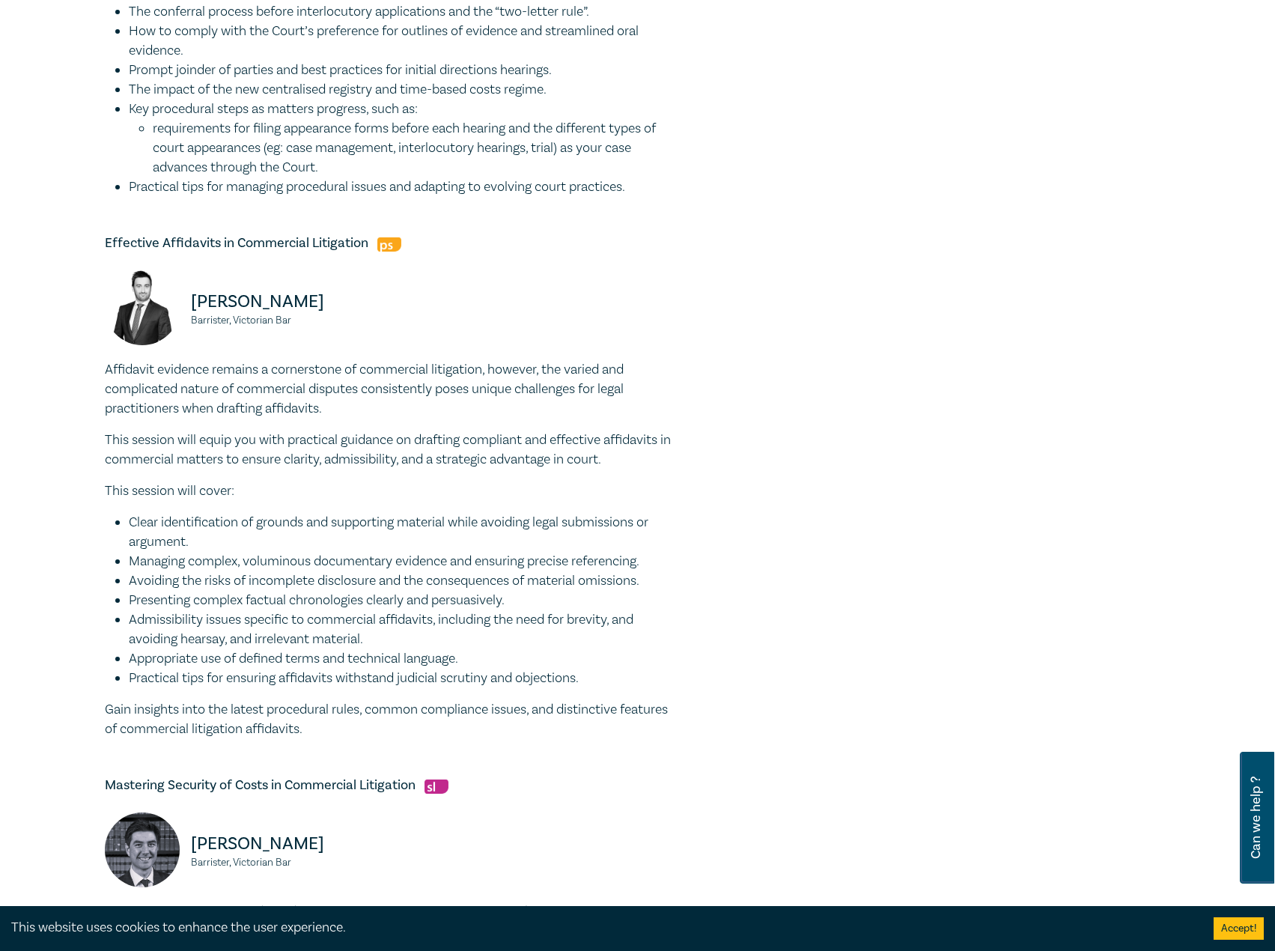
click at [340, 257] on div "Effective Affidavits in Commercial Litigation Adam Purton Barrister, Victorian …" at bounding box center [389, 486] width 569 height 504
drag, startPoint x: 366, startPoint y: 241, endPoint x: 86, endPoint y: 237, distance: 280.0
click at [86, 237] on div "Commercial Litigation Intensive - Skills and Strategies for Success in Commerci…" at bounding box center [637, 363] width 1275 height 2031
click at [394, 743] on div "Navigating the Commercial List of the Victorian Supreme Court A deep understand…" at bounding box center [389, 540] width 569 height 1536
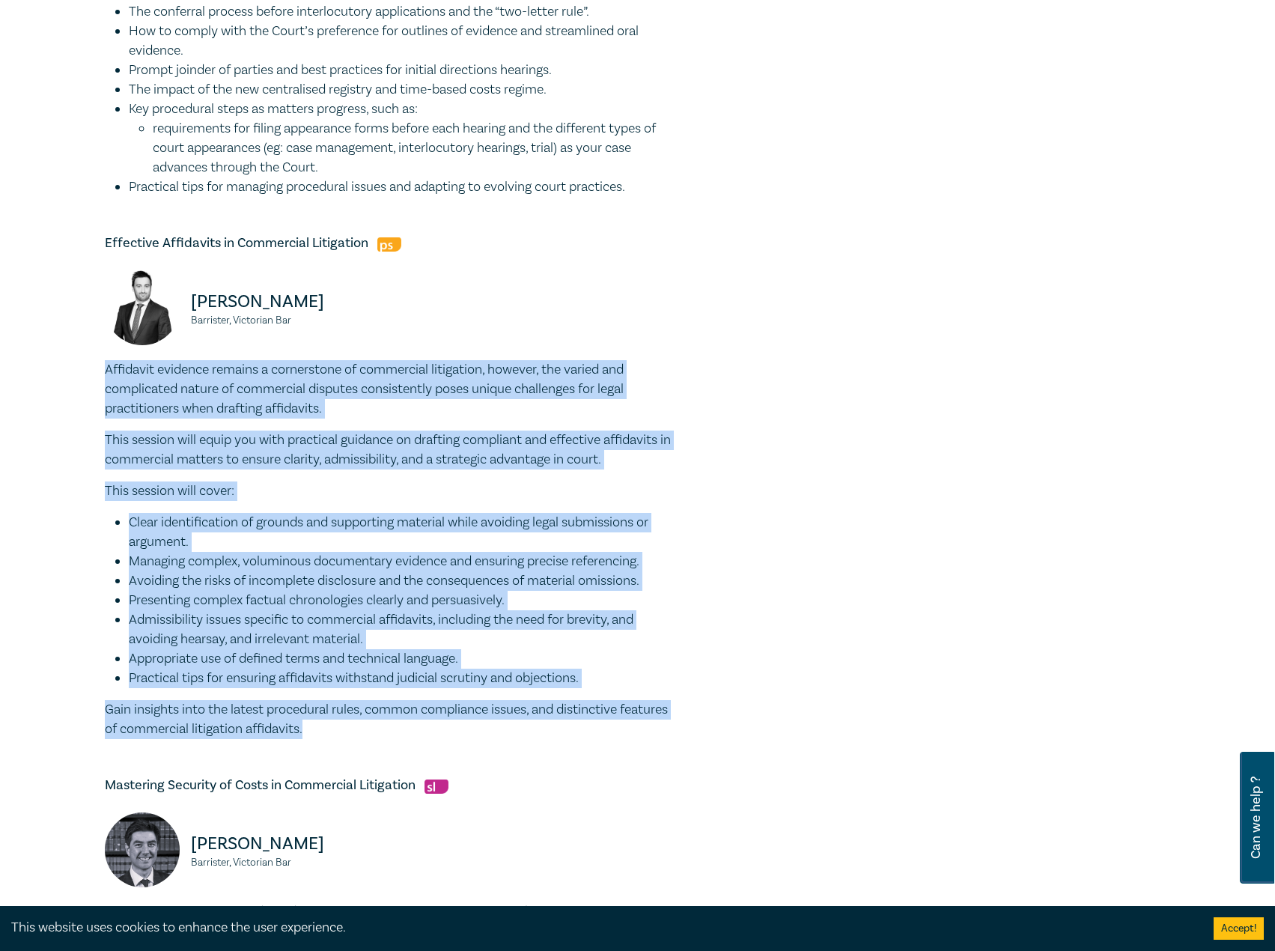
drag, startPoint x: 409, startPoint y: 732, endPoint x: 103, endPoint y: 373, distance: 471.0
click at [103, 373] on div "Commercial Litigation Intensive - Skills and Strategies for Success in Commerci…" at bounding box center [457, 363] width 722 height 1888
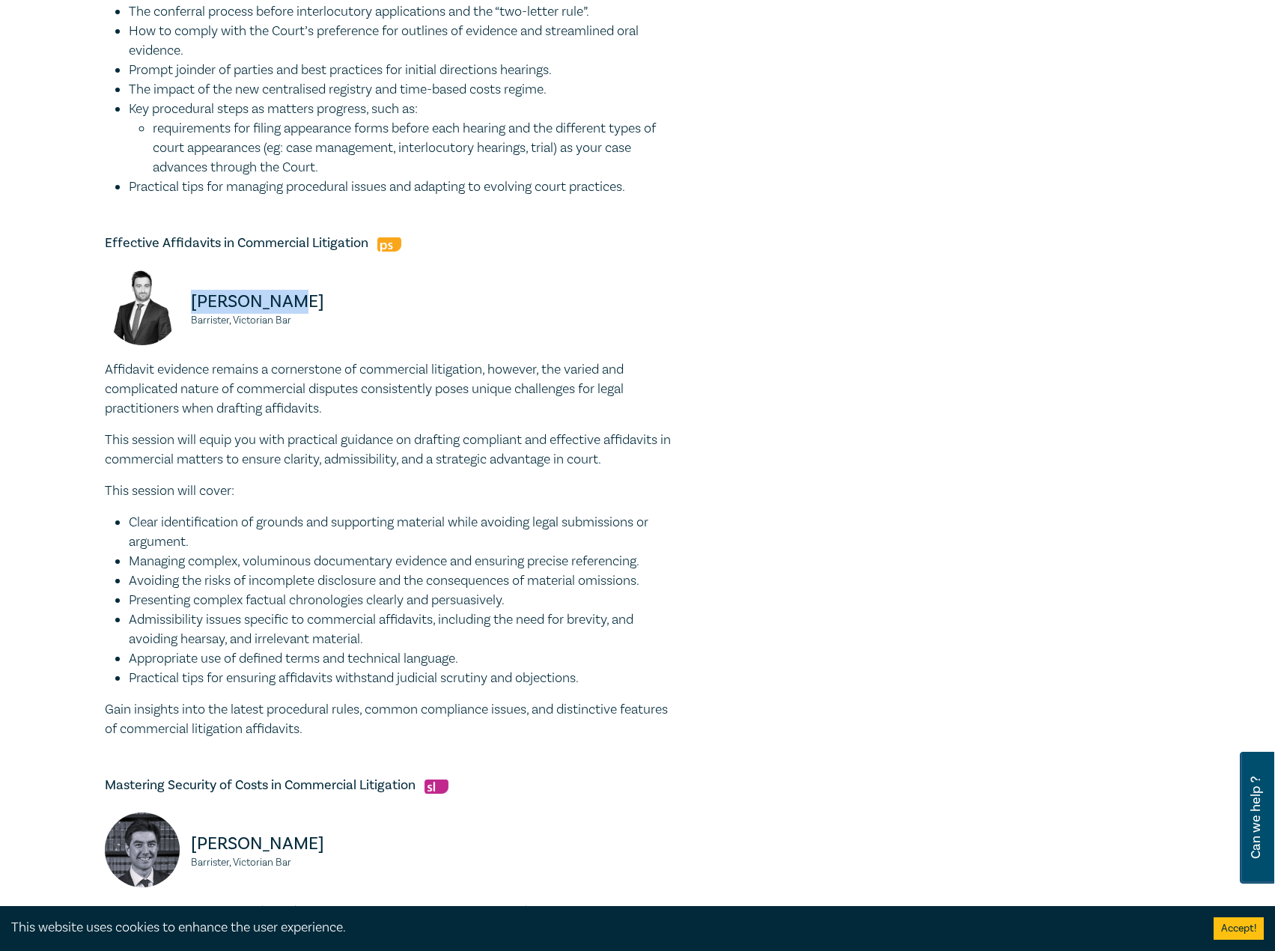
drag, startPoint x: 317, startPoint y: 301, endPoint x: 189, endPoint y: 302, distance: 128.0
click at [189, 302] on div "Adam Purton Barrister, Victorian Bar" at bounding box center [242, 315] width 275 height 90
drag, startPoint x: 313, startPoint y: 320, endPoint x: 183, endPoint y: 322, distance: 130.2
click at [183, 322] on div "Adam Purton Barrister, Victorian Bar" at bounding box center [242, 315] width 275 height 90
drag, startPoint x: 234, startPoint y: 319, endPoint x: 246, endPoint y: 325, distance: 13.4
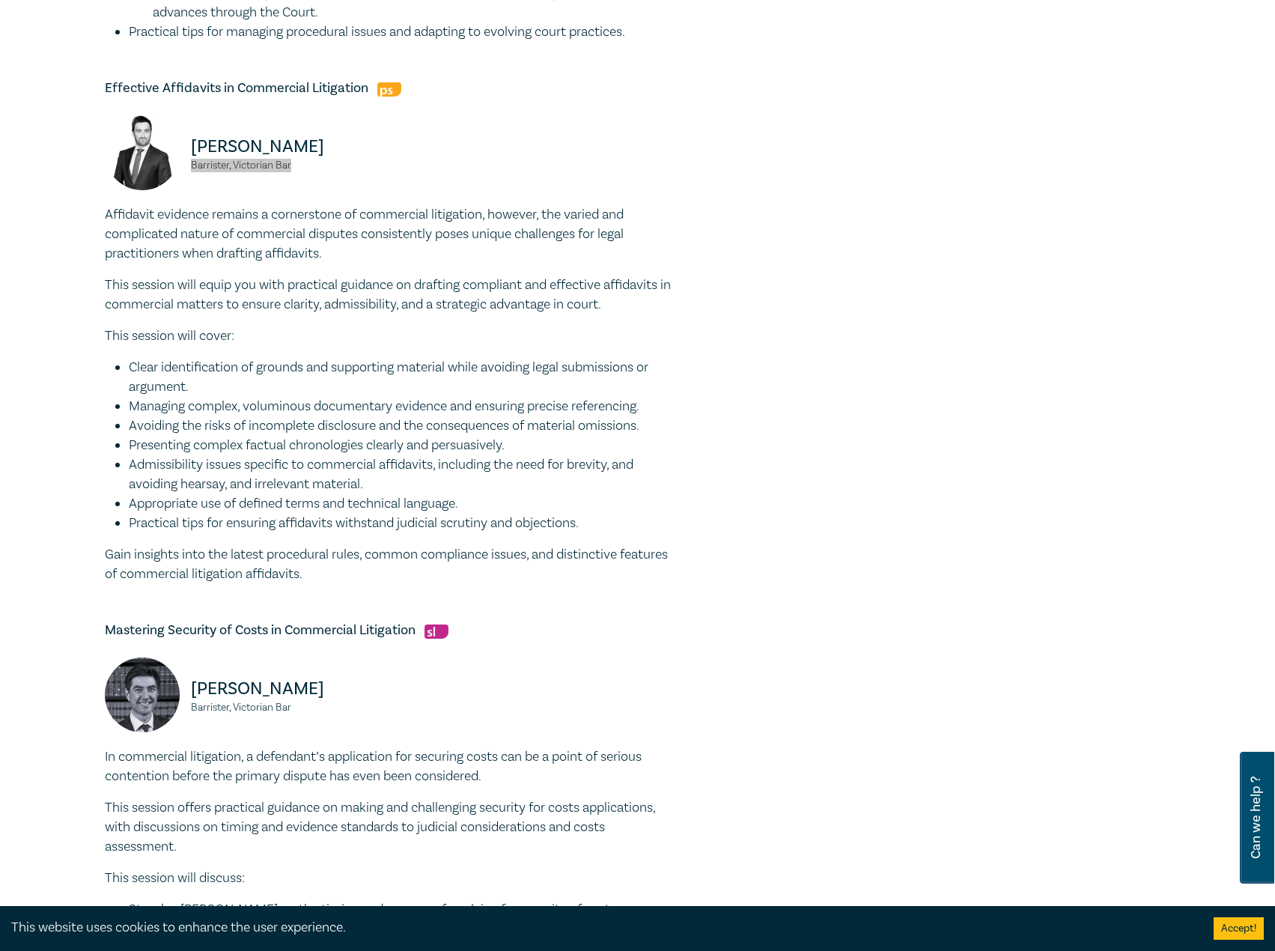
scroll to position [1123, 0]
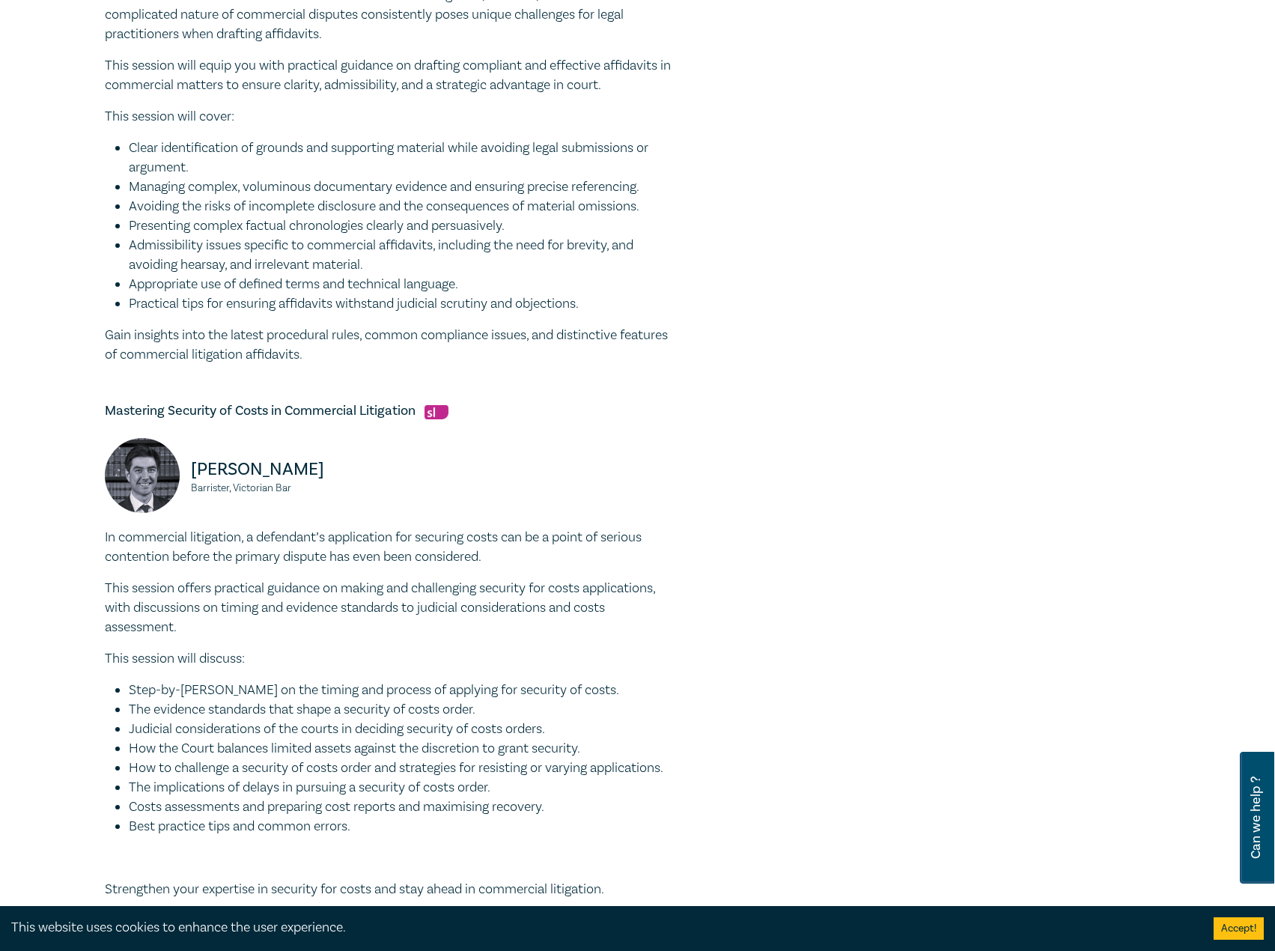
click at [397, 415] on h5 "Mastering Security of Costs in Commercial Litigation" at bounding box center [389, 411] width 569 height 18
drag, startPoint x: 417, startPoint y: 413, endPoint x: 101, endPoint y: 408, distance: 315.9
drag, startPoint x: 157, startPoint y: 413, endPoint x: 173, endPoint y: 420, distance: 17.1
click at [173, 420] on h5 "Mastering Security of Costs in Commercial Litigation" at bounding box center [389, 411] width 569 height 18
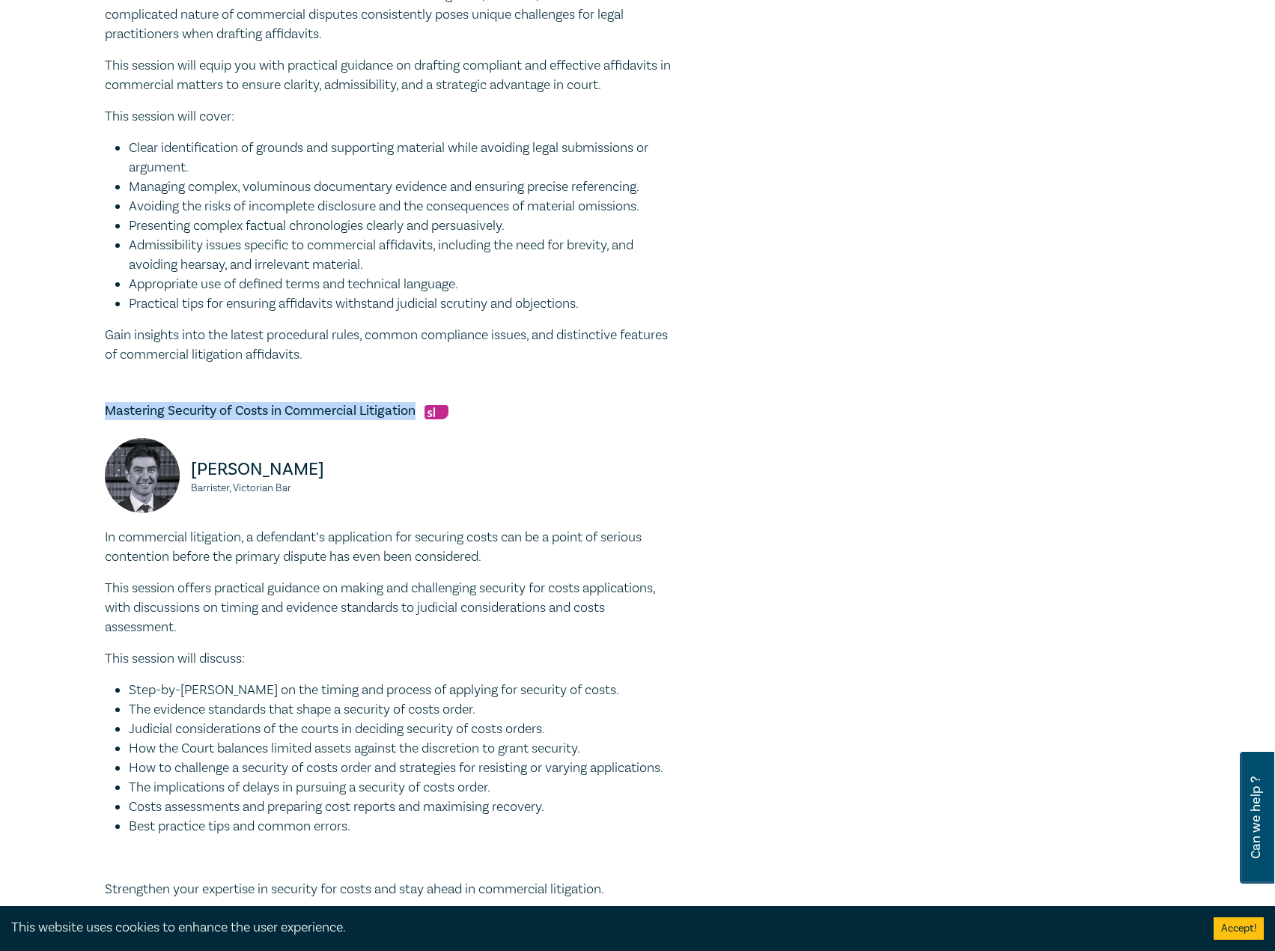
drag, startPoint x: 417, startPoint y: 414, endPoint x: 68, endPoint y: 378, distance: 350.6
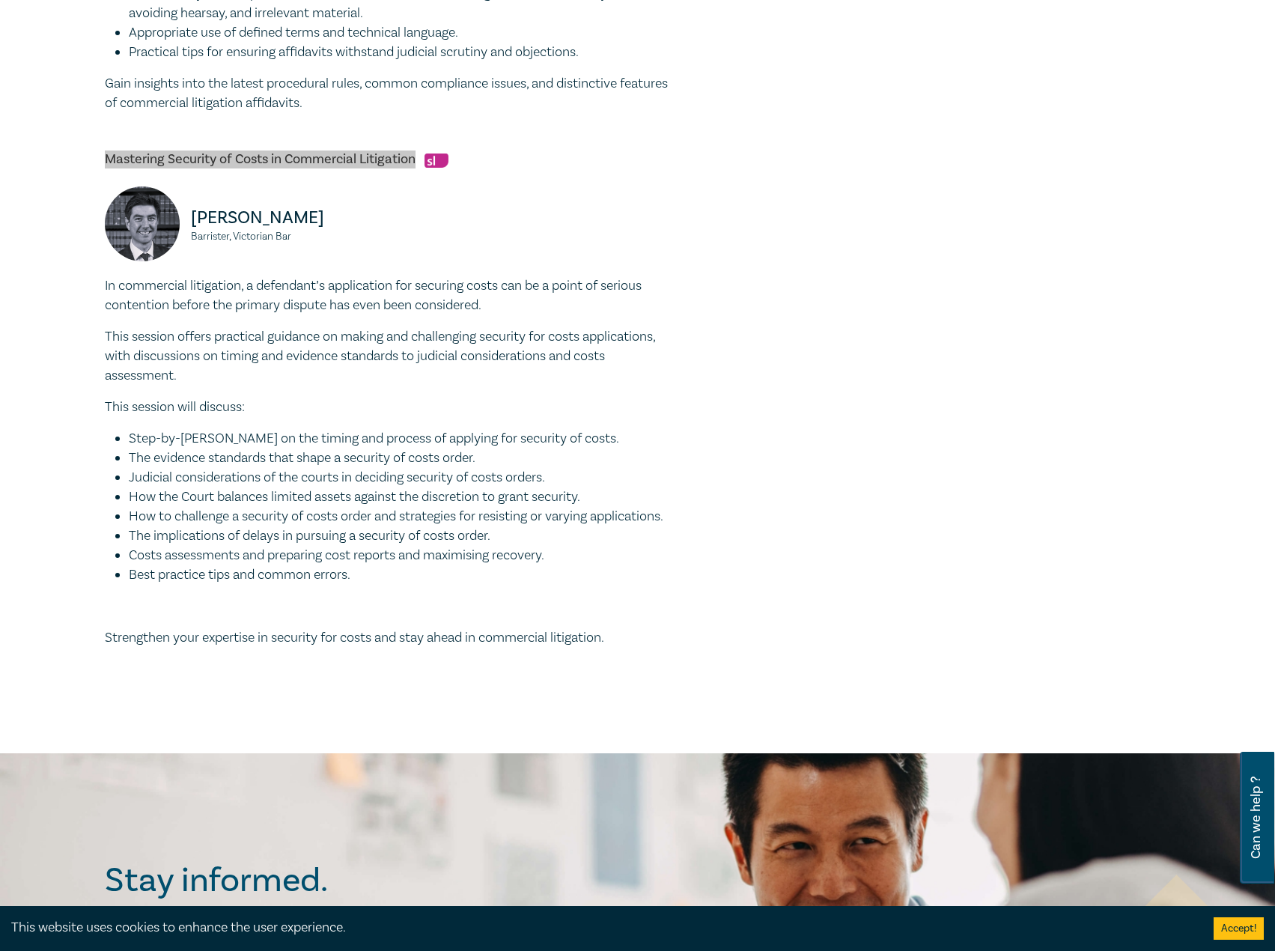
scroll to position [1422, 0]
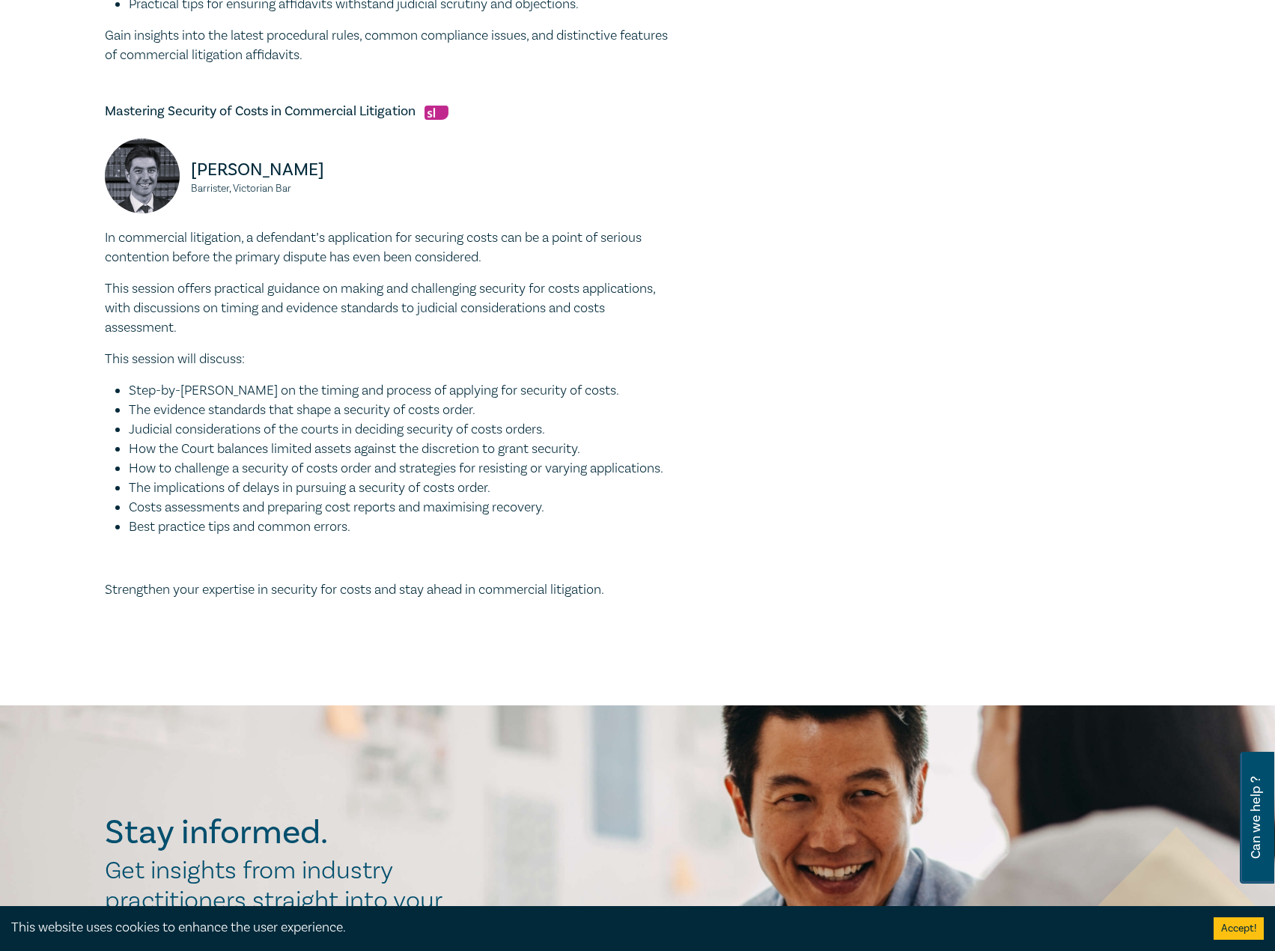
click at [394, 527] on li "Best practice tips and common errors." at bounding box center [401, 526] width 545 height 19
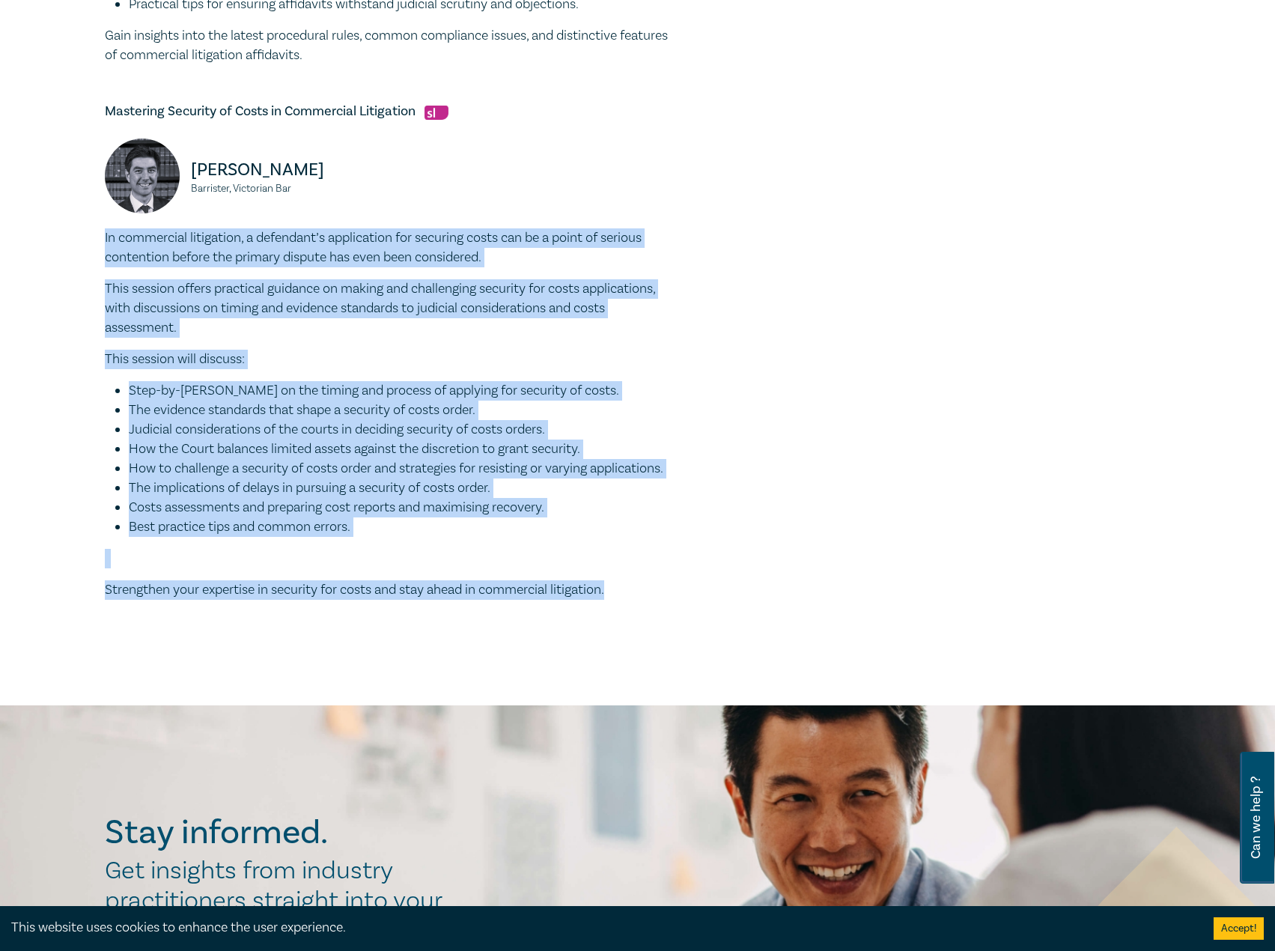
drag, startPoint x: 635, startPoint y: 587, endPoint x: 100, endPoint y: 239, distance: 638.4
drag, startPoint x: 389, startPoint y: 171, endPoint x: 192, endPoint y: 174, distance: 196.9
click at [192, 174] on div "Jonathan Wilkinson Barrister, Victorian Bar" at bounding box center [389, 183] width 587 height 90
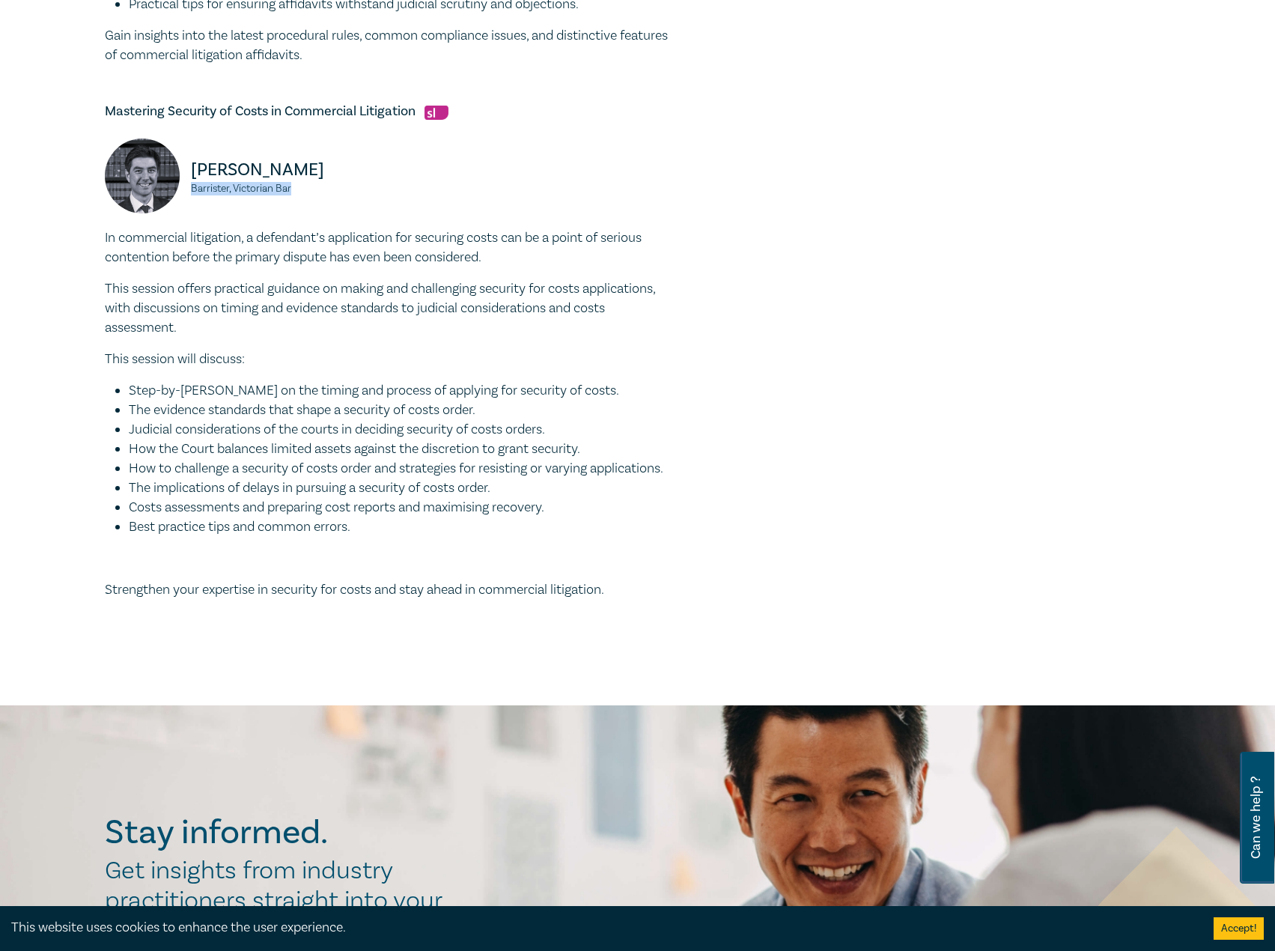
drag, startPoint x: 308, startPoint y: 190, endPoint x: 185, endPoint y: 186, distance: 122.8
click at [185, 186] on div "Jonathan Wilkinson Barrister, Victorian Bar" at bounding box center [242, 183] width 275 height 90
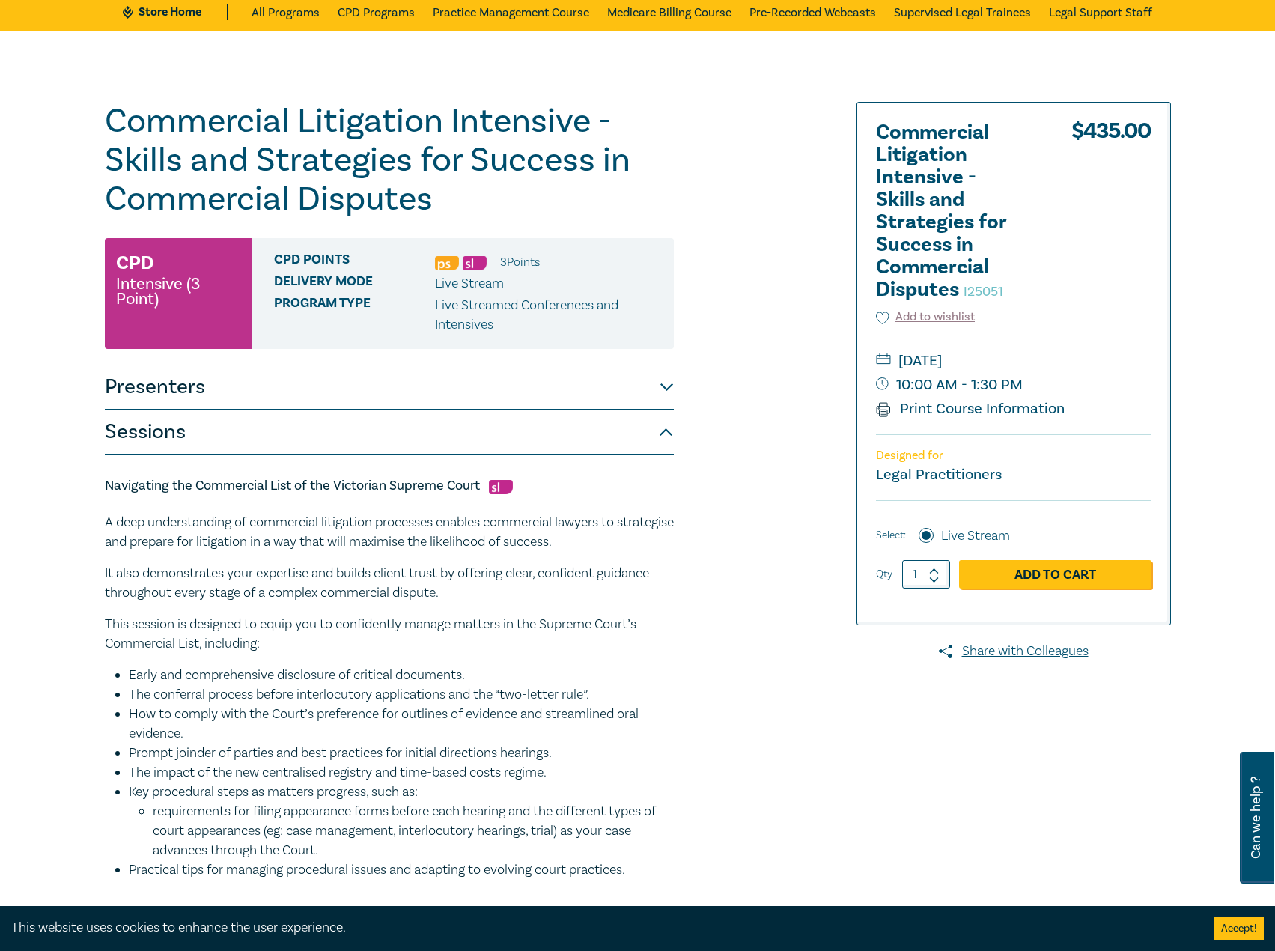
scroll to position [0, 0]
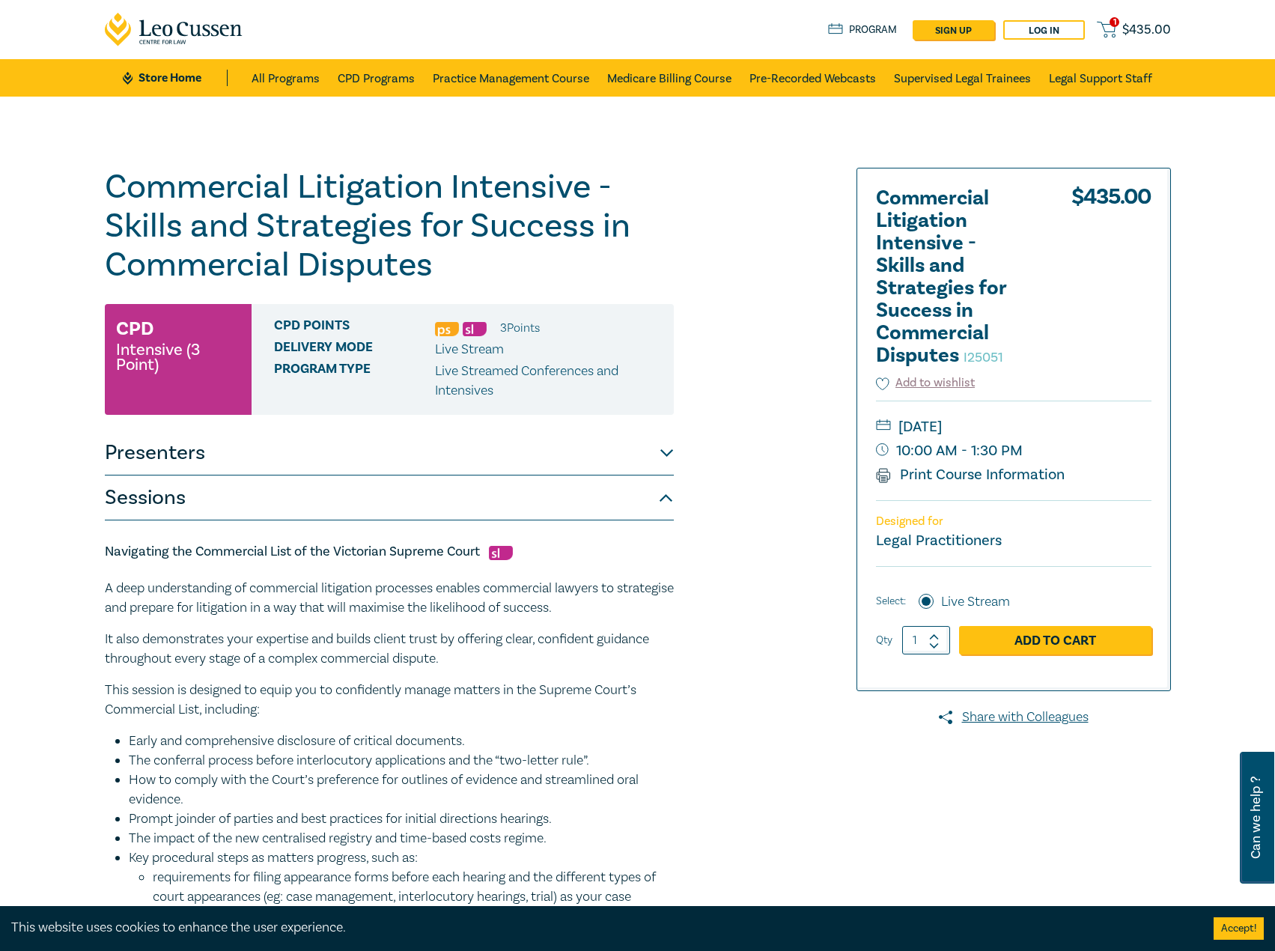
click at [456, 459] on button "Presenters" at bounding box center [389, 452] width 569 height 45
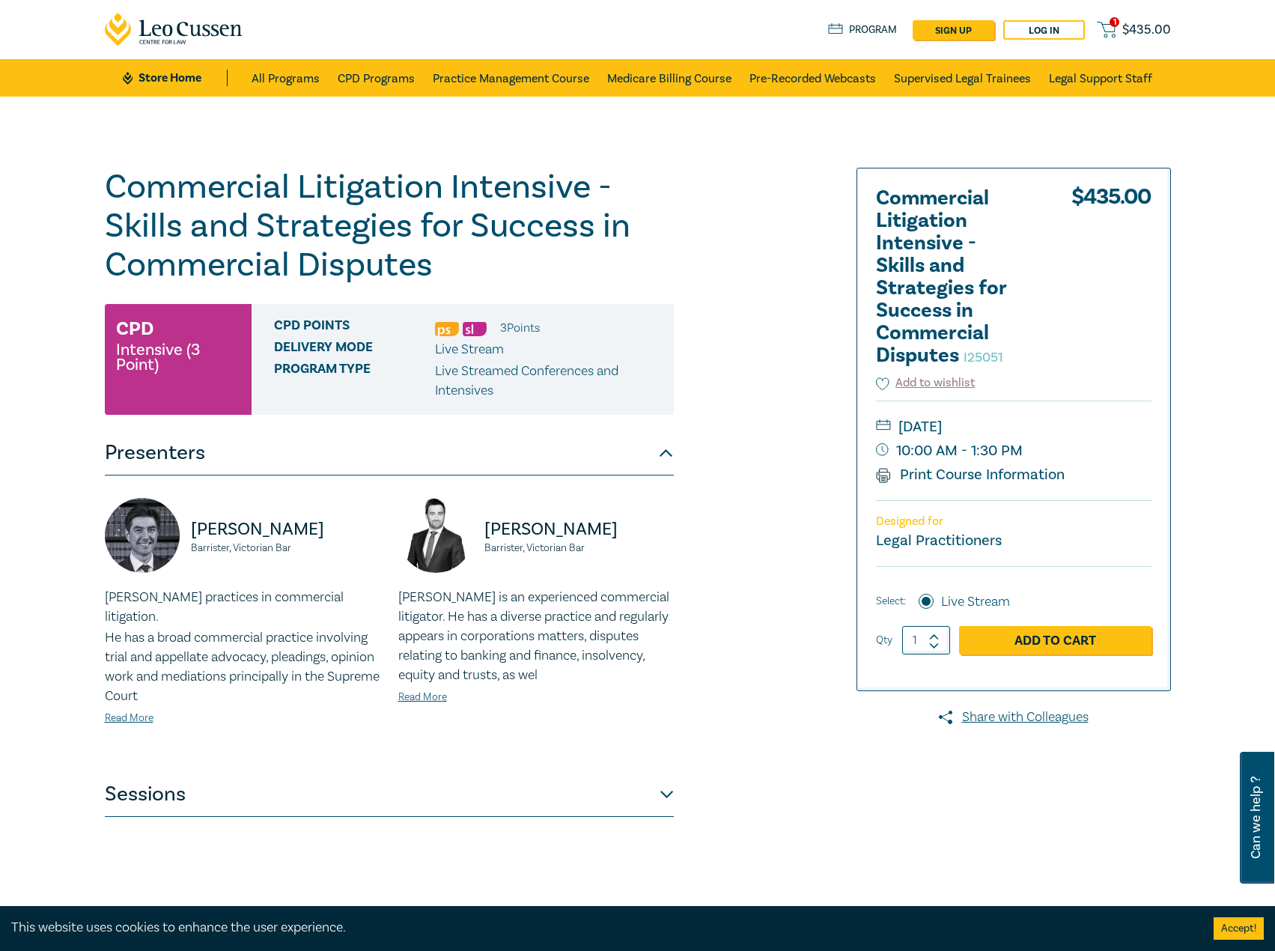
click at [469, 448] on button "Presenters" at bounding box center [389, 452] width 569 height 45
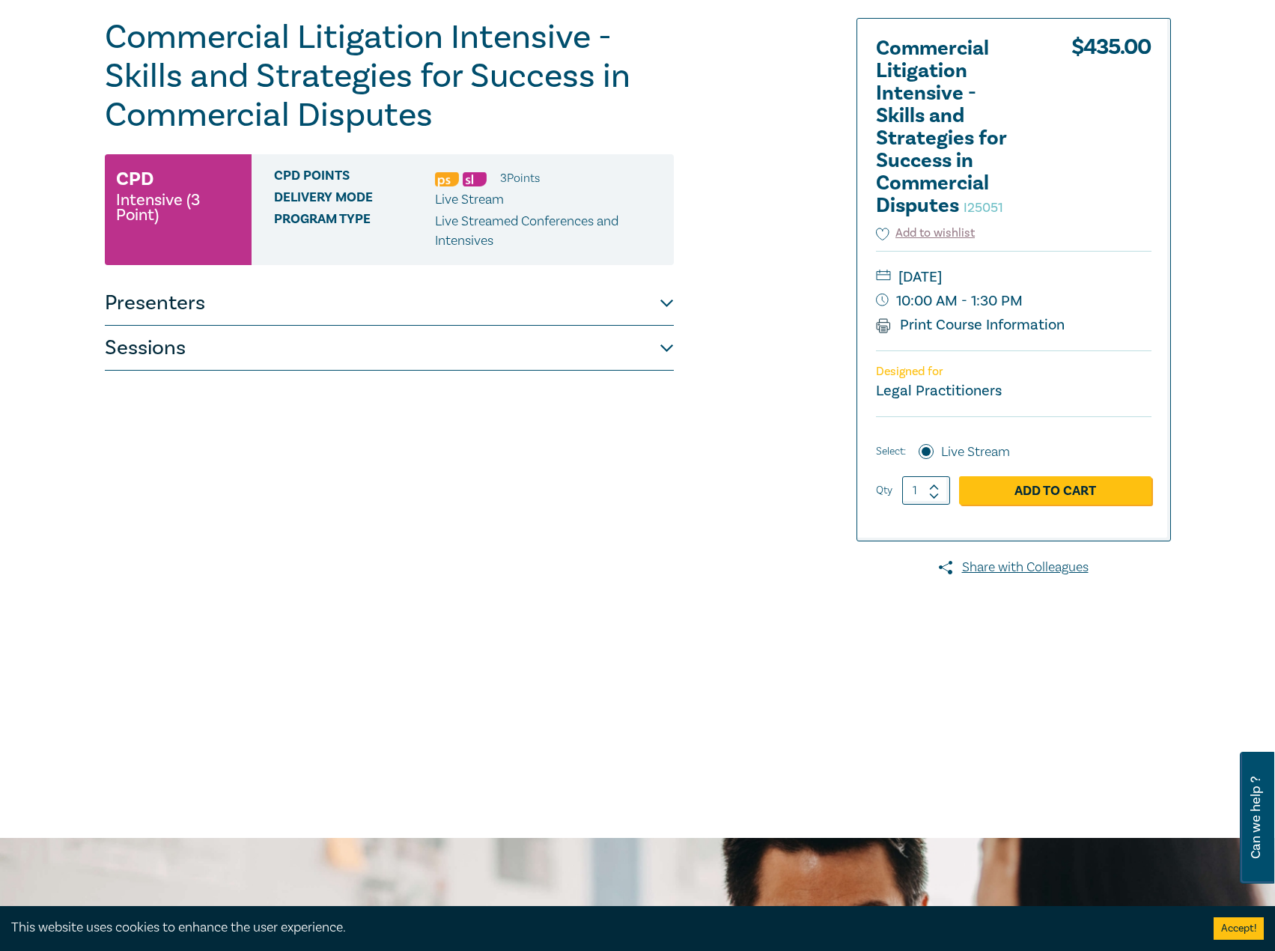
click at [584, 350] on button "Sessions" at bounding box center [389, 348] width 569 height 45
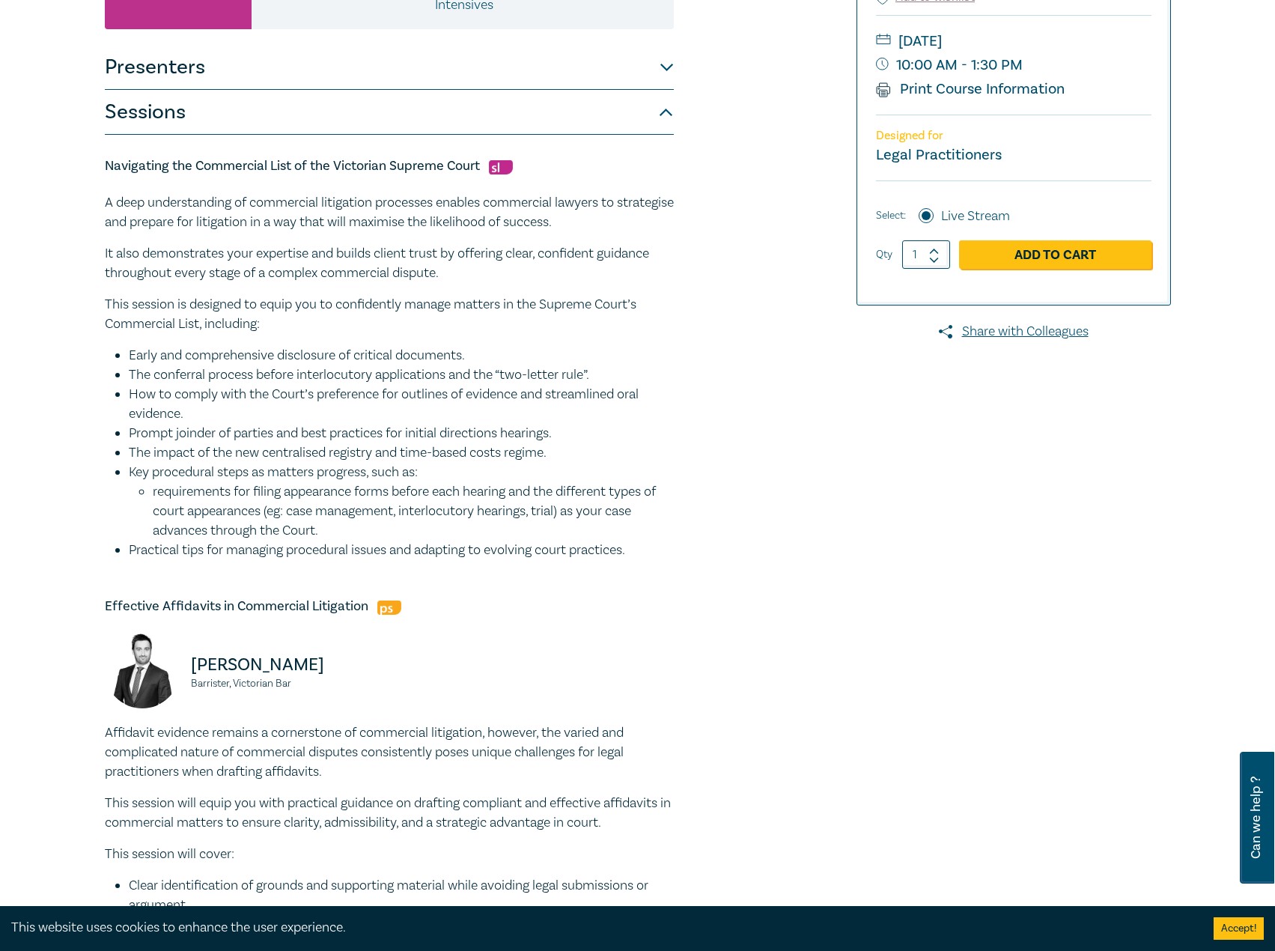
scroll to position [150, 0]
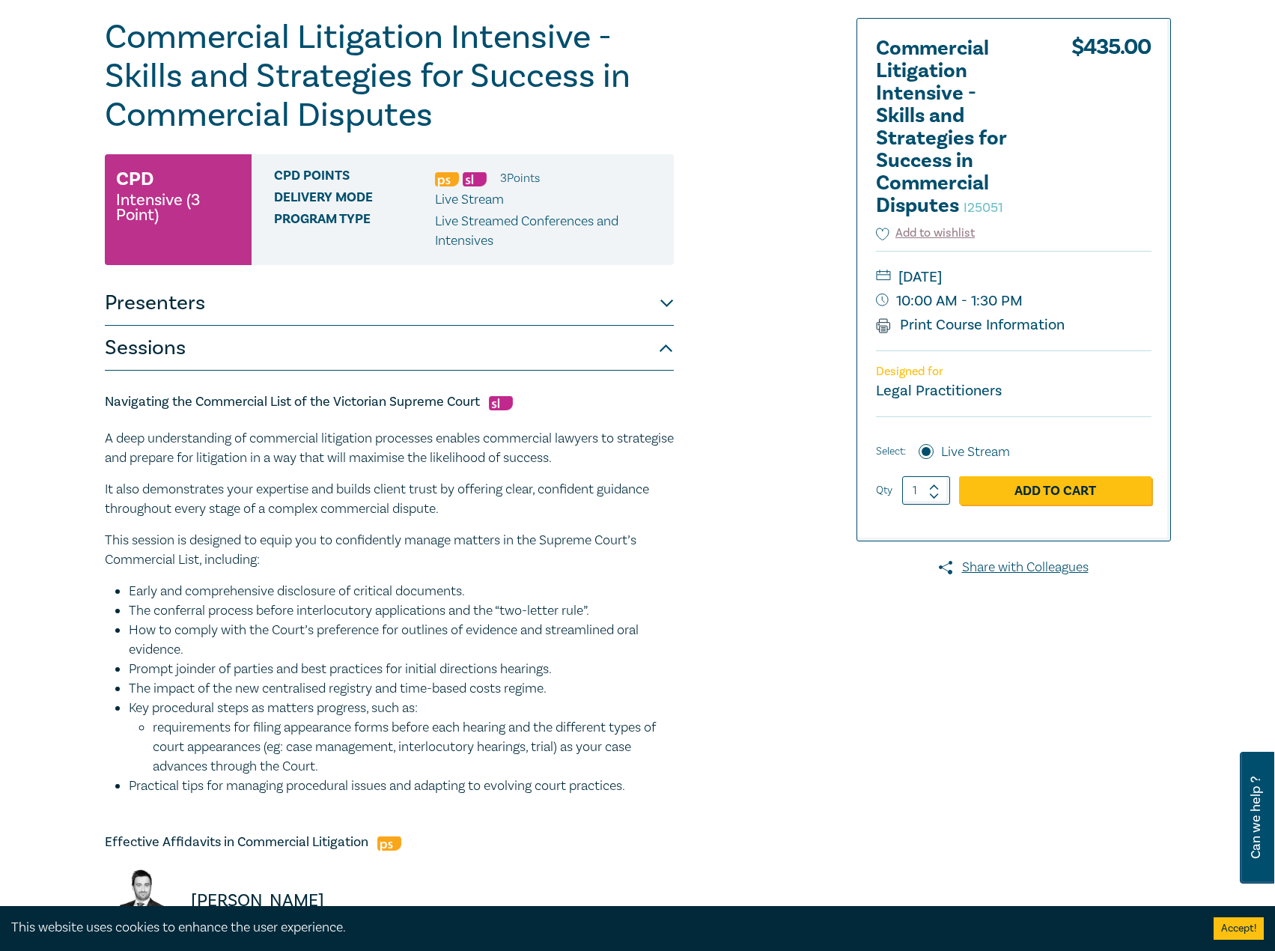
click at [602, 323] on button "Presenters" at bounding box center [389, 303] width 569 height 45
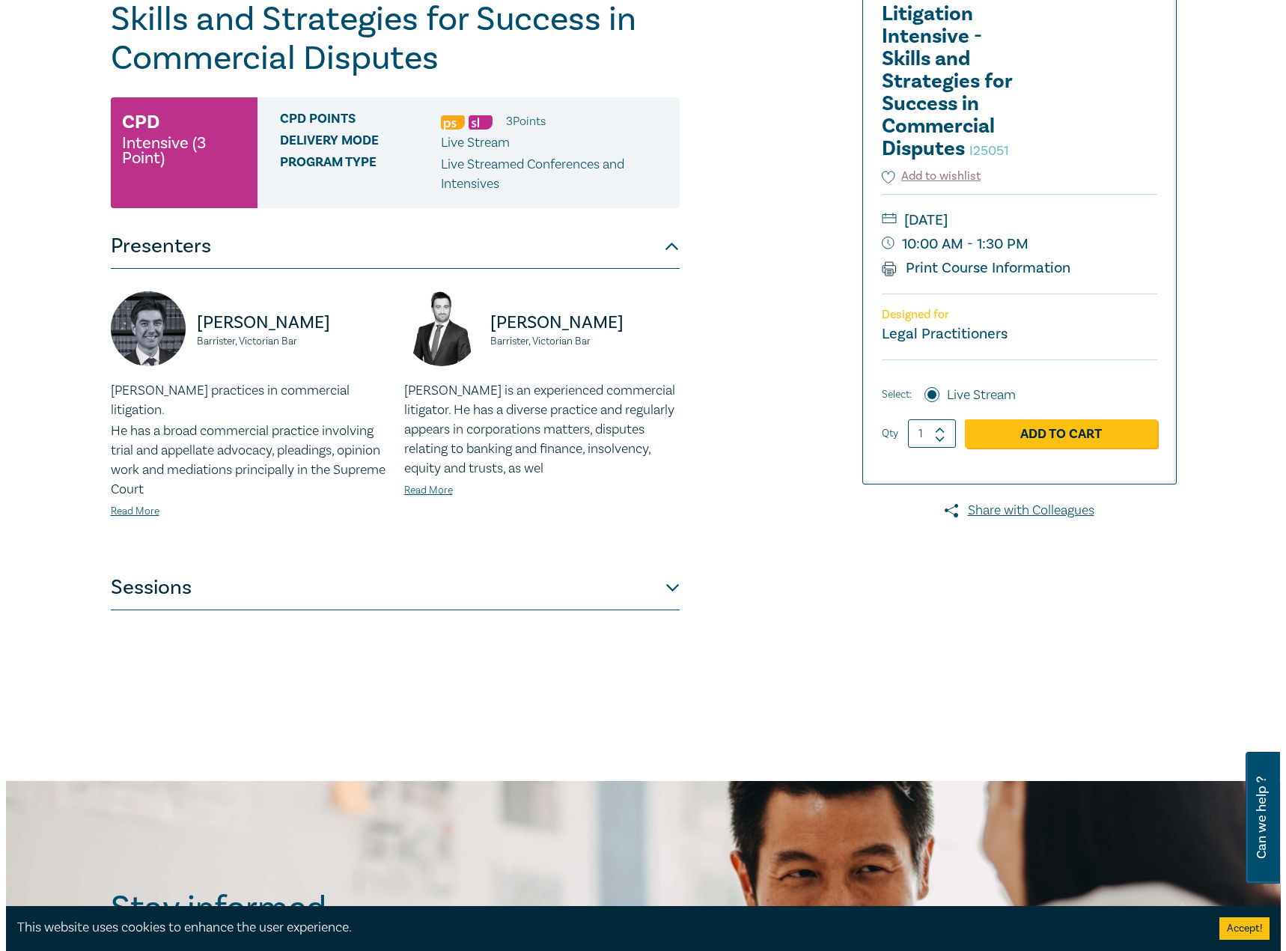
scroll to position [299, 0]
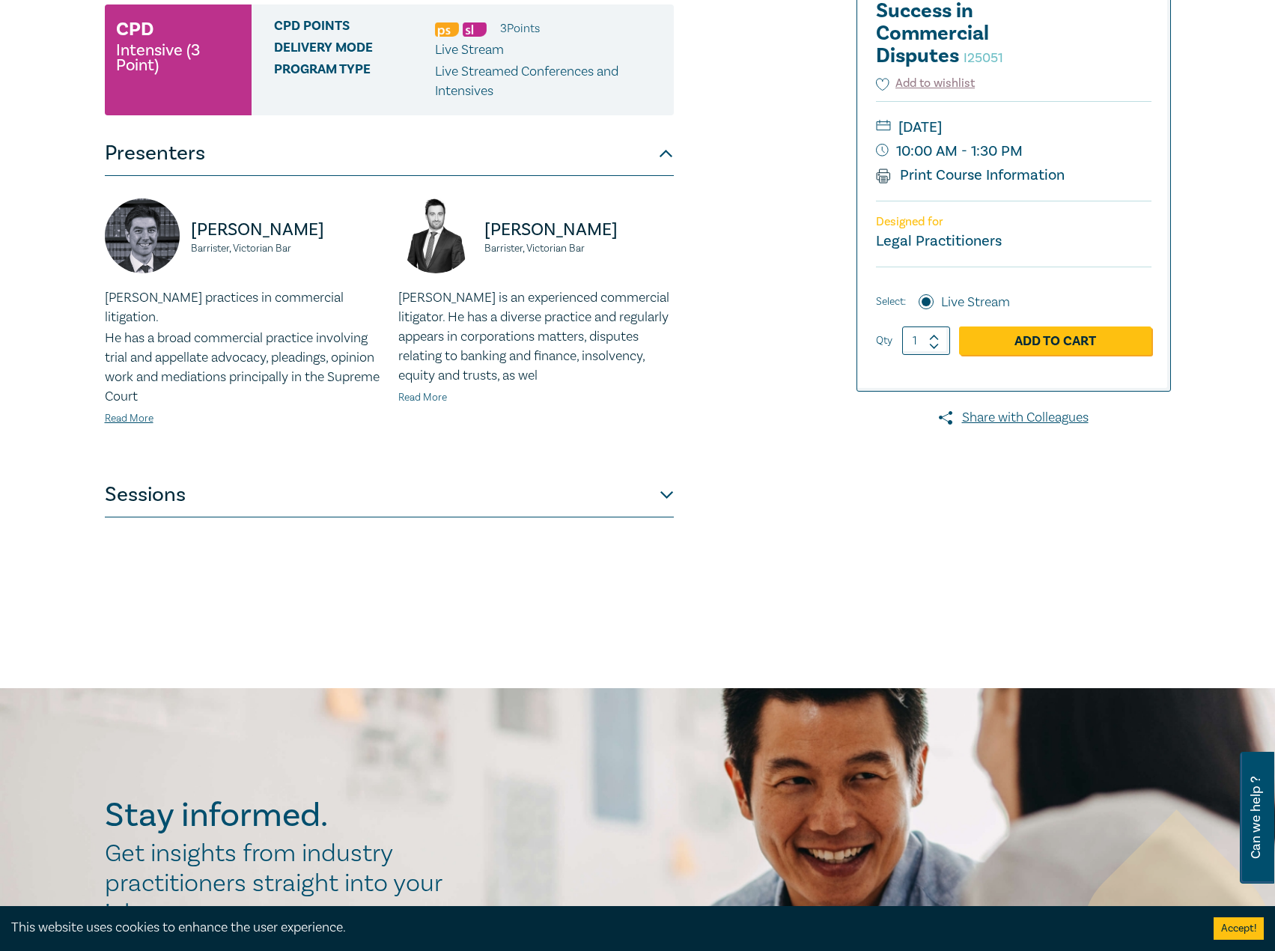
click at [422, 398] on link "Read More" at bounding box center [422, 397] width 49 height 13
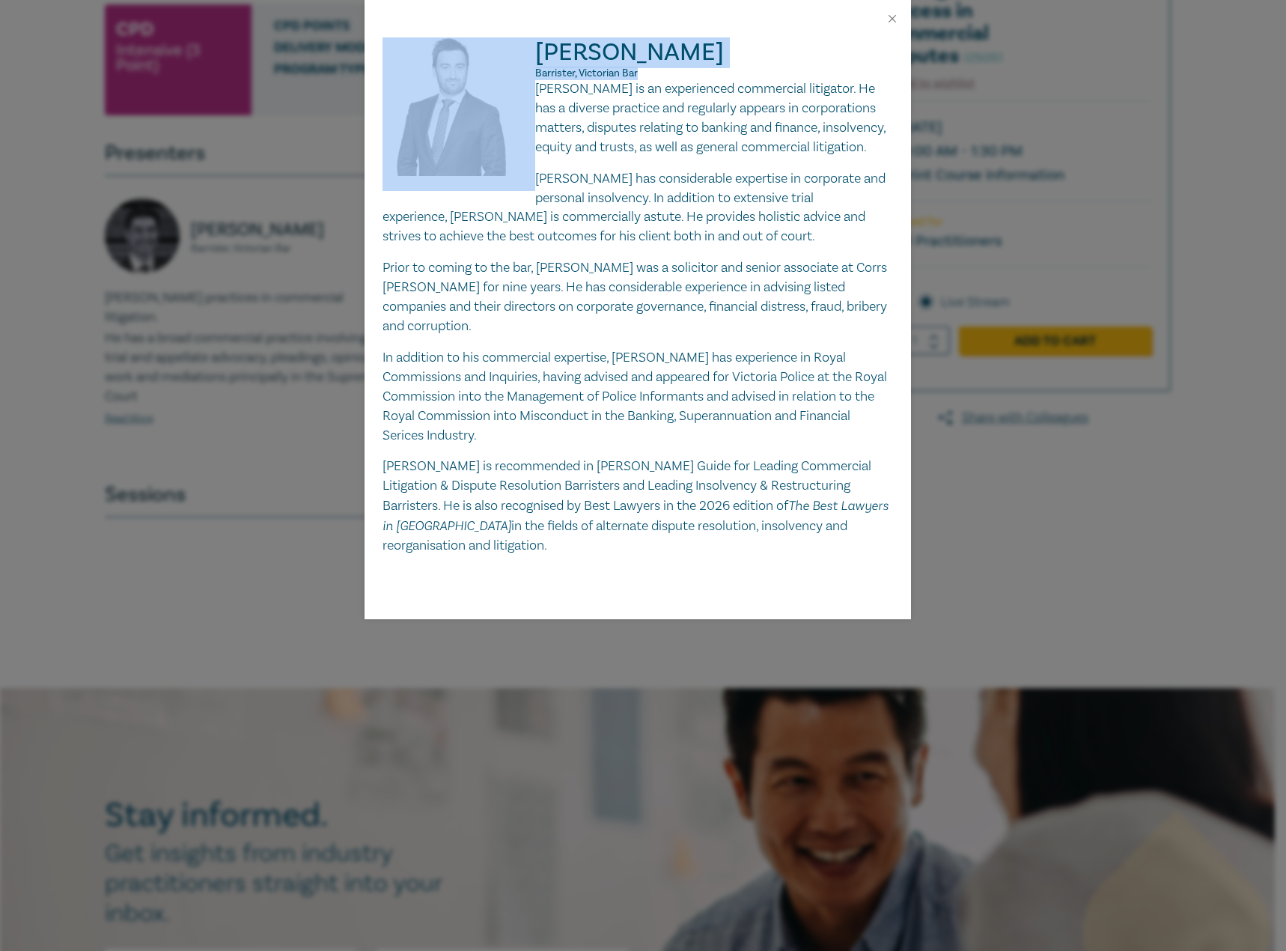
drag, startPoint x: 656, startPoint y: 72, endPoint x: 510, endPoint y: 45, distance: 147.7
click at [510, 45] on div "Adam Purton Barrister, Victorian Bar Adam is an experienced commercial litigato…" at bounding box center [637, 296] width 510 height 518
click at [510, 97] on img at bounding box center [458, 113] width 153 height 153
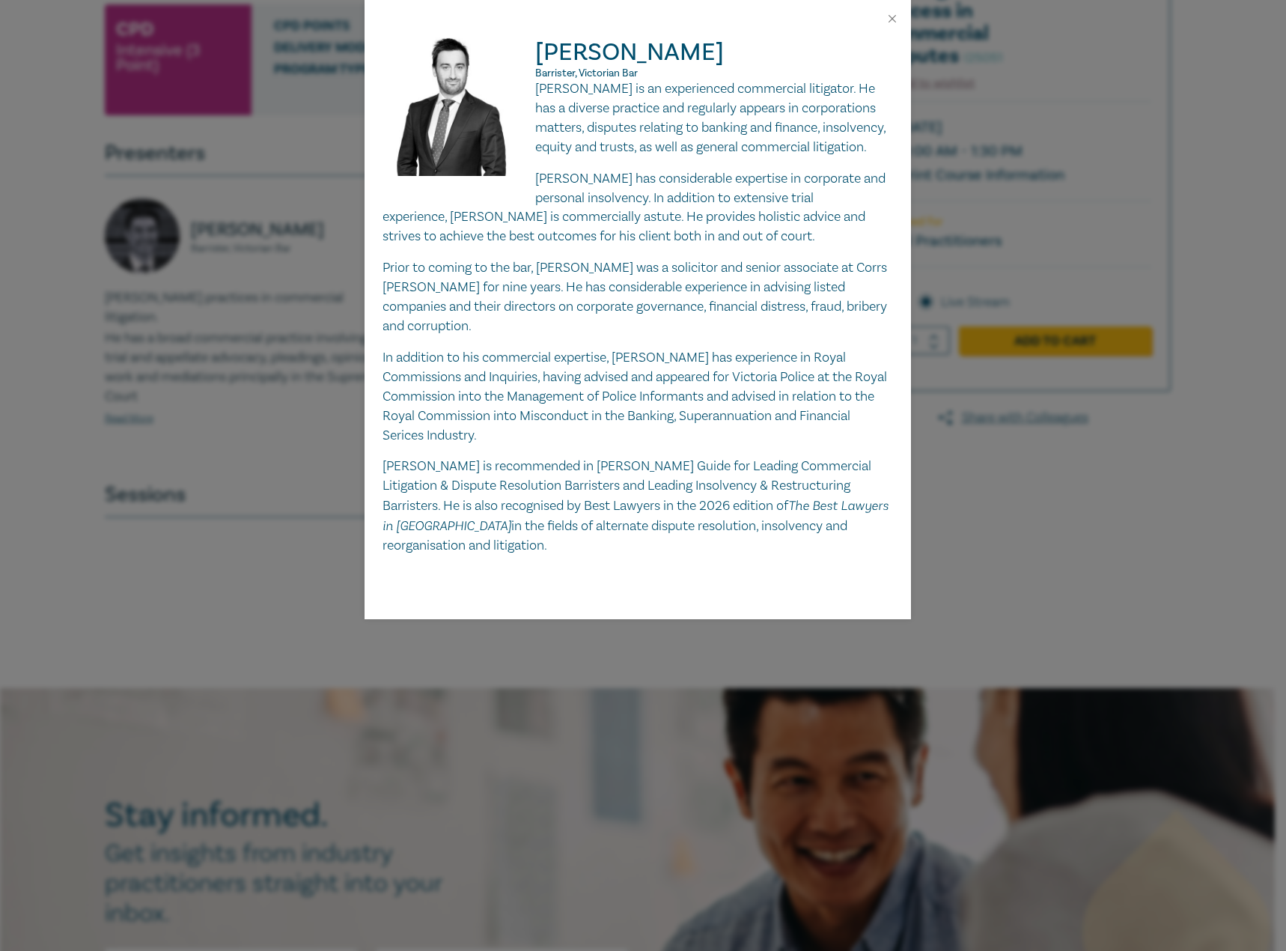
click at [537, 85] on p "Adam is an experienced commercial litigator. He has a diverse practice and regu…" at bounding box center [637, 118] width 510 height 78
drag, startPoint x: 537, startPoint y: 85, endPoint x: 561, endPoint y: 70, distance: 28.9
click at [557, 78] on div "Adam Purton Barrister, Victorian Bar Adam is an experienced commercial litigato…" at bounding box center [637, 296] width 510 height 518
click at [688, 62] on h2 "Adam Purton Barrister, Victorian Bar" at bounding box center [637, 58] width 510 height 42
drag, startPoint x: 710, startPoint y: 55, endPoint x: 653, endPoint y: 58, distance: 57.0
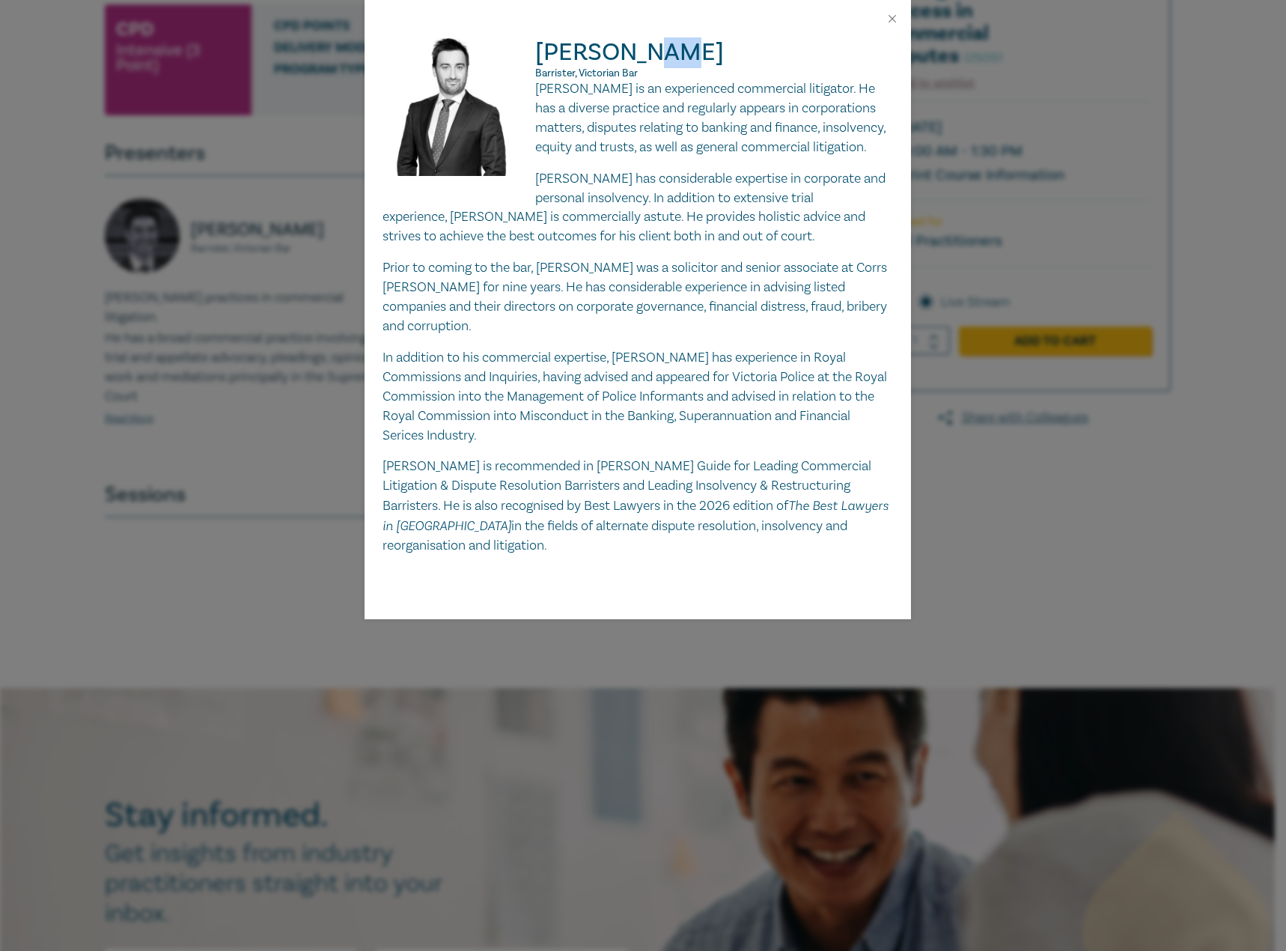
click at [653, 58] on h2 "Adam Purton Barrister, Victorian Bar" at bounding box center [637, 58] width 510 height 42
click at [662, 69] on p "Barrister, Victorian Bar" at bounding box center [637, 73] width 510 height 12
drag, startPoint x: 654, startPoint y: 71, endPoint x: 536, endPoint y: 50, distance: 120.1
click at [536, 50] on h2 "Adam Purton Barrister, Victorian Bar" at bounding box center [637, 58] width 510 height 42
click at [533, 82] on img at bounding box center [458, 113] width 153 height 153
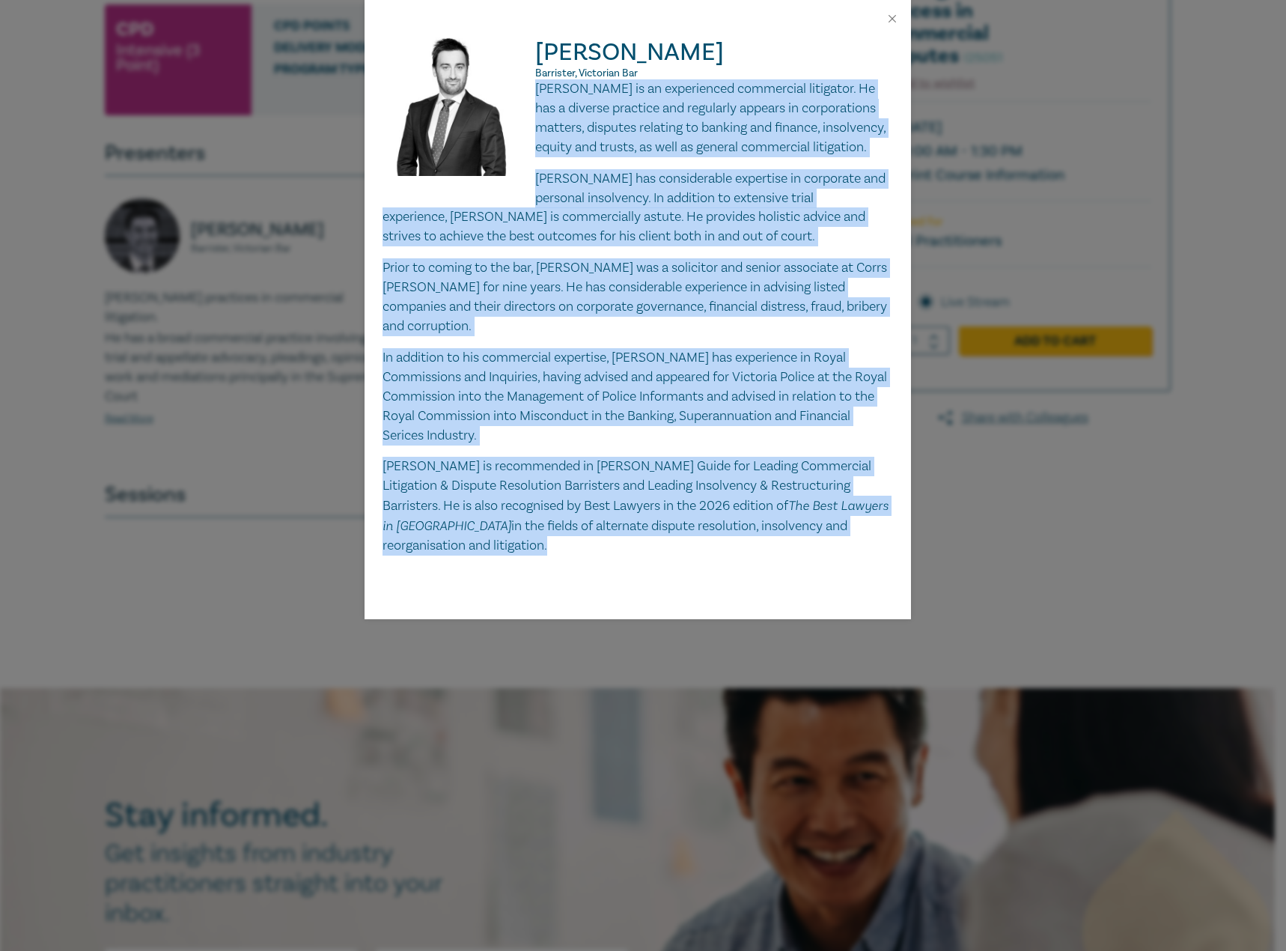
drag, startPoint x: 536, startPoint y: 84, endPoint x: 889, endPoint y: 546, distance: 581.5
click at [889, 546] on div "Adam is an experienced commercial litigator. He has a diverse practice and regu…" at bounding box center [637, 317] width 510 height 476
click at [889, 16] on button "Close" at bounding box center [891, 18] width 13 height 13
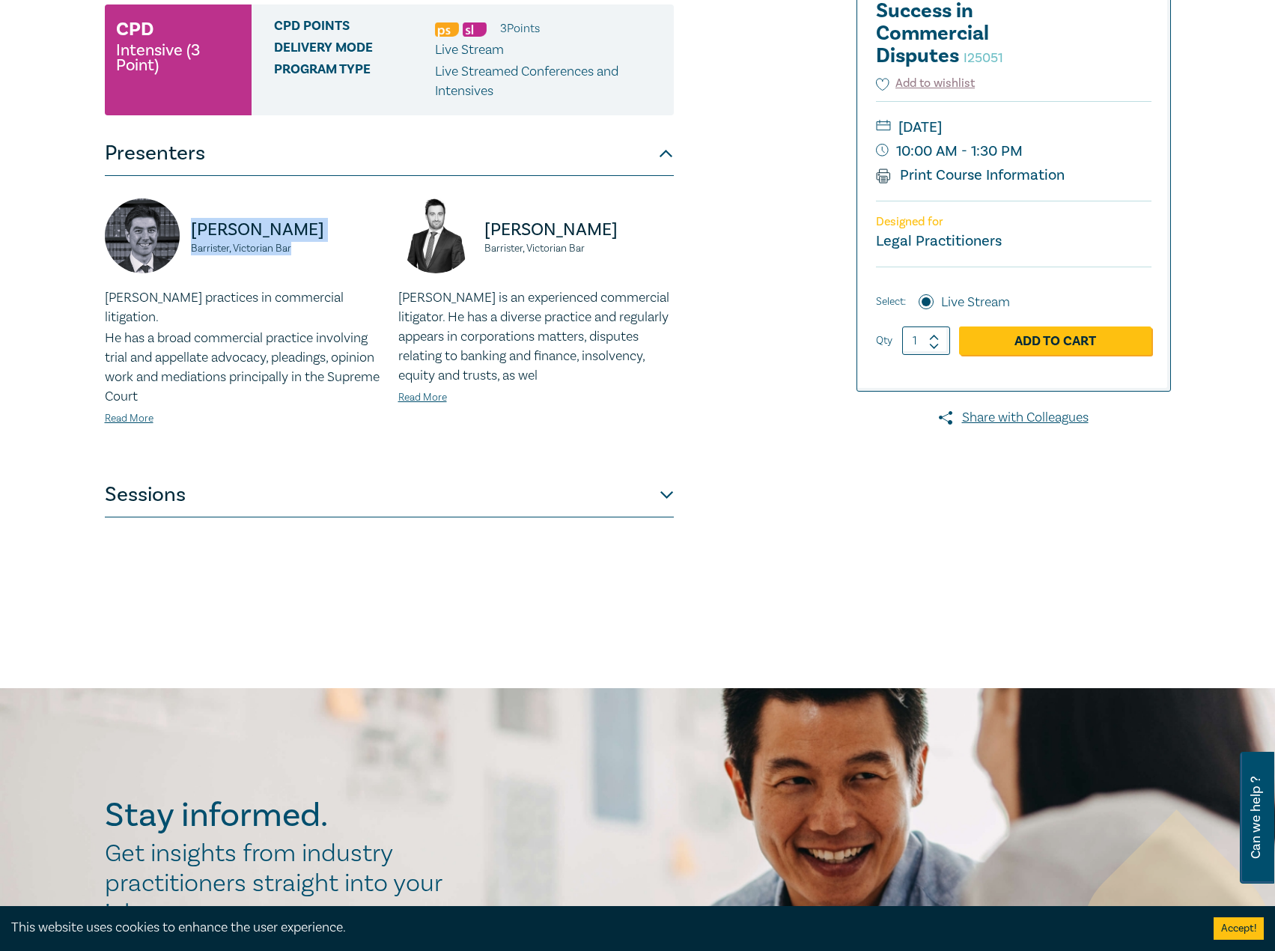
drag, startPoint x: 306, startPoint y: 248, endPoint x: 190, endPoint y: 230, distance: 117.4
click at [190, 230] on div "Jonathan Wilkinson Barrister, Victorian Bar" at bounding box center [242, 243] width 275 height 90
click at [135, 412] on link "Read More" at bounding box center [129, 418] width 49 height 13
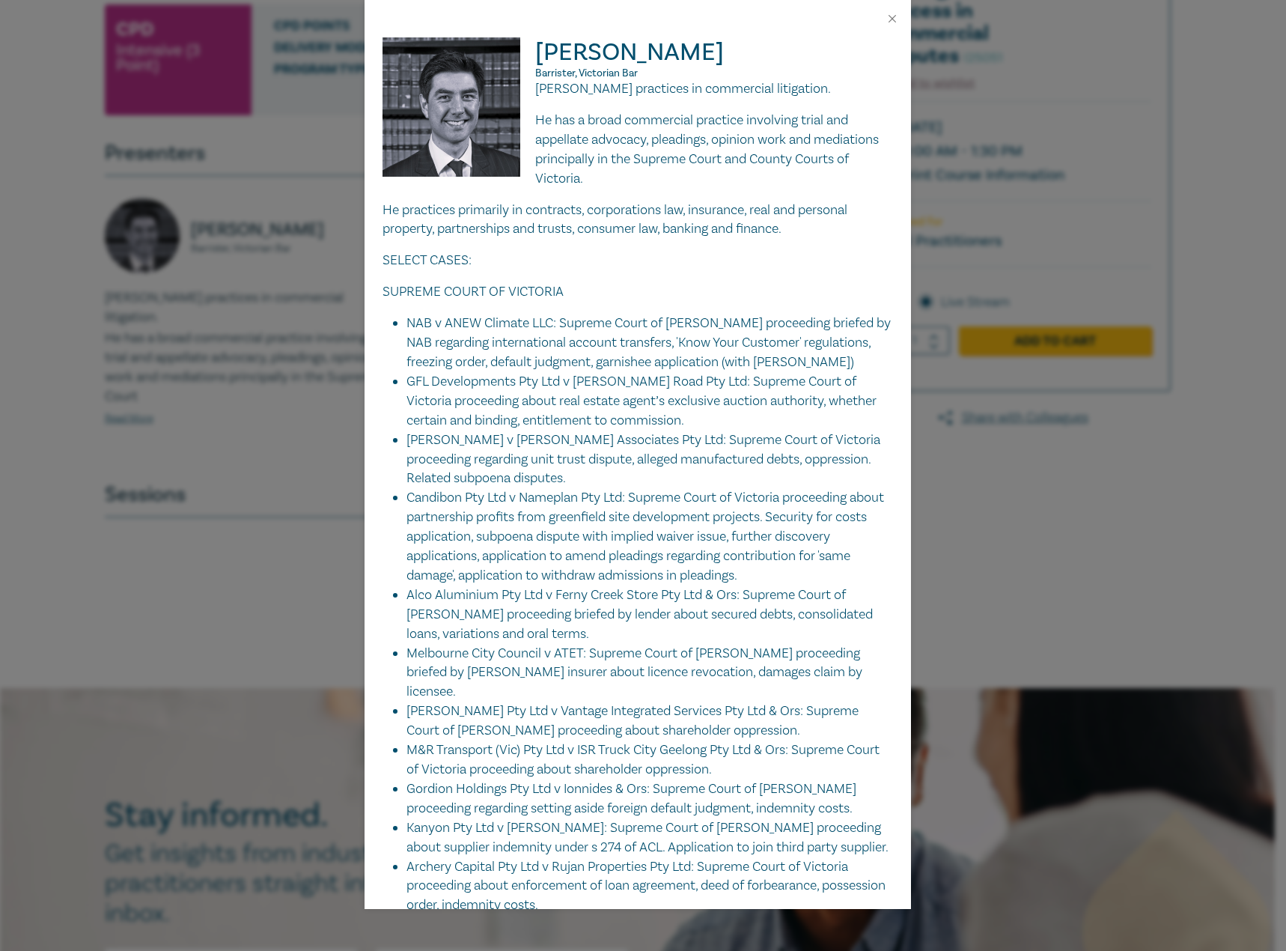
click at [531, 91] on img at bounding box center [458, 114] width 153 height 154
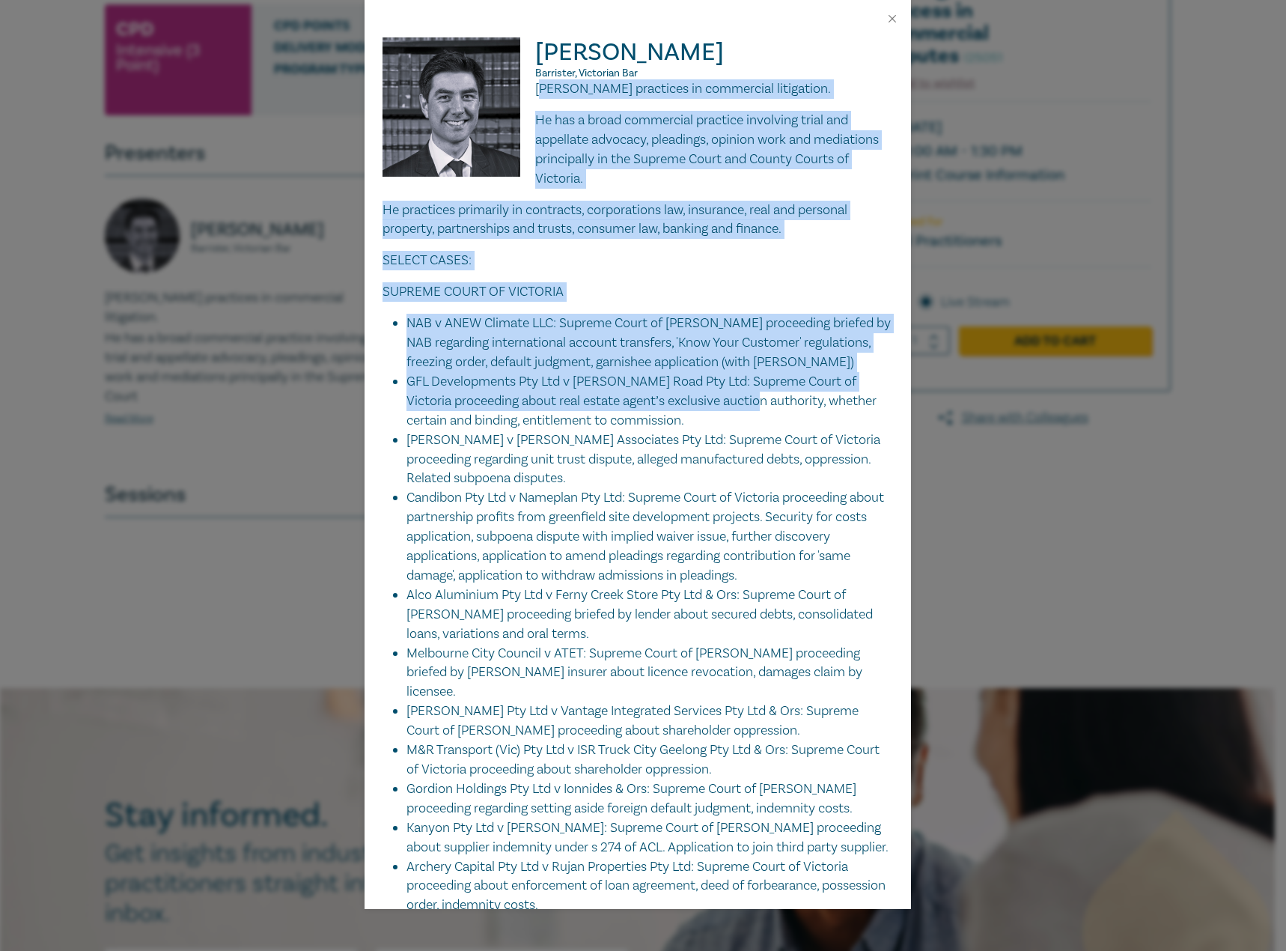
drag, startPoint x: 535, startPoint y: 89, endPoint x: 748, endPoint y: 399, distance: 376.2
click at [748, 399] on div "Jonathan practices in commercial litigation. He has a broad commercial practice…" at bounding box center [637, 969] width 510 height 1780
click at [568, 114] on p "He has a broad commercial practice involving trial and appellate advocacy, plea…" at bounding box center [637, 150] width 510 height 78
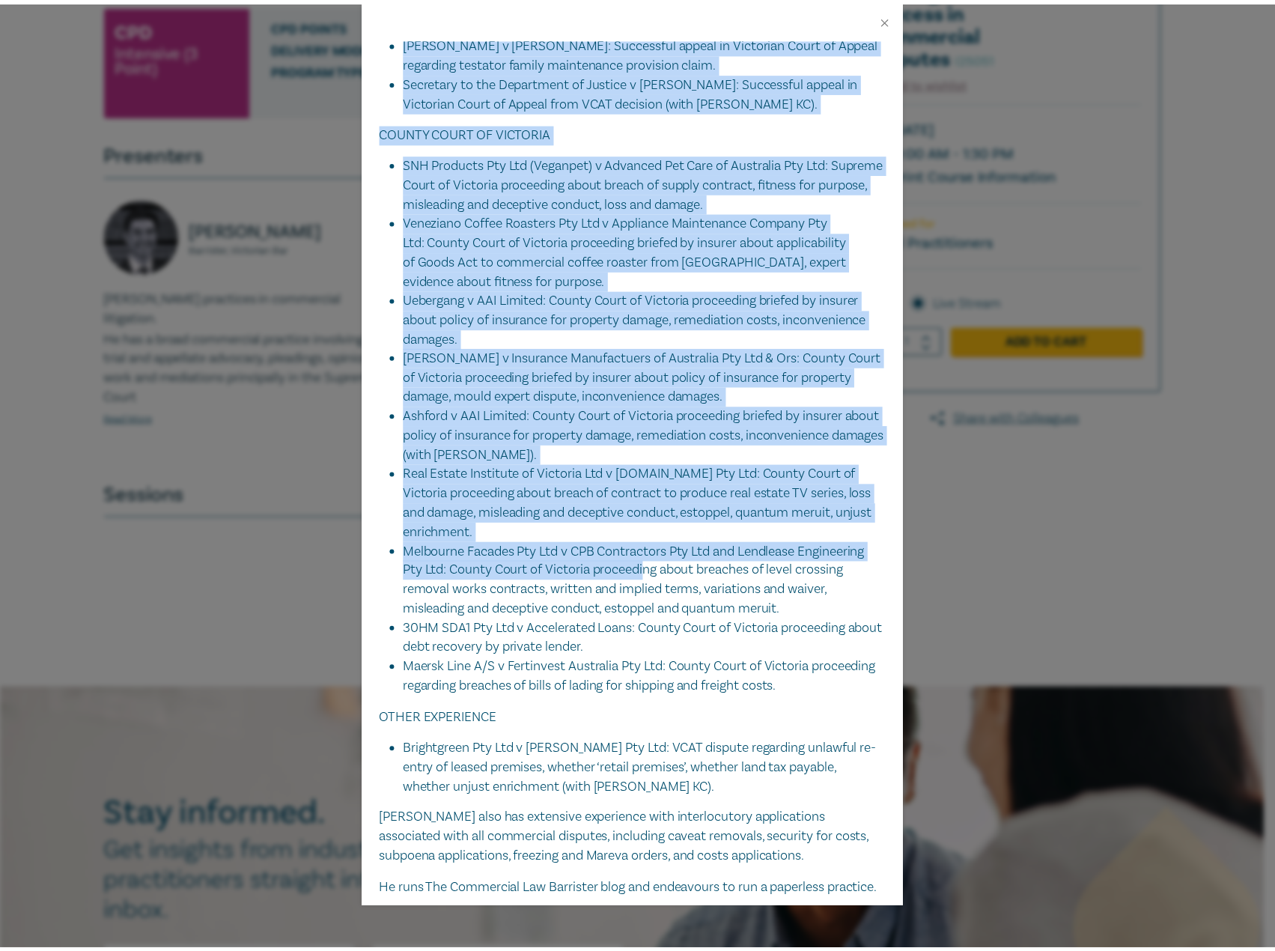
scroll to position [1014, 0]
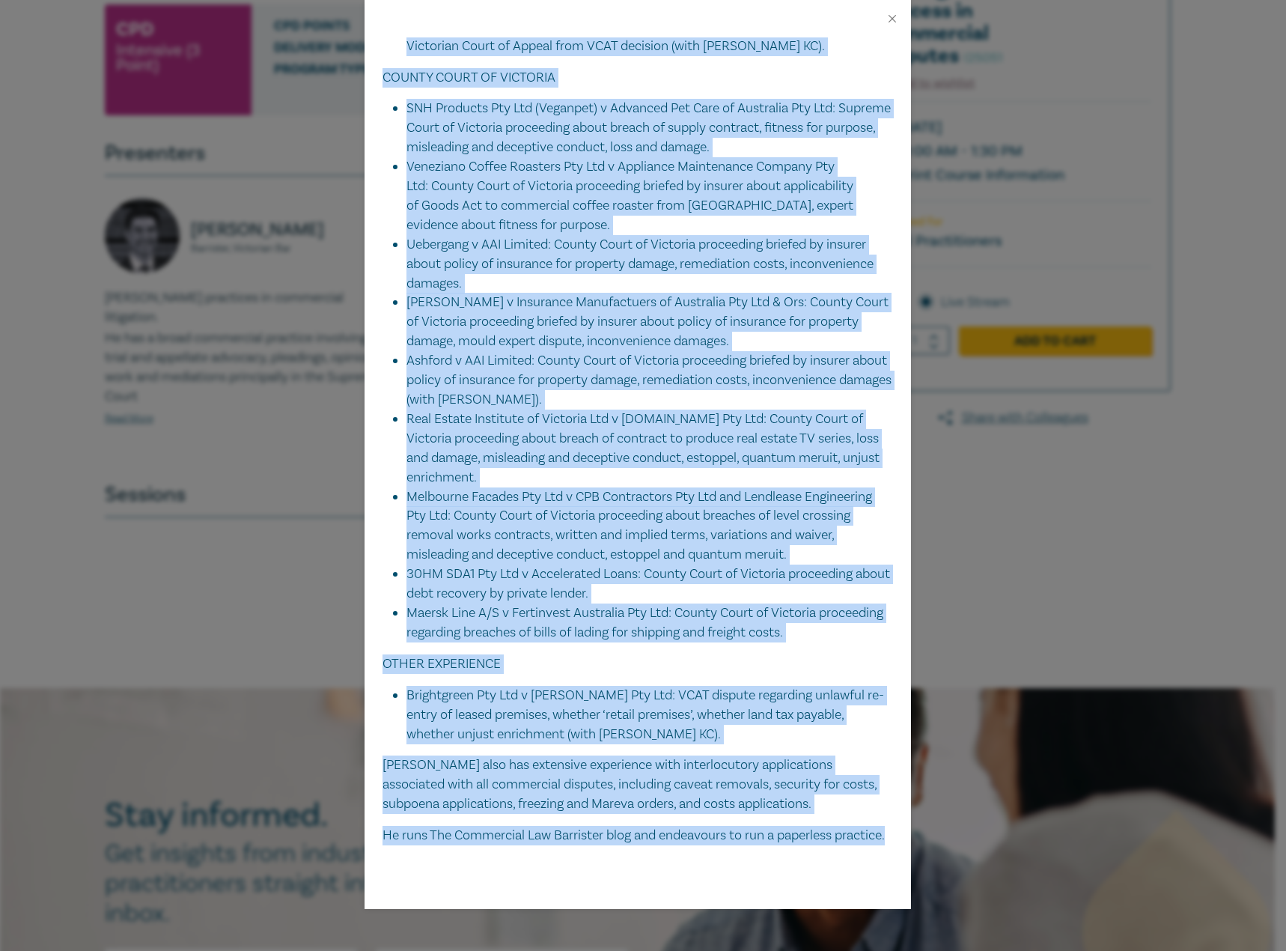
drag, startPoint x: 534, startPoint y: 88, endPoint x: 621, endPoint y: 838, distance: 755.1
drag, startPoint x: 884, startPoint y: 23, endPoint x: 895, endPoint y: 17, distance: 12.7
click at [884, 23] on div at bounding box center [638, 18] width 546 height 37
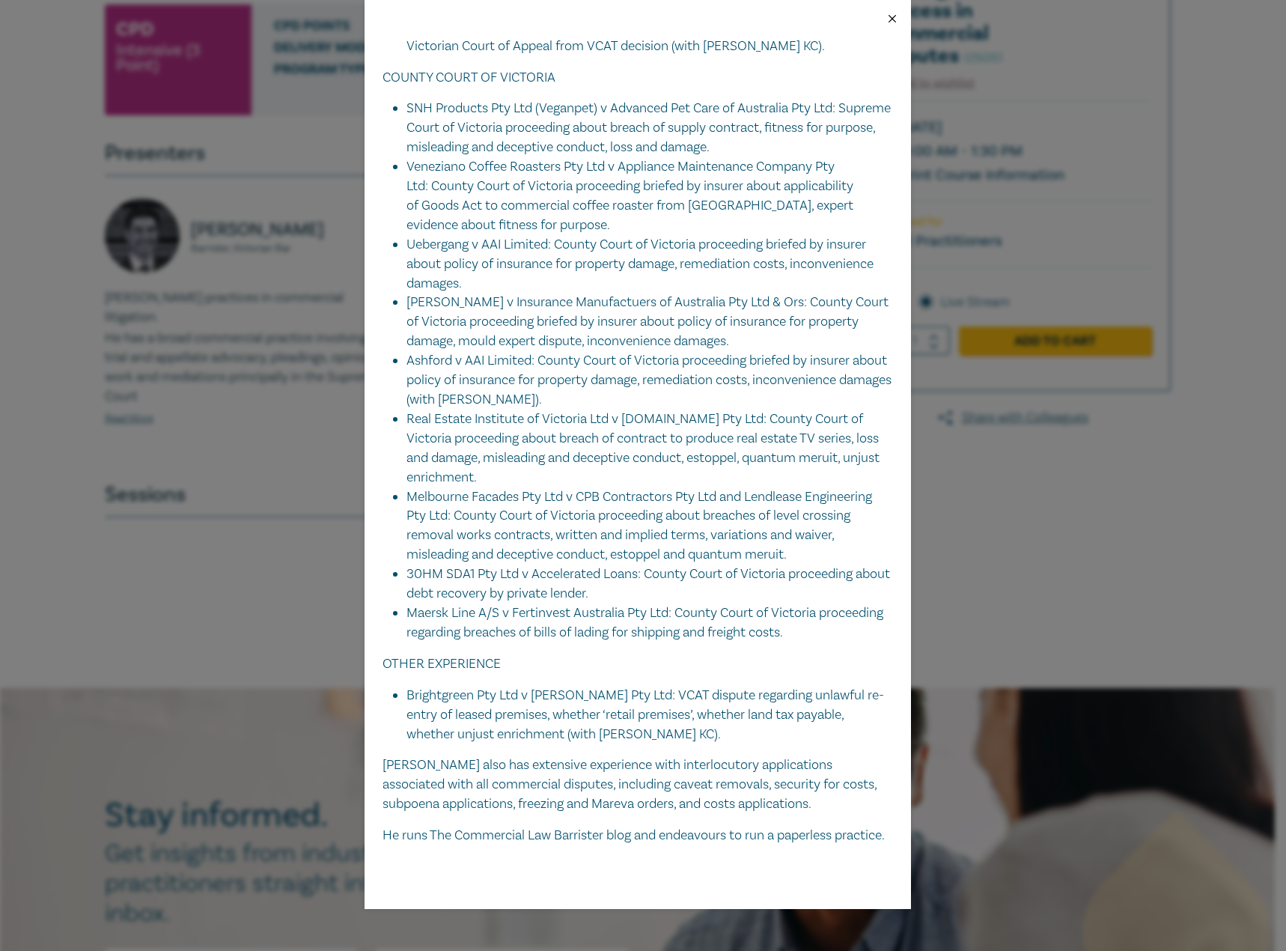
click at [895, 17] on button "Close" at bounding box center [891, 18] width 13 height 13
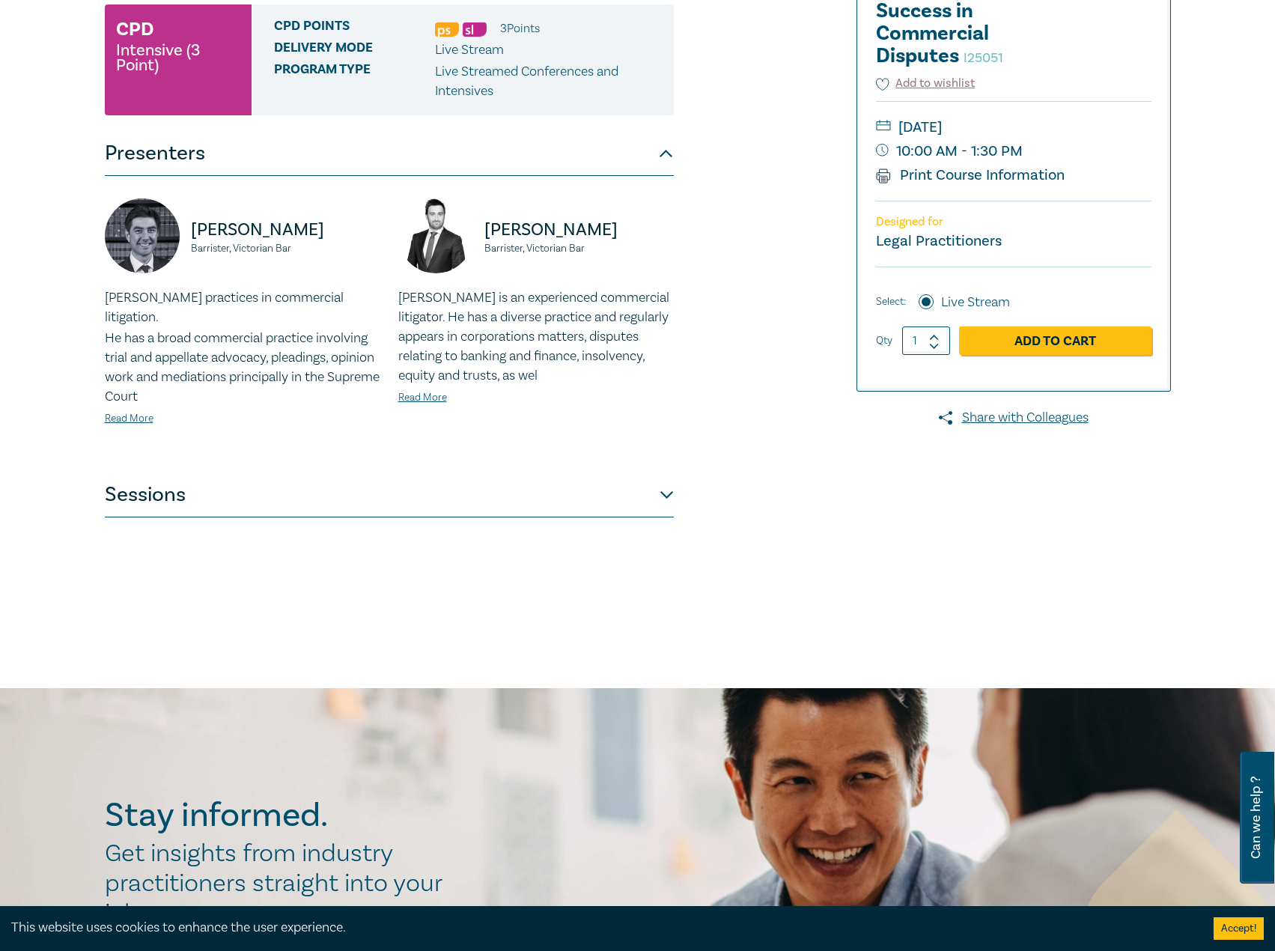
click at [424, 472] on button "Sessions" at bounding box center [389, 494] width 569 height 45
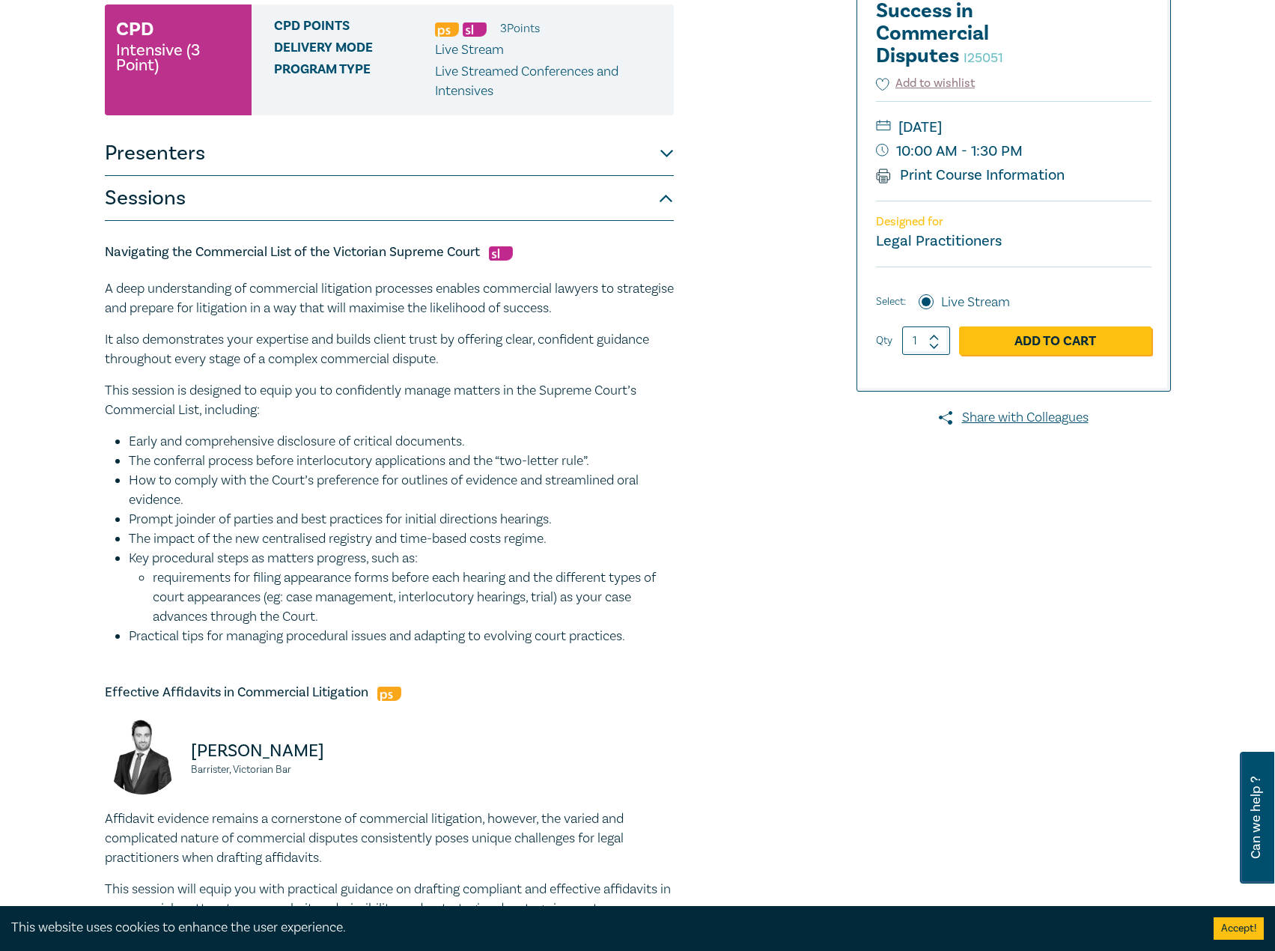
click at [474, 246] on h5 "Navigating the Commercial List of the Victorian Supreme Court" at bounding box center [389, 252] width 569 height 18
drag, startPoint x: 481, startPoint y: 250, endPoint x: 70, endPoint y: 246, distance: 411.7
click at [70, 246] on div "Commercial Litigation Intensive - Skills and Strategies for Success in Commerci…" at bounding box center [637, 812] width 1275 height 2031
click at [365, 695] on h5 "Effective Affidavits in Commercial Litigation" at bounding box center [389, 692] width 569 height 18
drag, startPoint x: 371, startPoint y: 693, endPoint x: 106, endPoint y: 697, distance: 265.0
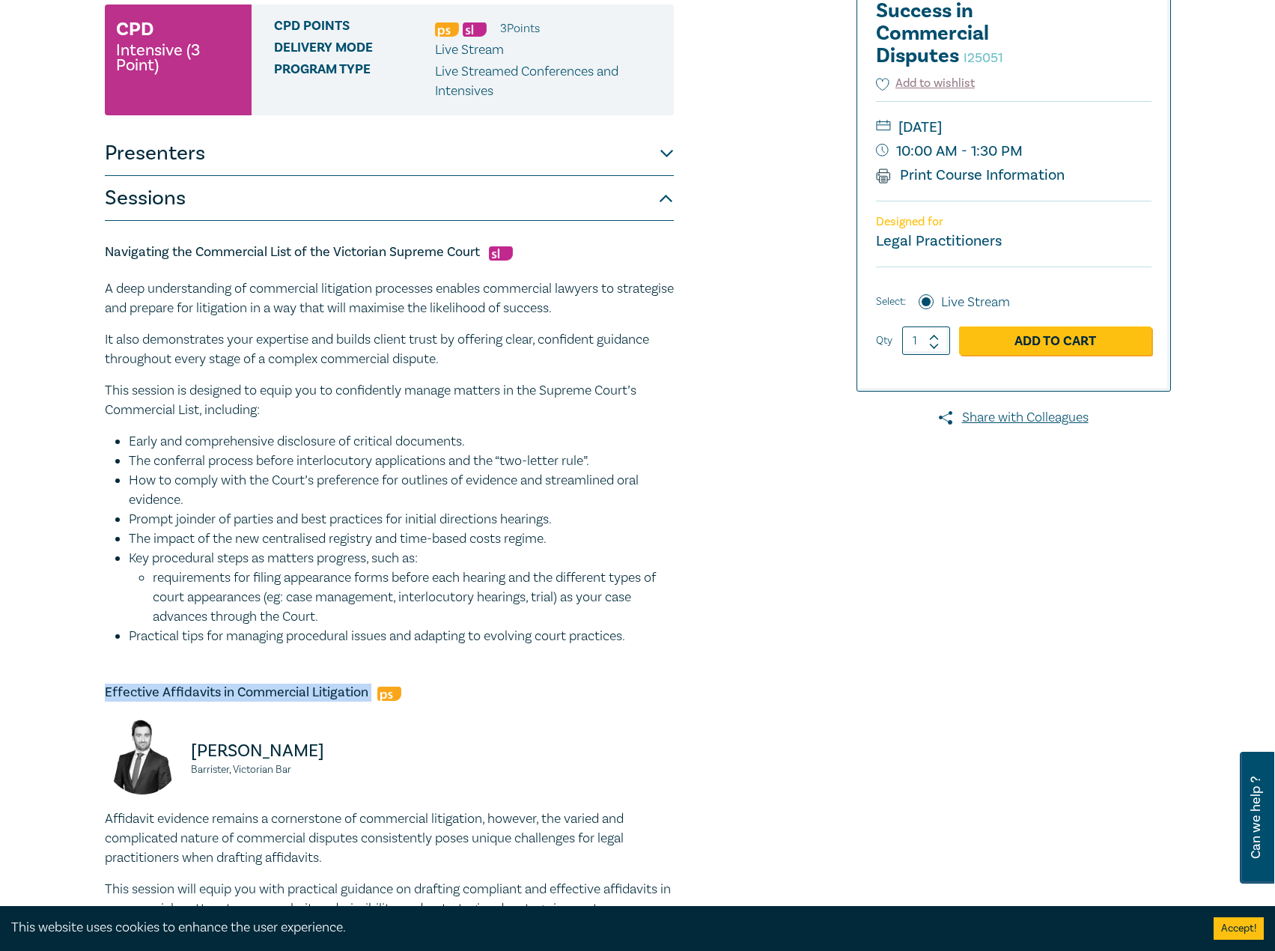
click at [106, 697] on h5 "Effective Affidavits in Commercial Litigation" at bounding box center [389, 692] width 569 height 18
drag, startPoint x: 296, startPoint y: 769, endPoint x: 179, endPoint y: 745, distance: 119.3
click at [179, 745] on div "Adam Purton Barrister, Victorian Bar" at bounding box center [242, 764] width 275 height 90
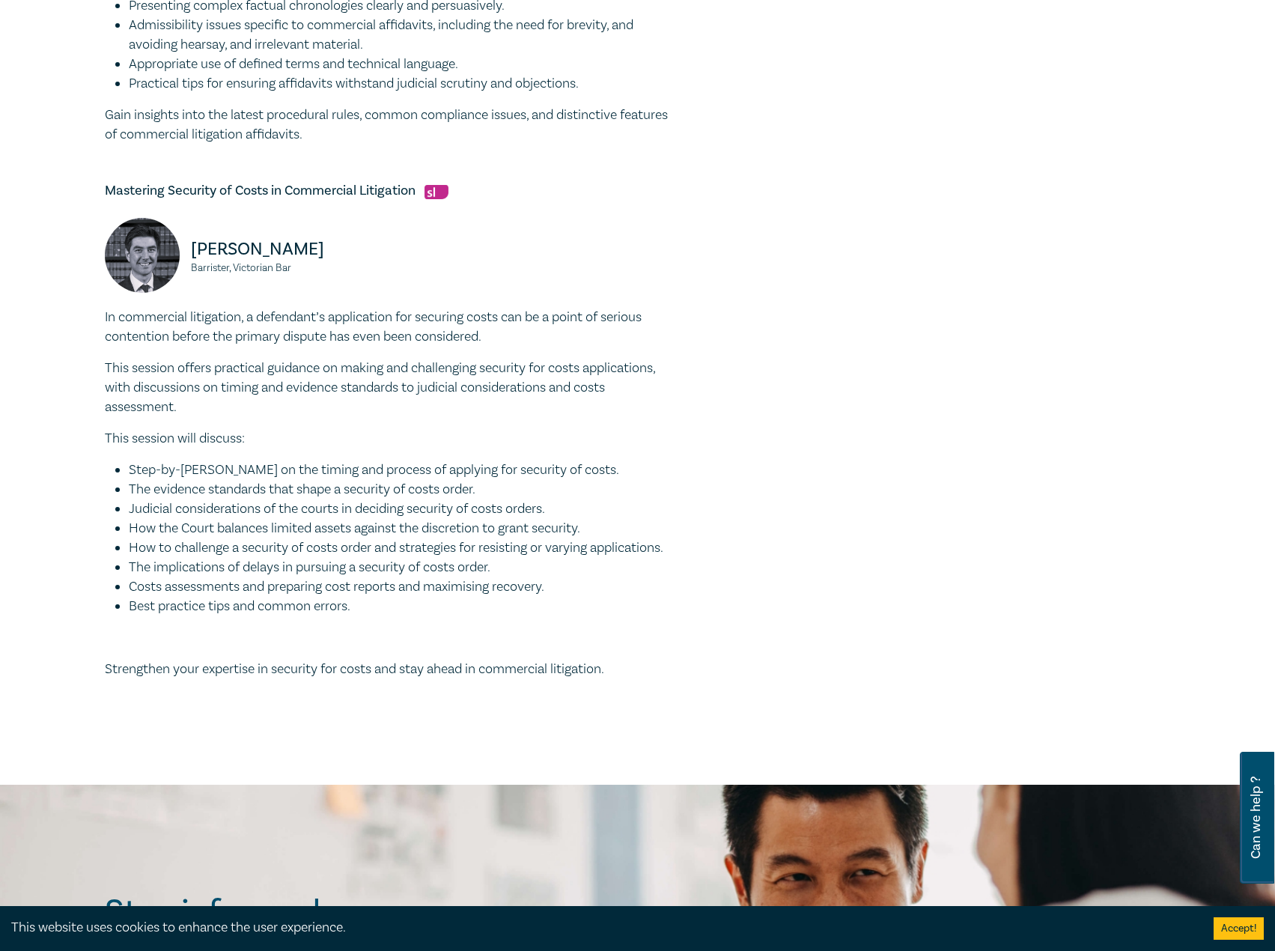
scroll to position [1347, 0]
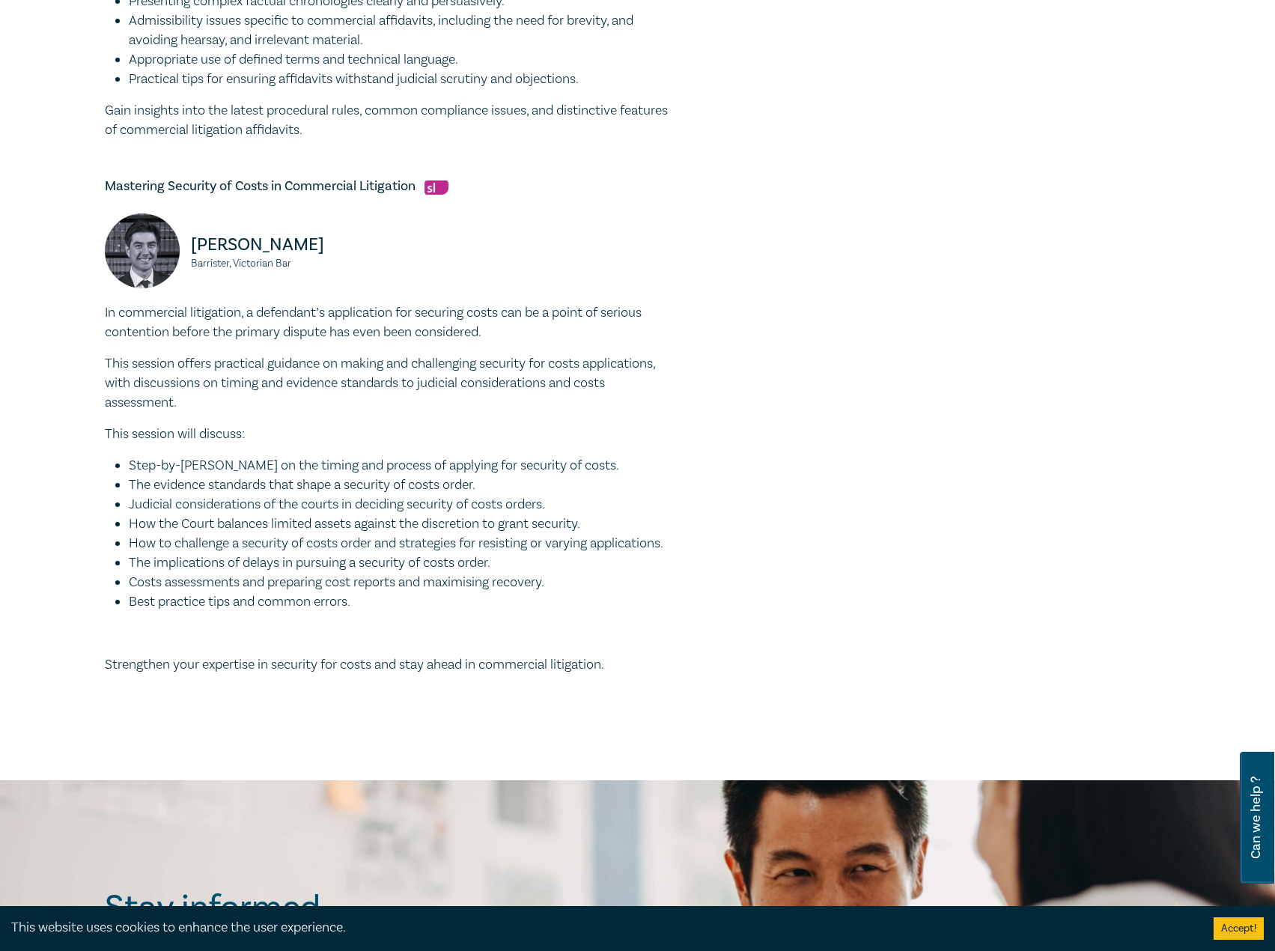
click at [425, 186] on h5 "Mastering Security of Costs in Commercial Litigation" at bounding box center [389, 186] width 569 height 18
drag, startPoint x: 419, startPoint y: 184, endPoint x: 80, endPoint y: 189, distance: 339.1
drag, startPoint x: 313, startPoint y: 272, endPoint x: 189, endPoint y: 247, distance: 125.9
click at [189, 247] on div "Jonathan Wilkinson Barrister, Victorian Bar" at bounding box center [242, 258] width 275 height 90
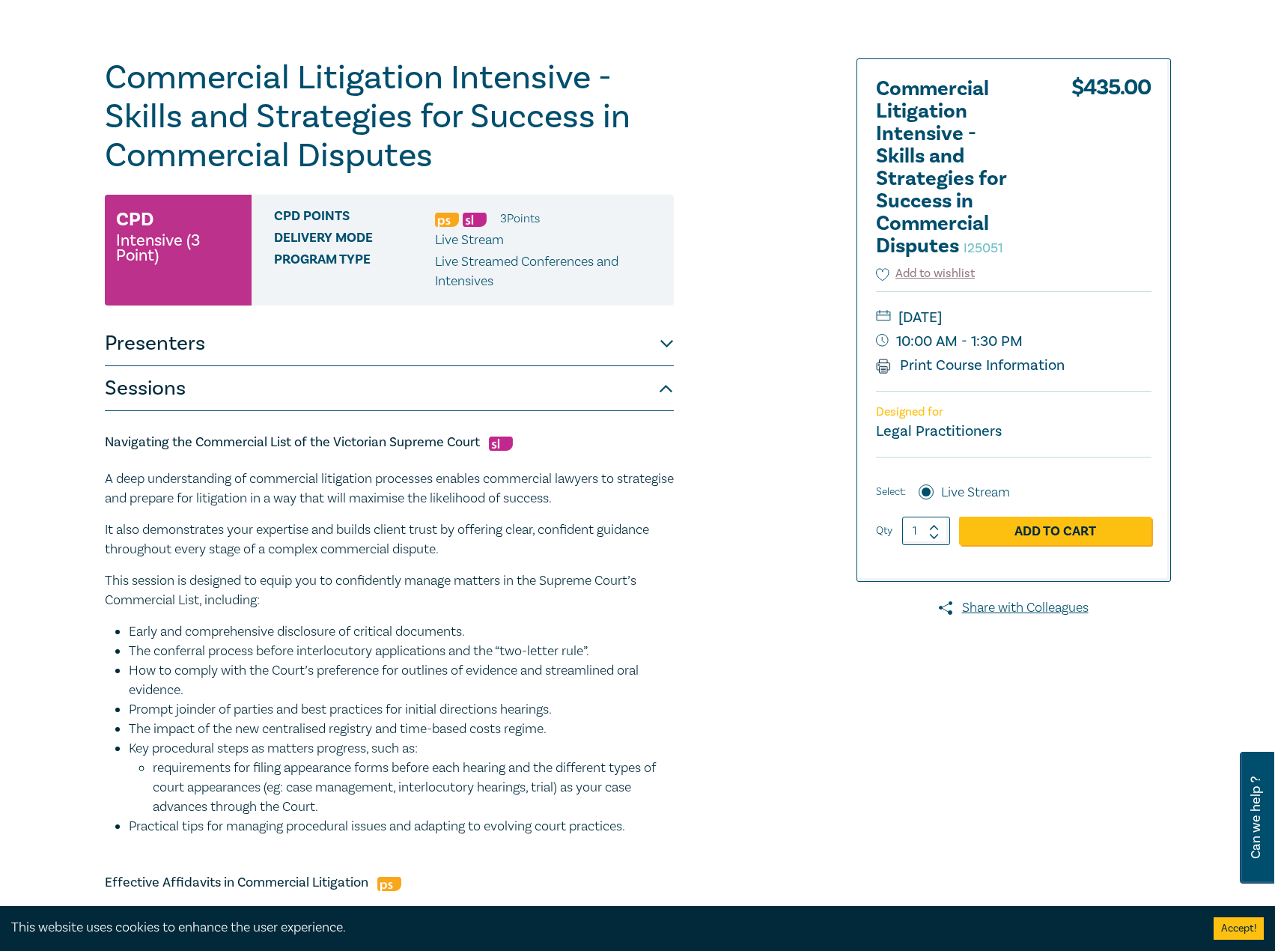
scroll to position [0, 0]
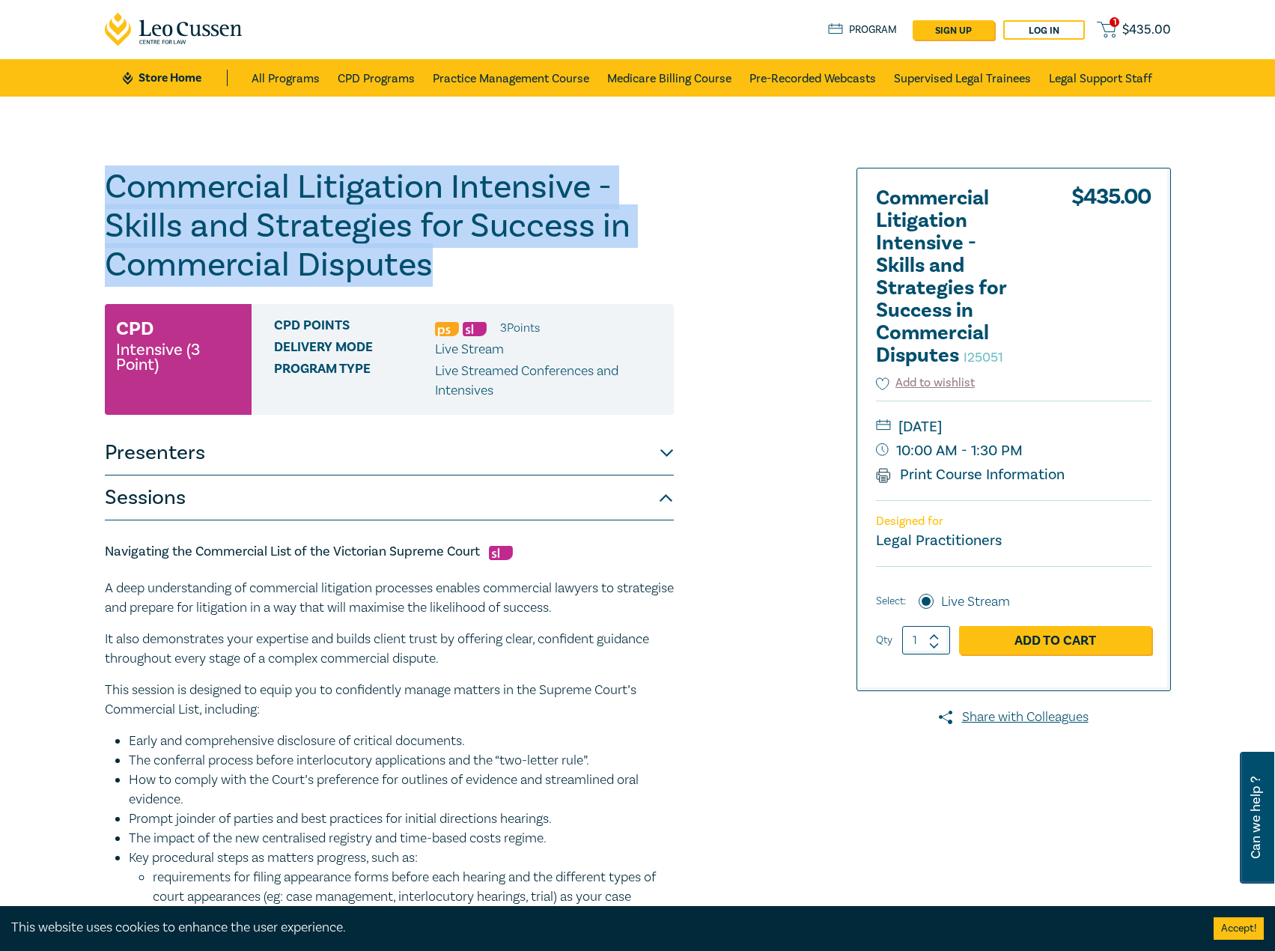
drag, startPoint x: 486, startPoint y: 271, endPoint x: 11, endPoint y: 177, distance: 483.8
drag, startPoint x: 1117, startPoint y: 426, endPoint x: 1086, endPoint y: 423, distance: 31.6
click at [1086, 423] on small "Tuesday, 23 September 2025" at bounding box center [1013, 427] width 275 height 24
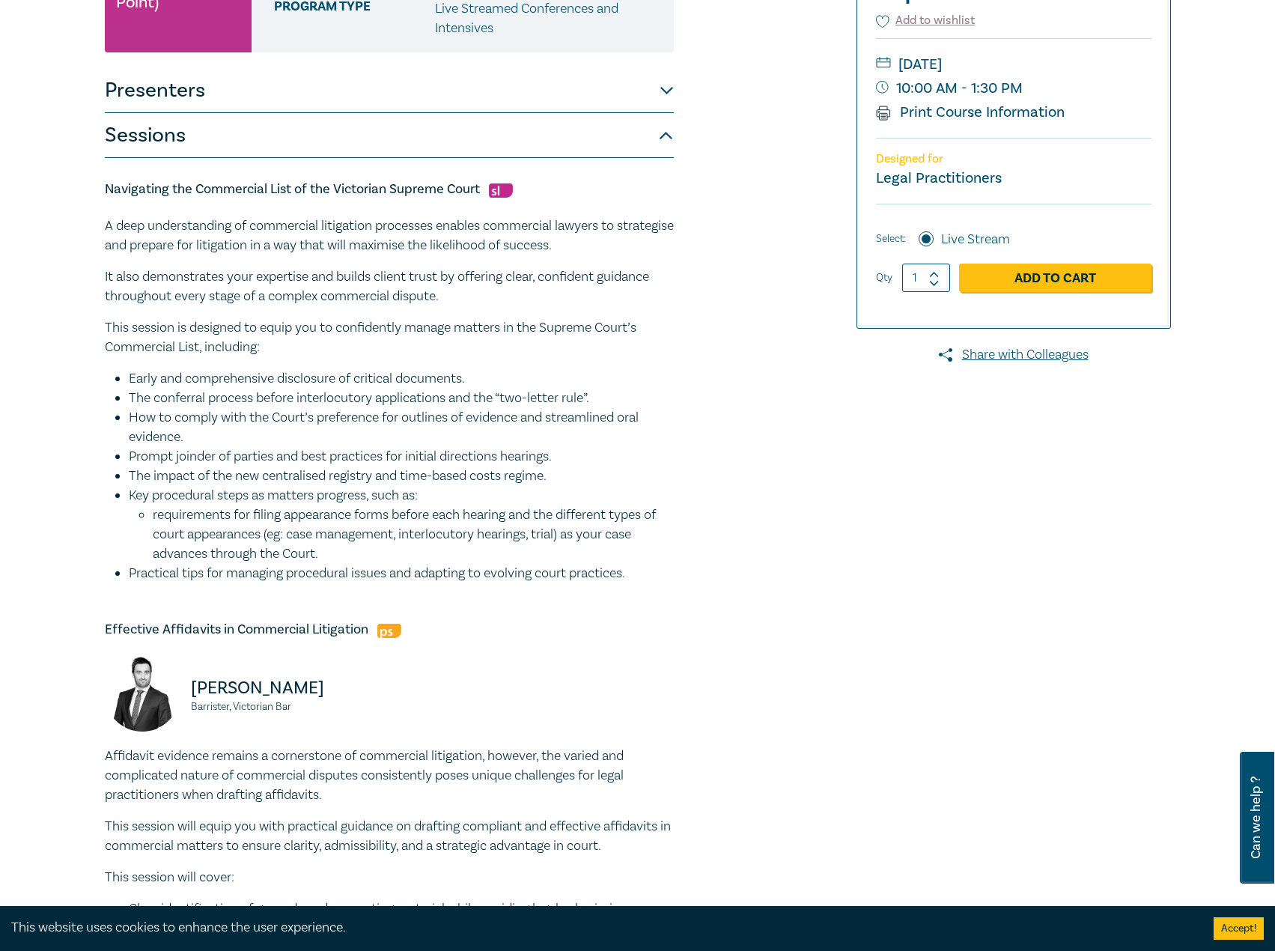
scroll to position [374, 0]
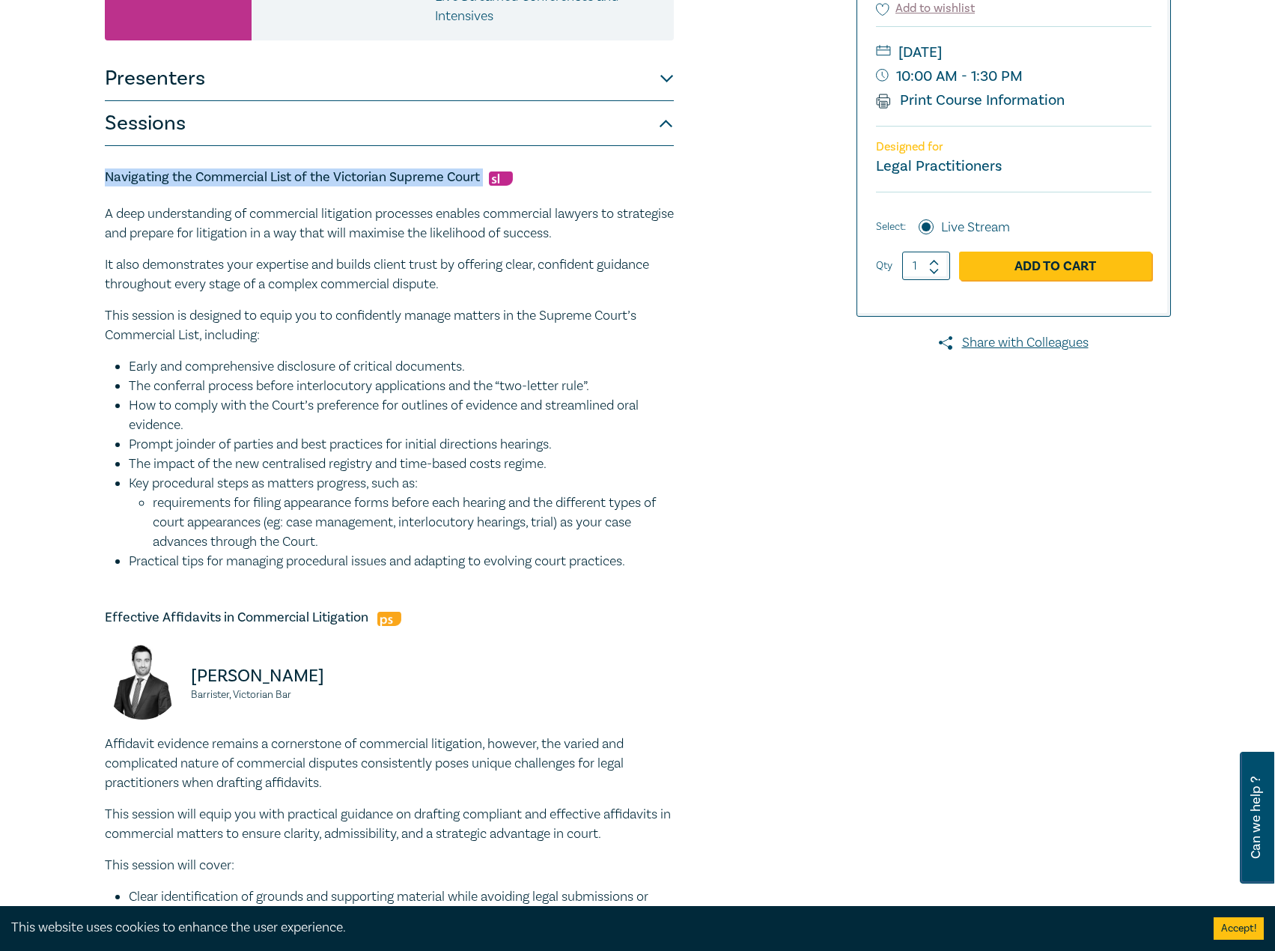
drag, startPoint x: 484, startPoint y: 180, endPoint x: 106, endPoint y: 171, distance: 378.1
click at [106, 171] on h5 "Navigating the Commercial List of the Victorian Supreme Court" at bounding box center [389, 177] width 569 height 18
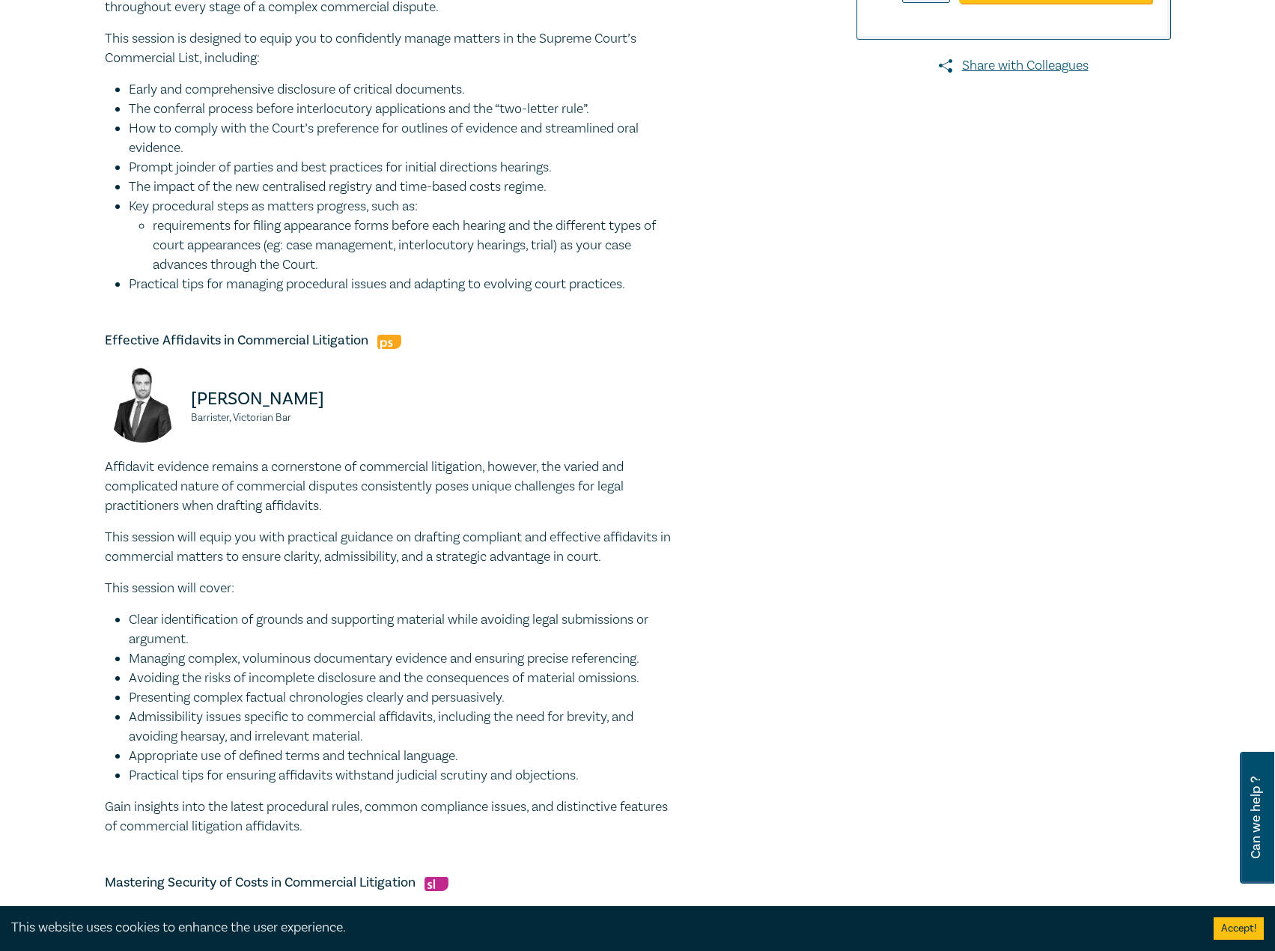
scroll to position [823, 0]
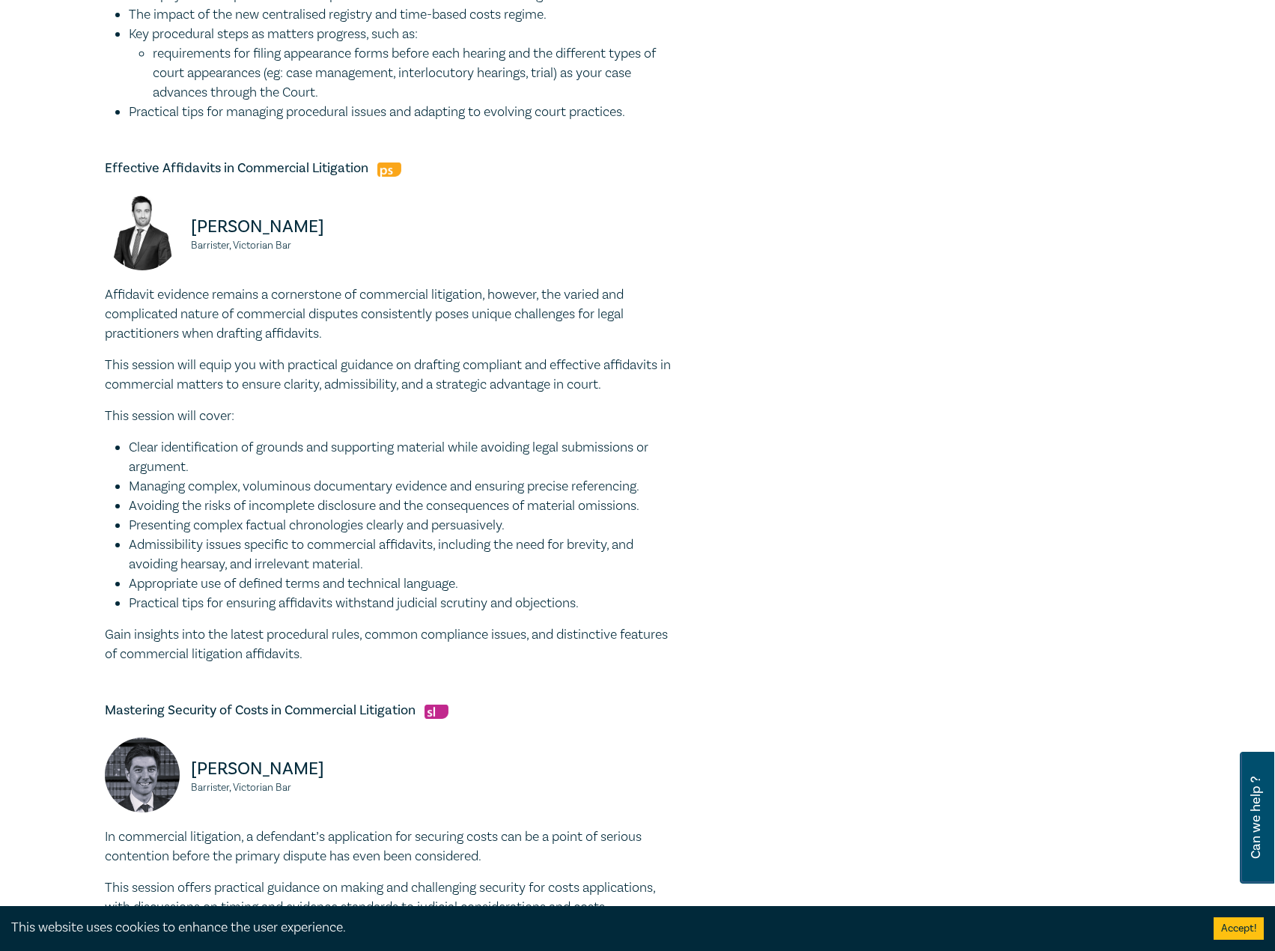
click at [341, 159] on h5 "Effective Affidavits in Commercial Litigation" at bounding box center [389, 168] width 569 height 18
drag, startPoint x: 370, startPoint y: 165, endPoint x: 106, endPoint y: 167, distance: 263.5
click at [106, 167] on h5 "Effective Affidavits in Commercial Litigation" at bounding box center [389, 168] width 569 height 18
drag, startPoint x: 300, startPoint y: 240, endPoint x: 143, endPoint y: 215, distance: 159.2
click at [143, 215] on div "Adam Purton Barrister, Victorian Bar" at bounding box center [242, 240] width 275 height 90
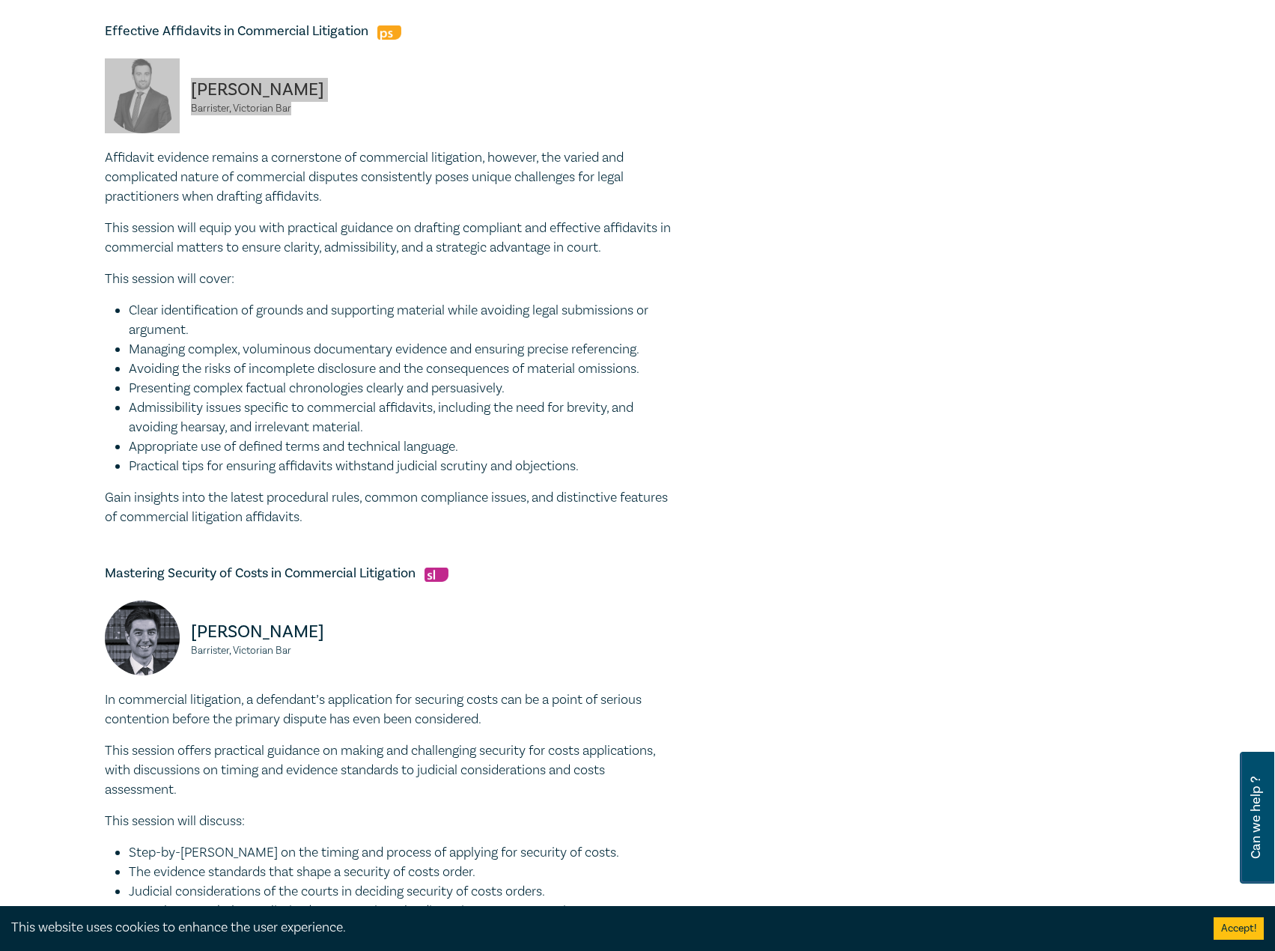
scroll to position [1198, 0]
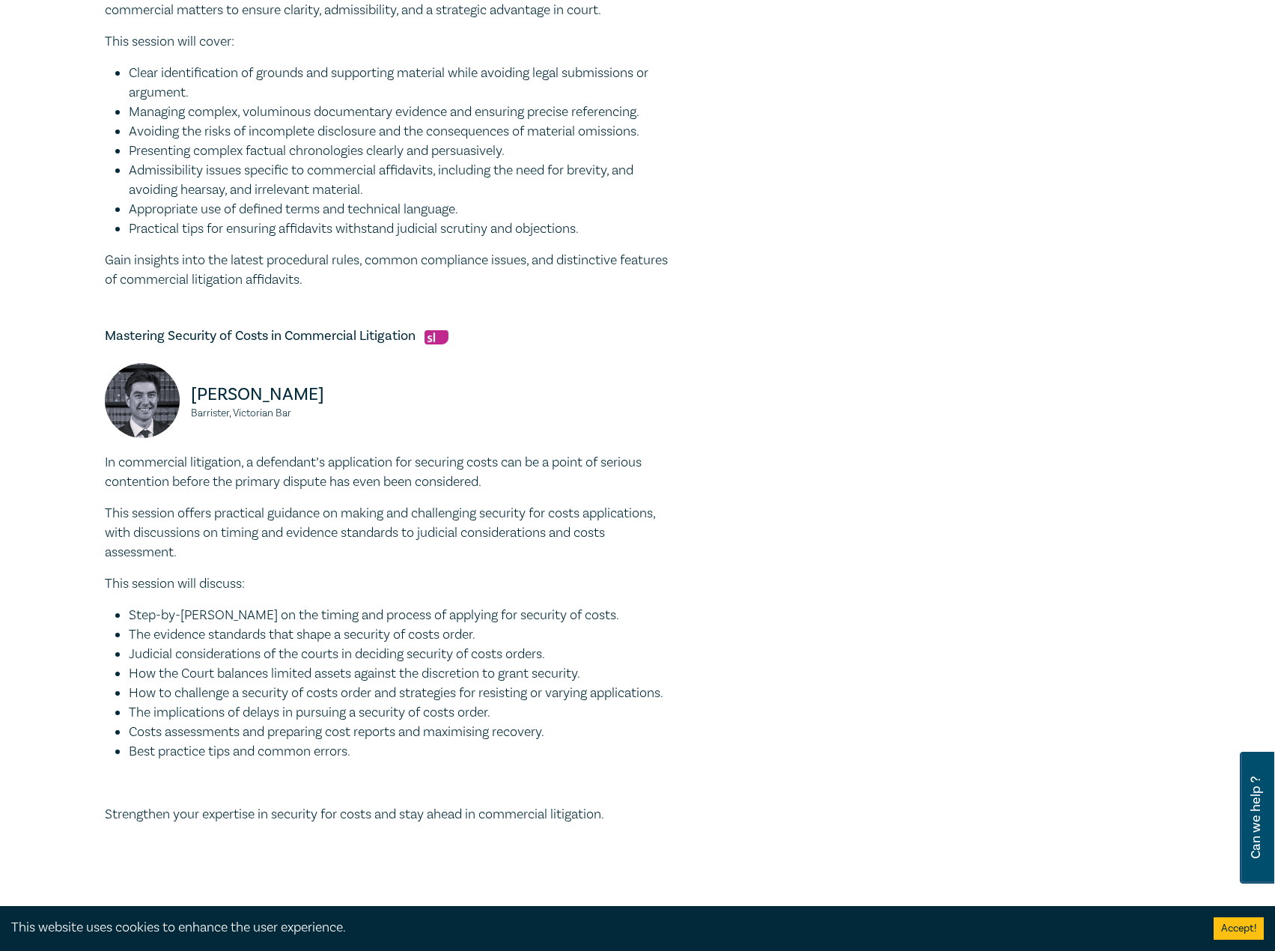
click at [426, 323] on div "Navigating the Commercial List of the Victorian Supreme Court A deep understand…" at bounding box center [389, 91] width 569 height 1536
drag, startPoint x: 415, startPoint y: 335, endPoint x: 94, endPoint y: 341, distance: 321.2
drag, startPoint x: 308, startPoint y: 418, endPoint x: 191, endPoint y: 397, distance: 118.6
click at [191, 397] on div "Jonathan Wilkinson Barrister, Victorian Bar" at bounding box center [242, 408] width 275 height 90
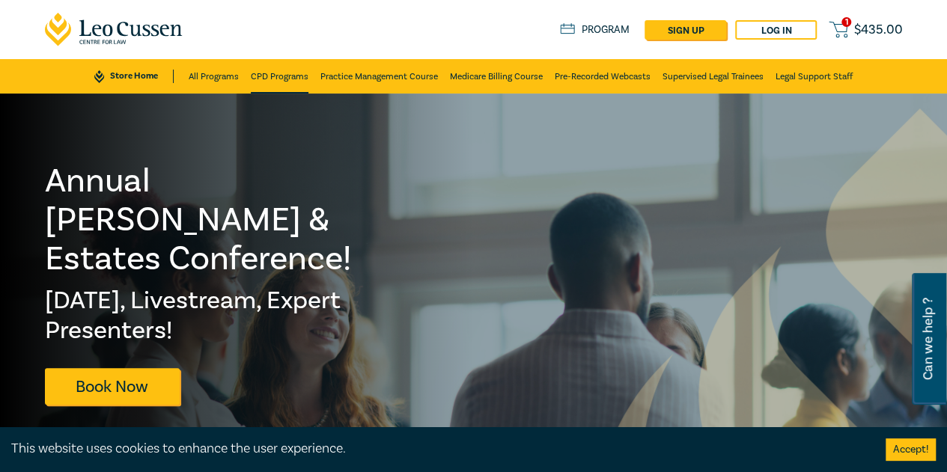
click at [304, 76] on link "CPD Programs" at bounding box center [280, 76] width 58 height 34
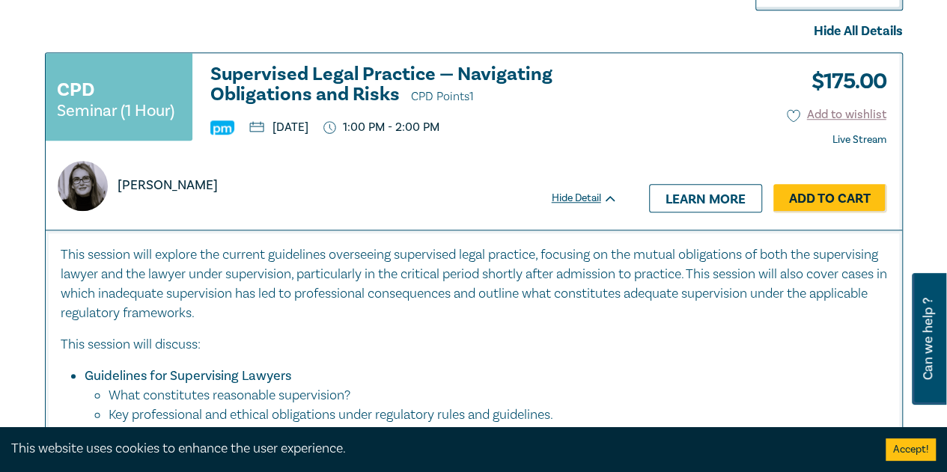
click at [364, 89] on h3 "Supervised Legal Practice — Navigating Obligations and Risks CPD Points 1" at bounding box center [413, 85] width 407 height 43
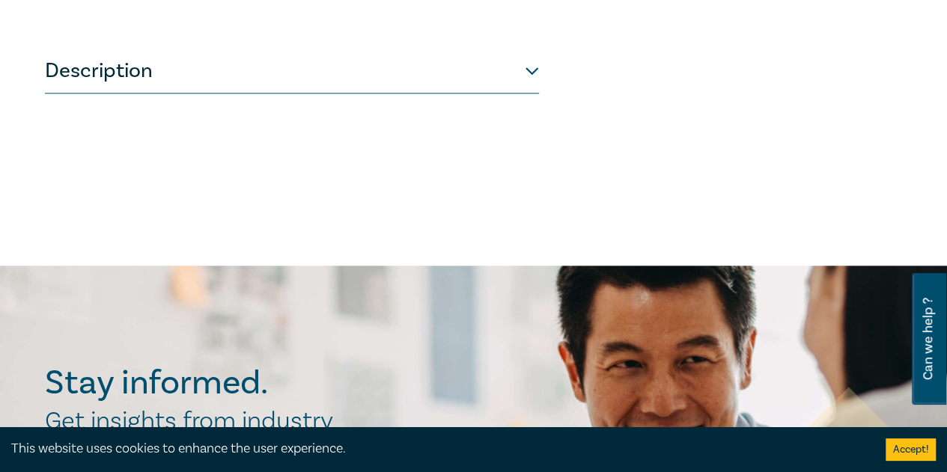
scroll to position [674, 0]
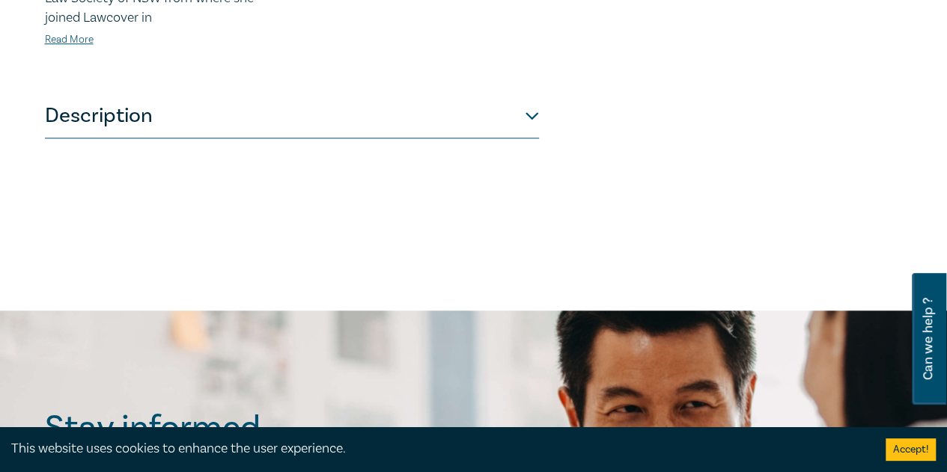
click at [481, 112] on button "Description" at bounding box center [292, 116] width 494 height 45
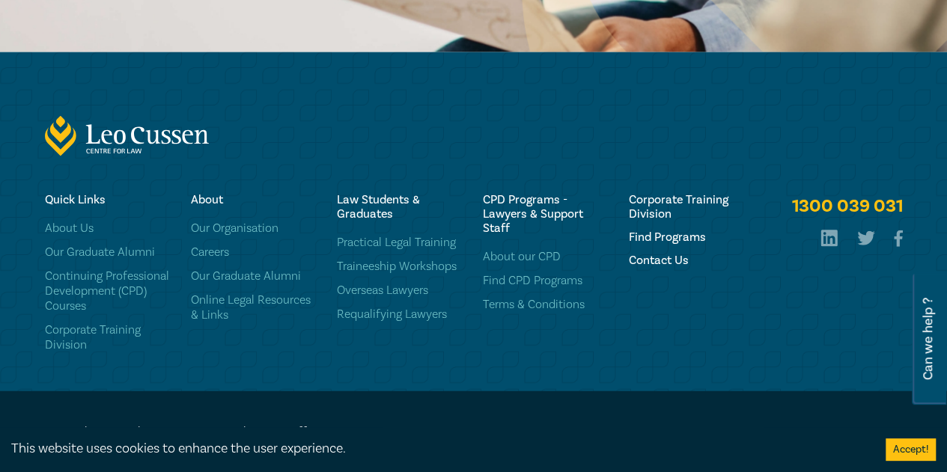
scroll to position [1760, 0]
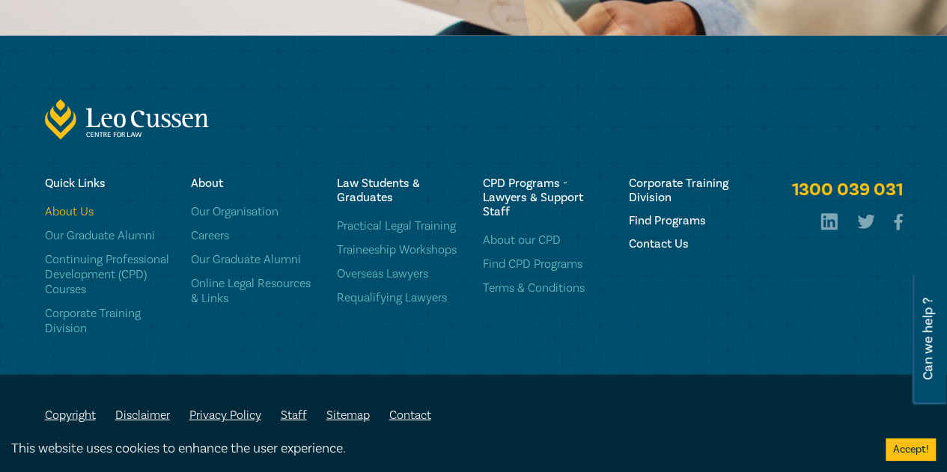
click at [82, 208] on link "About Us" at bounding box center [109, 211] width 128 height 15
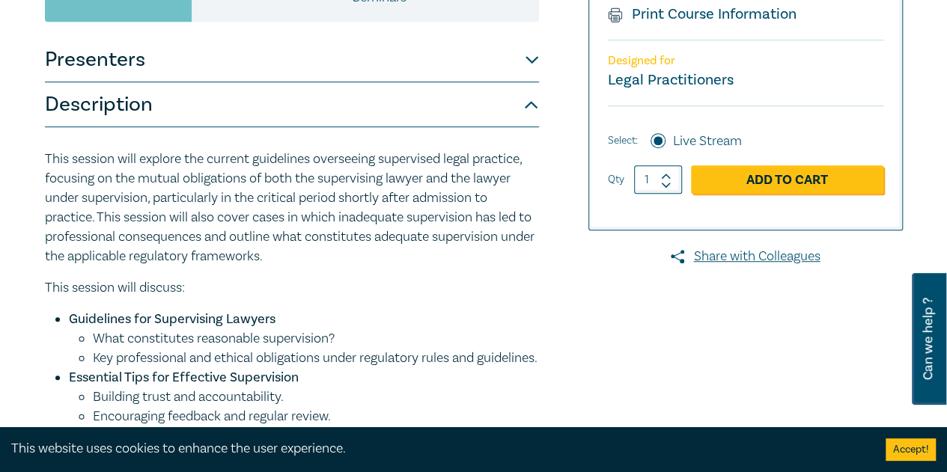
scroll to position [0, 0]
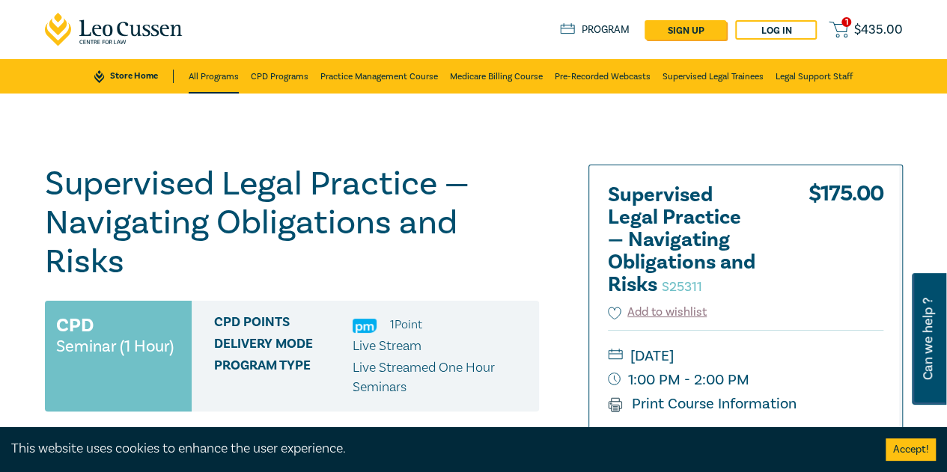
click at [225, 79] on link "All Programs" at bounding box center [214, 76] width 50 height 34
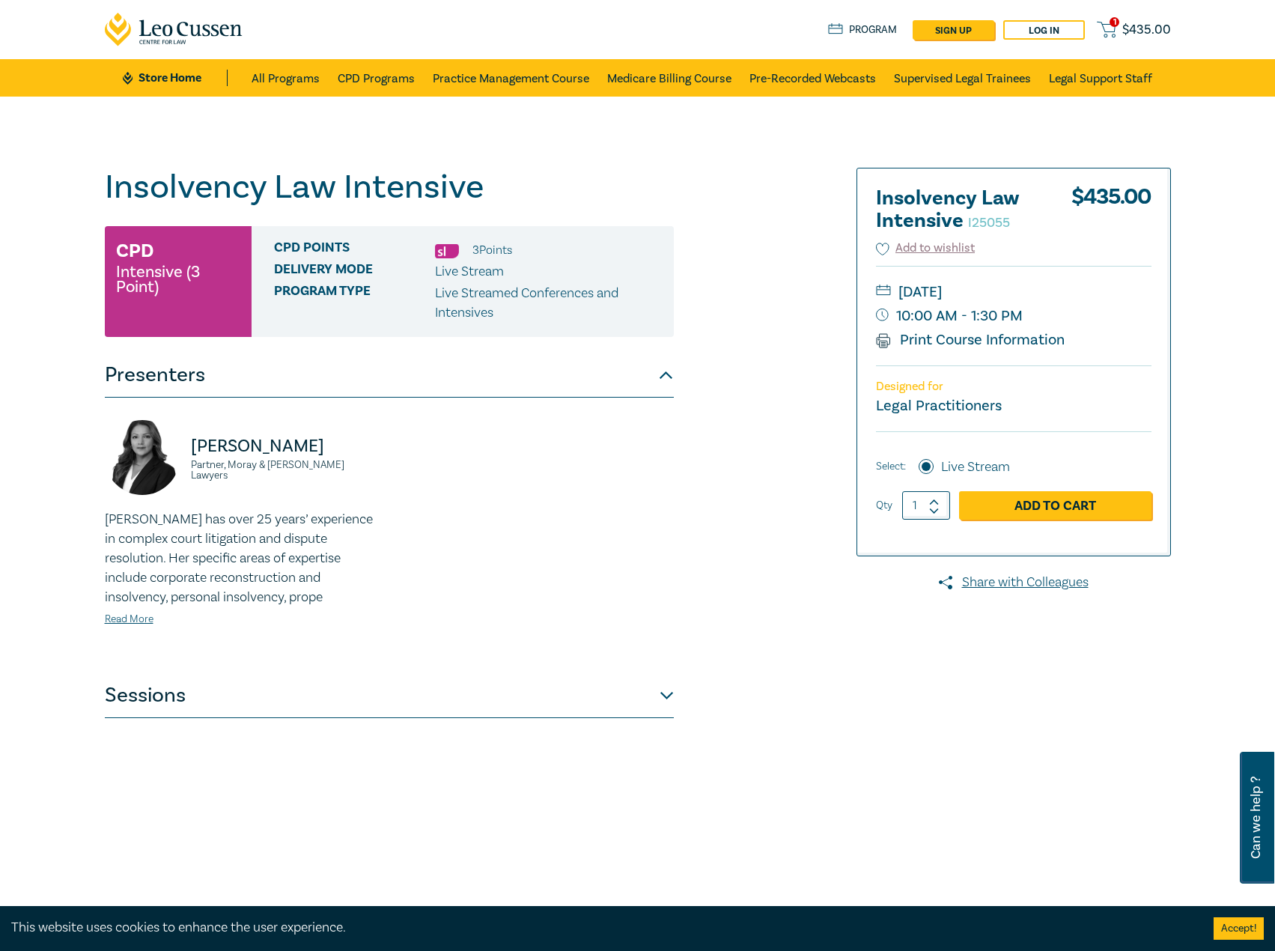
click at [481, 702] on button "Sessions" at bounding box center [389, 695] width 569 height 45
click at [468, 703] on button "Sessions" at bounding box center [389, 695] width 569 height 45
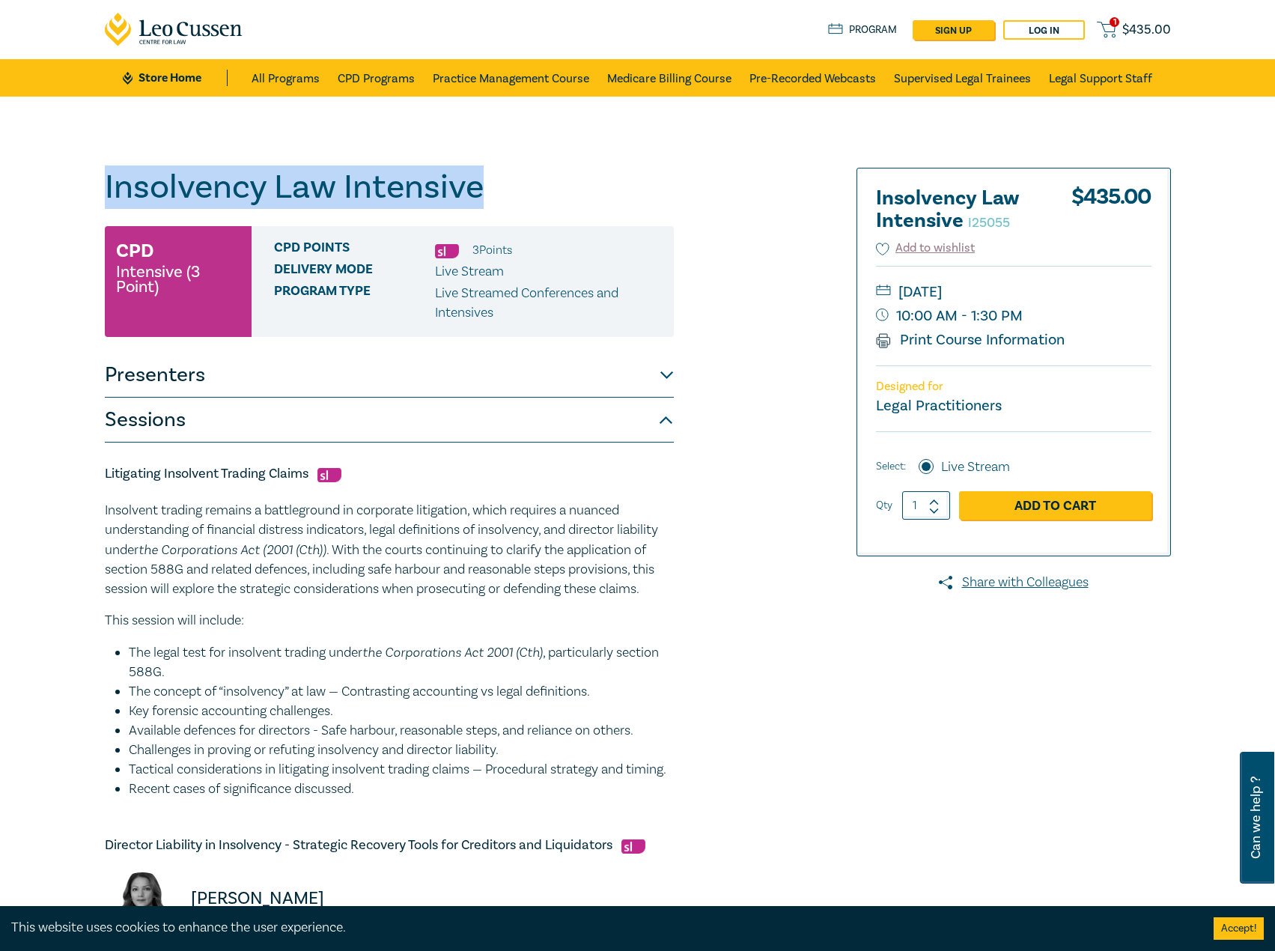
drag, startPoint x: 516, startPoint y: 184, endPoint x: 71, endPoint y: 183, distance: 445.4
click at [71, 183] on div "Insolvency Law Intensive I25055 CPD Intensive (3 Point) CPD Points 3 Point s De…" at bounding box center [637, 956] width 1275 height 1719
copy h1 "Insolvency Law Intensive"
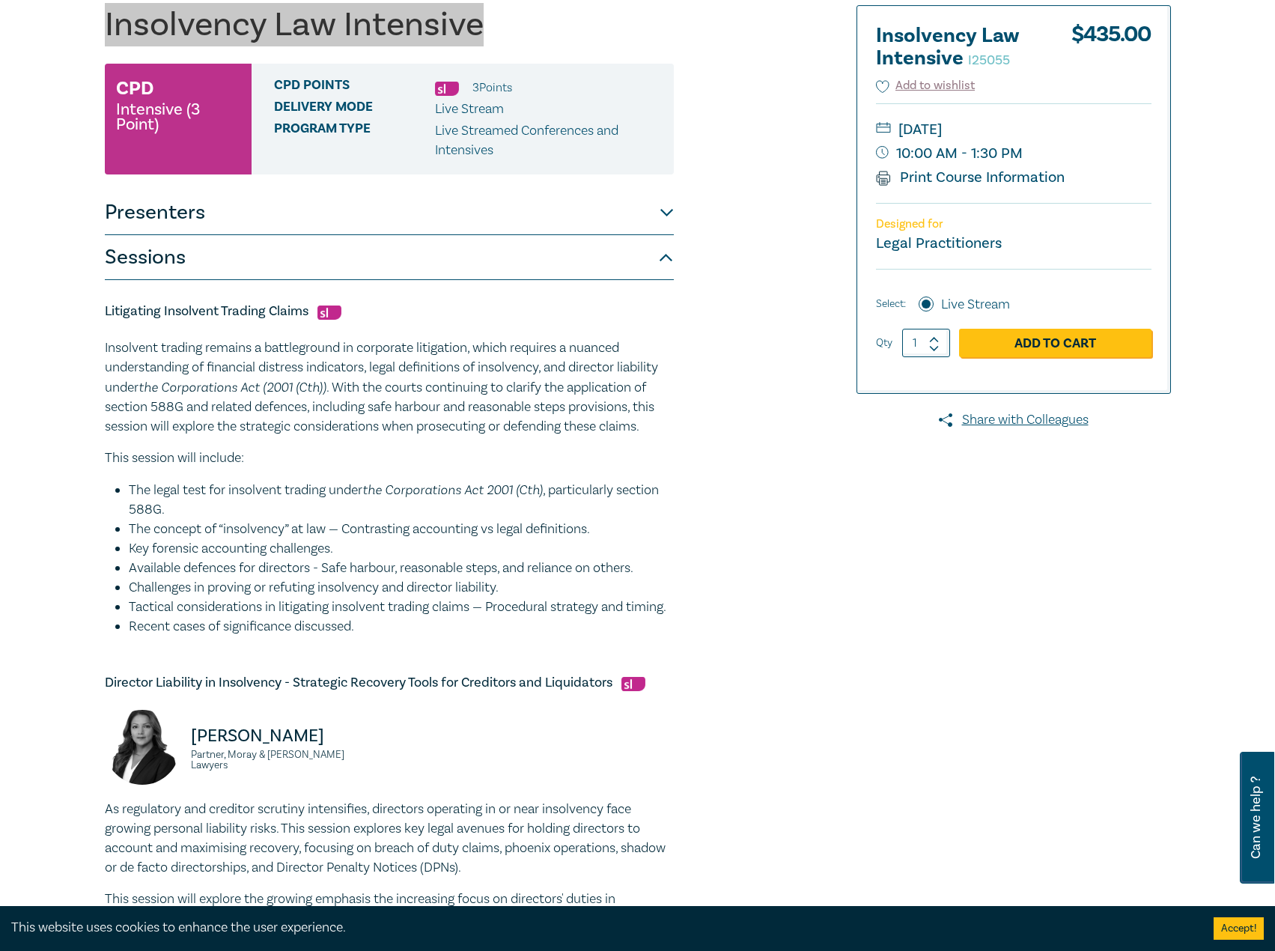
scroll to position [449, 0]
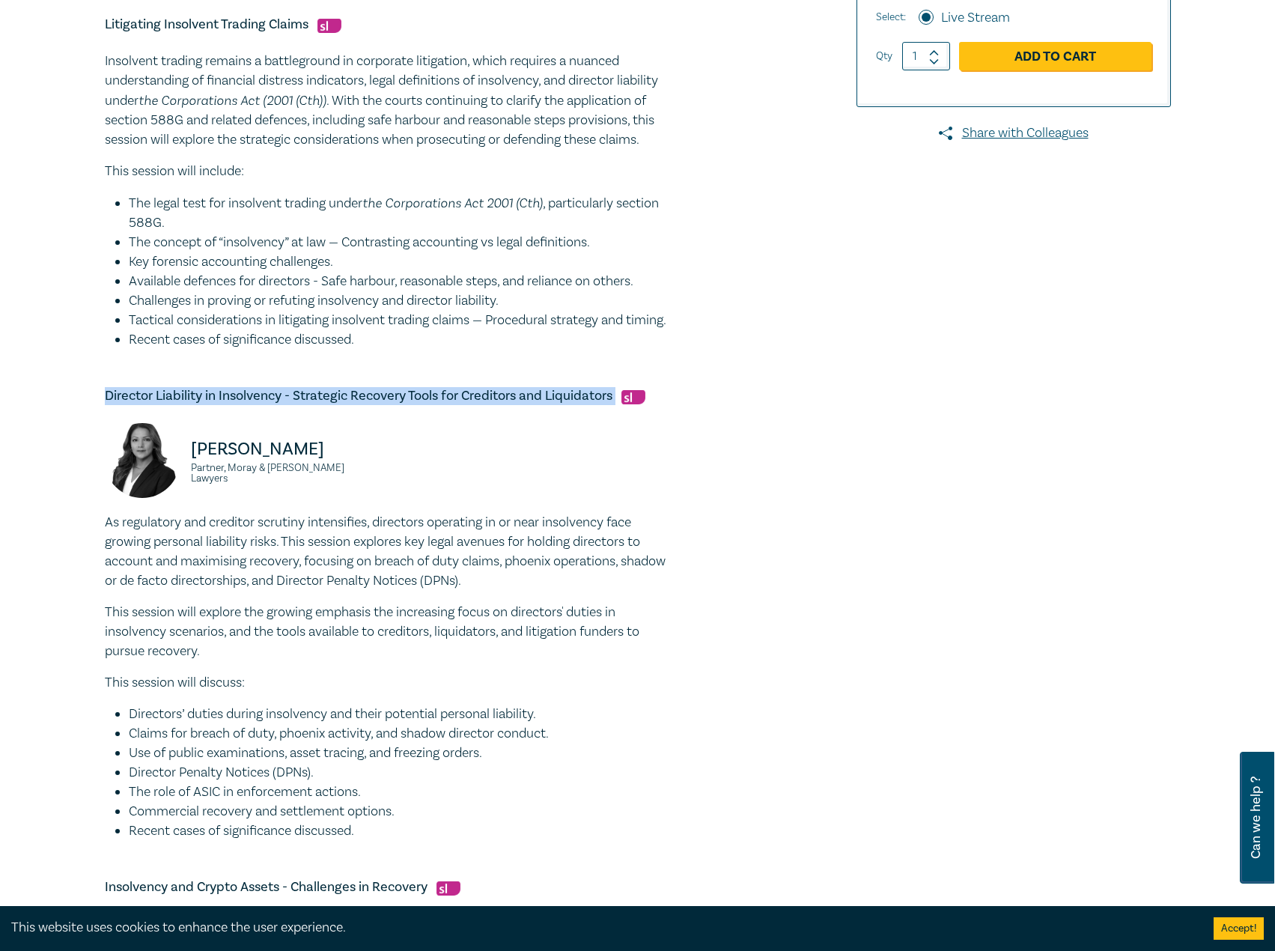
drag, startPoint x: 617, startPoint y: 415, endPoint x: 74, endPoint y: 411, distance: 542.7
click at [74, 411] on div "Insolvency Law Intensive I25055 CPD Intensive (3 Point) CPD Points 3 Point s De…" at bounding box center [637, 506] width 1275 height 1719
copy h5 "Director Liability in Insolvency - Strategic Recovery Tools for Creditors and L…"
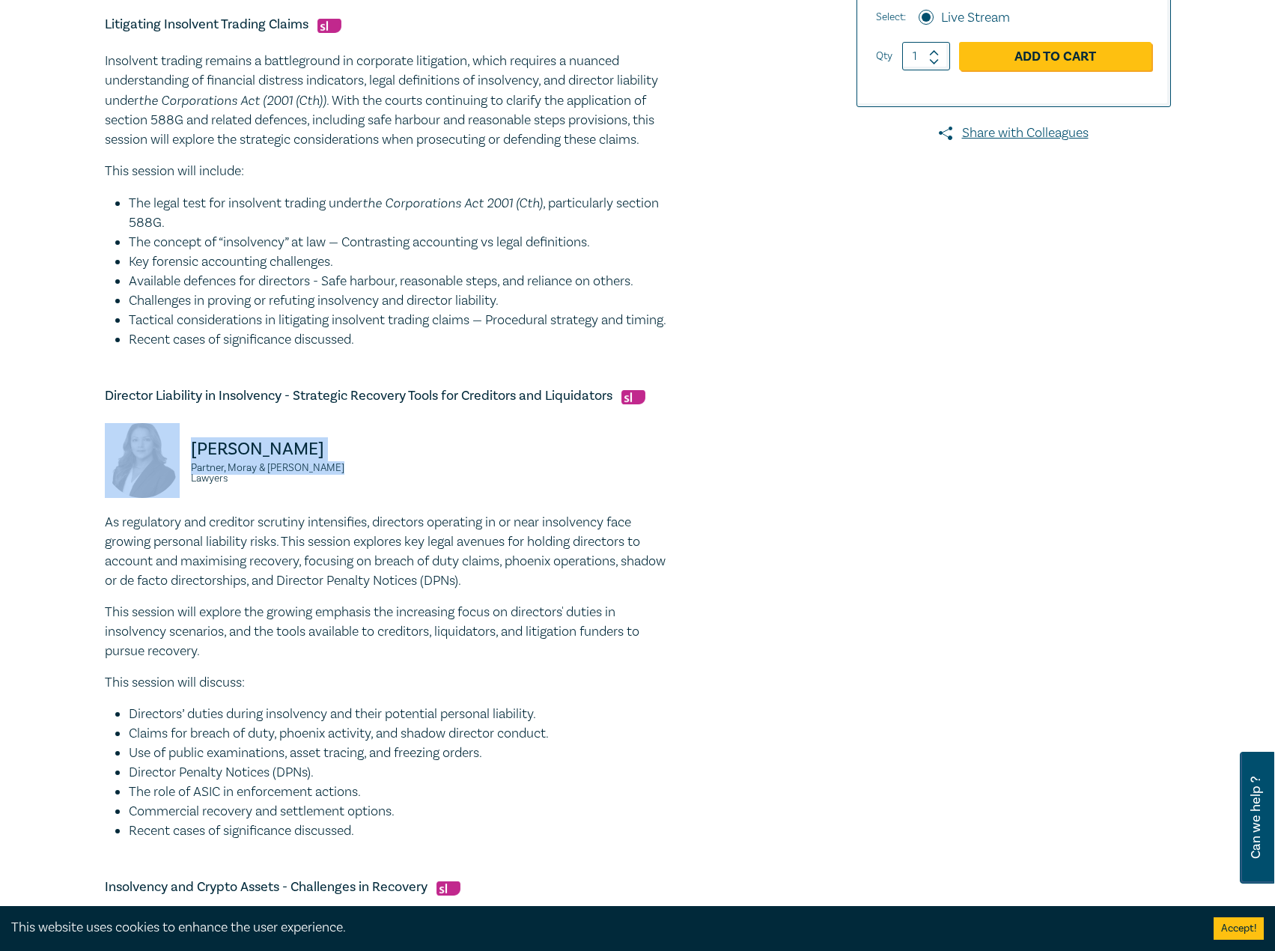
drag, startPoint x: 367, startPoint y: 493, endPoint x: 178, endPoint y: 477, distance: 189.3
click at [178, 477] on div "Radhika Kanhai Partner, Moray & Agnew Lawyers" at bounding box center [242, 468] width 275 height 90
copy div "Radhika Kanhai Partner, Moray & Agnew Lawyers"
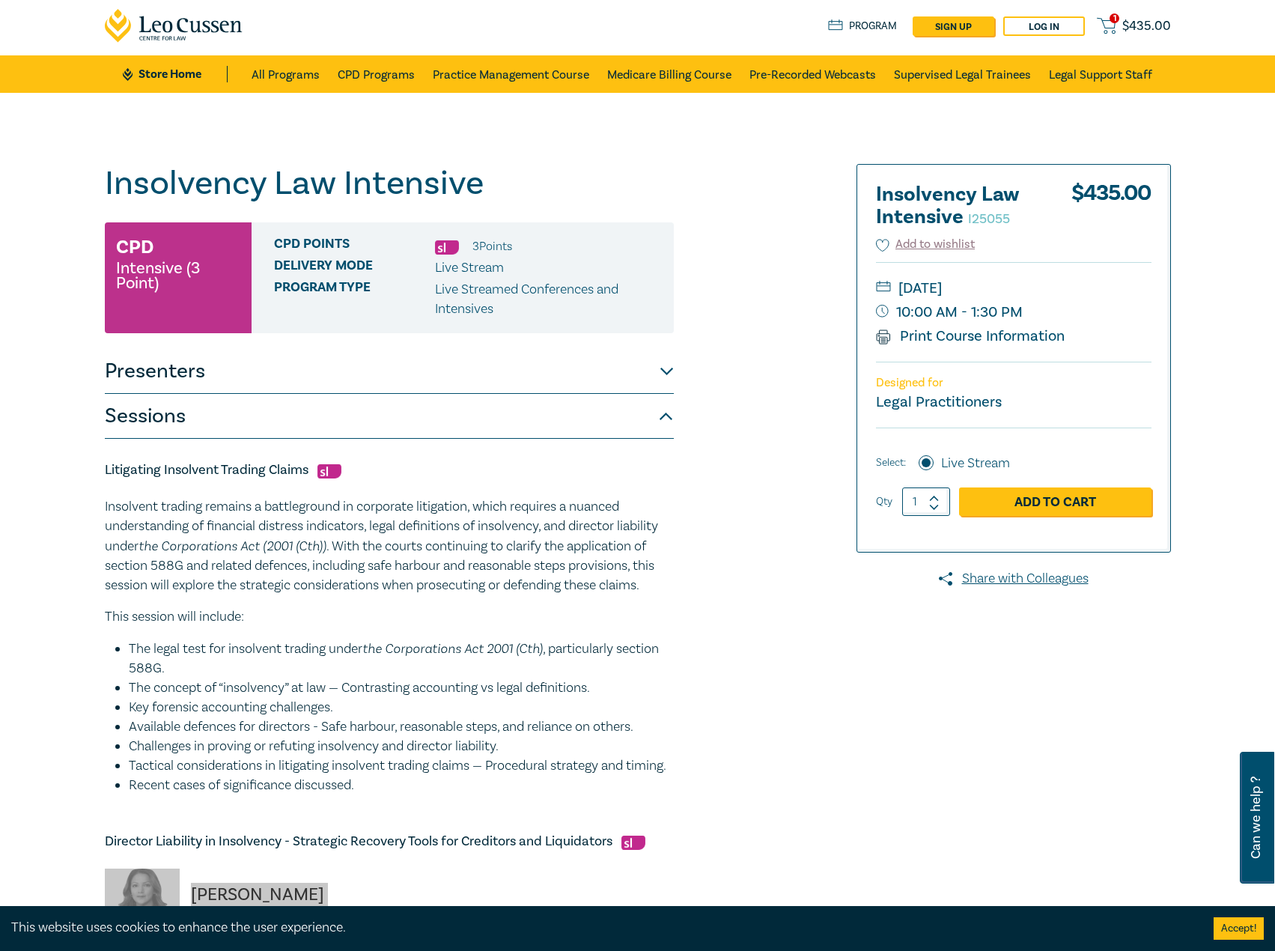
scroll to position [0, 0]
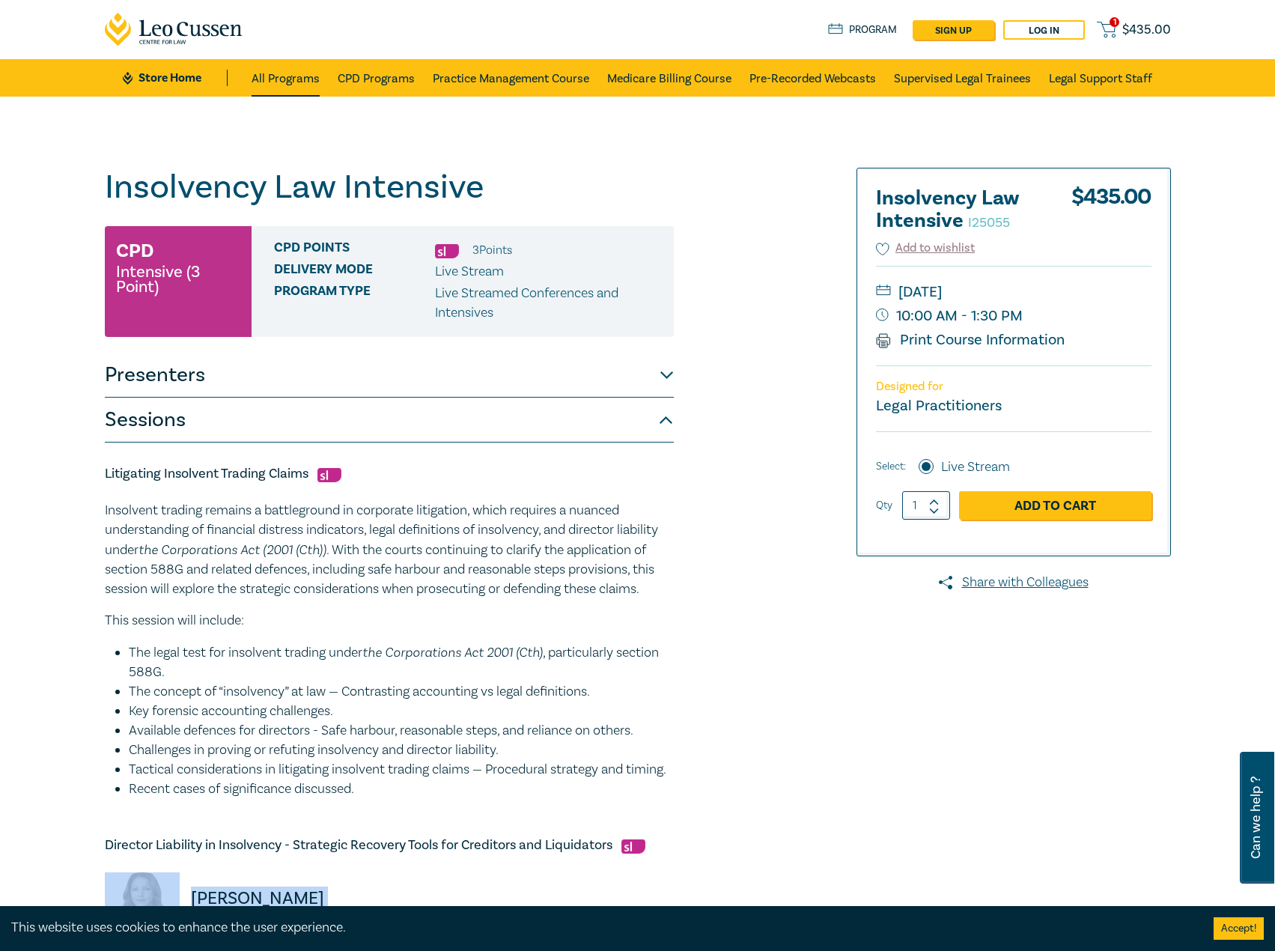
click at [289, 88] on link "All Programs" at bounding box center [285, 77] width 68 height 37
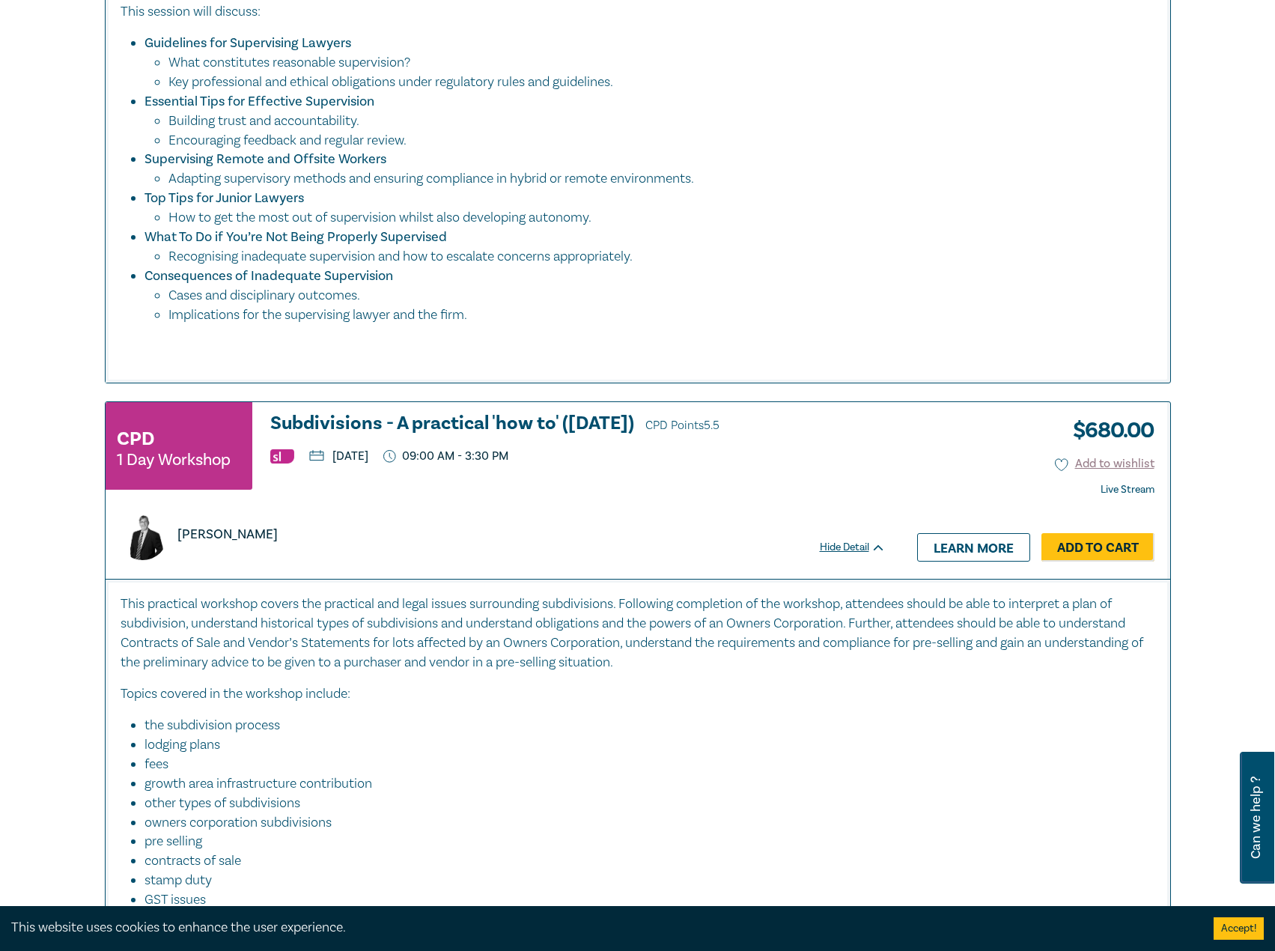
scroll to position [973, 0]
